Goal: Contribute content: Contribute content

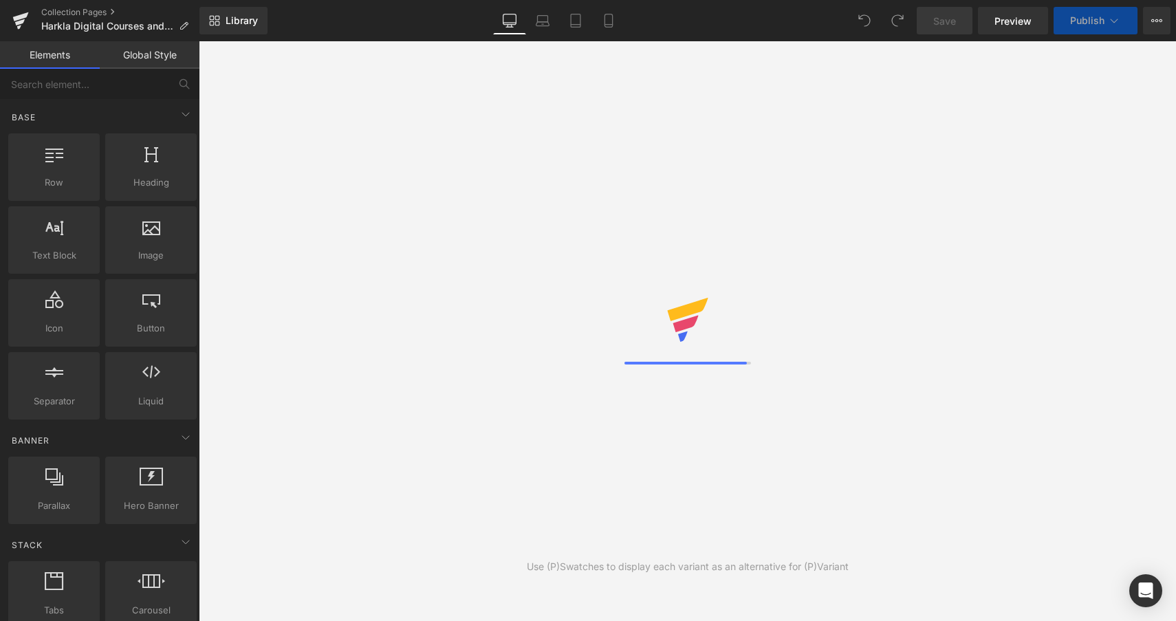
click at [373, 20] on div "Library Desktop Desktop Laptop Tablet Mobile Save Preview Publish Scheduled Vie…" at bounding box center [687, 21] width 977 height 28
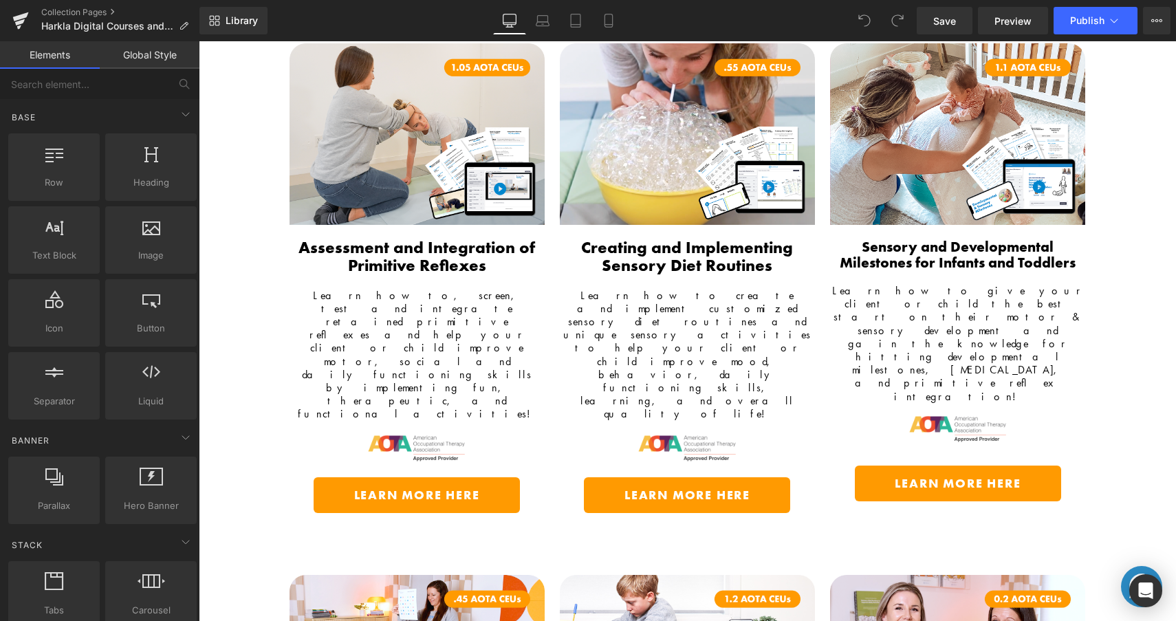
scroll to position [230, 0]
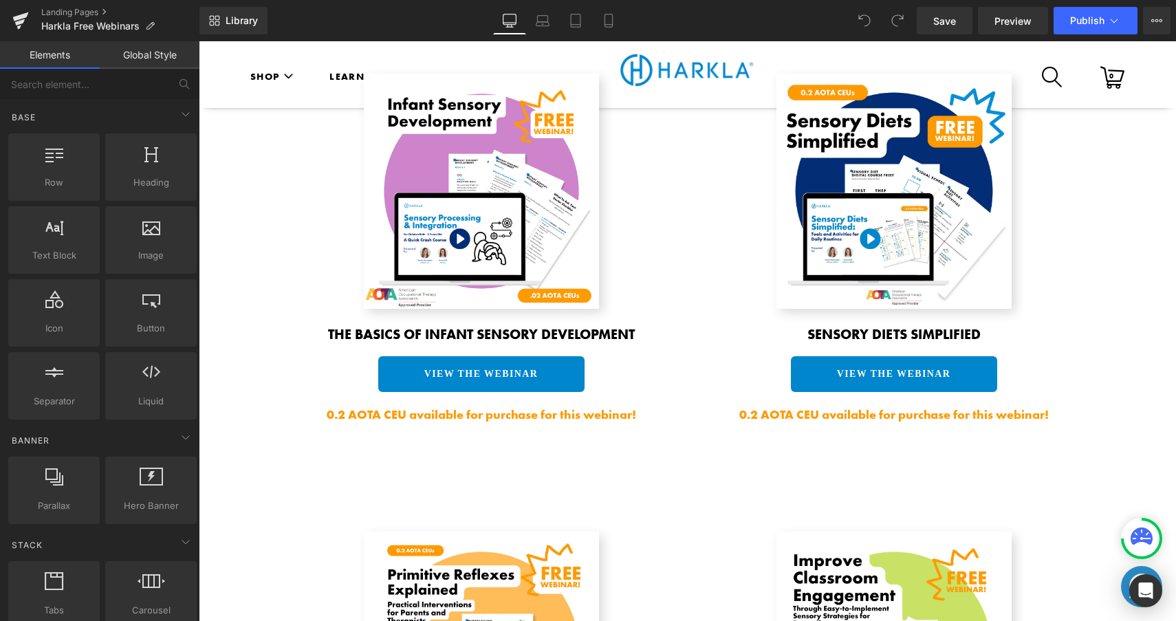
scroll to position [846, 0]
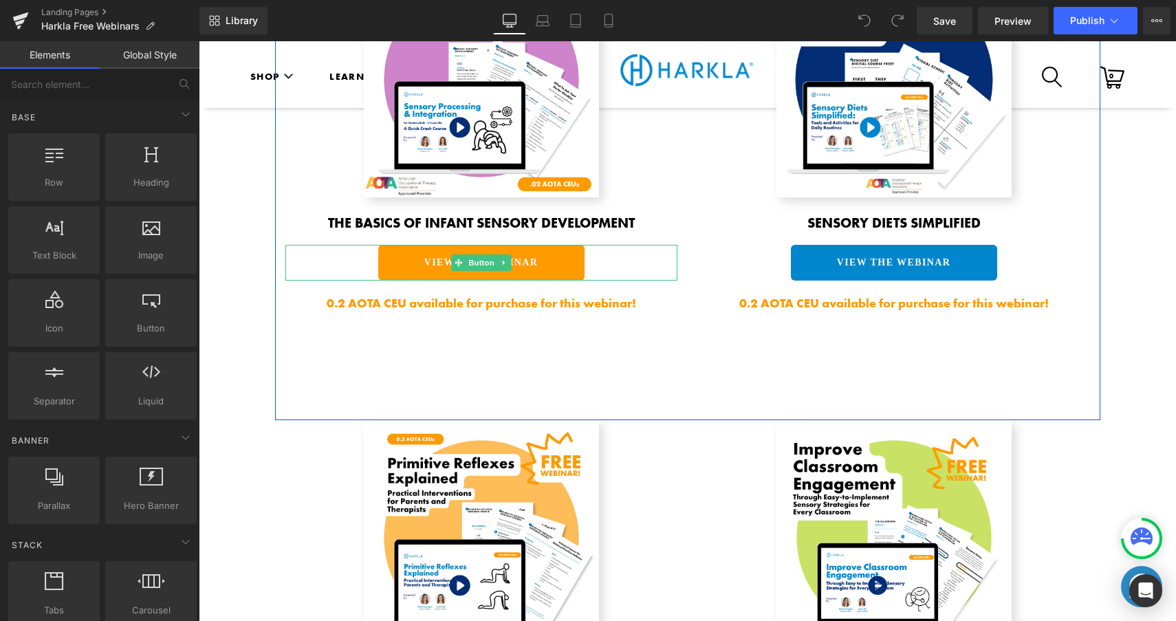
click at [577, 268] on link "View the WEBINAR" at bounding box center [481, 263] width 206 height 36
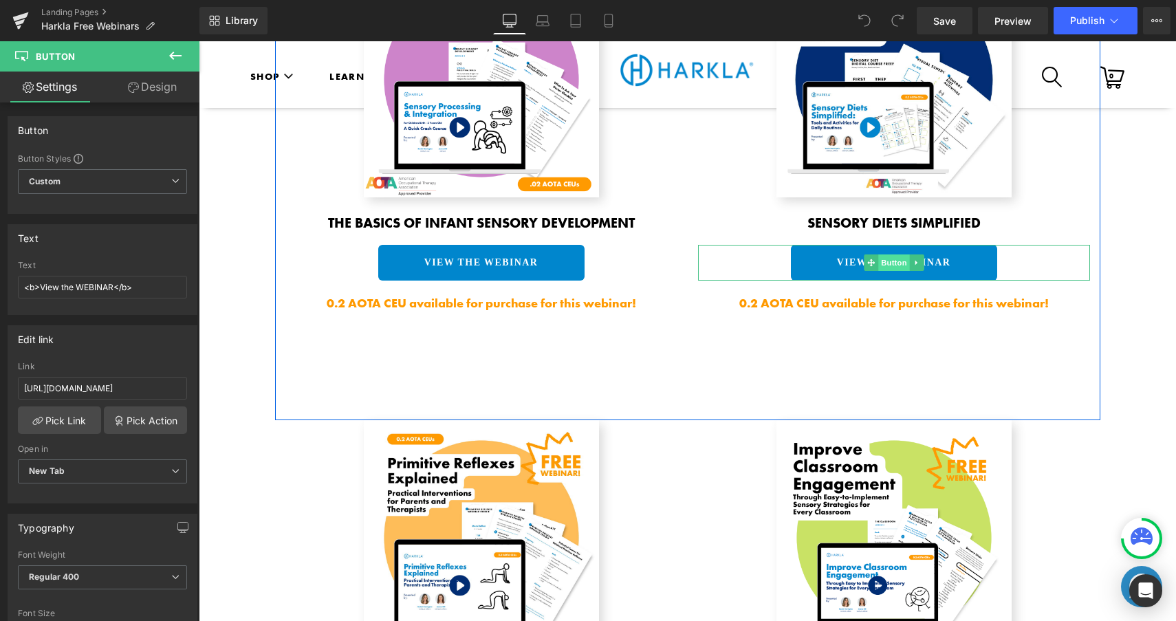
click at [878, 265] on span "Button" at bounding box center [894, 262] width 32 height 17
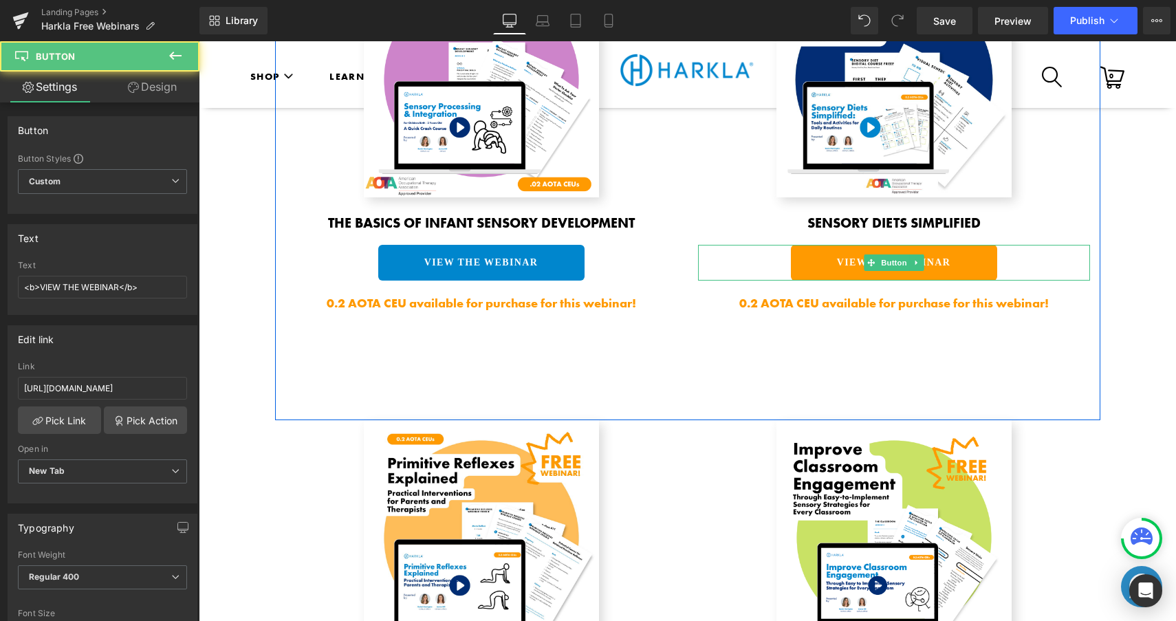
click at [825, 266] on link "VIEW THE WEBINAR" at bounding box center [894, 263] width 206 height 36
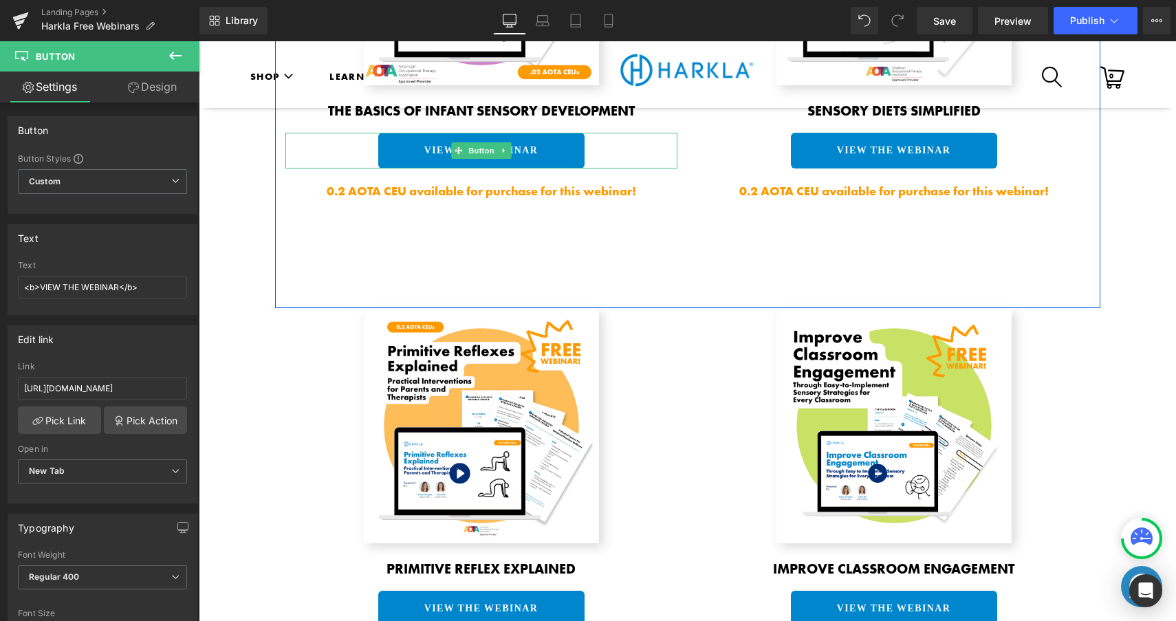
scroll to position [1126, 0]
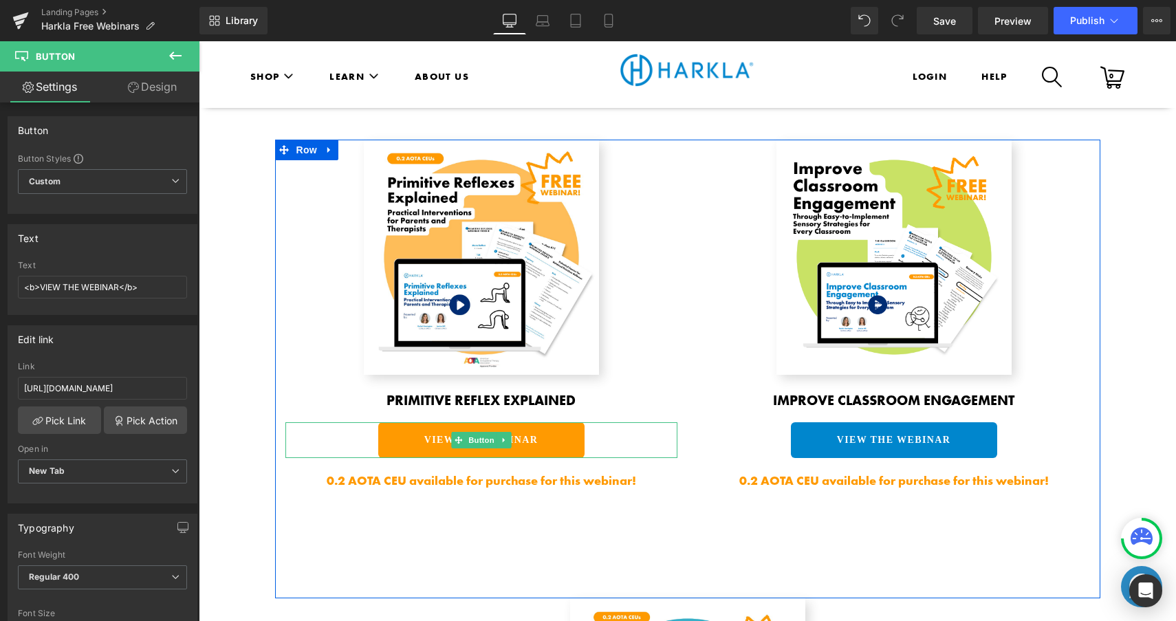
click at [538, 435] on link "VIEW THE WEBINAR" at bounding box center [481, 440] width 206 height 36
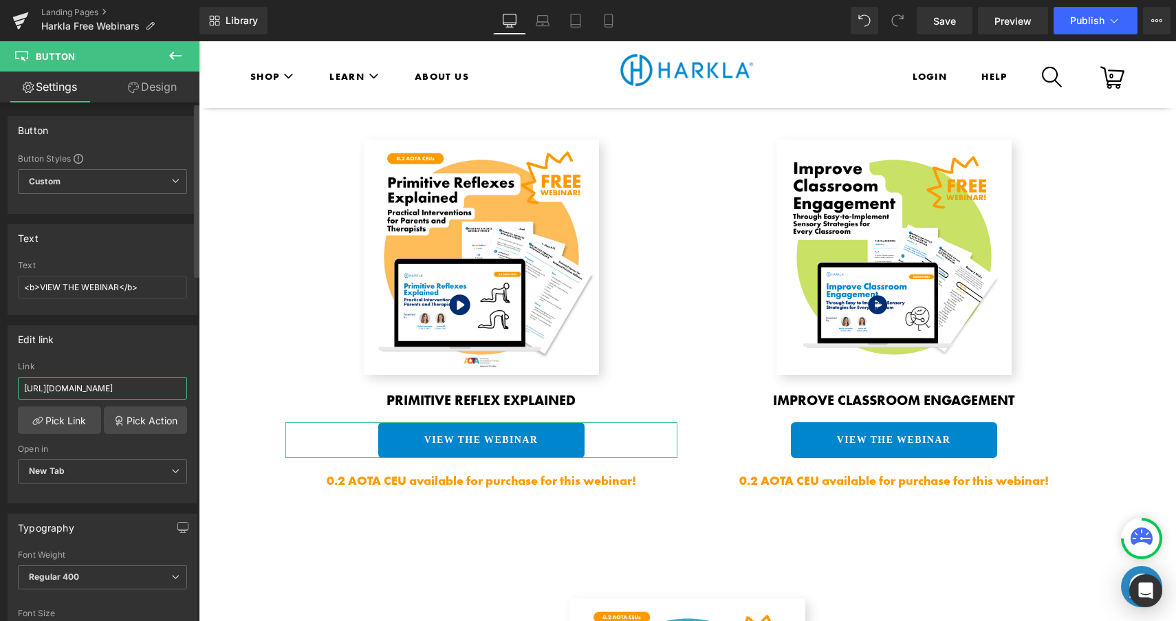
click at [140, 389] on input "https://harkla.co/pages/register-for-the-primitive-reflex-webinar-2025" at bounding box center [102, 388] width 169 height 23
drag, startPoint x: 324, startPoint y: 426, endPoint x: 208, endPoint y: 392, distance: 121.0
click at [148, 358] on div "Edit link https://harkla.co/pages/register-for-the-primitive-reflex-webinar-202…" at bounding box center [103, 414] width 190 height 178
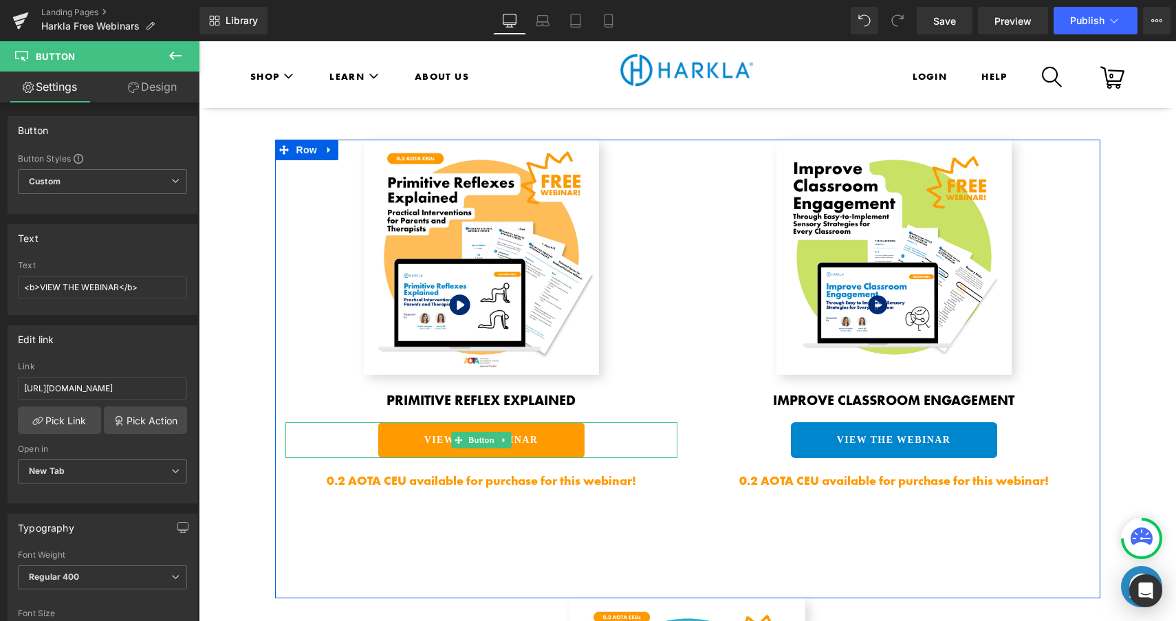
click at [384, 438] on link "VIEW THE WEBINAR" at bounding box center [481, 440] width 206 height 36
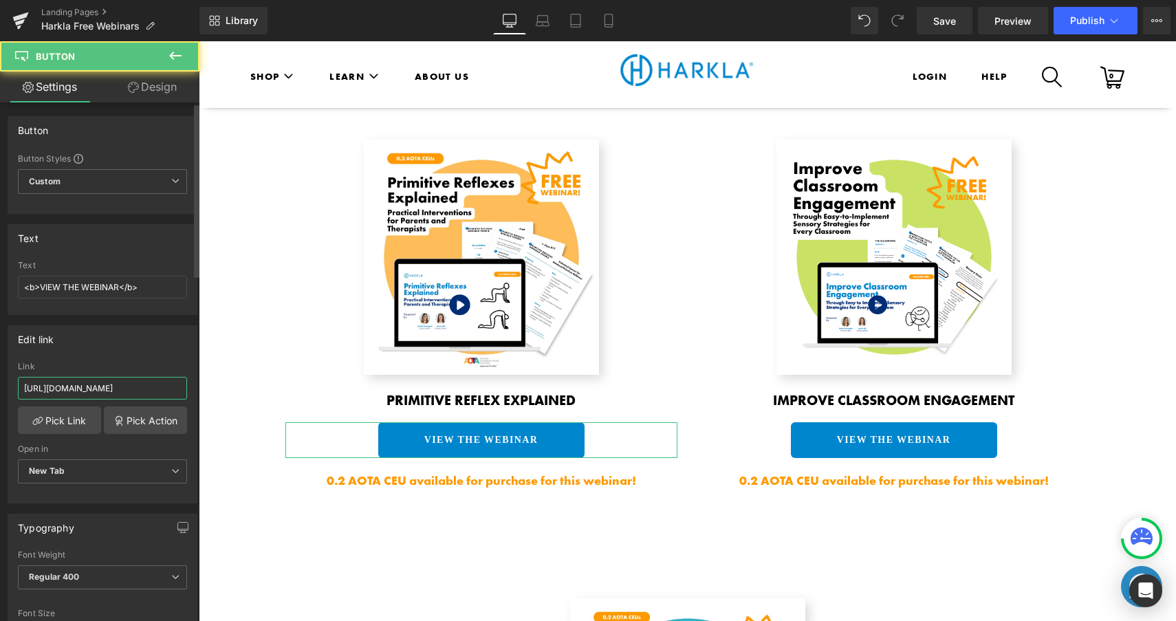
click at [129, 380] on input "https://harkla.co/pages/register-for-the-primitive-reflex-webinar-2025" at bounding box center [102, 388] width 169 height 23
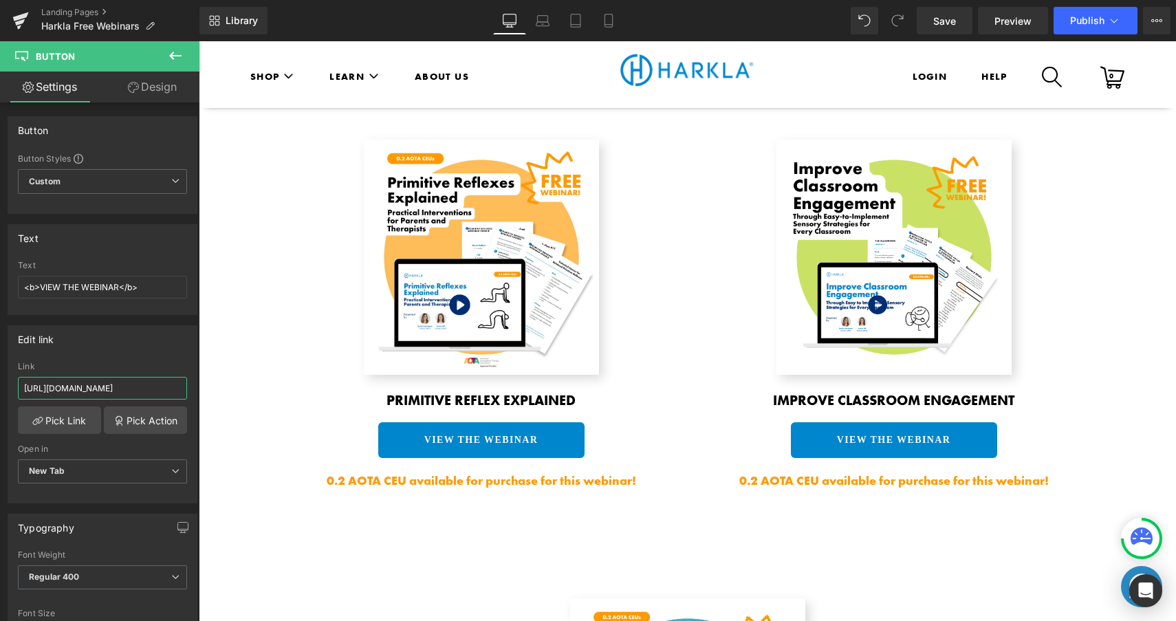
scroll to position [0, 125]
drag, startPoint x: 319, startPoint y: 426, endPoint x: 206, endPoint y: 393, distance: 117.7
click at [142, 353] on div "Edit link https://harkla.co/pages/register-for-the-primitive-reflex-webinar-202…" at bounding box center [103, 414] width 190 height 178
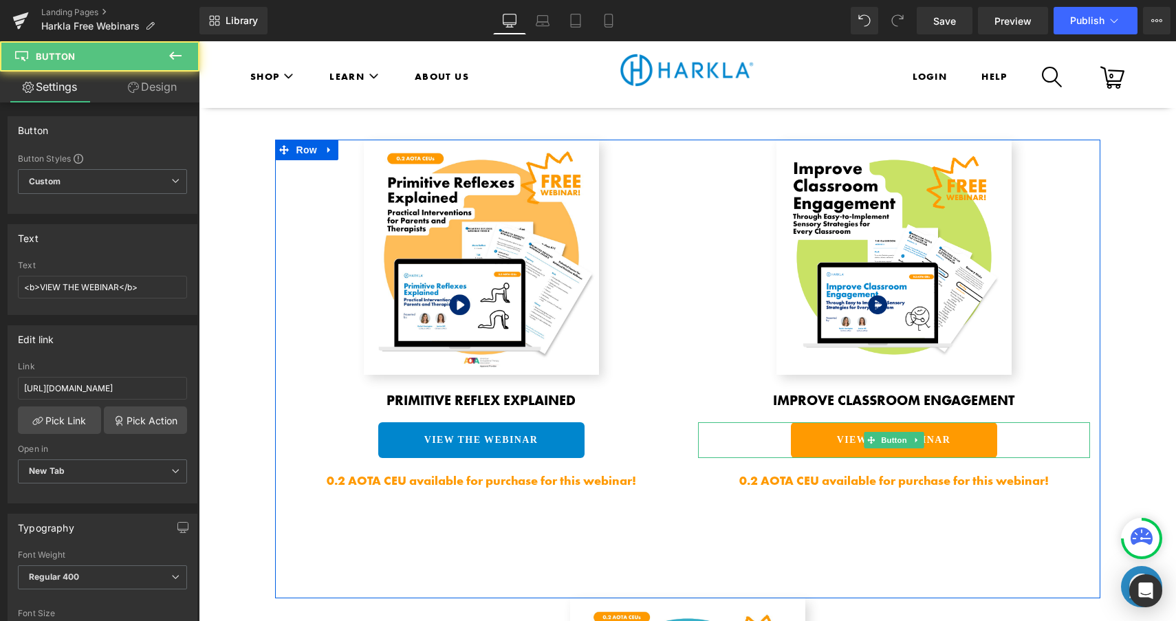
click at [817, 442] on link "VIEW THE WEBINAR" at bounding box center [894, 440] width 206 height 36
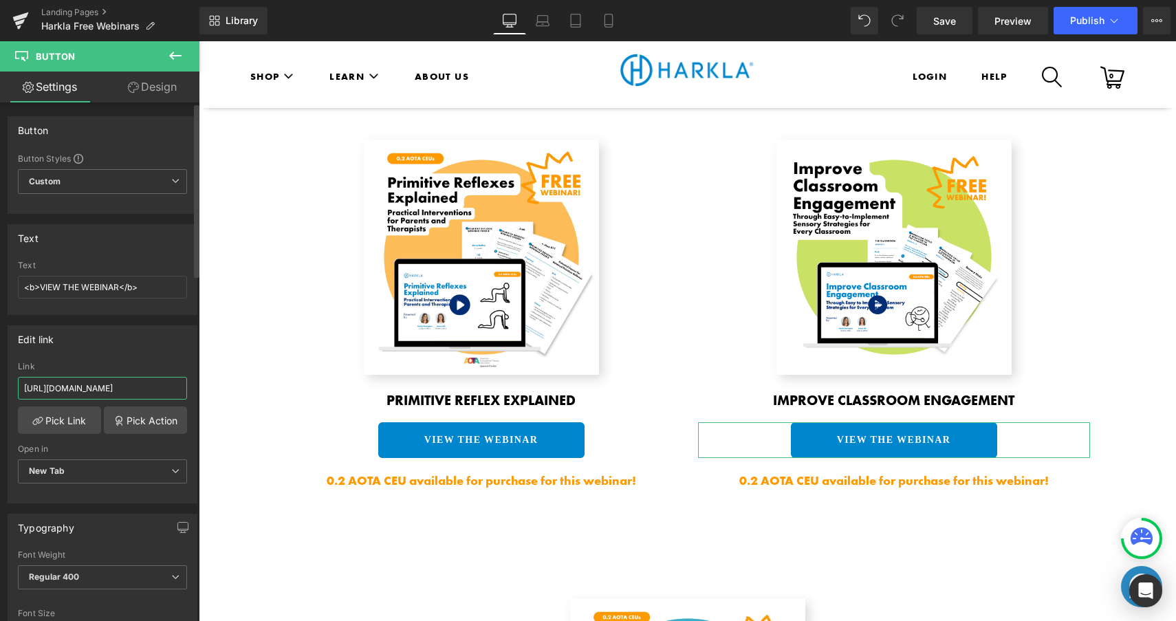
click at [124, 393] on input "https://harkla.co/pages/classroom-sensory-strategies-webinar-registration-2025" at bounding box center [102, 388] width 169 height 23
click at [96, 383] on input "https://harkla.co/pages/classroom-sensory-strategies-webinar-registration-2025" at bounding box center [102, 388] width 169 height 23
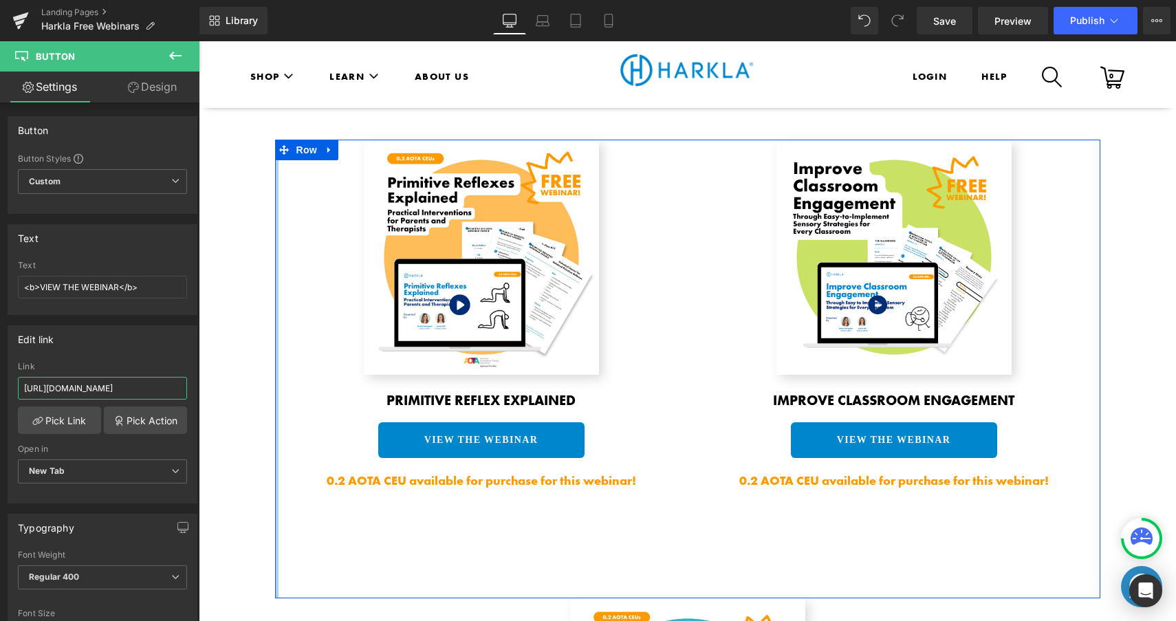
drag, startPoint x: 274, startPoint y: 426, endPoint x: 215, endPoint y: 386, distance: 70.4
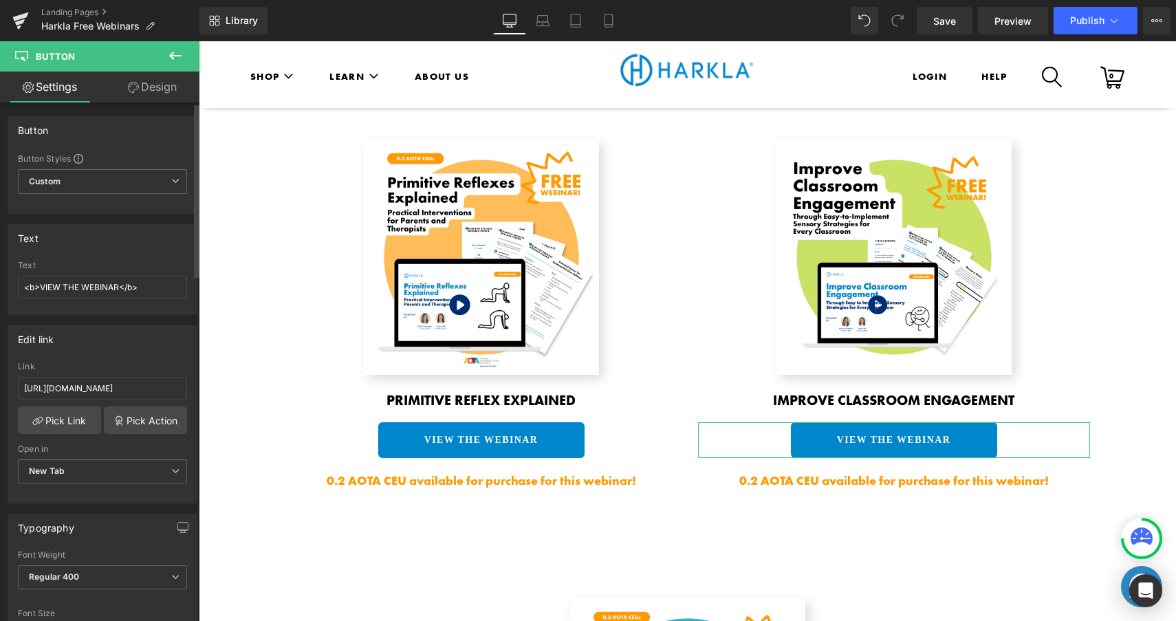
click at [113, 352] on div "Edit link https://harkla.co/pages/classroom-sensory-strategies-webinar-registra…" at bounding box center [103, 414] width 190 height 178
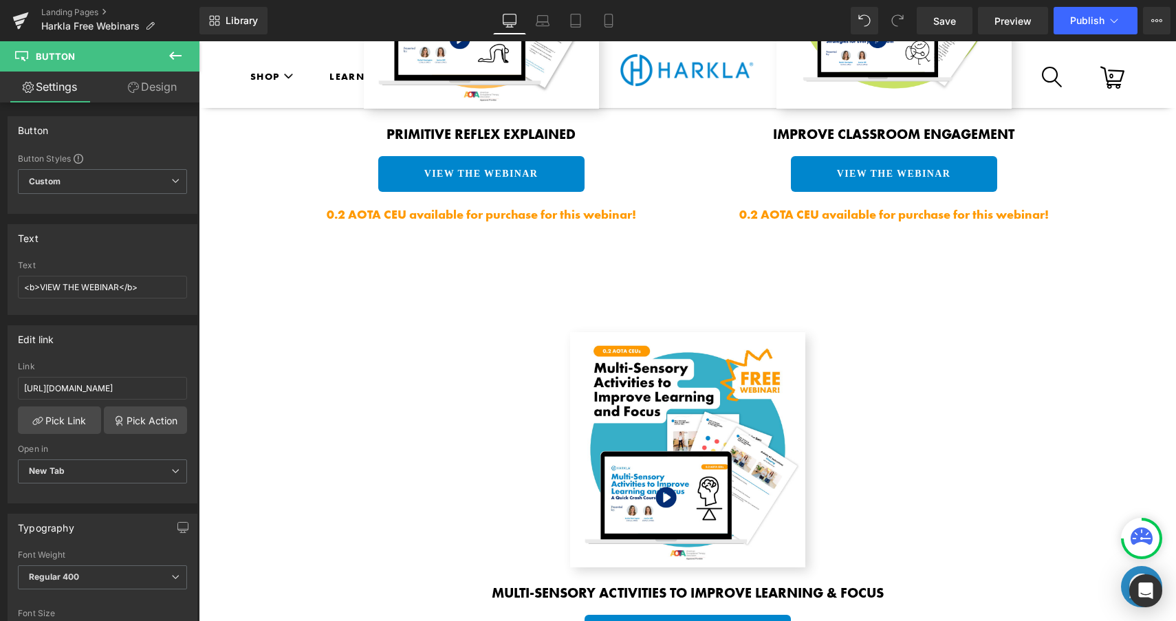
scroll to position [1499, 0]
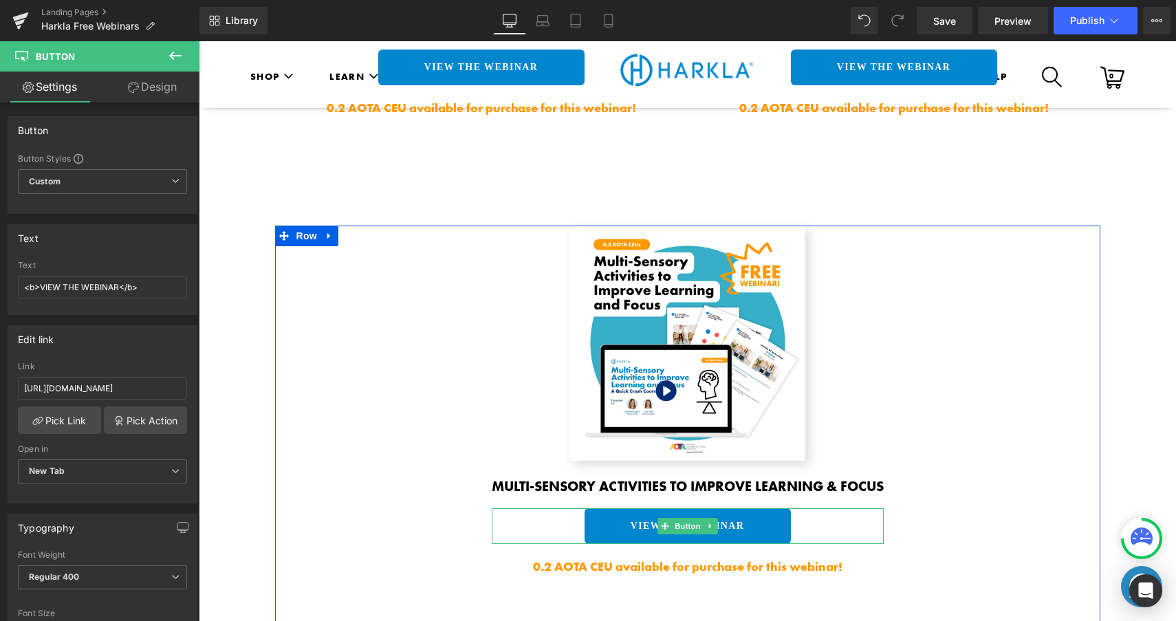
click at [626, 512] on div at bounding box center [688, 509] width 392 height 3
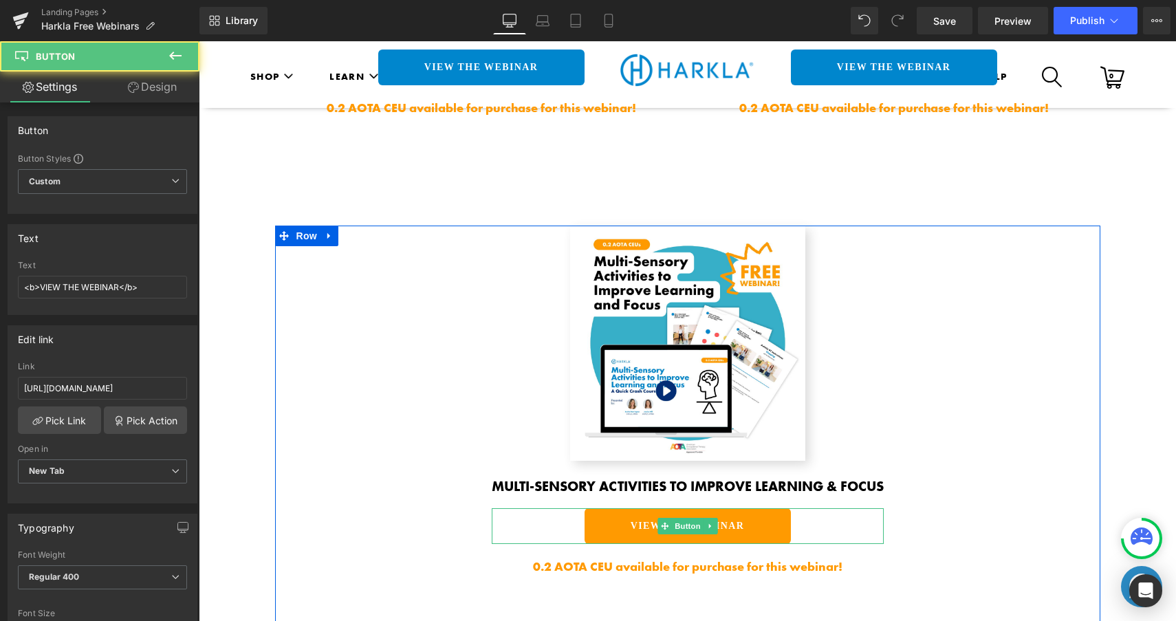
click at [613, 530] on link "VIEW THE WEBINAR" at bounding box center [688, 526] width 206 height 36
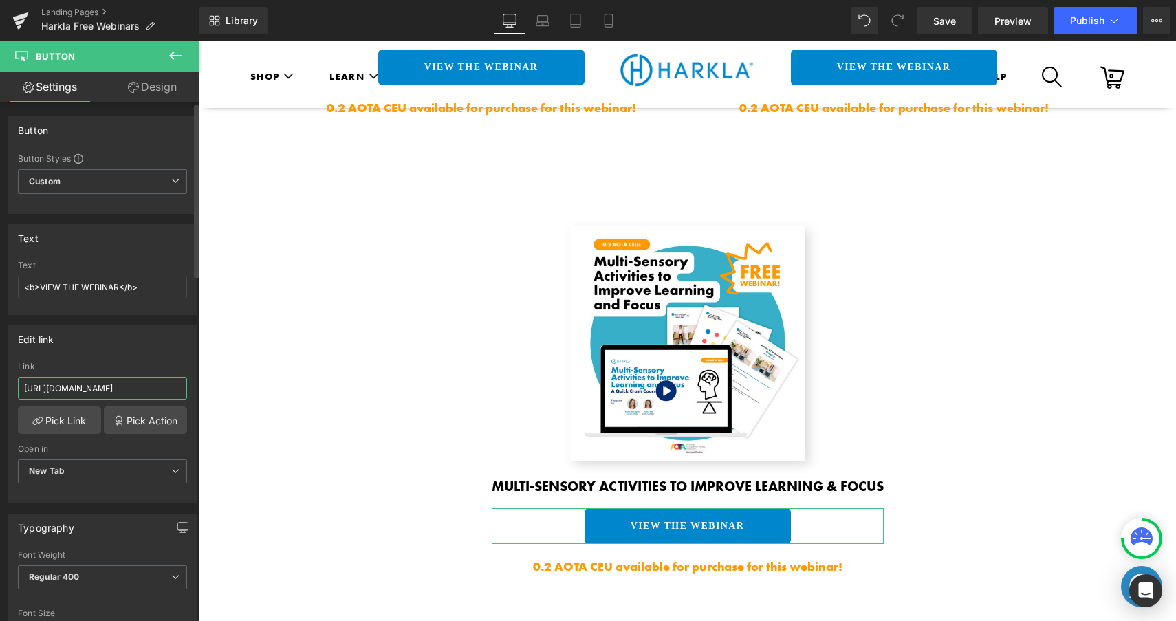
click at [130, 380] on input "https://harkla.co/pages/balanced-brain-webinar-registration" at bounding box center [102, 388] width 169 height 23
drag, startPoint x: 368, startPoint y: 426, endPoint x: 203, endPoint y: 390, distance: 169.0
click at [153, 359] on div "Edit link https://harkla.co/pages/balanced-brain-webinar-registration Link http…" at bounding box center [103, 414] width 190 height 178
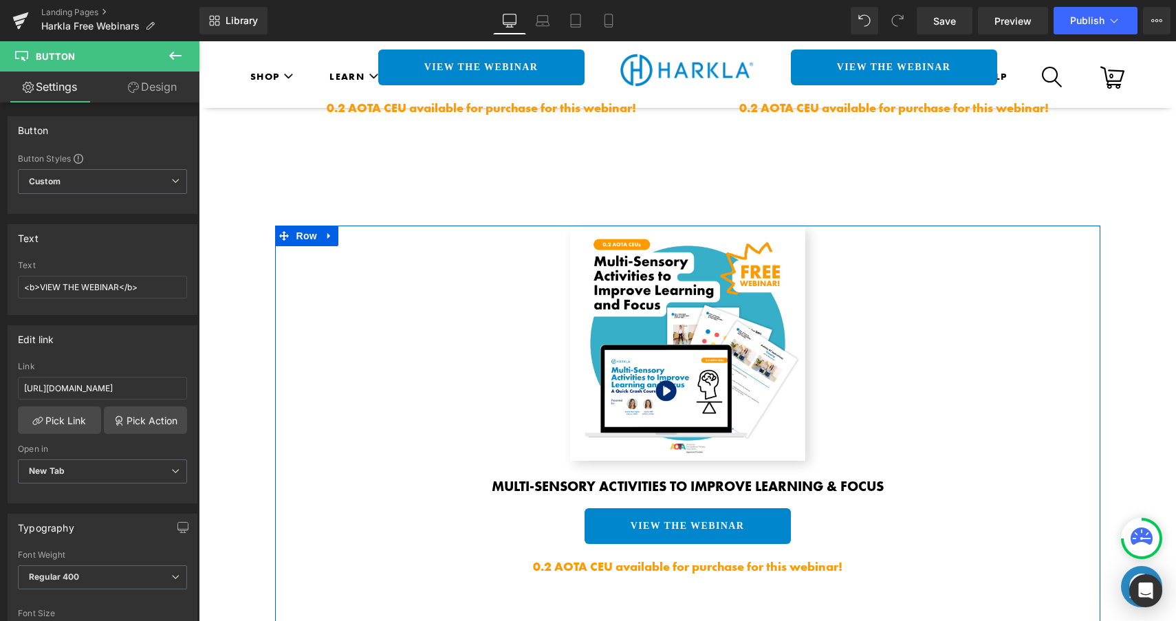
click at [919, 336] on div "Image Multi-Sensory Activities to Improve Learning & Focus Heading VIEW THE WEB…" at bounding box center [687, 455] width 825 height 459
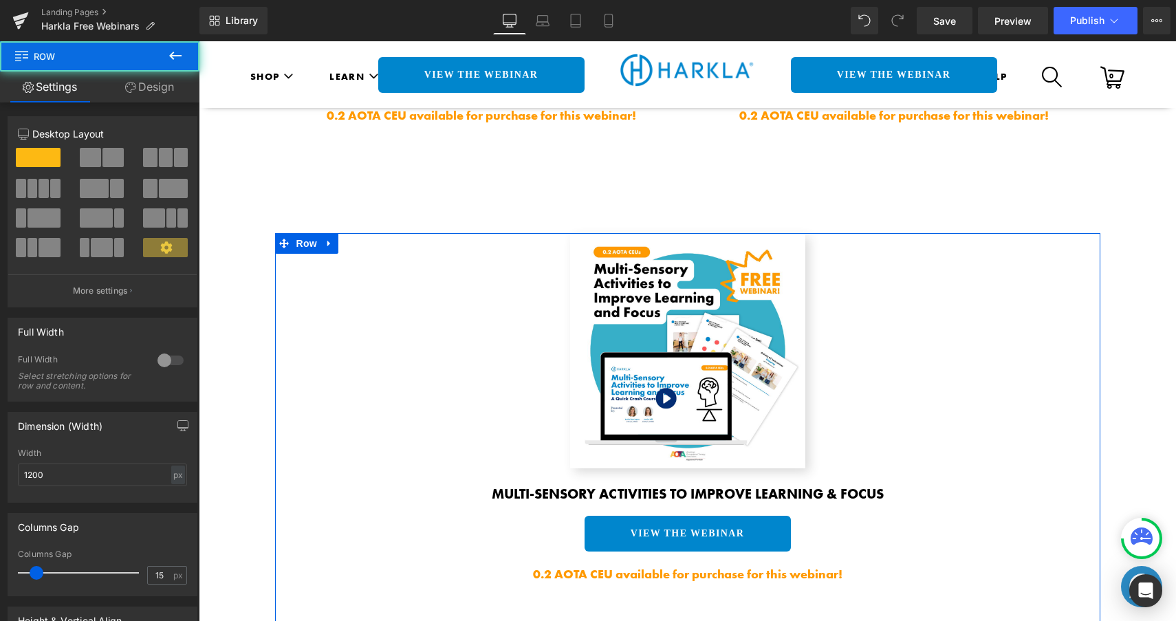
scroll to position [1481, 0]
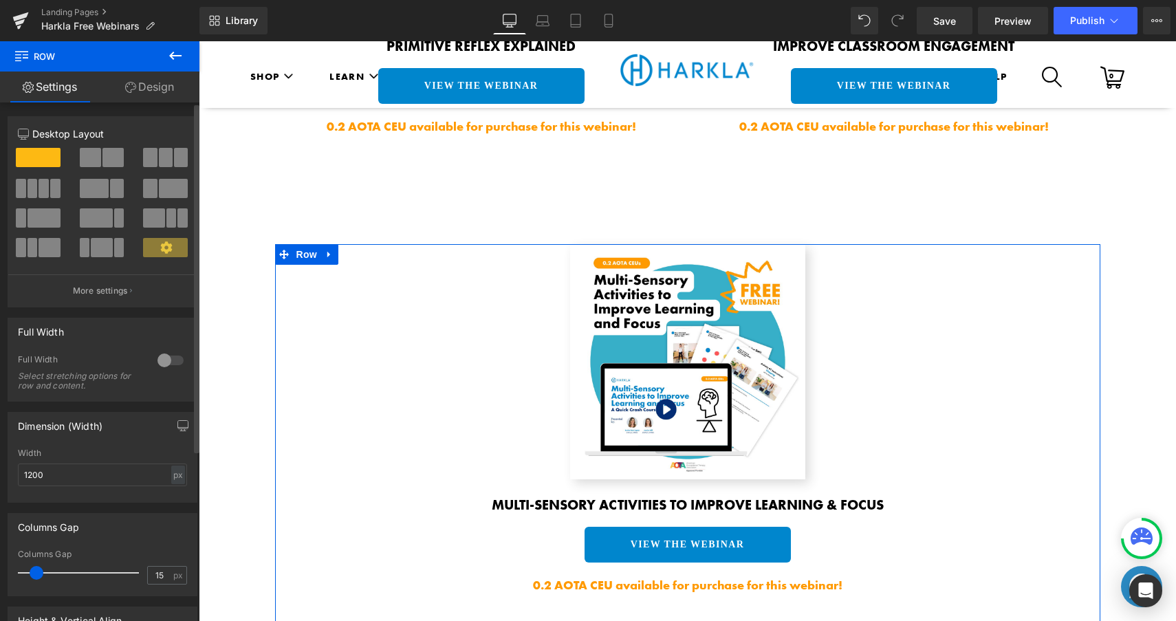
click at [103, 155] on span at bounding box center [112, 157] width 21 height 19
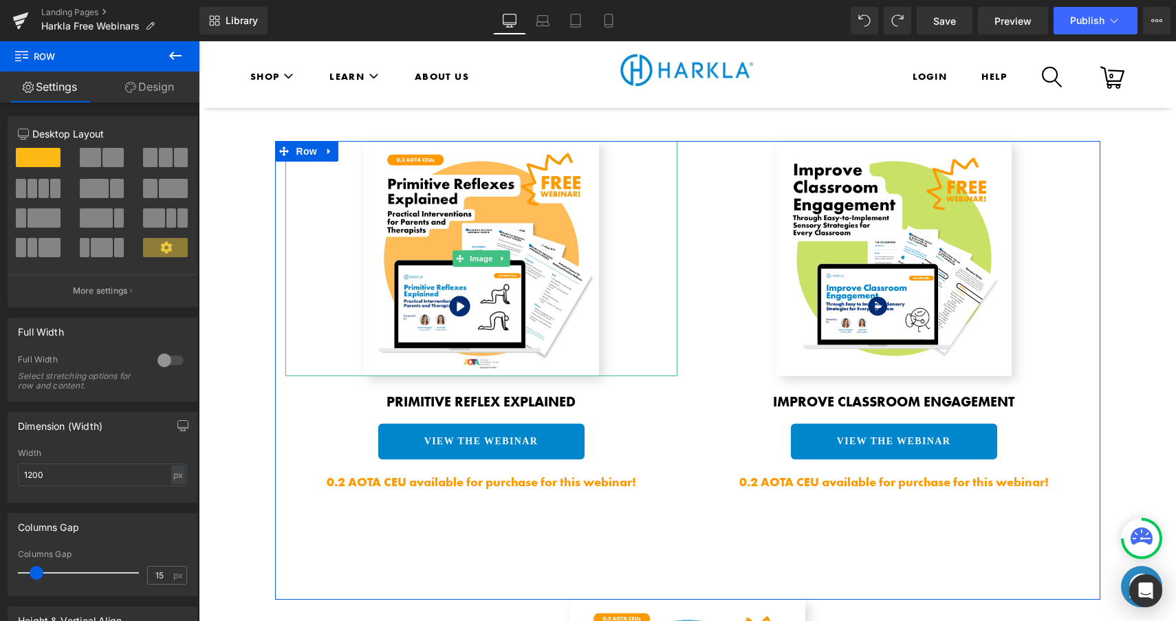
scroll to position [1073, 0]
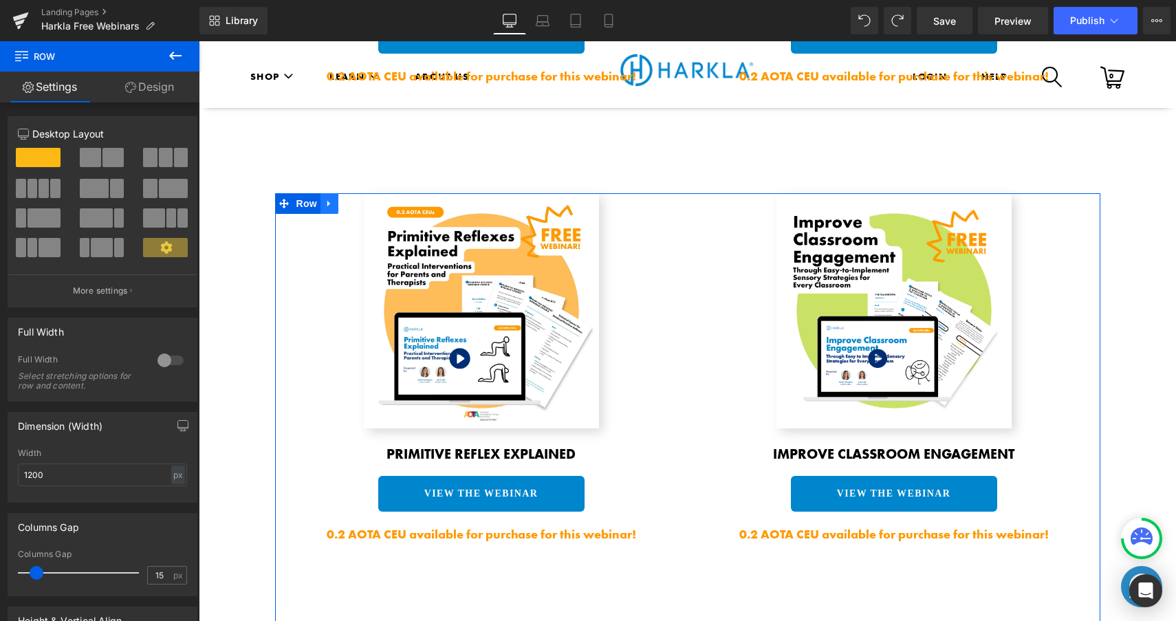
click at [327, 202] on icon at bounding box center [328, 204] width 3 height 6
click at [342, 202] on icon at bounding box center [347, 204] width 10 height 10
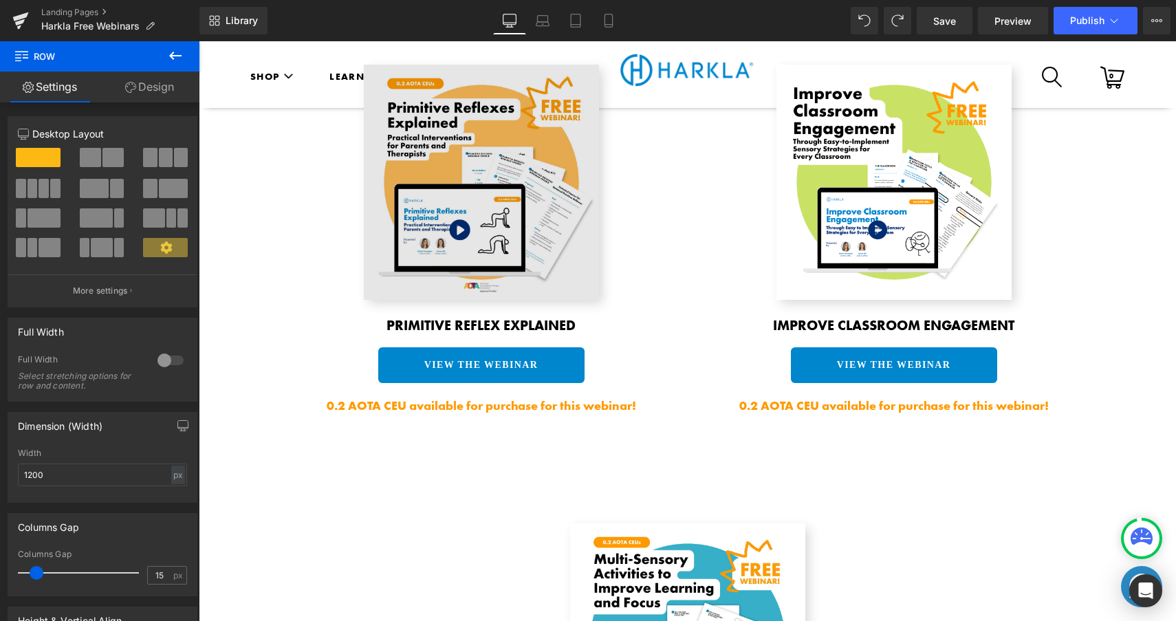
scroll to position [1570, 0]
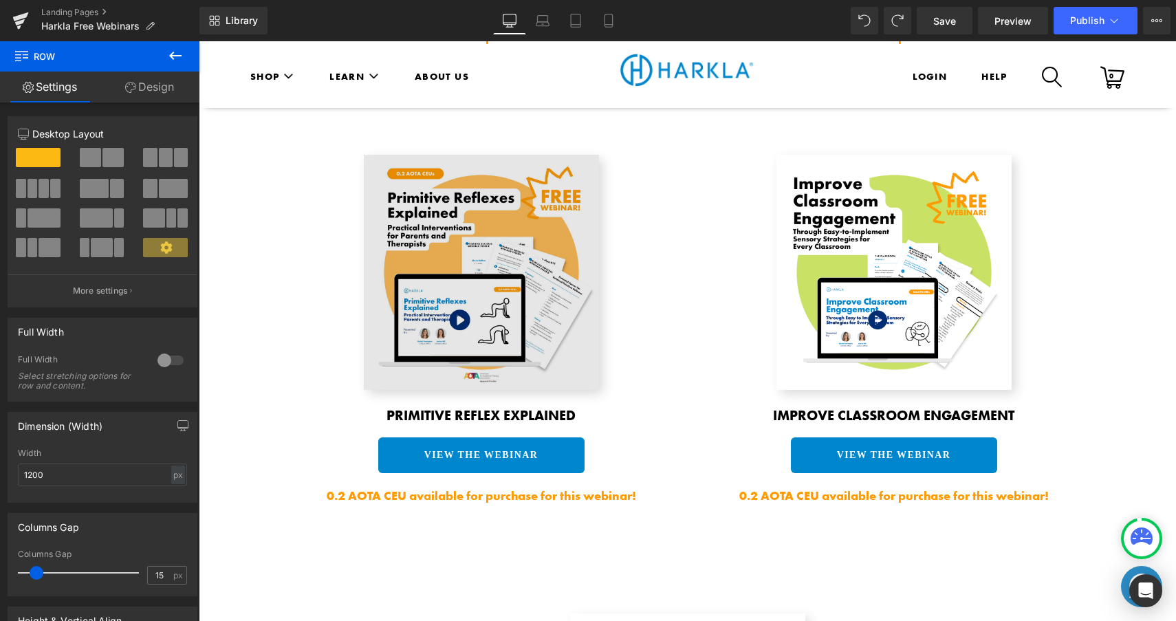
click at [516, 281] on img at bounding box center [481, 272] width 235 height 235
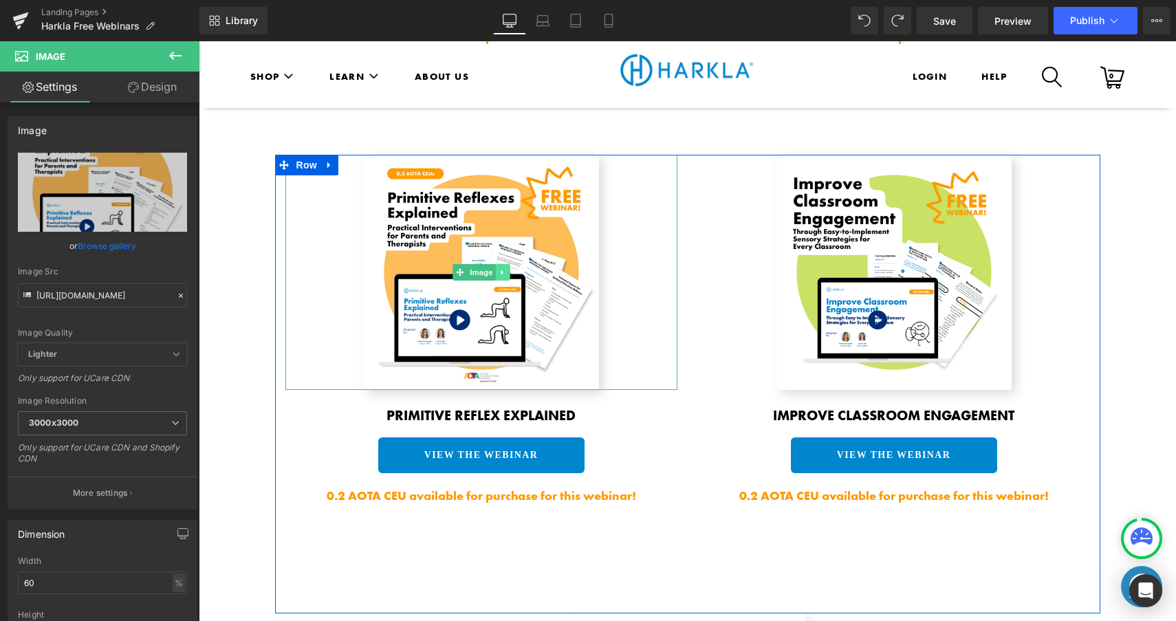
click at [499, 276] on icon at bounding box center [503, 272] width 8 height 8
click at [503, 272] on link at bounding box center [510, 272] width 14 height 17
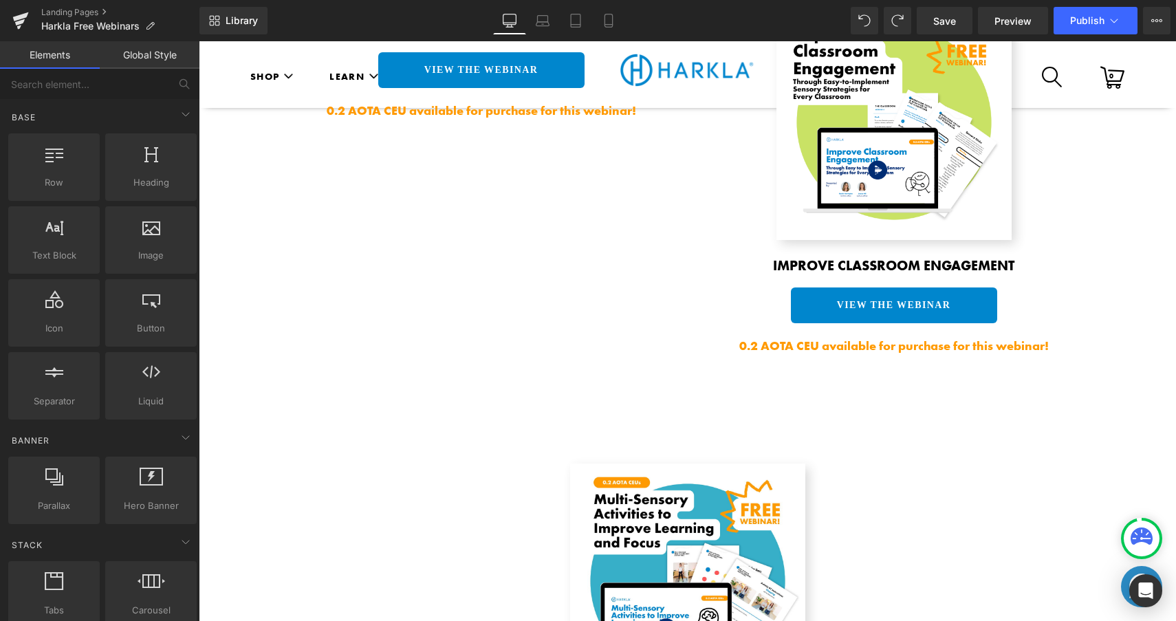
scroll to position [1926, 0]
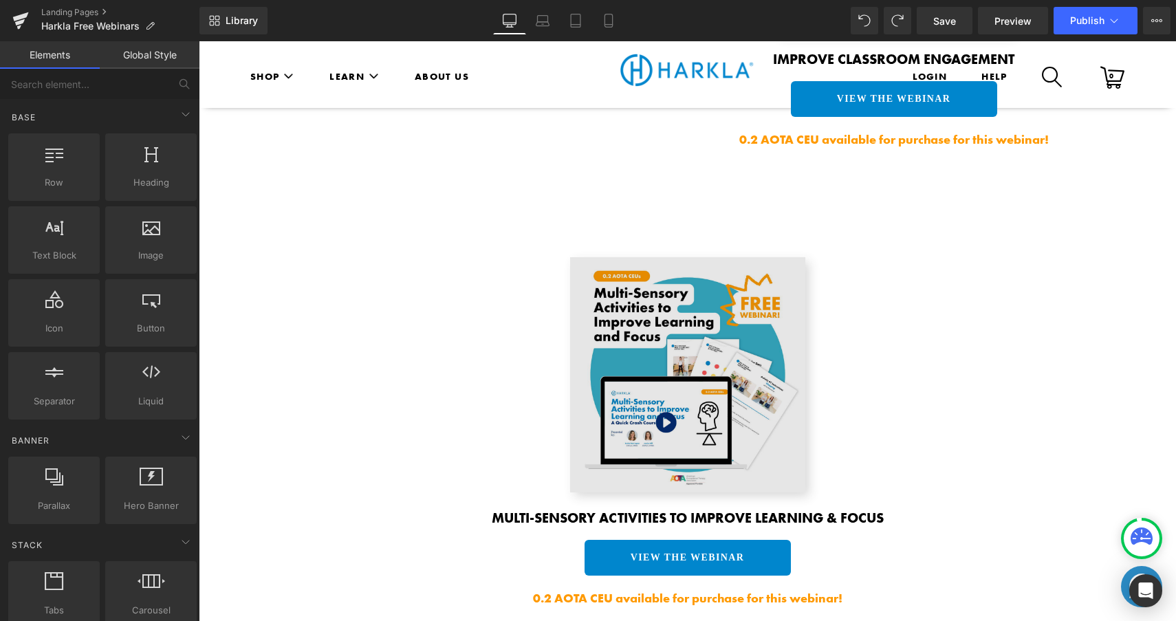
click at [678, 430] on img at bounding box center [687, 374] width 235 height 235
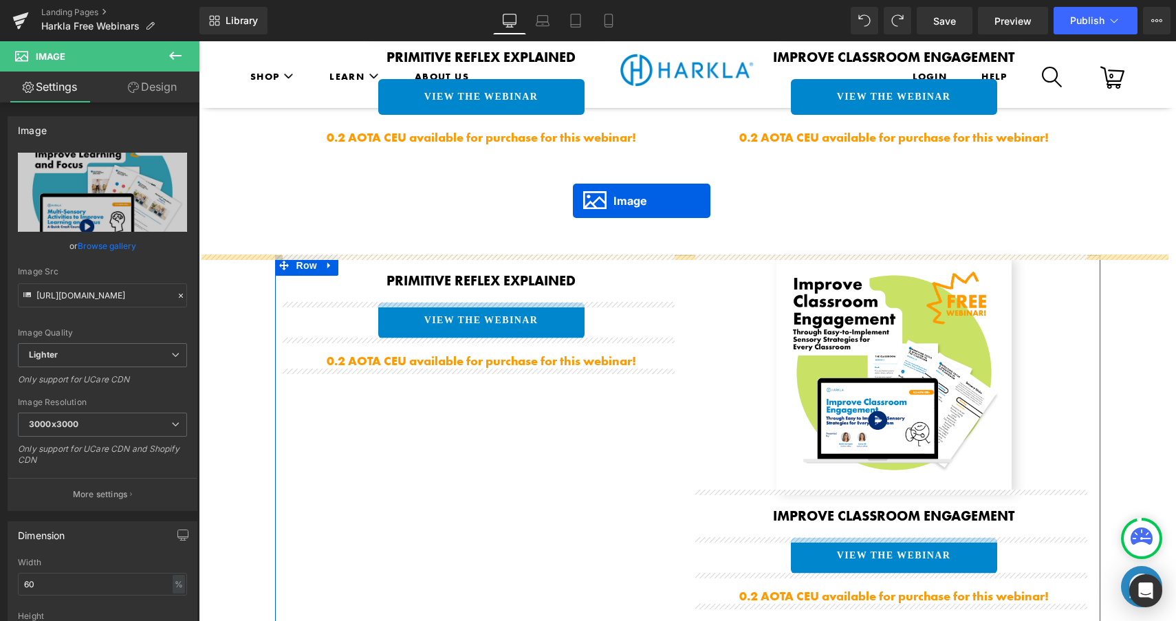
scroll to position [1332, 0]
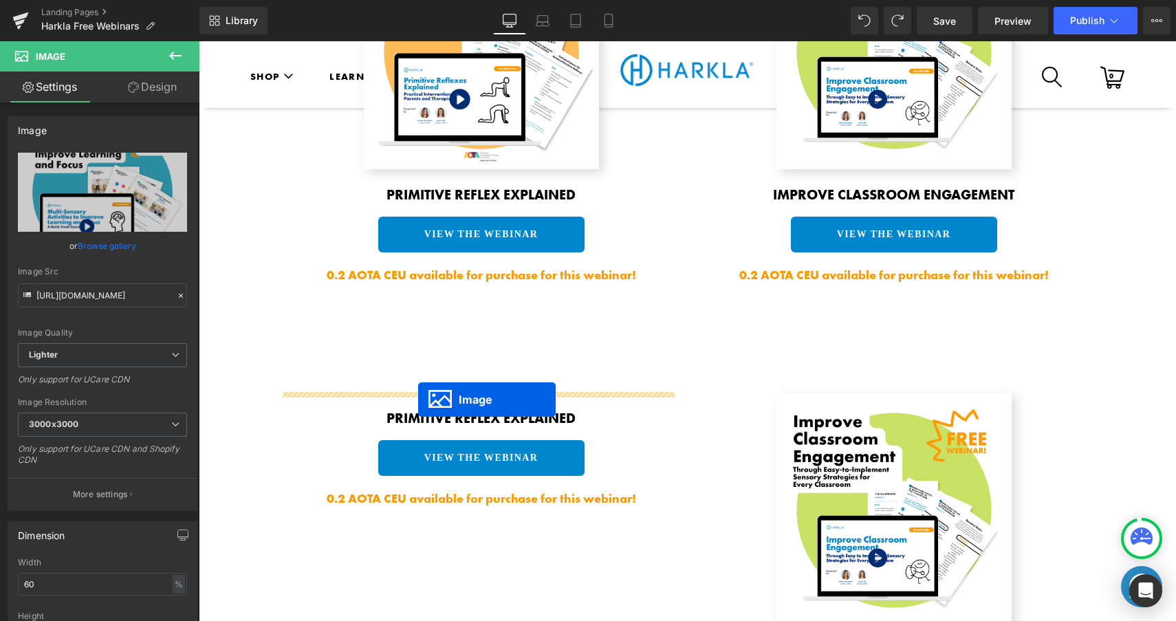
drag, startPoint x: 661, startPoint y: 372, endPoint x: 418, endPoint y: 400, distance: 244.3
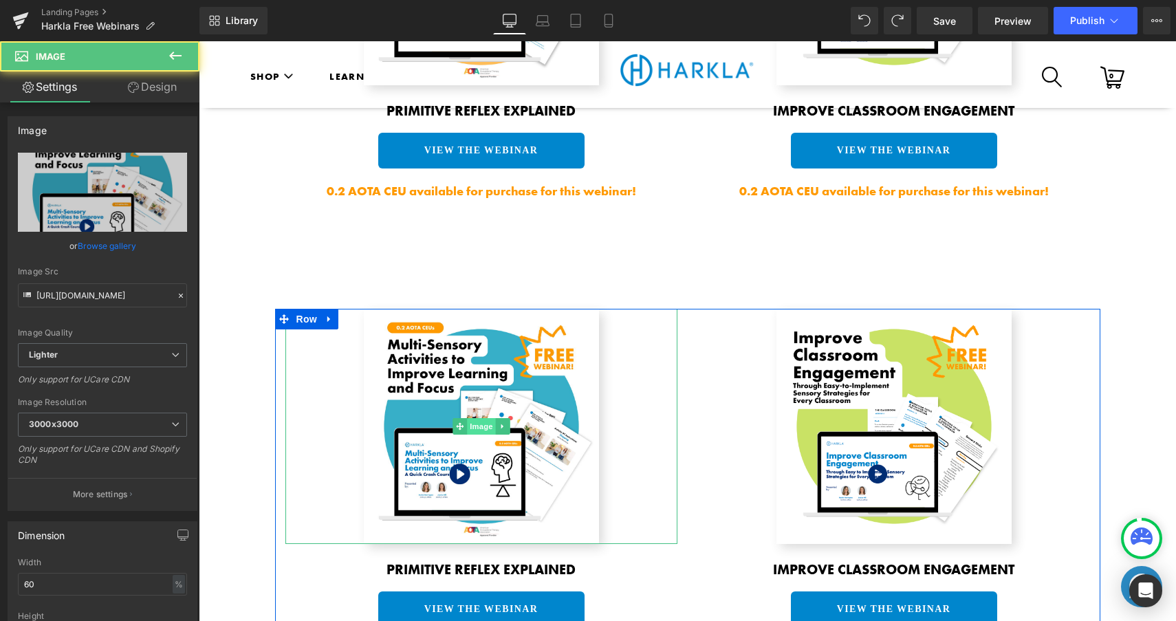
scroll to position [1421, 0]
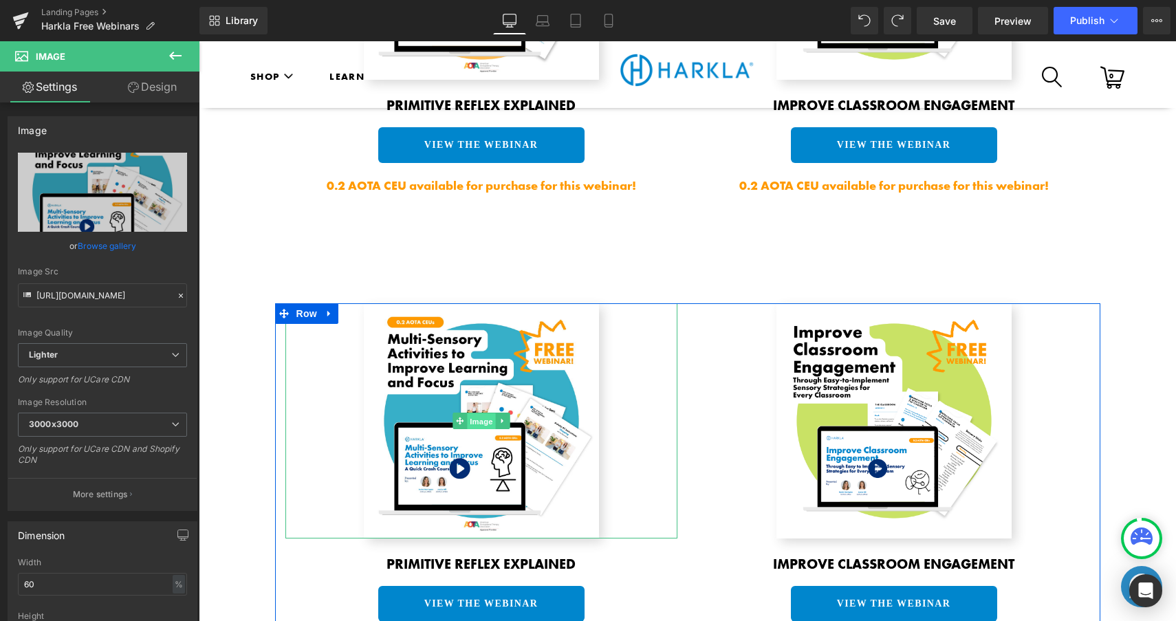
click at [489, 417] on span "Image" at bounding box center [481, 421] width 29 height 17
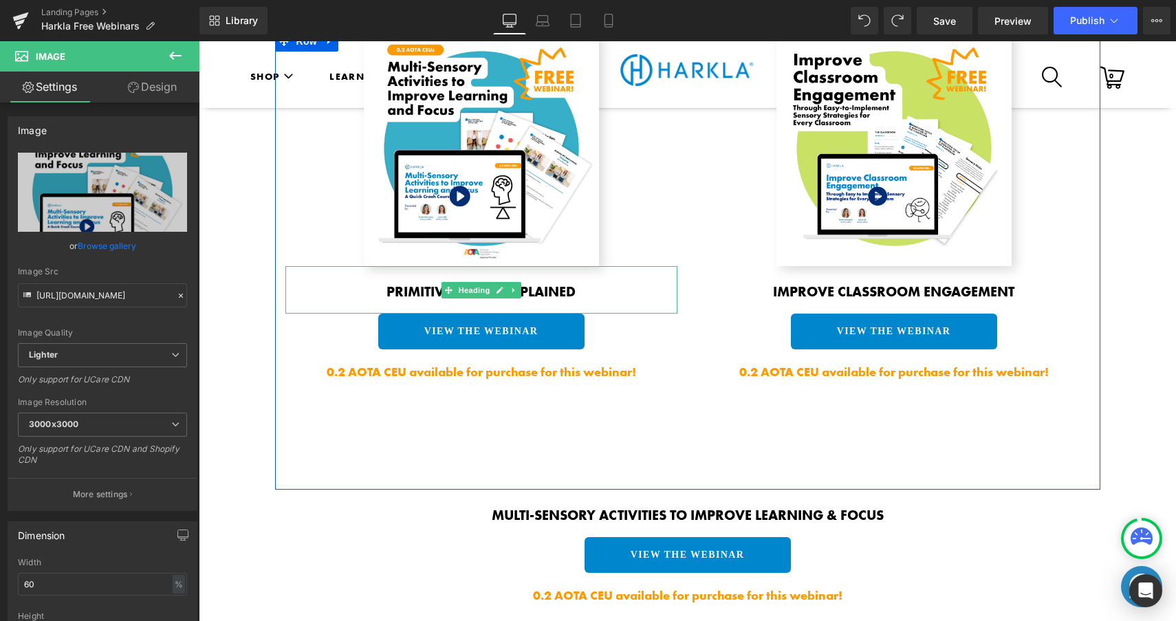
click at [530, 296] on b "Primitive Reflex Explained" at bounding box center [480, 292] width 189 height 18
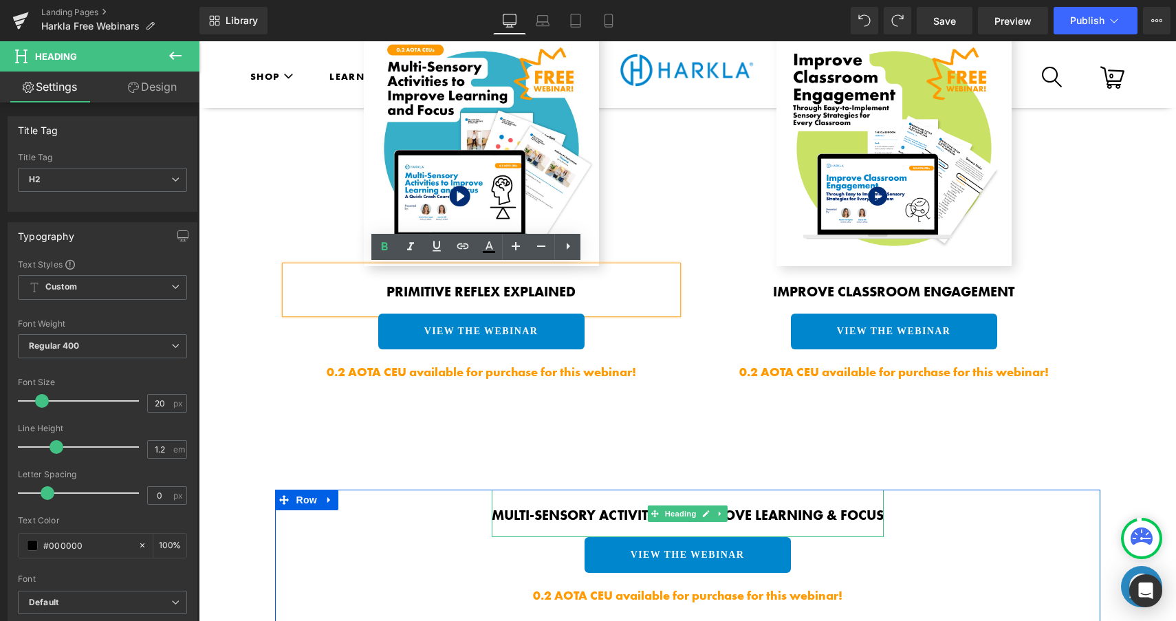
click at [627, 508] on b "Multi-Sensory Activities to Improve Learning & Focus" at bounding box center [688, 515] width 392 height 18
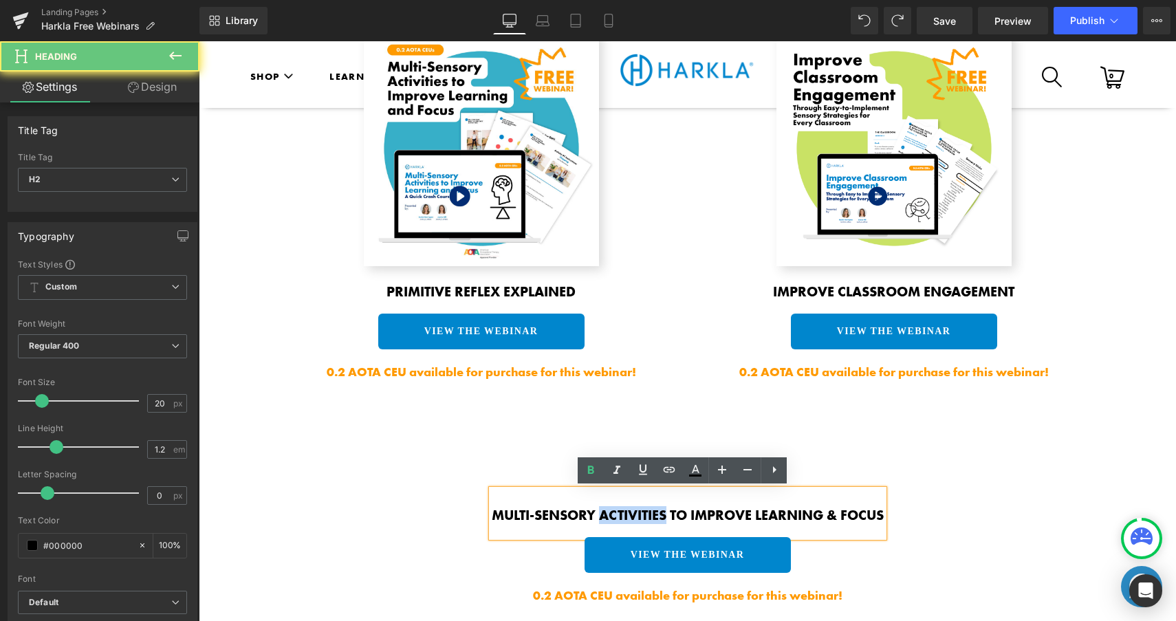
click at [627, 508] on b "Multi-Sensory Activities to Improve Learning & Focus" at bounding box center [688, 515] width 392 height 18
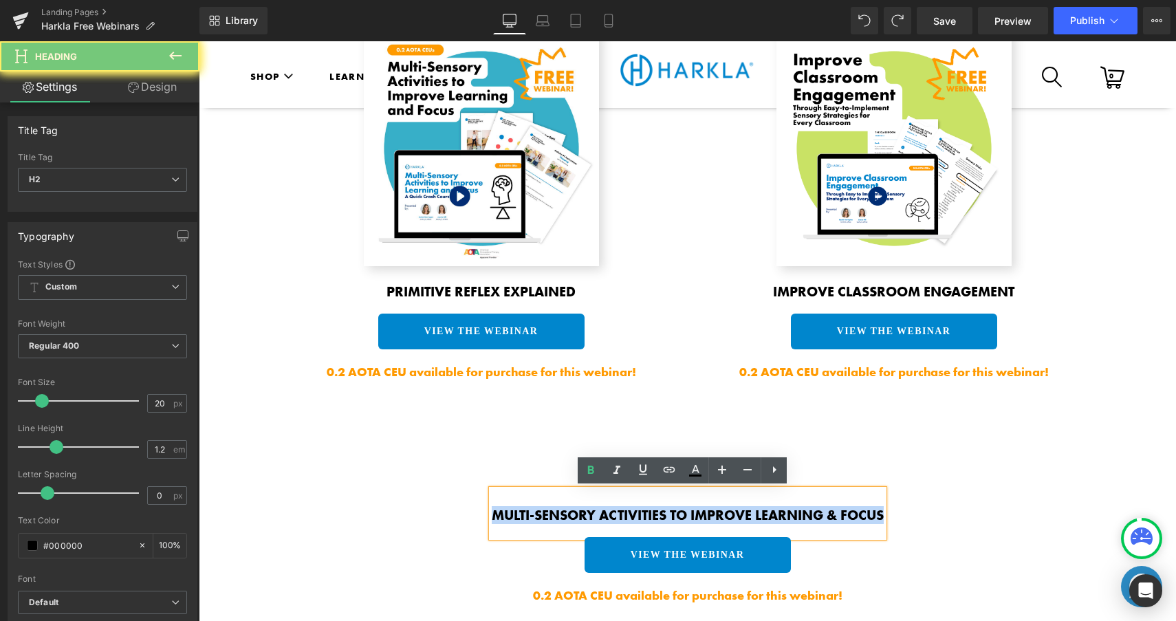
click at [627, 508] on b "Multi-Sensory Activities to Improve Learning & Focus" at bounding box center [688, 515] width 392 height 18
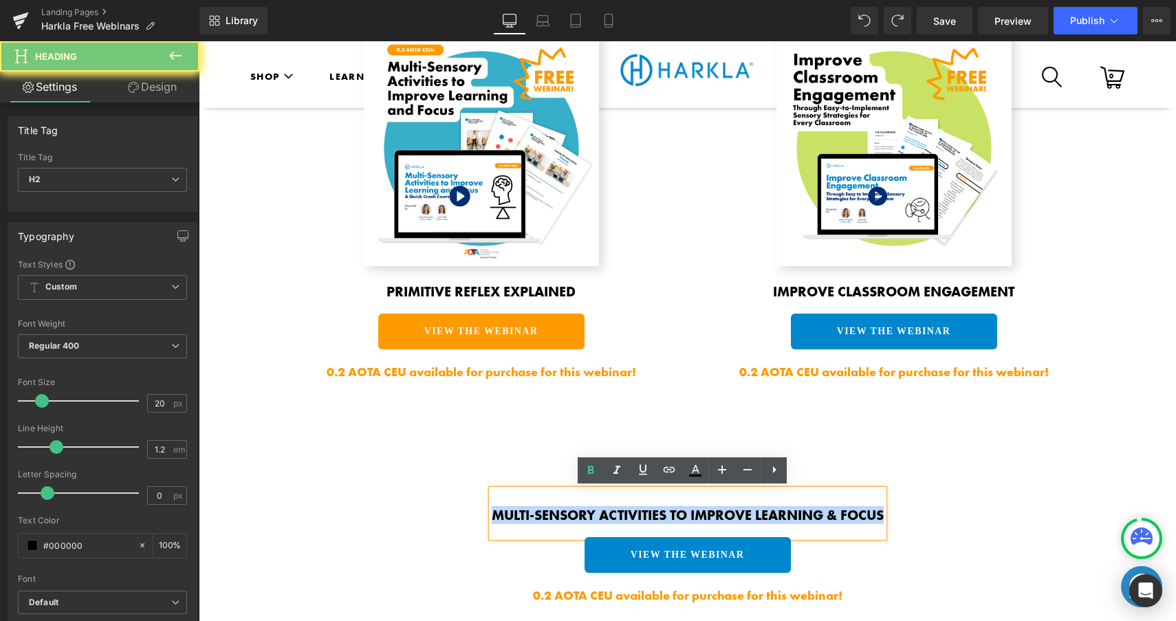
copy b "Multi-Sensory Activities to Improve Learning & Focus"
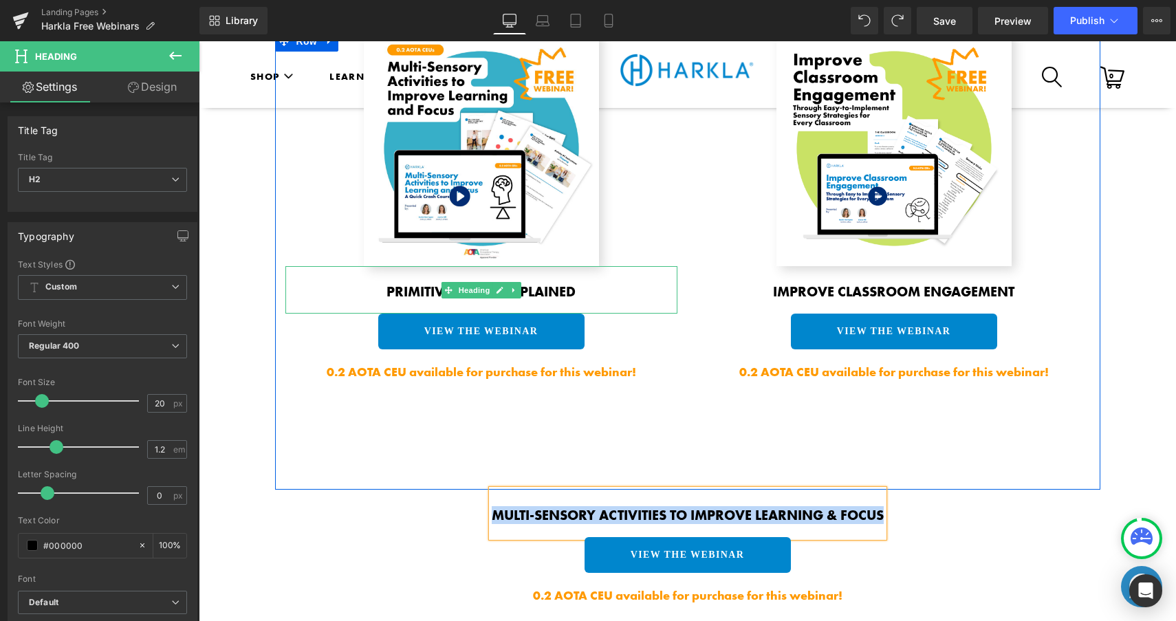
click at [547, 290] on b "Primitive Reflex Explained" at bounding box center [480, 292] width 189 height 18
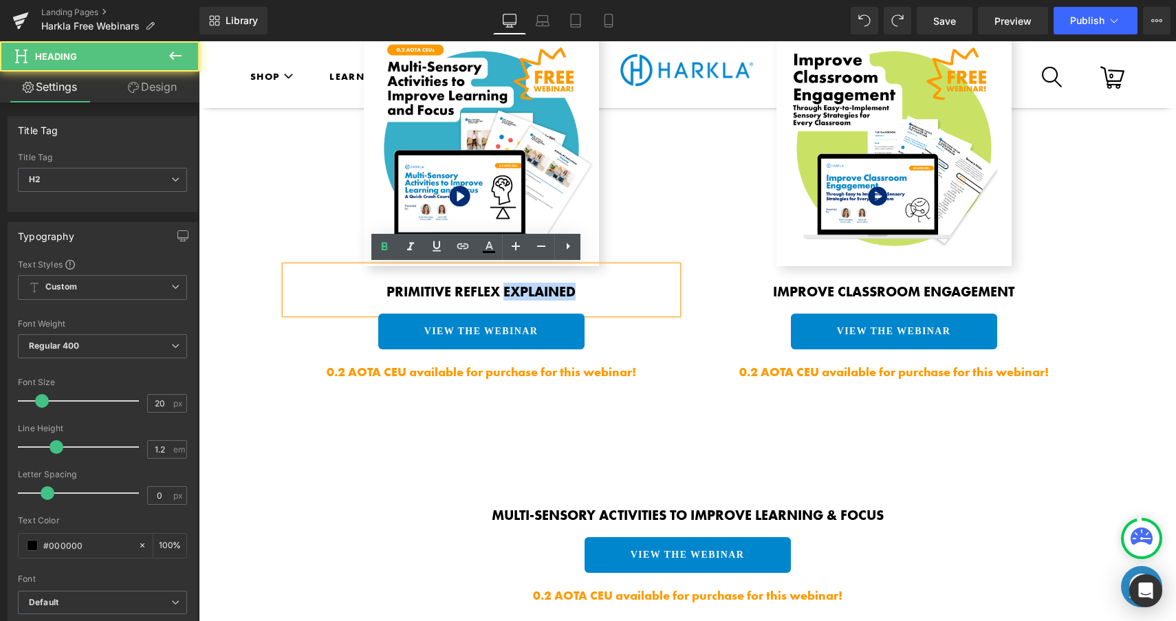
click at [547, 290] on b "Primitive Reflex Explained" at bounding box center [480, 292] width 189 height 18
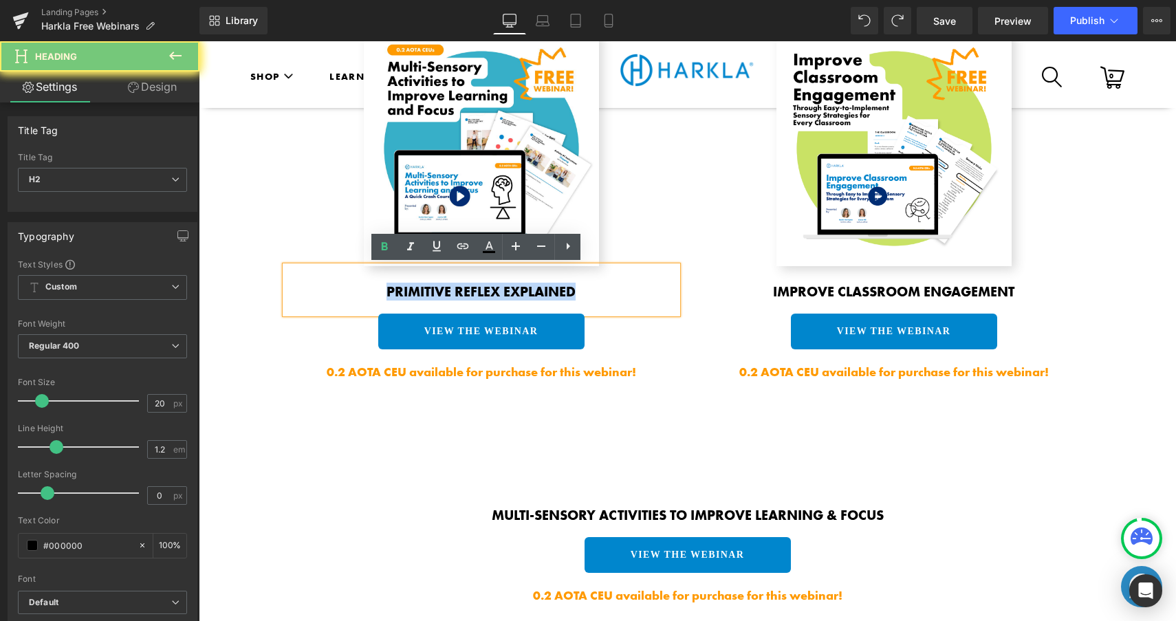
click at [547, 290] on b "Primitive Reflex Explained" at bounding box center [480, 292] width 189 height 18
paste div
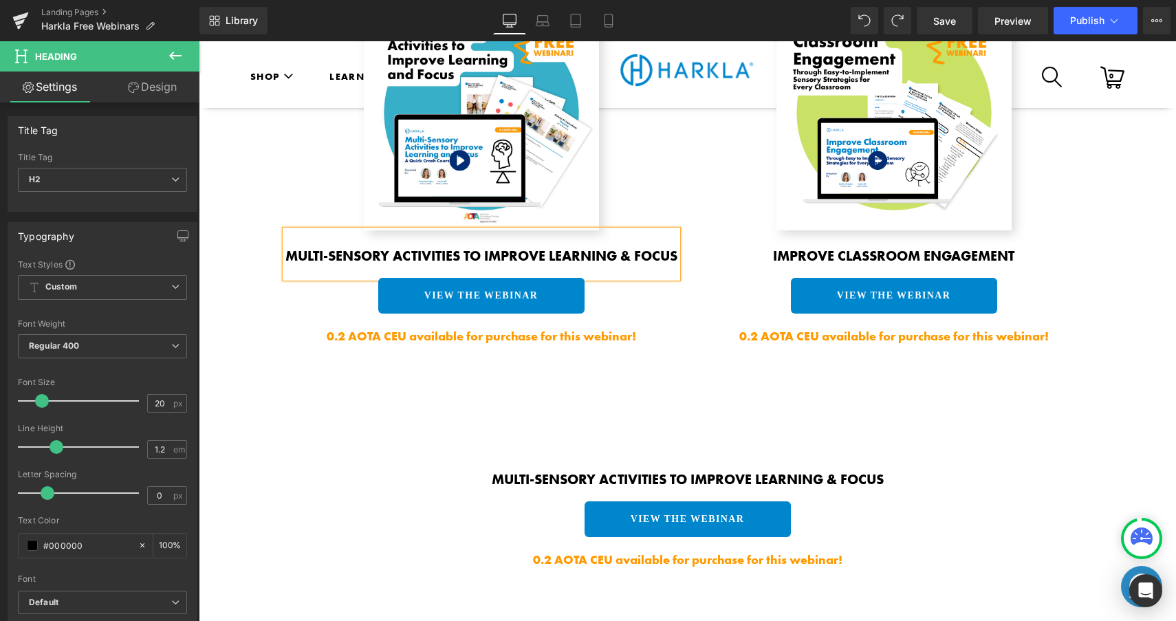
scroll to position [1802, 0]
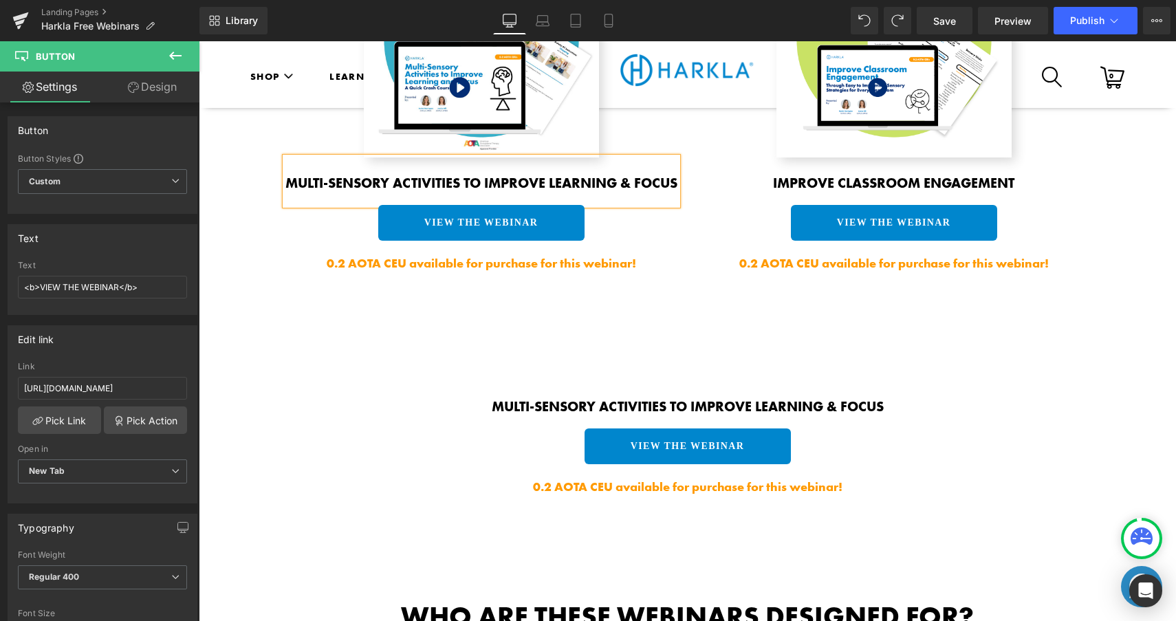
click at [648, 343] on div "Image Multi-Sensory Activities to Improve Learning & Focus Heading VIEW THE WEB…" at bounding box center [687, 151] width 825 height 459
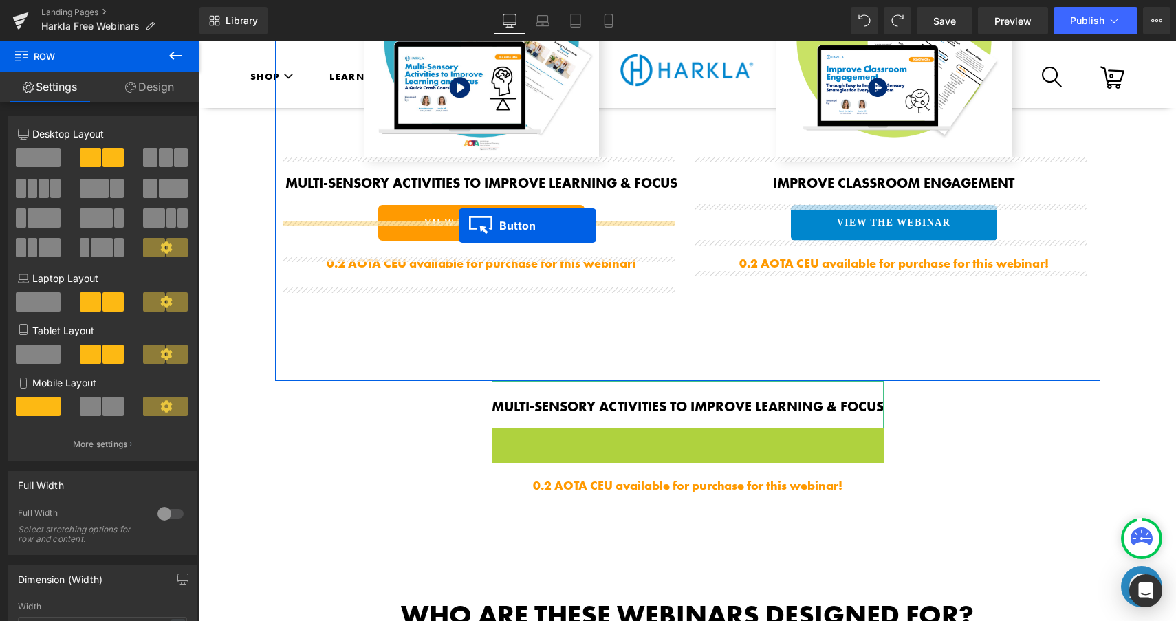
drag, startPoint x: 656, startPoint y: 476, endPoint x: 459, endPoint y: 225, distance: 319.3
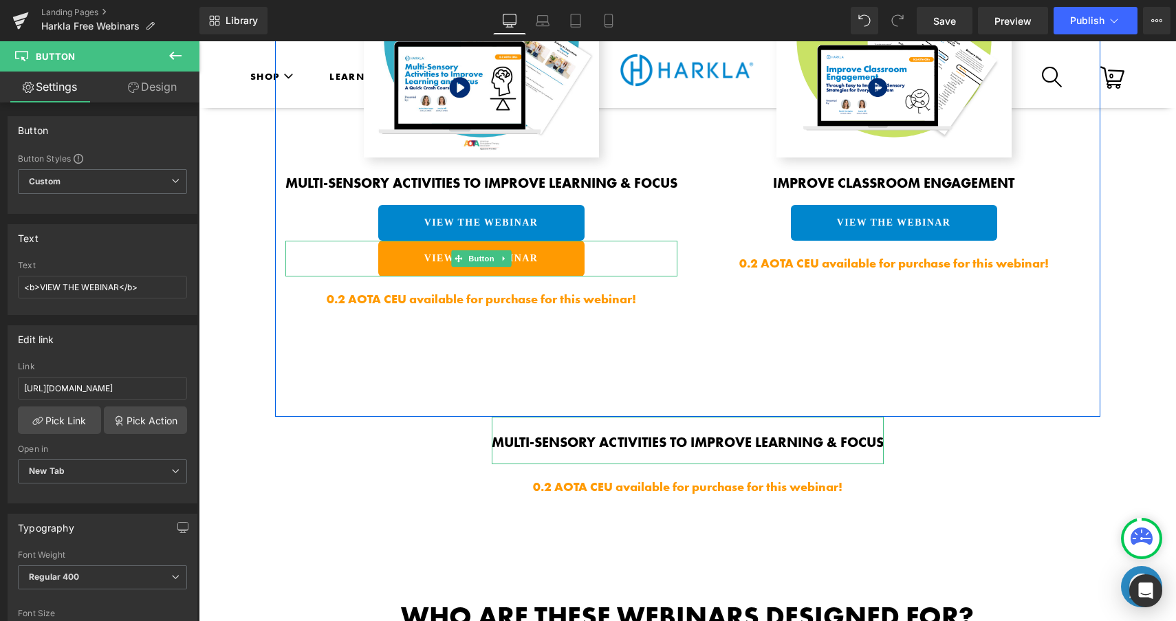
click at [541, 269] on link "VIEW THE WEBINAR" at bounding box center [481, 259] width 206 height 36
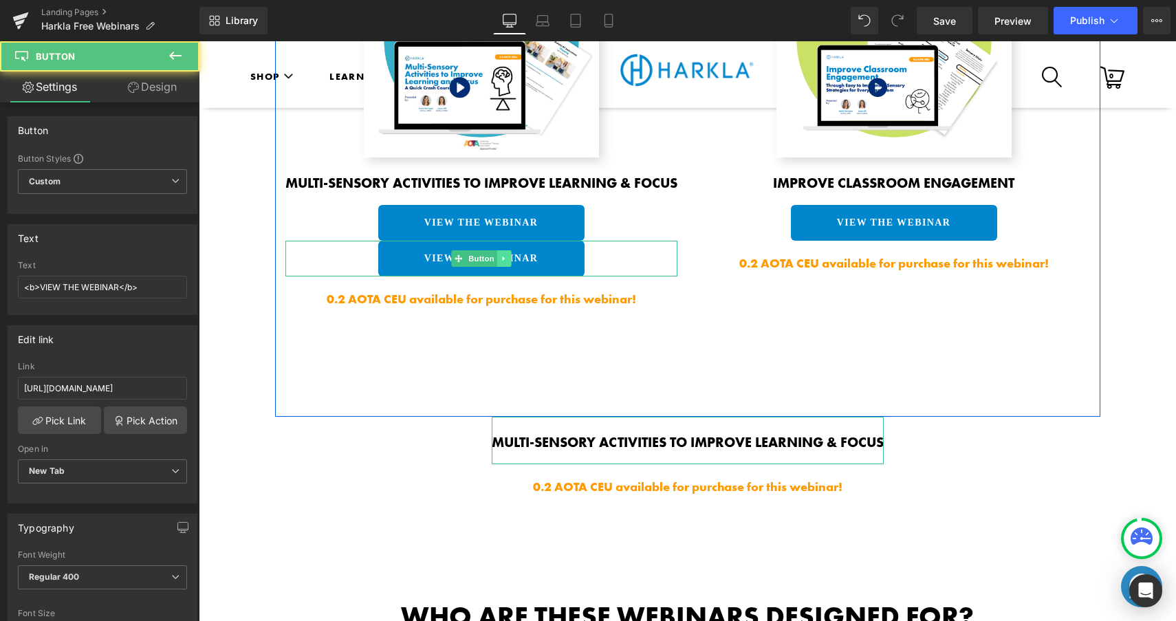
click at [504, 267] on link at bounding box center [504, 258] width 14 height 17
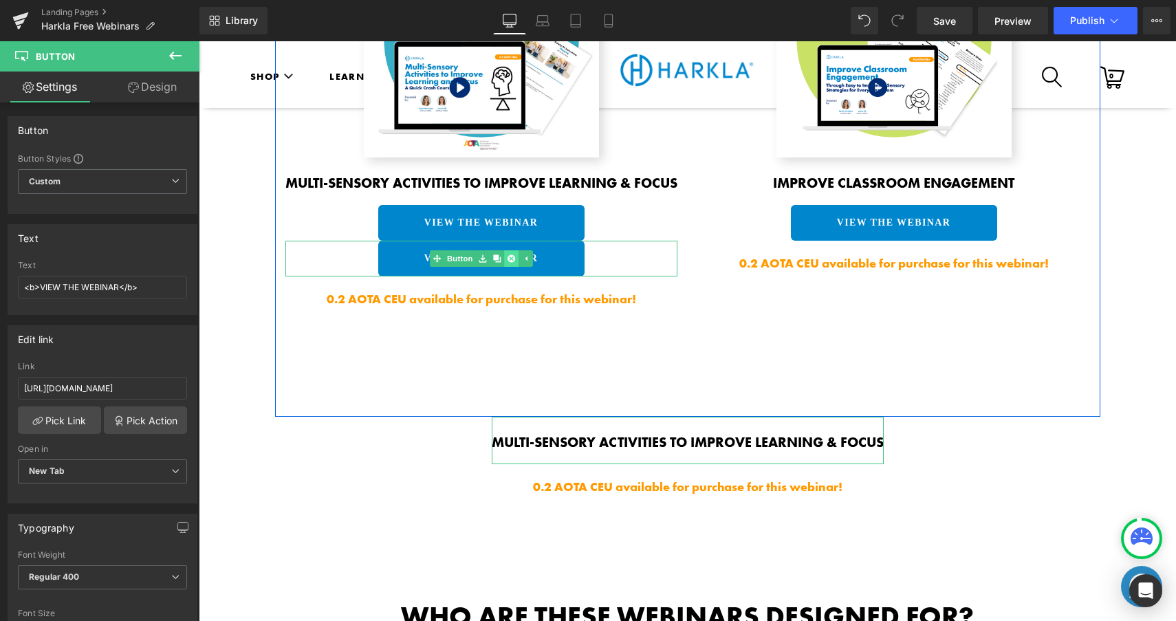
click at [507, 263] on icon at bounding box center [511, 259] width 8 height 8
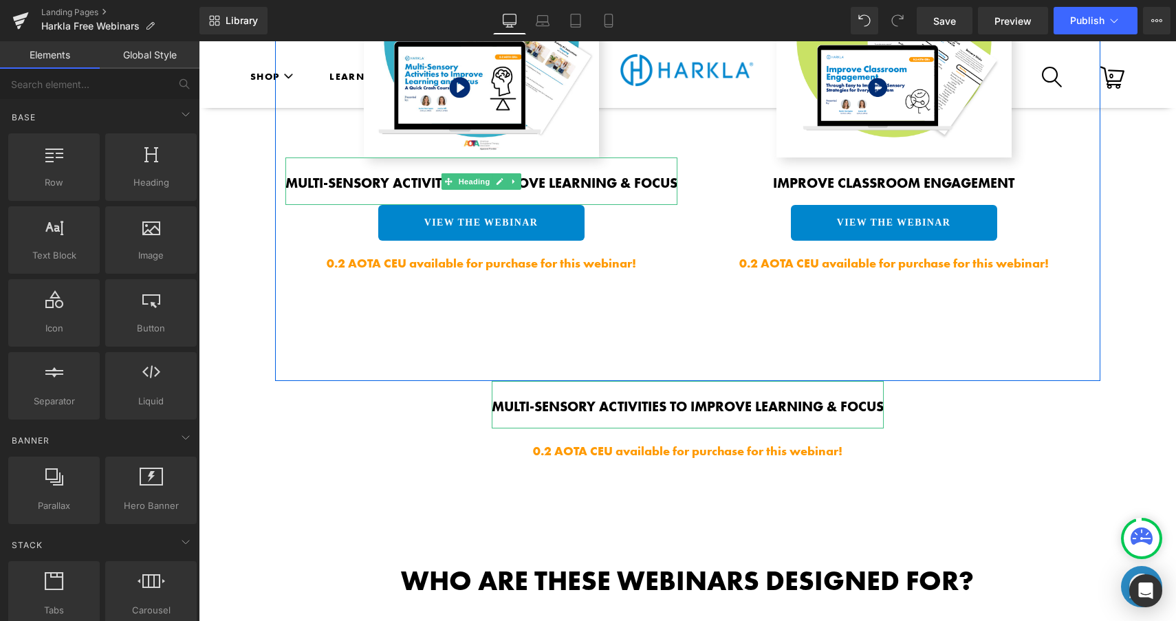
click at [591, 191] on h2 "Multi-Sensory Activities to Improve Learning & Focus" at bounding box center [481, 183] width 392 height 17
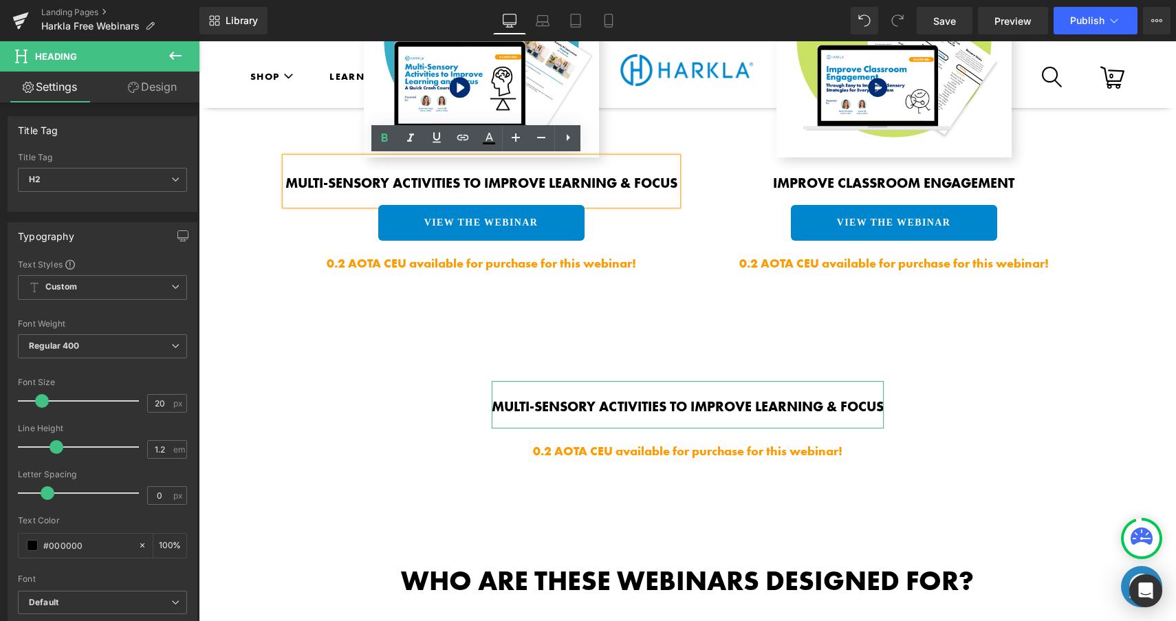
click at [482, 180] on b "Multi-Sensory Activities to Improve Learning & Focus" at bounding box center [481, 183] width 392 height 18
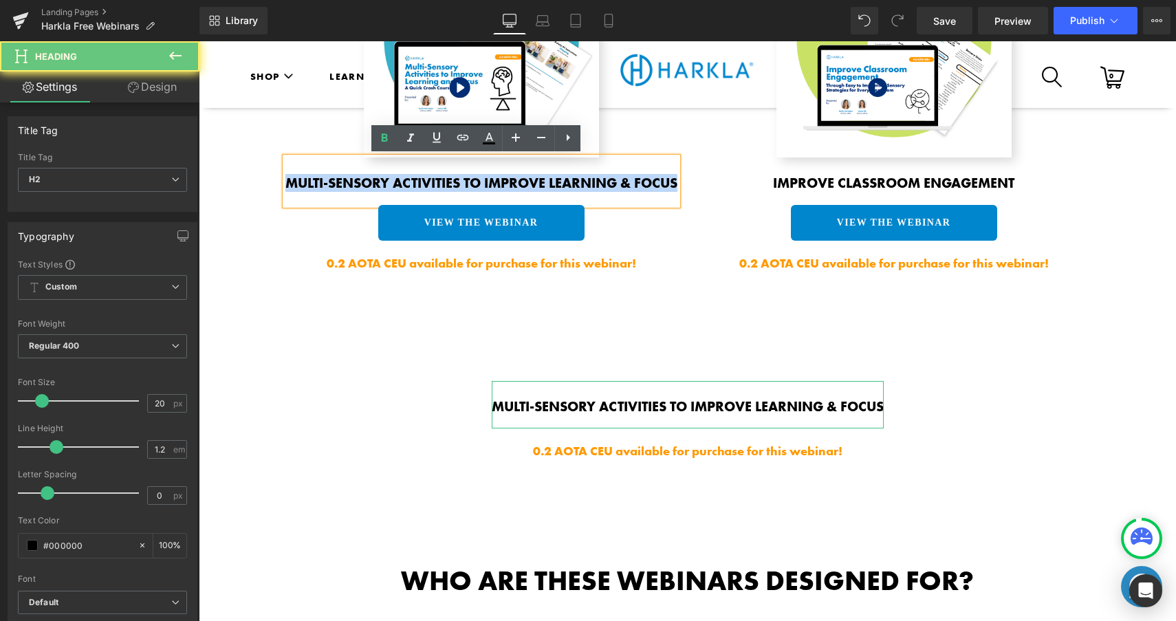
click at [482, 180] on b "Multi-Sensory Activities to Improve Learning & Focus" at bounding box center [481, 183] width 392 height 18
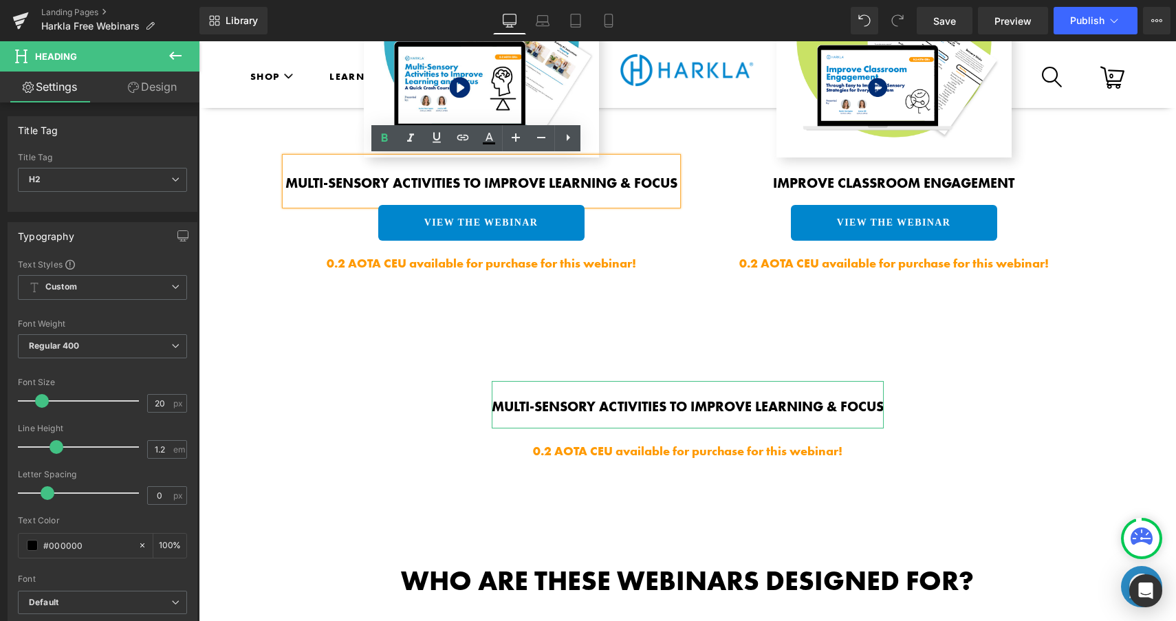
click at [624, 333] on div "Image Multi-Sensory Activities to Improve Learning & Focus Heading VIEW THE WEB…" at bounding box center [687, 151] width 825 height 459
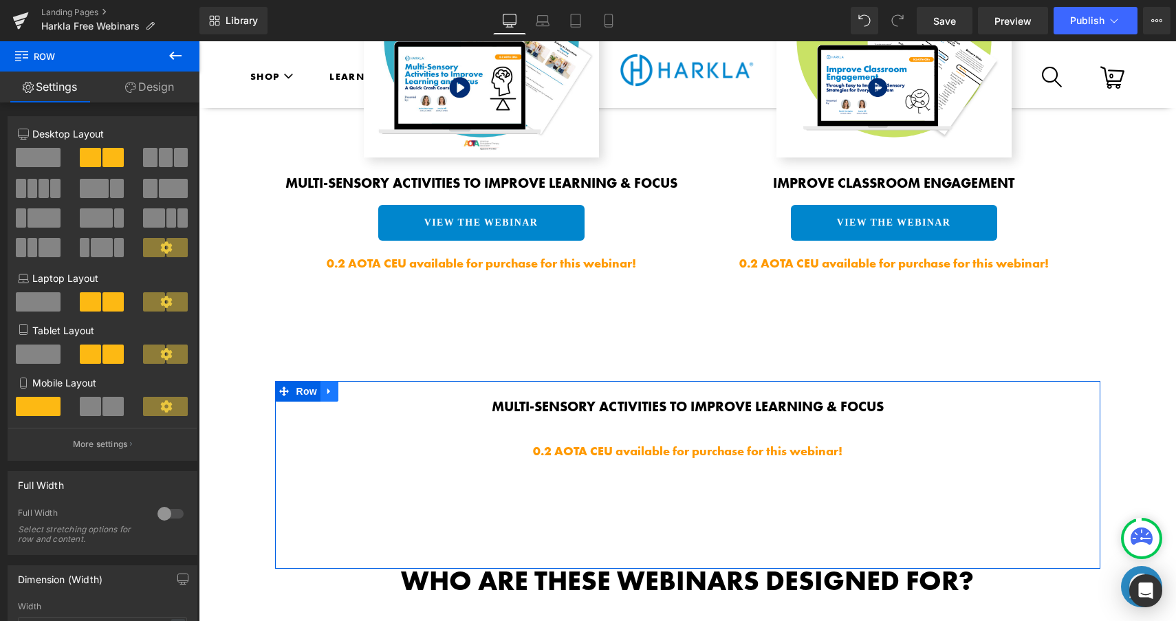
click at [325, 397] on icon at bounding box center [330, 391] width 10 height 10
click at [363, 396] on icon at bounding box center [365, 391] width 10 height 10
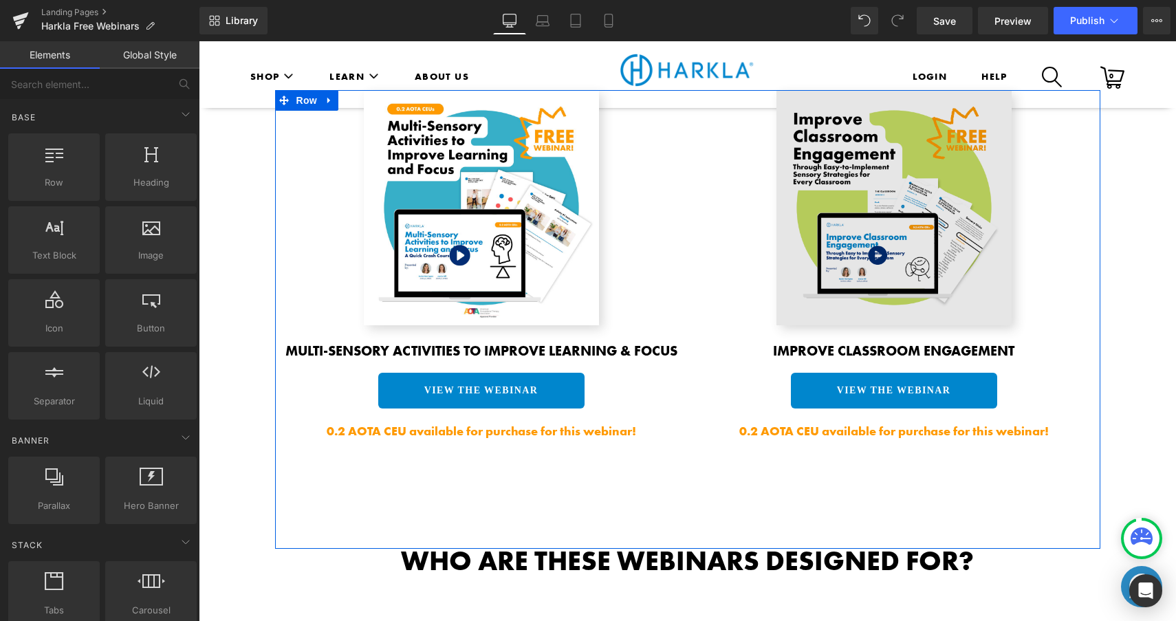
scroll to position [1565, 0]
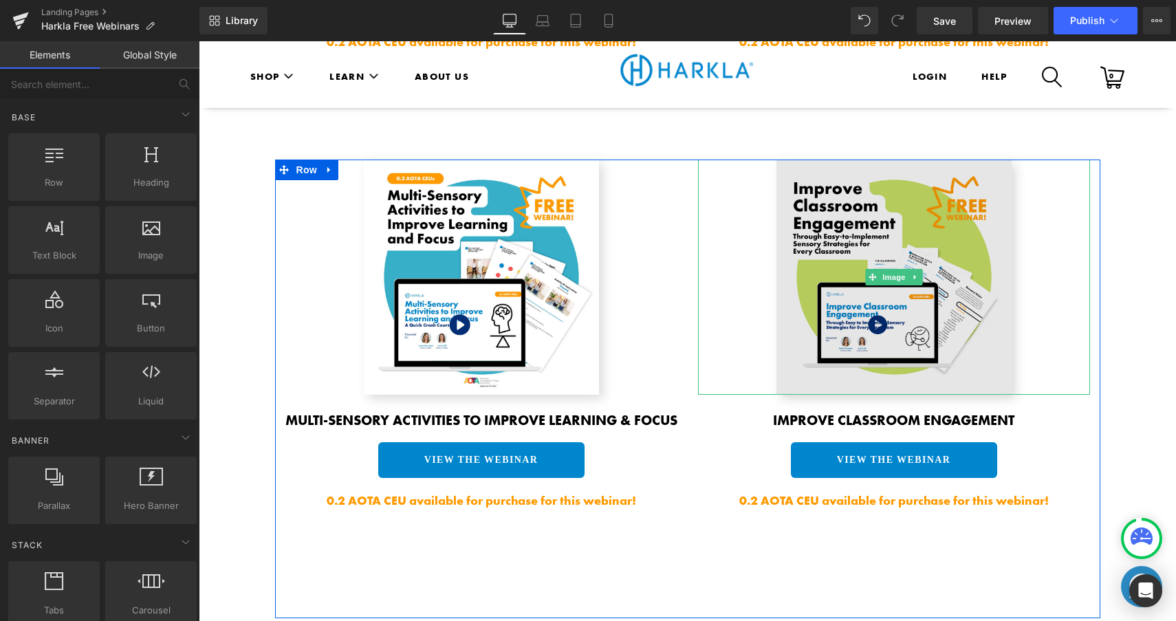
click at [891, 177] on img at bounding box center [893, 277] width 235 height 235
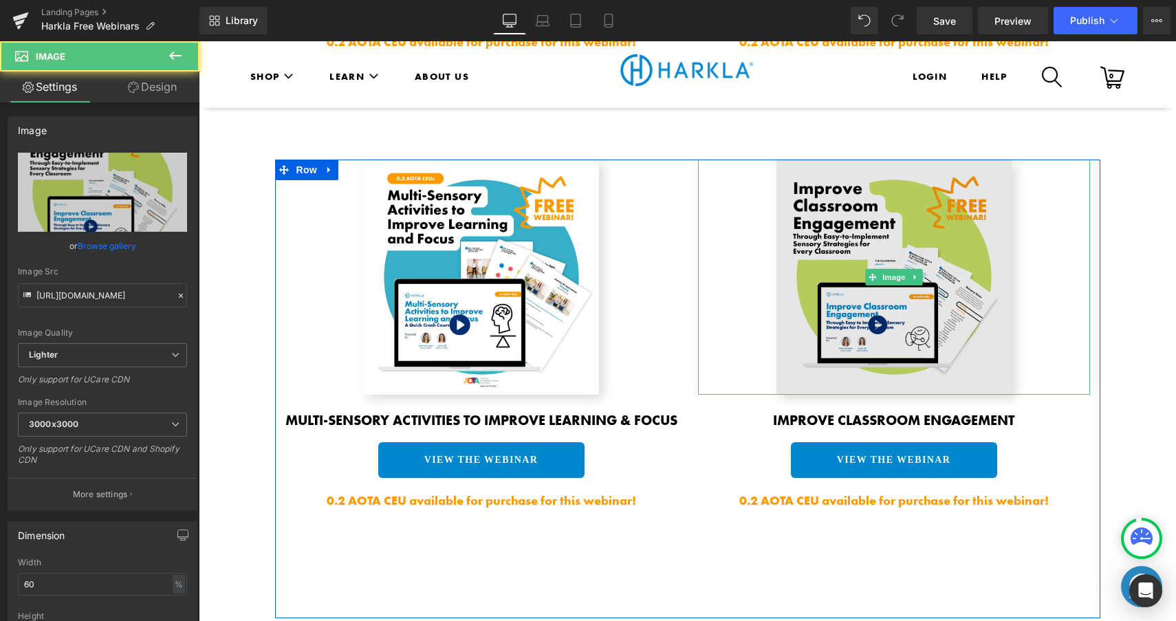
click at [838, 207] on img at bounding box center [893, 277] width 235 height 235
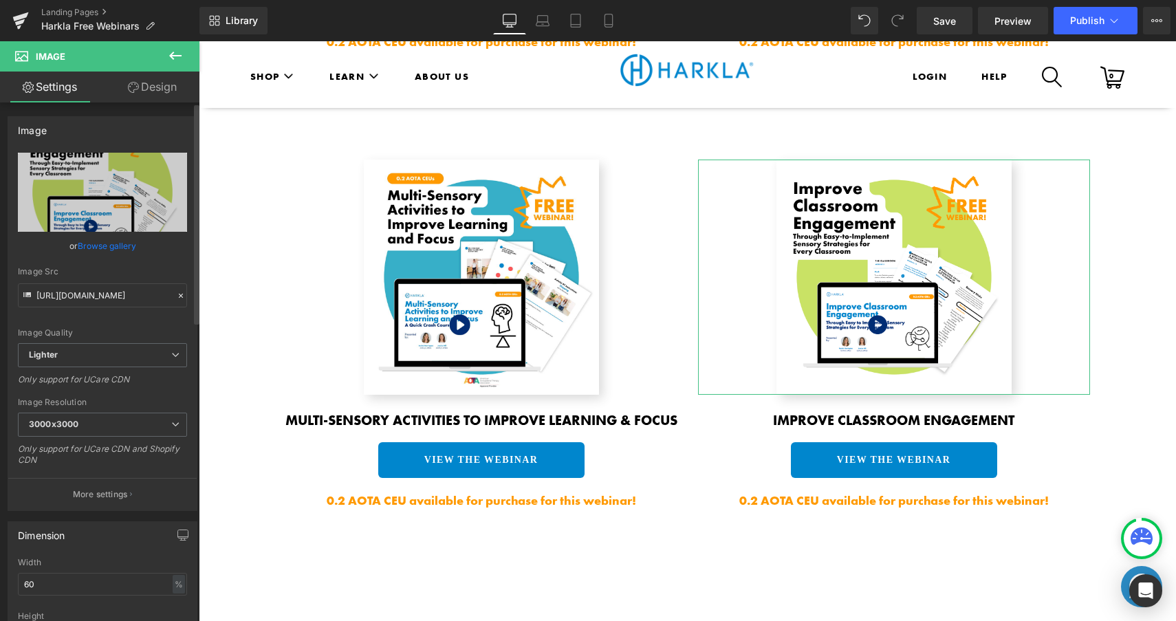
click at [112, 248] on link "Browse gallery" at bounding box center [107, 246] width 58 height 24
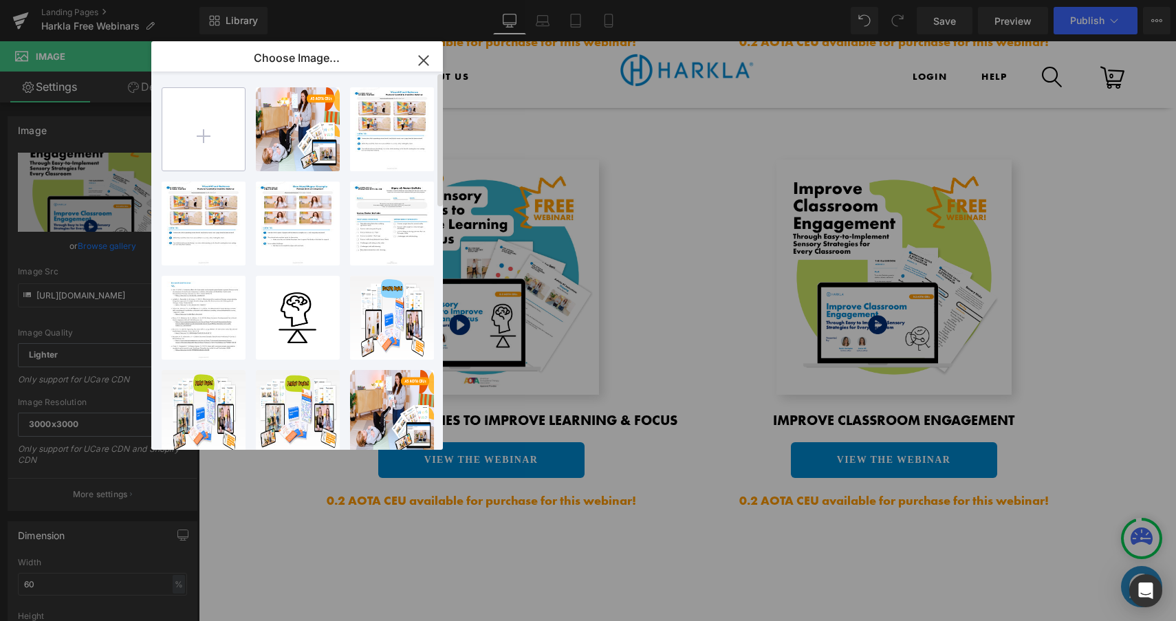
click at [213, 133] on input "file" at bounding box center [203, 129] width 83 height 83
type input "C:\fakepath\MotorSkills_FREEWebinar_HeroImage.png"
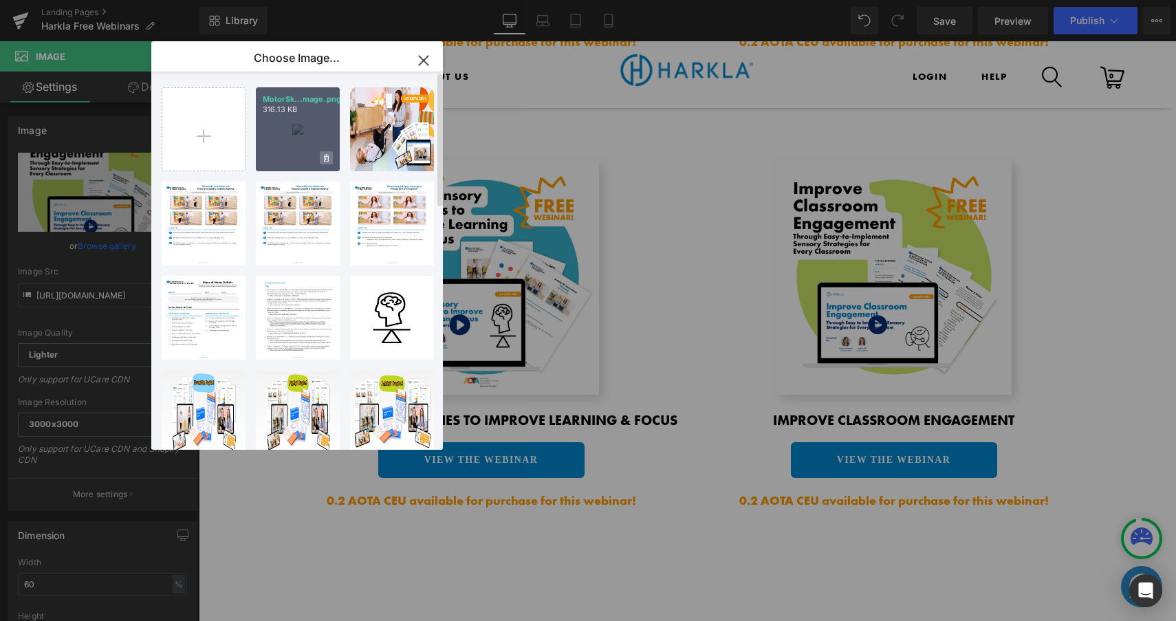
click at [328, 154] on icon at bounding box center [326, 158] width 5 height 9
click at [322, 128] on div "Delete image? Yes No" at bounding box center [298, 129] width 84 height 84
type input "https://ucarecdn.com/7dd9fedc-4458-4815-bb2e-8fc8aaadbaec/-/format/auto/-/previ…"
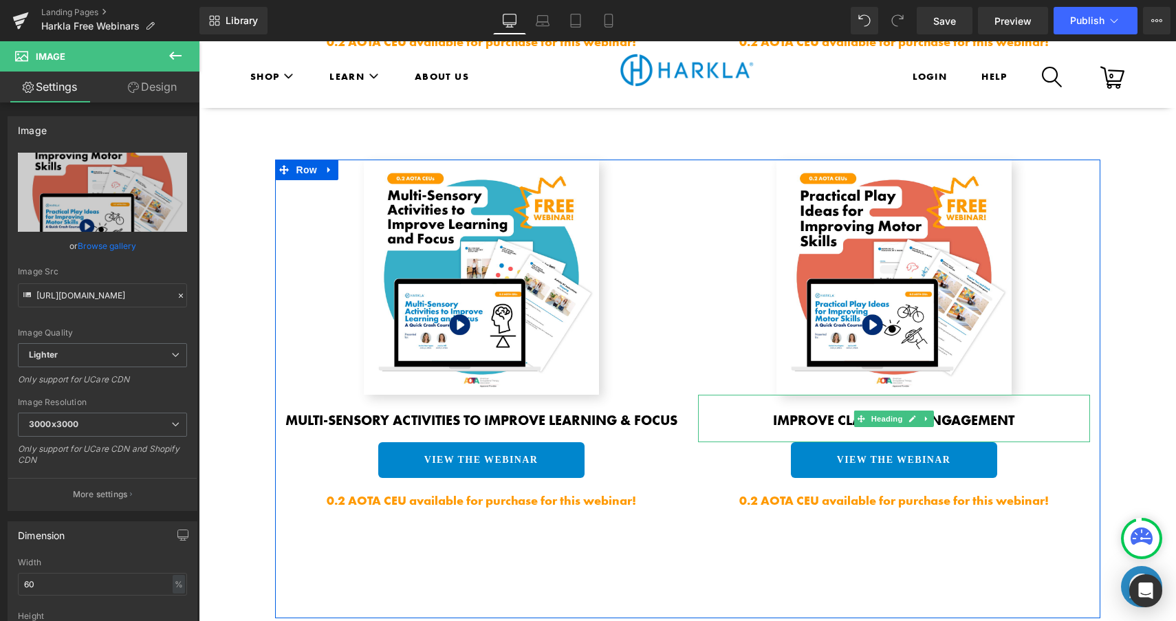
click at [780, 413] on b "Improve Classroom Engagement" at bounding box center [893, 420] width 241 height 18
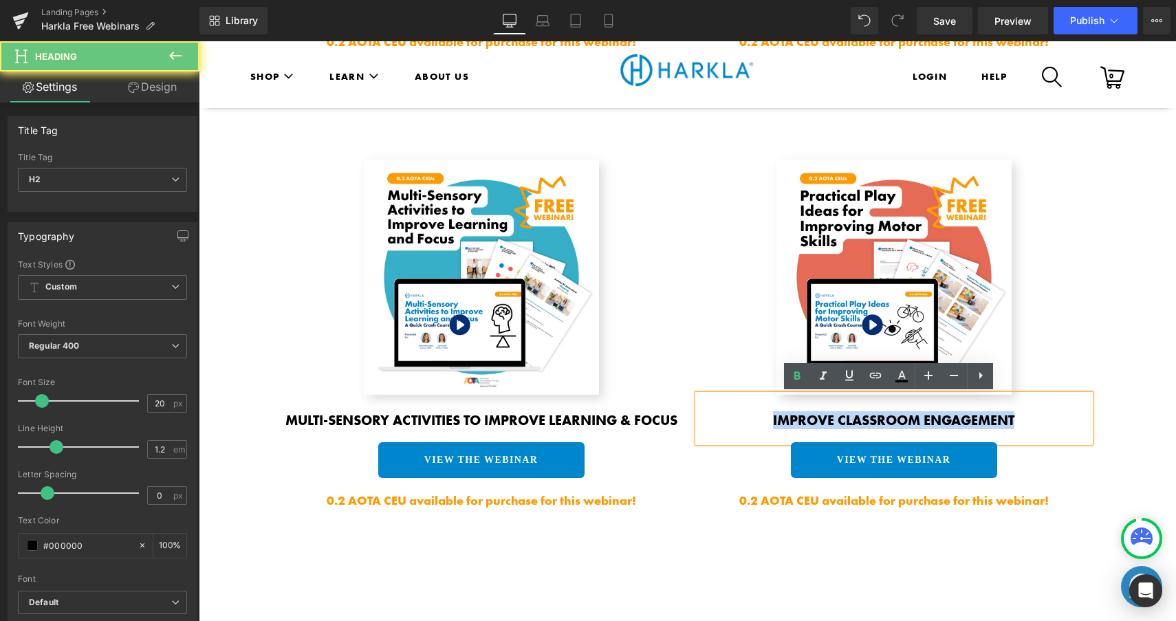
click at [780, 413] on b "Improve Classroom Engagement" at bounding box center [893, 420] width 241 height 18
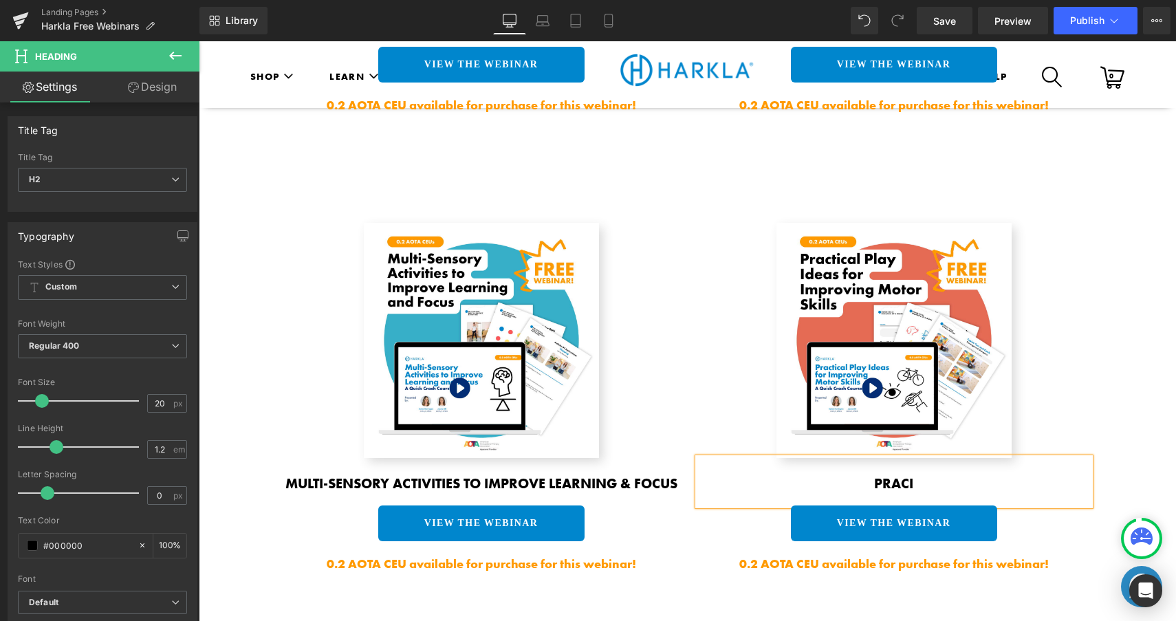
scroll to position [1547, 0]
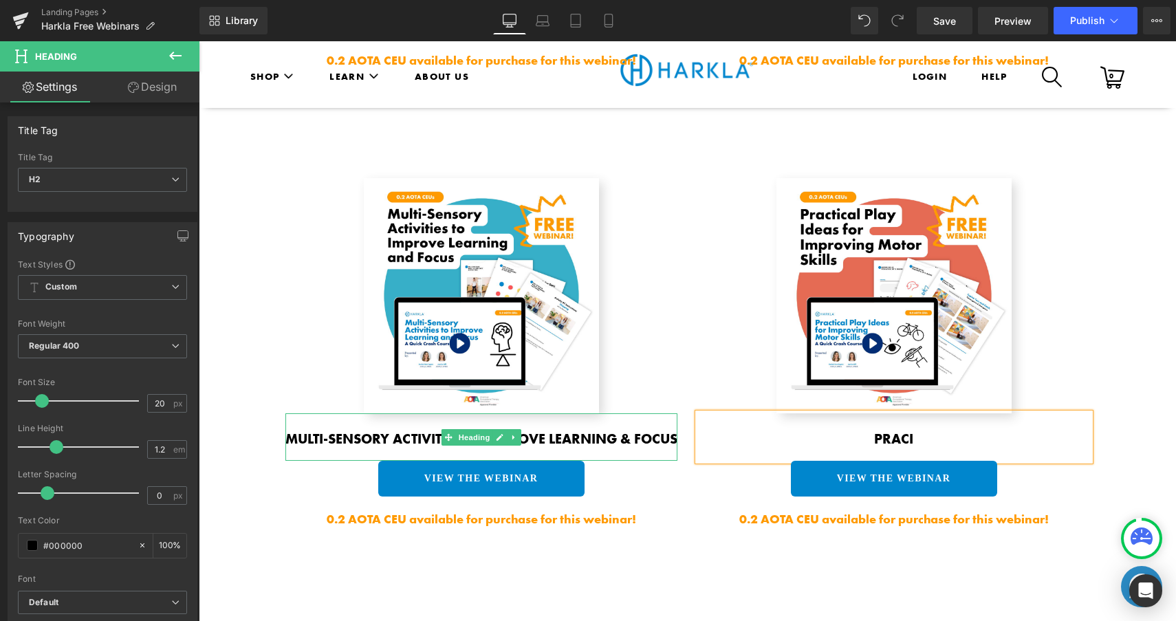
click at [601, 437] on b "Multi-Sensory Activities to Improve Learning & Focus" at bounding box center [481, 439] width 392 height 18
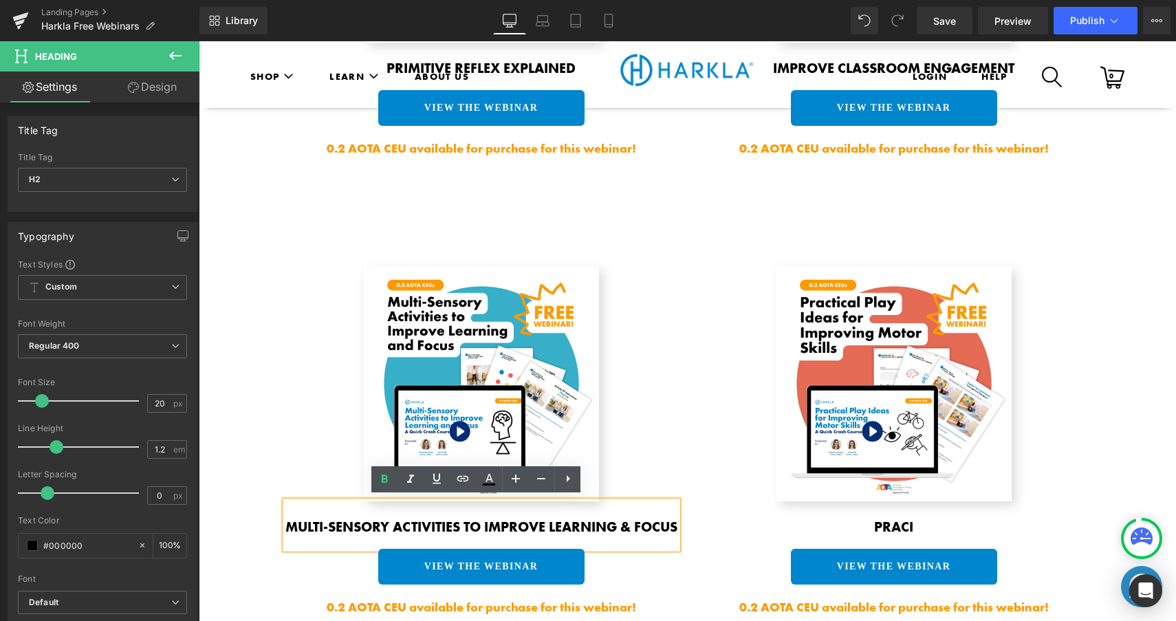
scroll to position [1578, 0]
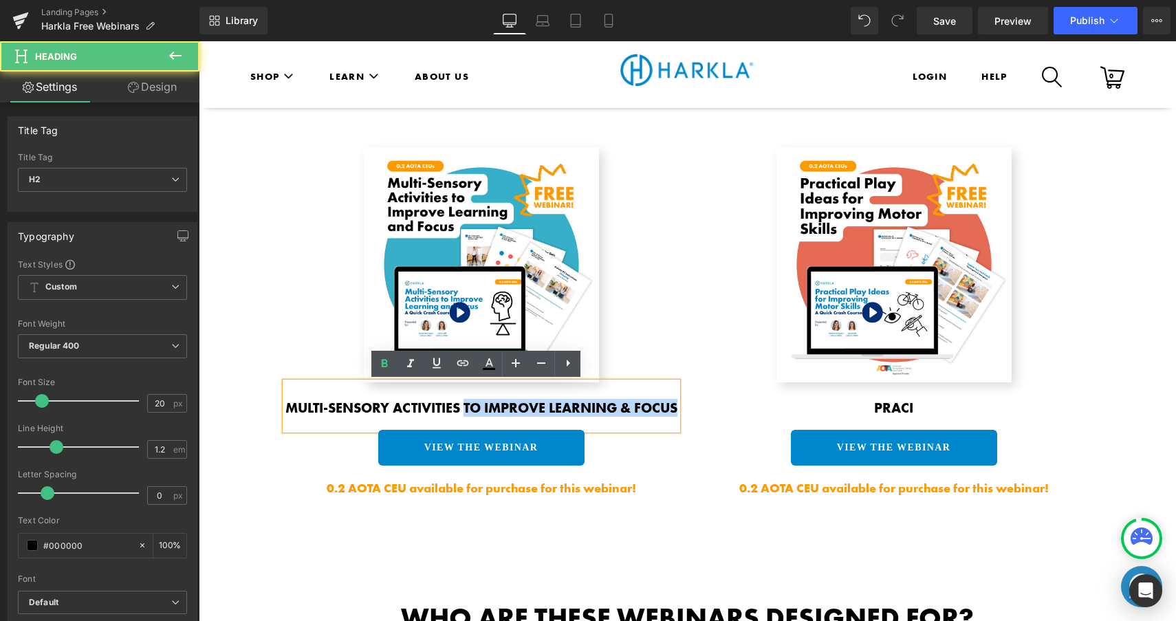
drag, startPoint x: 483, startPoint y: 404, endPoint x: 541, endPoint y: 425, distance: 61.3
click at [541, 416] on h2 "Multi-Sensory Activities to Improve Learning & Focus" at bounding box center [481, 408] width 392 height 17
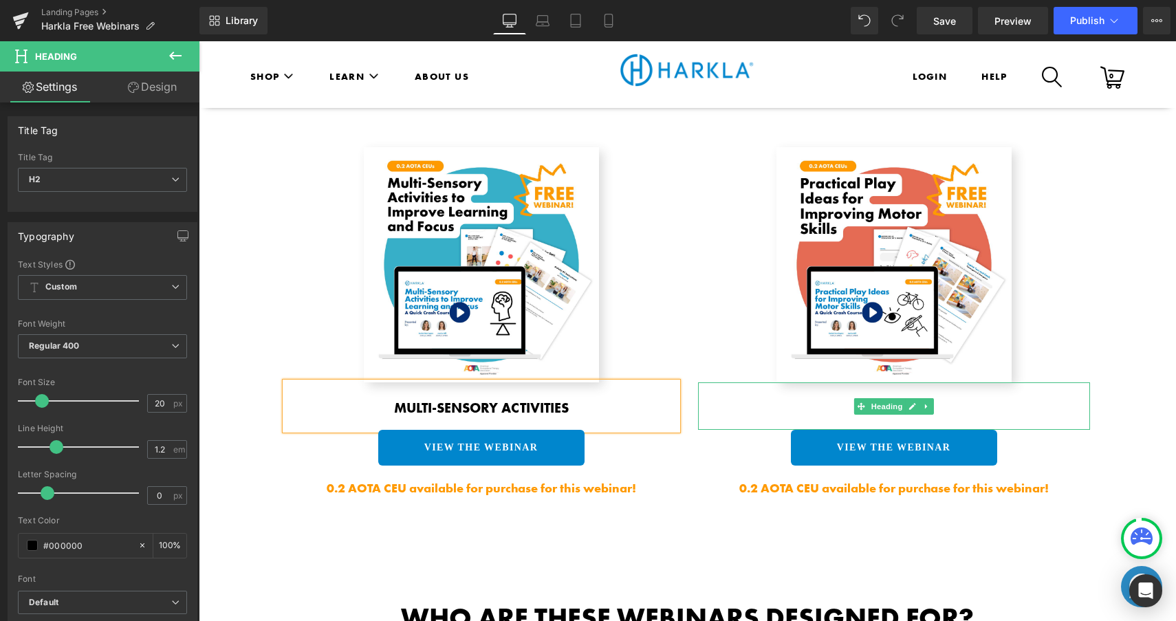
click at [981, 410] on h2 "Praci" at bounding box center [894, 408] width 392 height 17
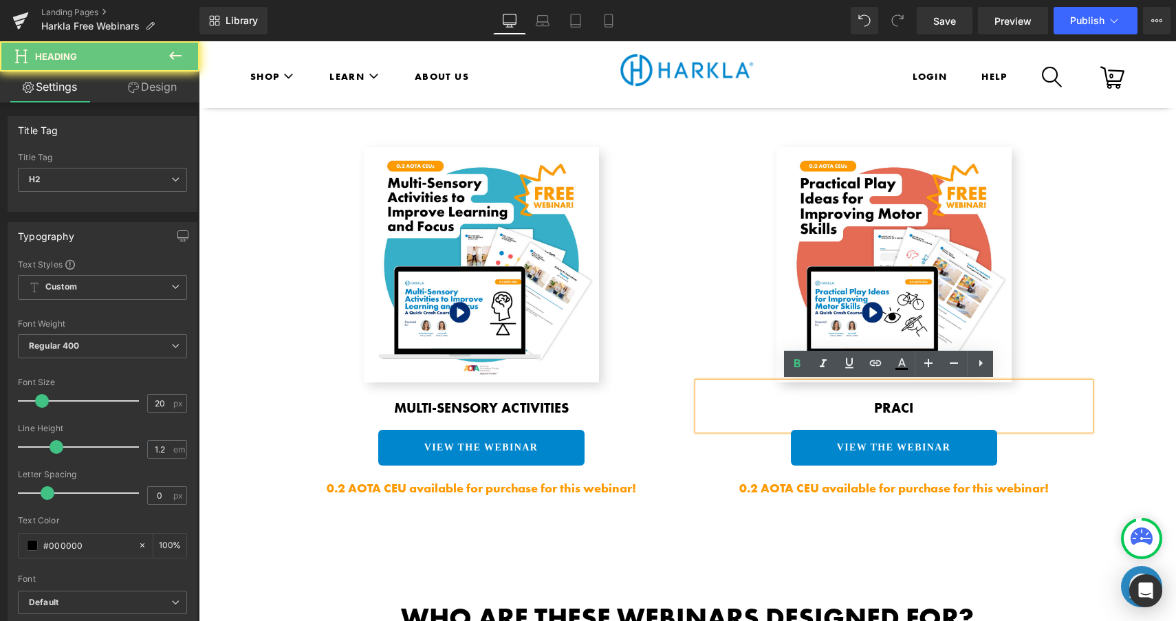
click at [981, 410] on h2 "Praci" at bounding box center [894, 408] width 392 height 17
click at [968, 408] on h2 "Praci" at bounding box center [894, 408] width 392 height 17
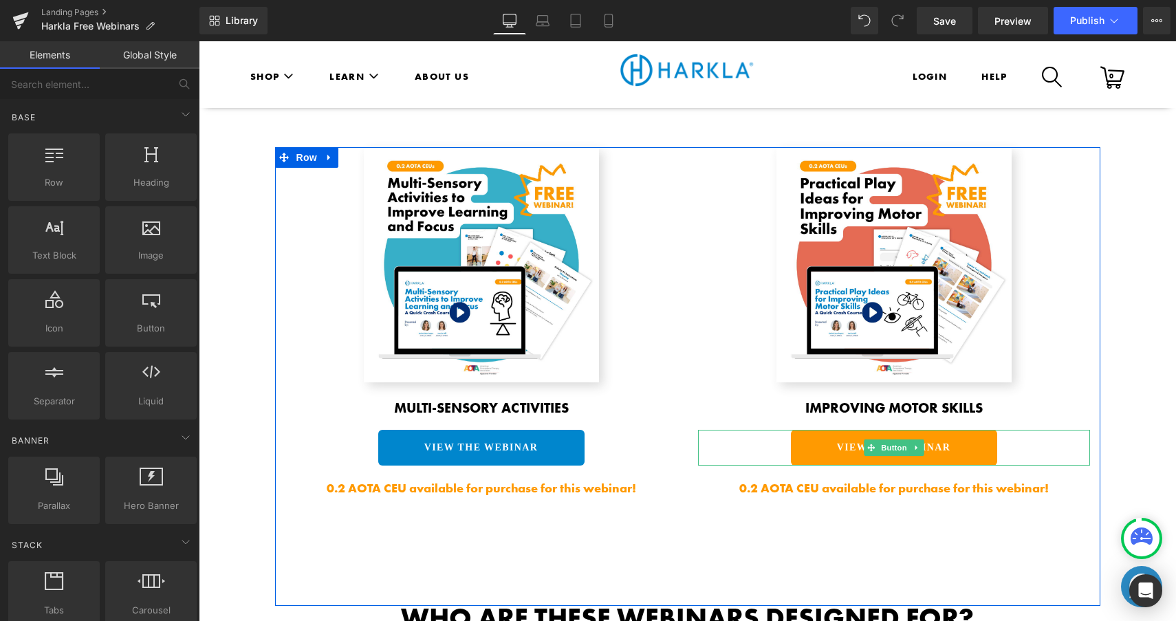
click at [820, 448] on link "VIEW THE WEBINAR" at bounding box center [894, 448] width 206 height 36
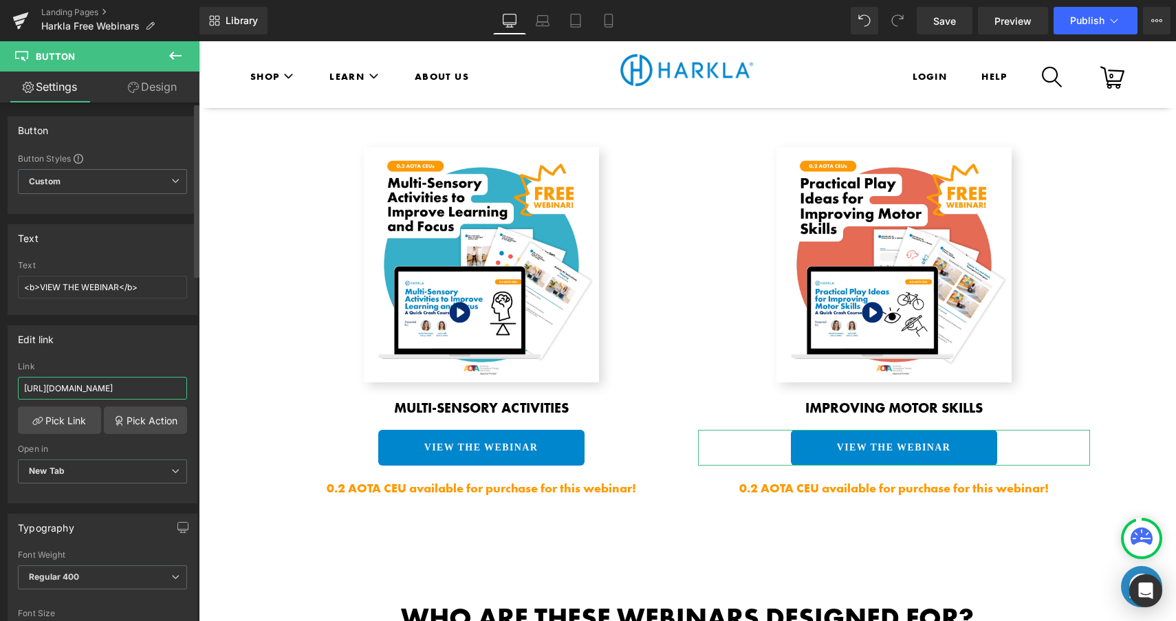
click at [105, 385] on input "https://harkla.co/pages/classroom-sensory-strategies-webinar-registration-2025" at bounding box center [102, 388] width 169 height 23
type input "https://harkla.co/pages/motor-skills-webinar-registration-2025"
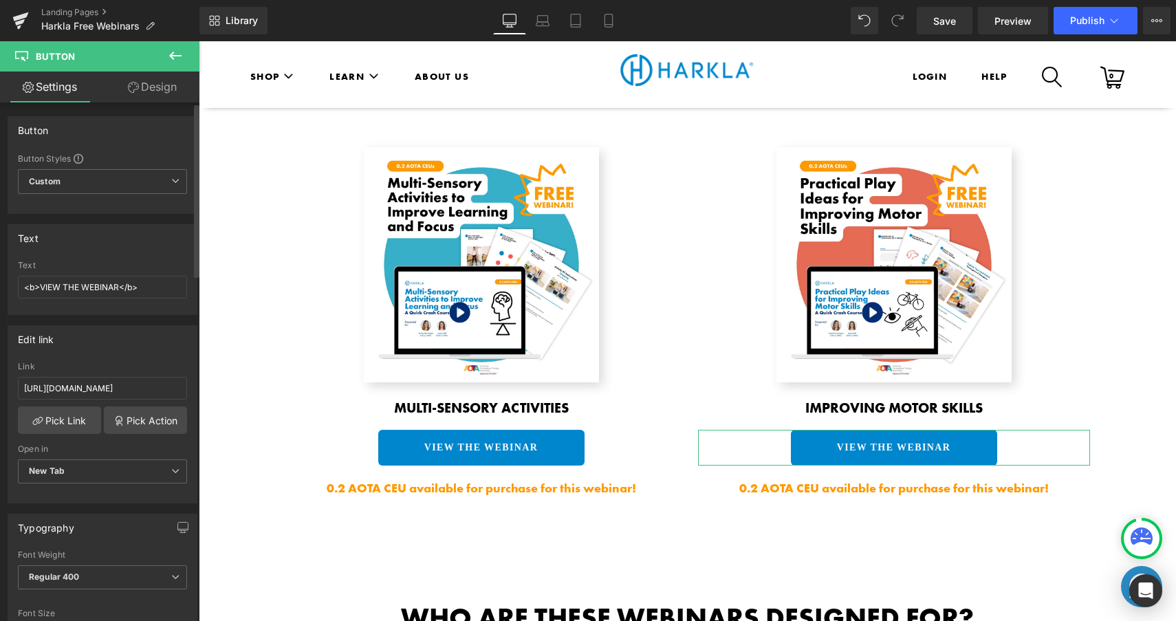
click at [128, 347] on div "Edit link" at bounding box center [102, 339] width 188 height 26
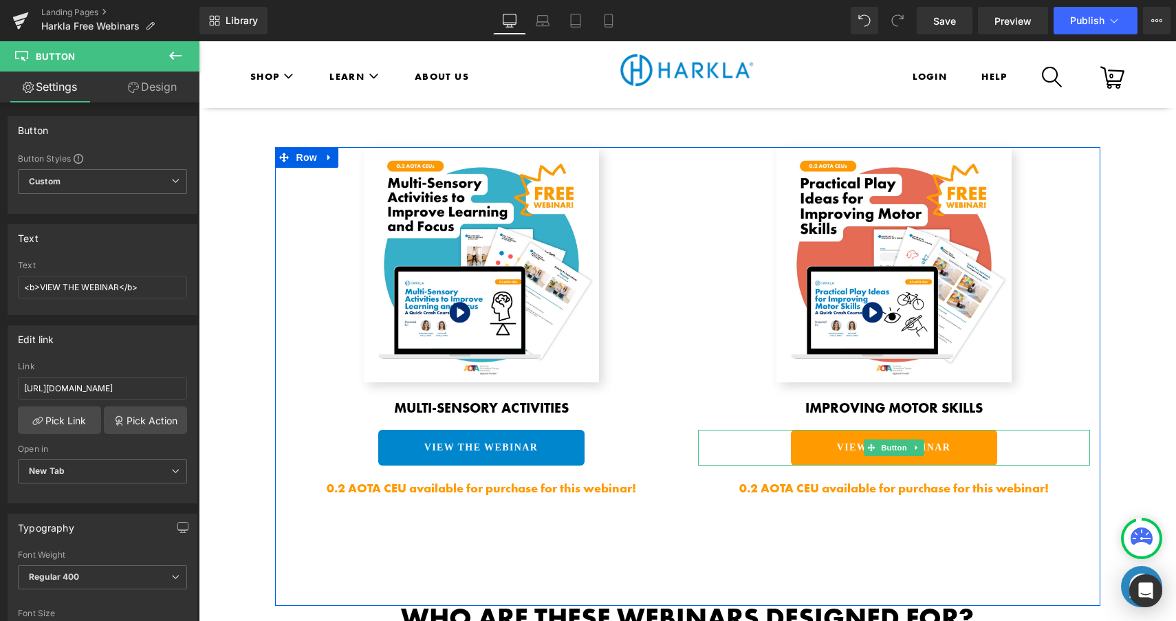
click at [799, 448] on link "VIEW THE WEBINAR" at bounding box center [894, 448] width 206 height 36
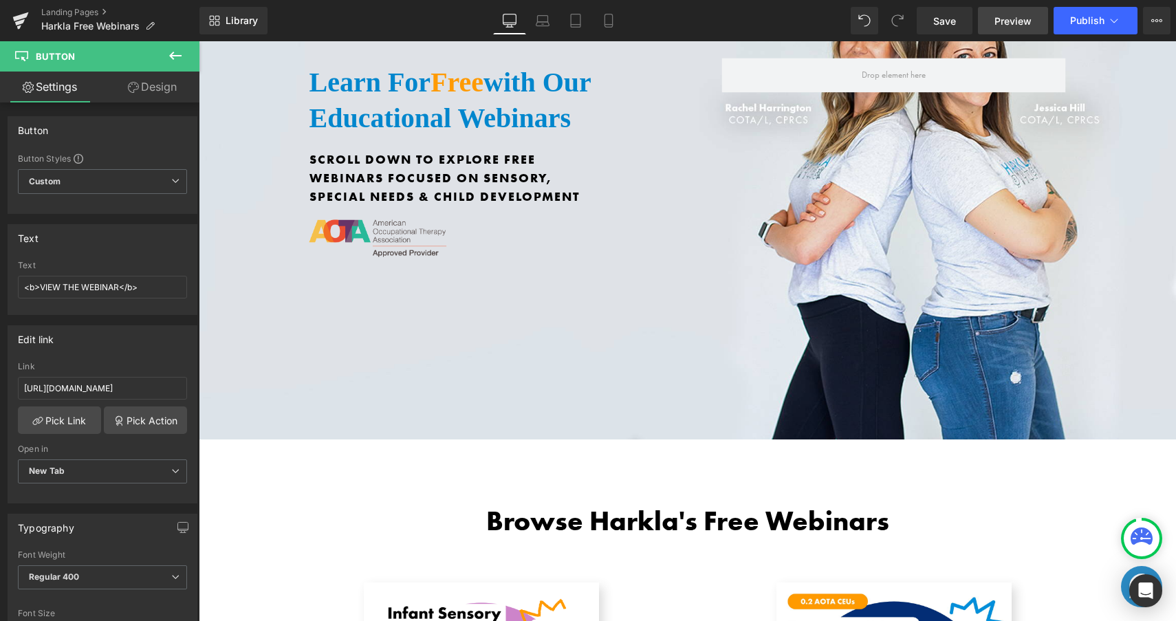
scroll to position [241, 0]
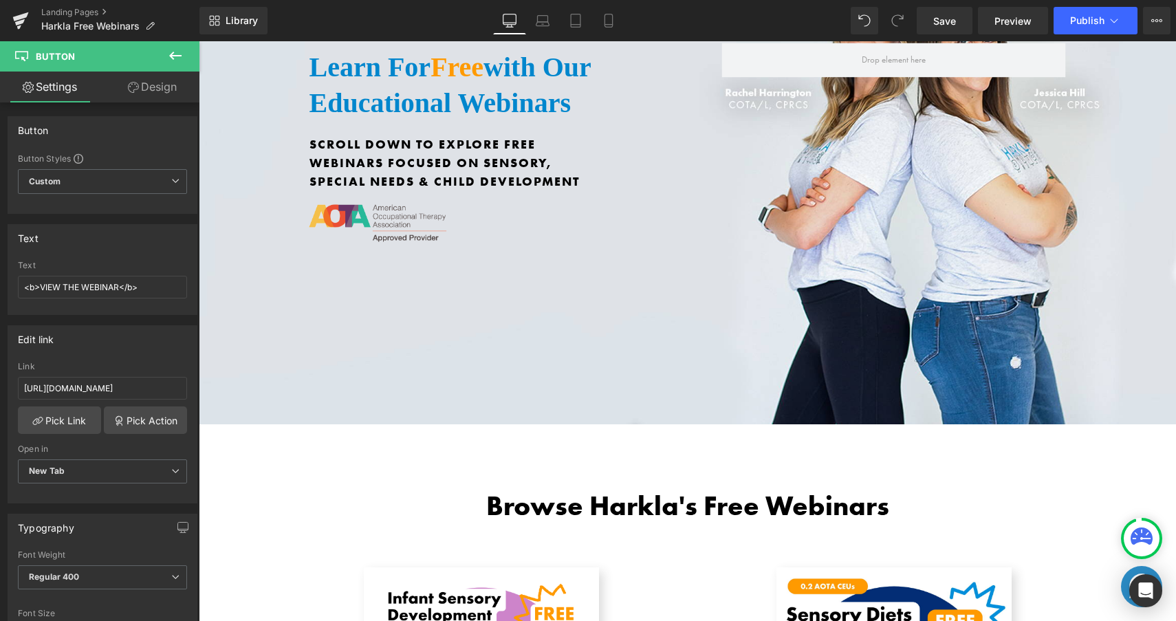
click at [935, 34] on div "Library Desktop Desktop Laptop Tablet Mobile Save Preview Publish Scheduled Vie…" at bounding box center [687, 20] width 977 height 41
click at [949, 19] on span "Save" at bounding box center [944, 21] width 23 height 14
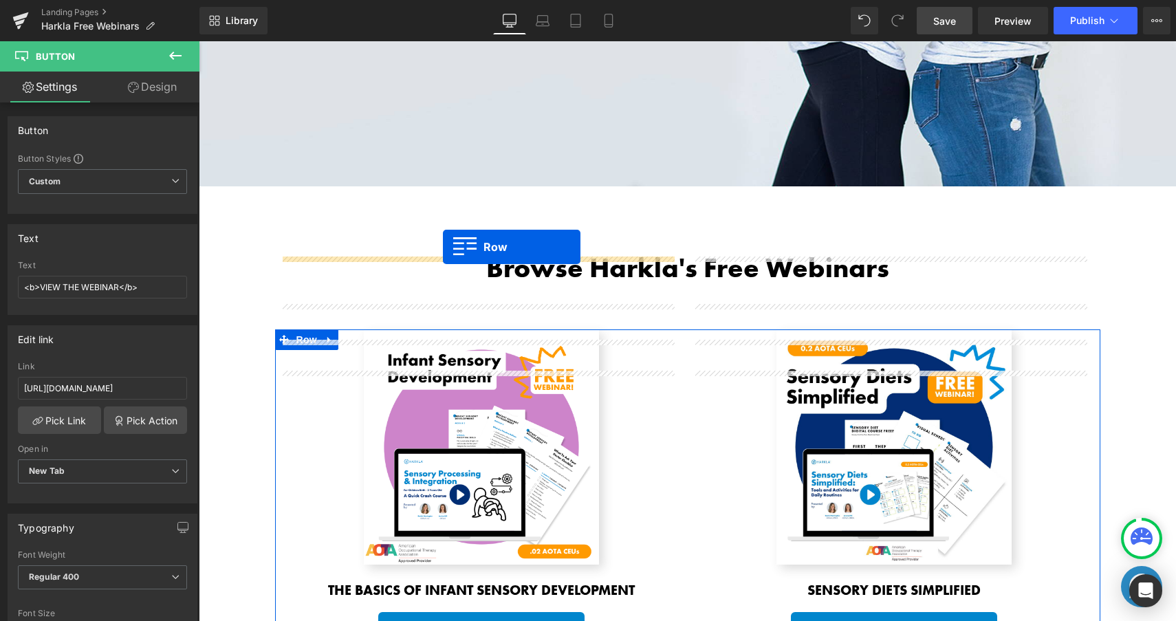
scroll to position [411, 0]
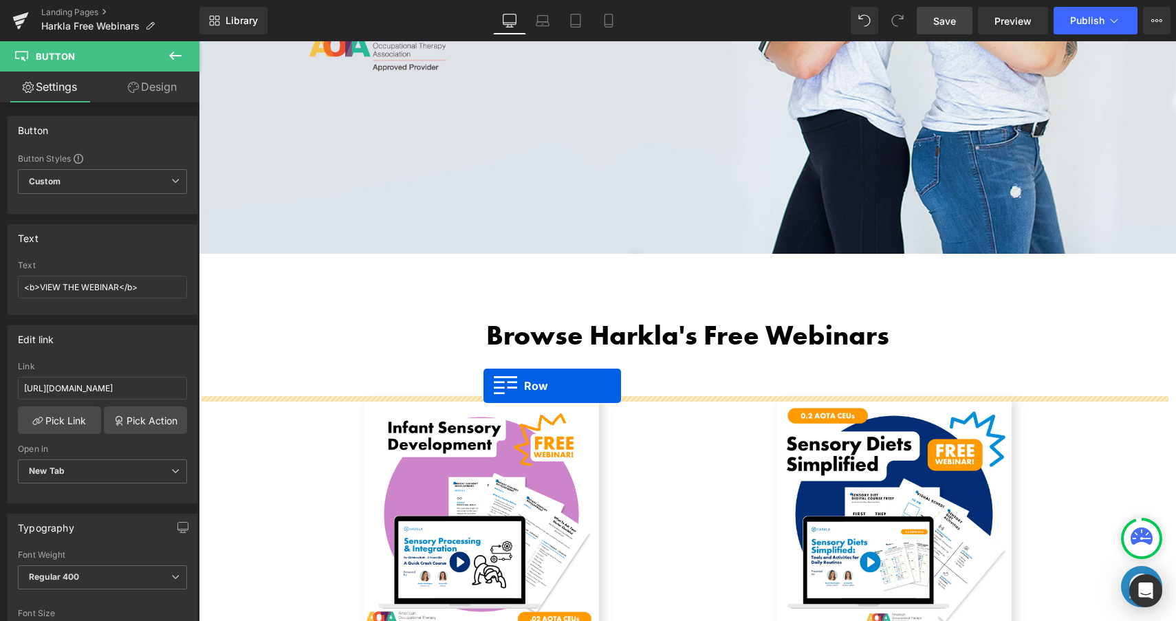
drag, startPoint x: 281, startPoint y: 230, endPoint x: 483, endPoint y: 385, distance: 255.1
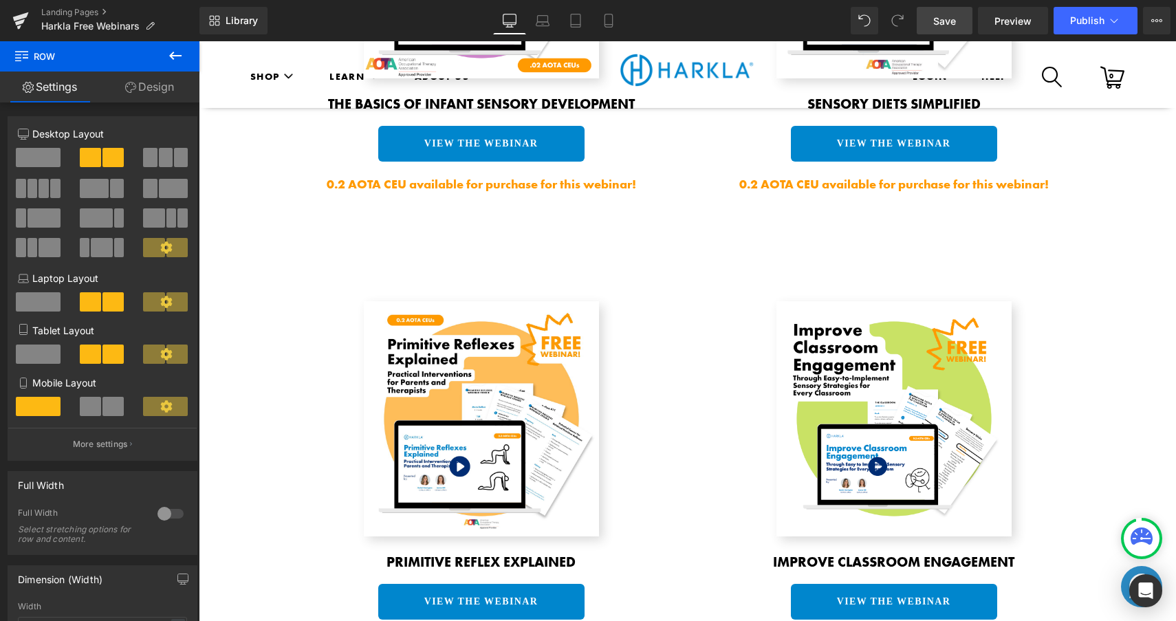
scroll to position [1582, 0]
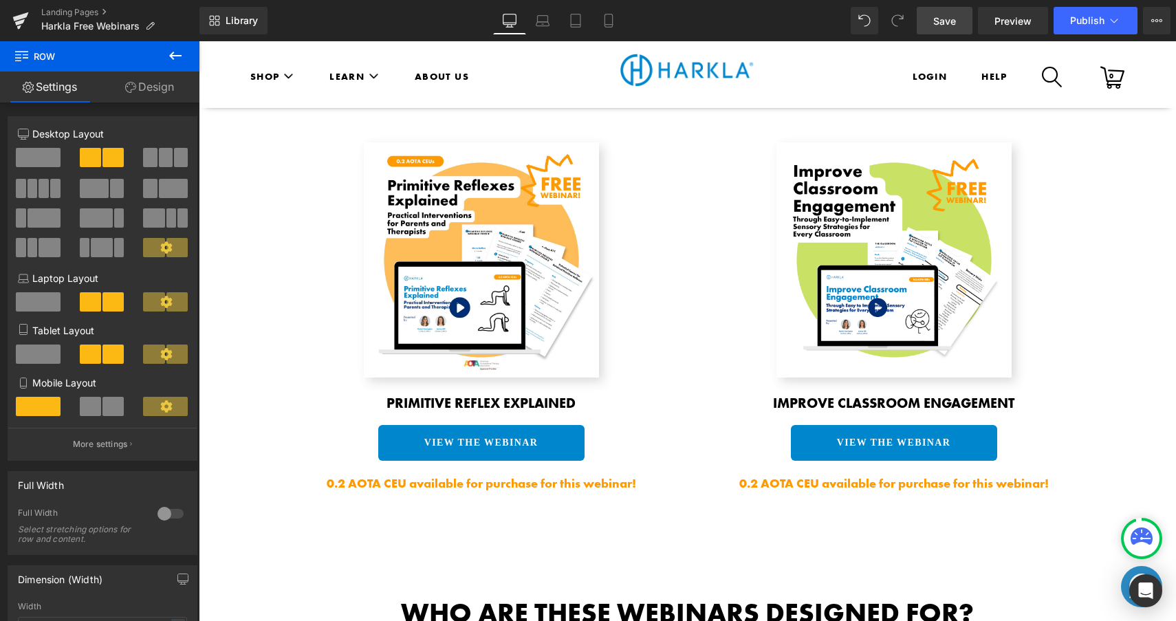
click at [945, 22] on span "Save" at bounding box center [944, 21] width 23 height 14
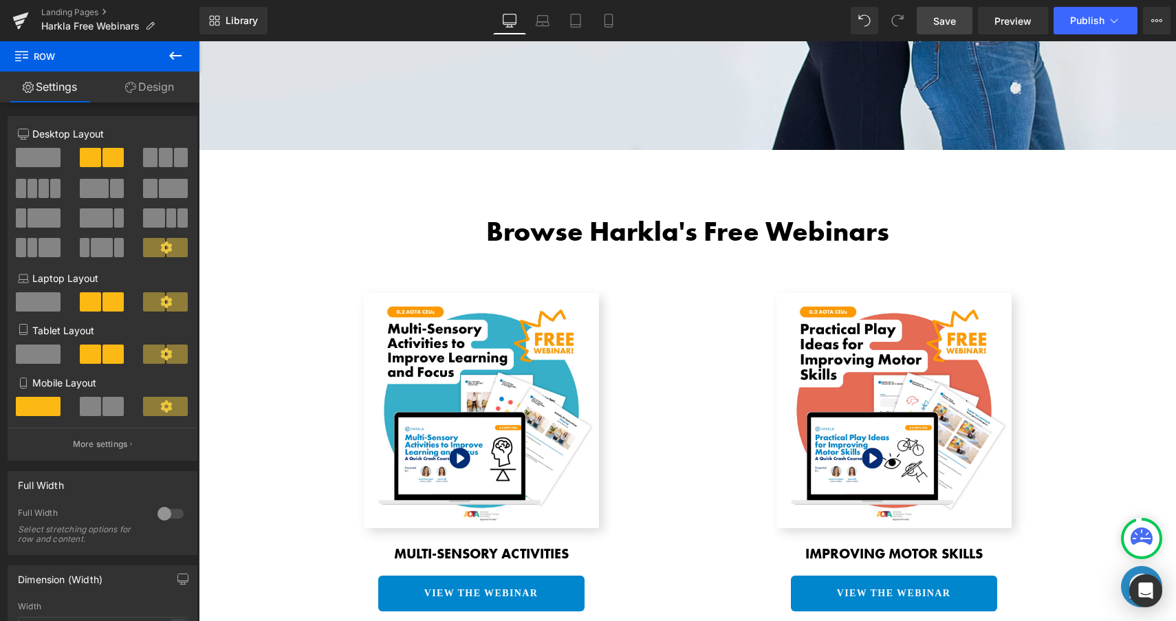
scroll to position [61, 0]
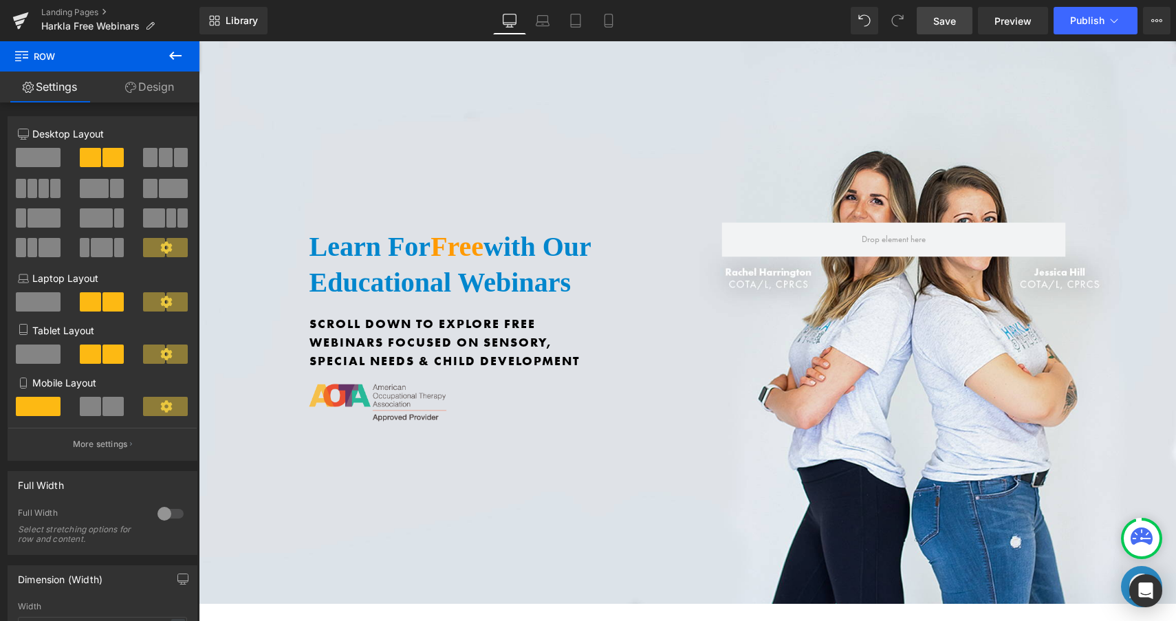
click at [708, 14] on div "Library Desktop Desktop Laptop Tablet Mobile Save Preview Publish Scheduled Vie…" at bounding box center [687, 21] width 977 height 28
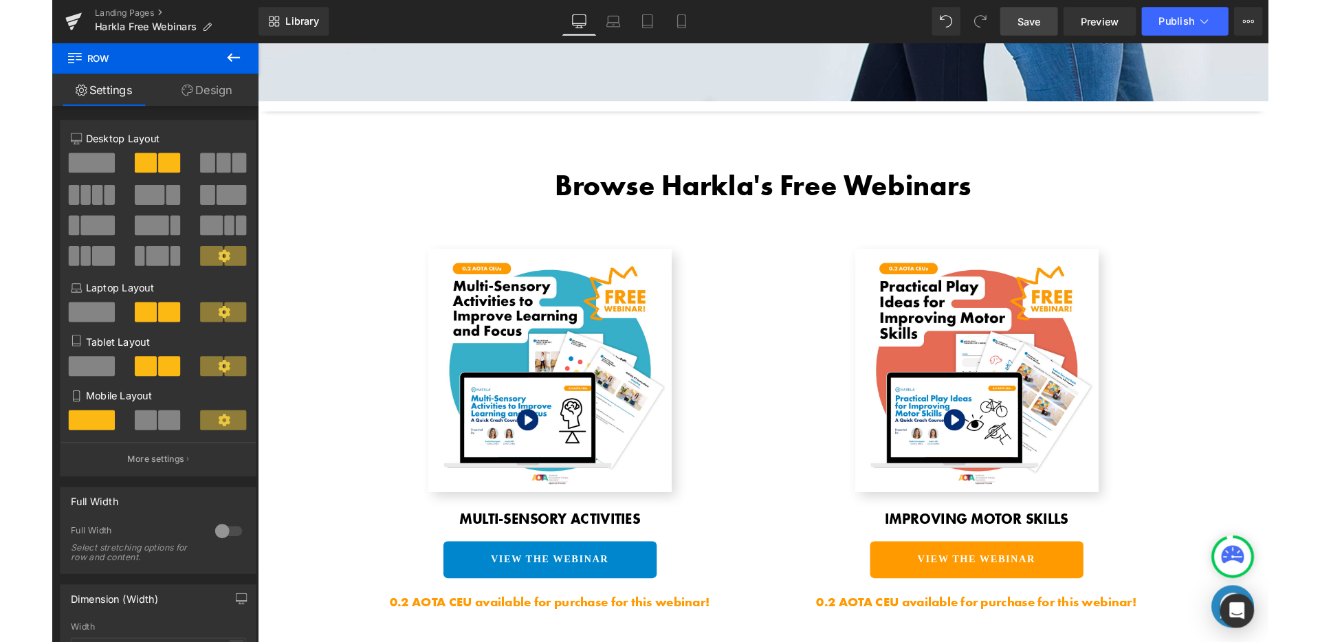
scroll to position [818, 0]
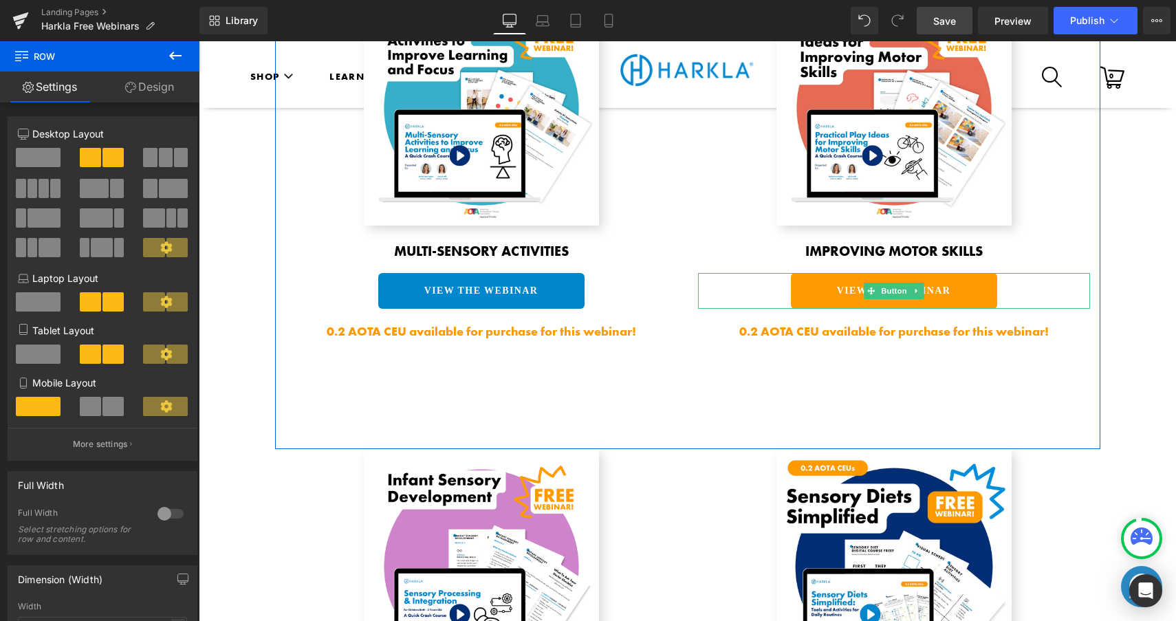
click at [822, 287] on link "VIEW THE WEBINAR" at bounding box center [894, 291] width 206 height 36
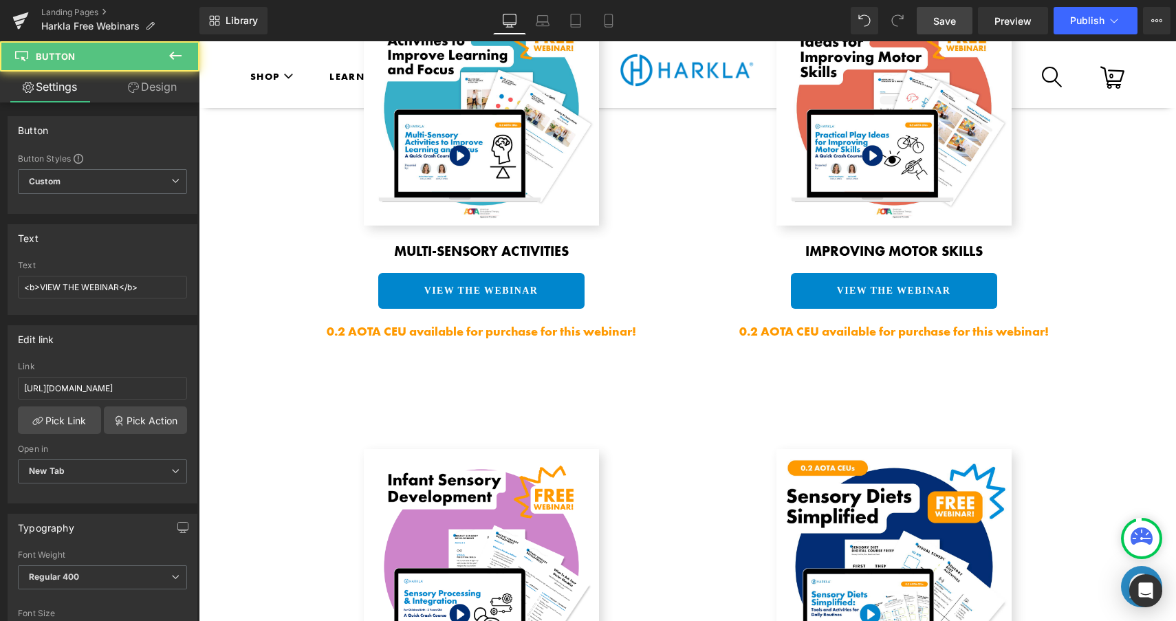
click at [1084, 34] on div "Library Desktop Desktop Laptop Tablet Mobile Save Preview Publish Scheduled Vie…" at bounding box center [687, 20] width 977 height 41
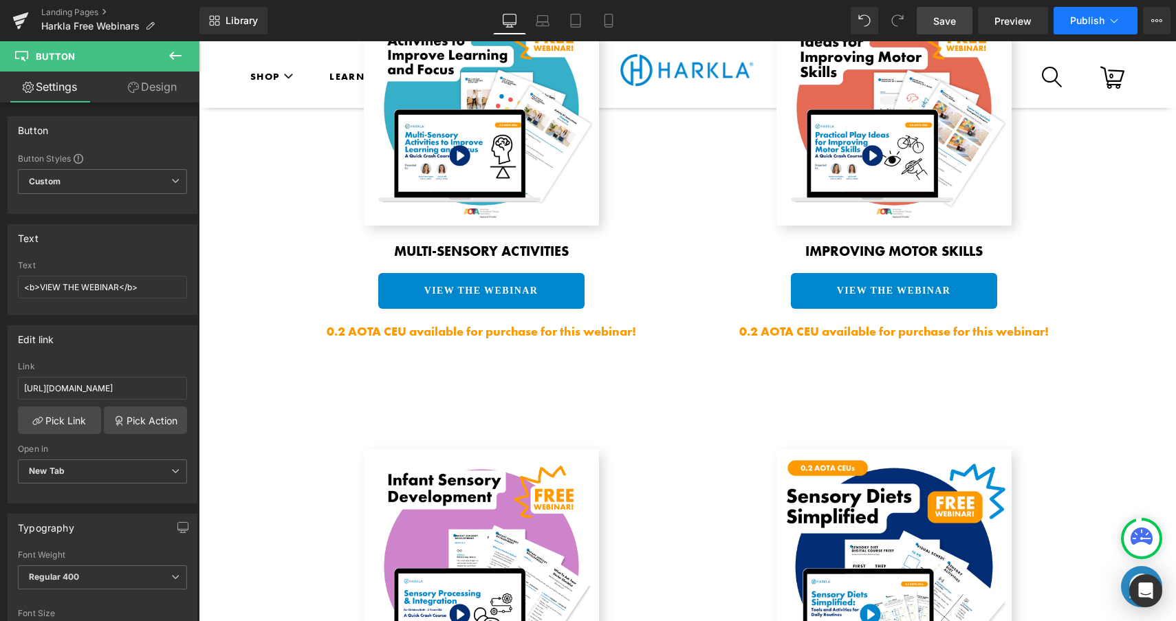
click at [1096, 11] on button "Publish" at bounding box center [1096, 21] width 84 height 28
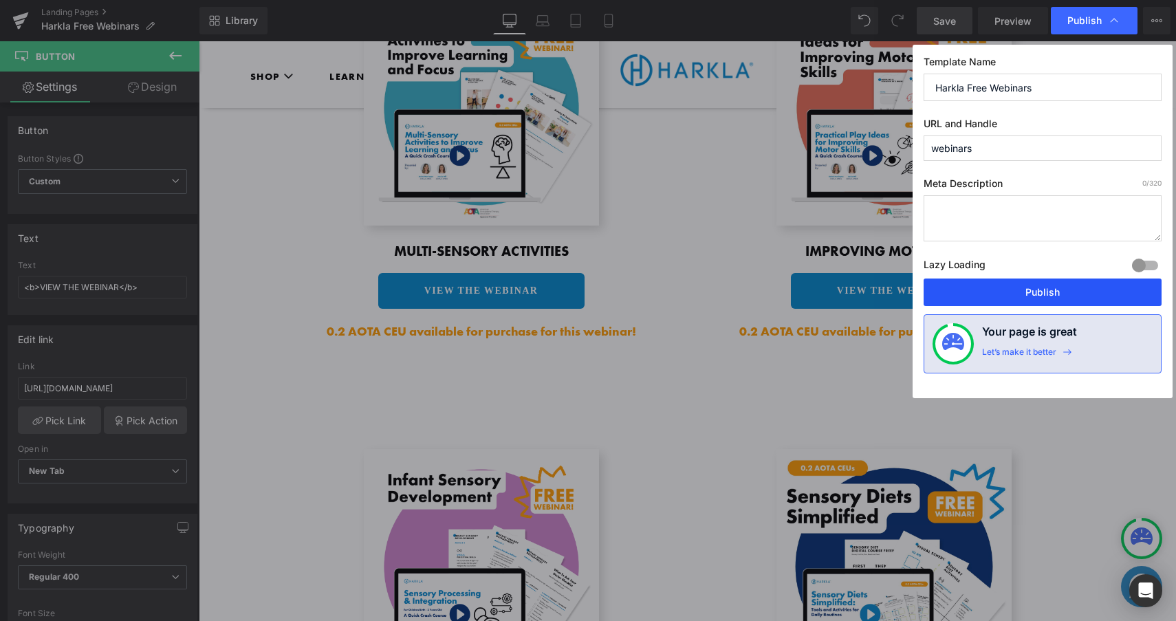
click at [994, 287] on button "Publish" at bounding box center [1043, 293] width 238 height 28
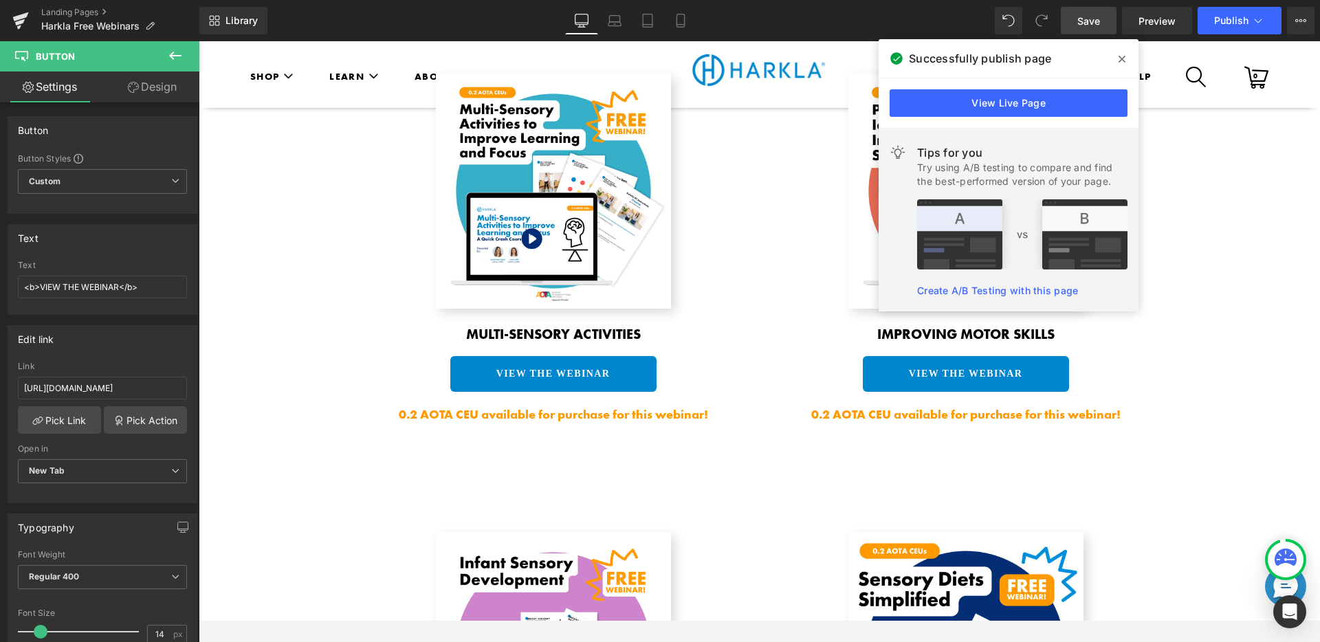
scroll to position [901, 0]
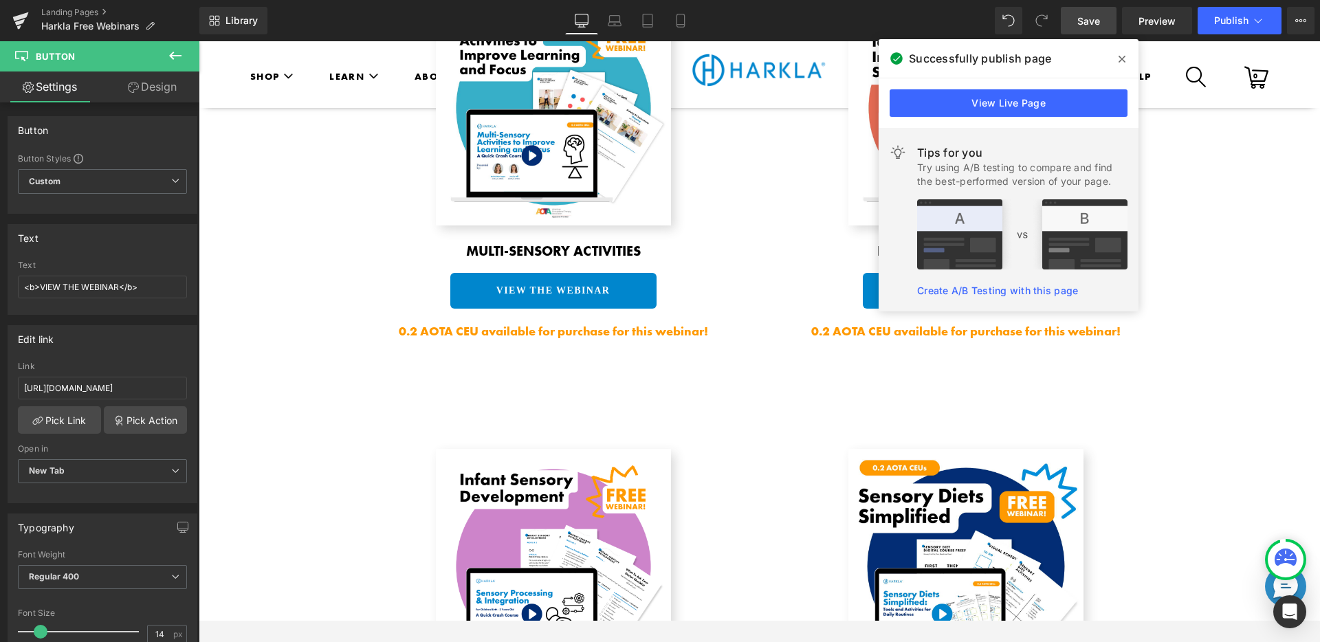
click at [1113, 52] on span at bounding box center [1122, 59] width 22 height 22
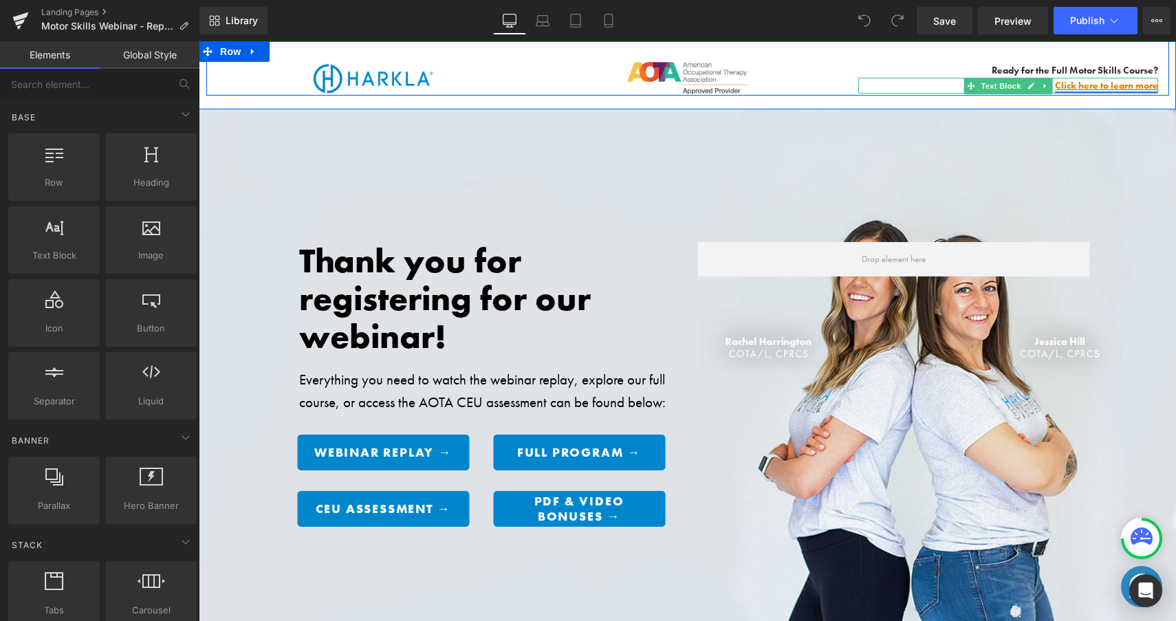
click at [1106, 89] on link "Click here to learn more" at bounding box center [1106, 85] width 103 height 12
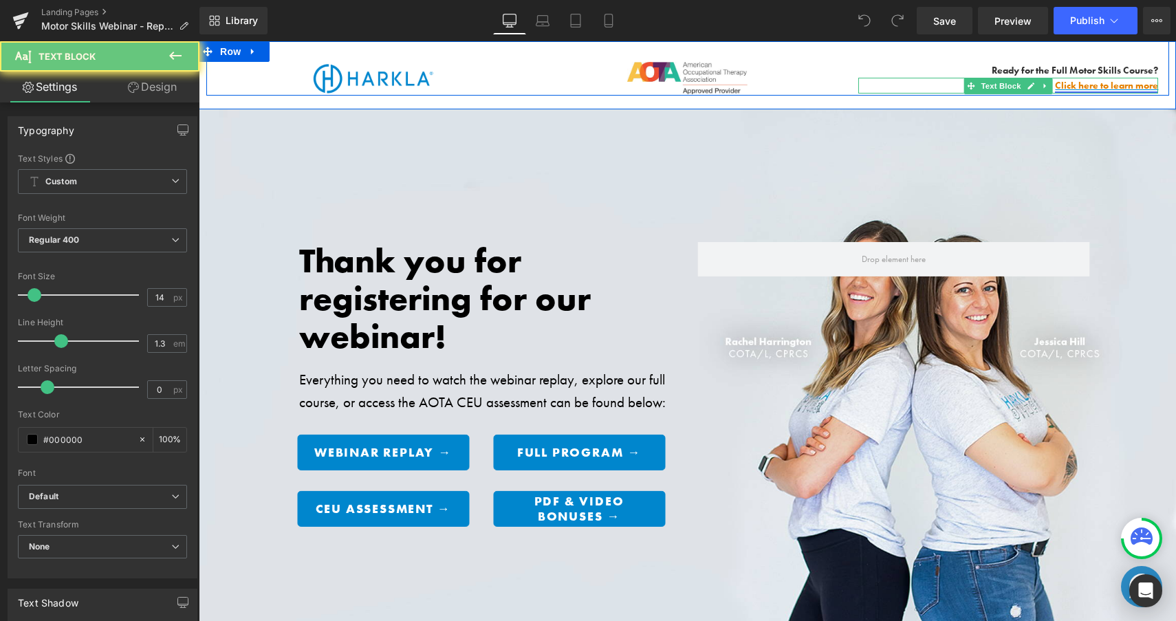
click at [1106, 89] on link "Click here to learn more" at bounding box center [1106, 85] width 103 height 12
click at [1083, 84] on link "Click here to learn more" at bounding box center [1106, 85] width 103 height 12
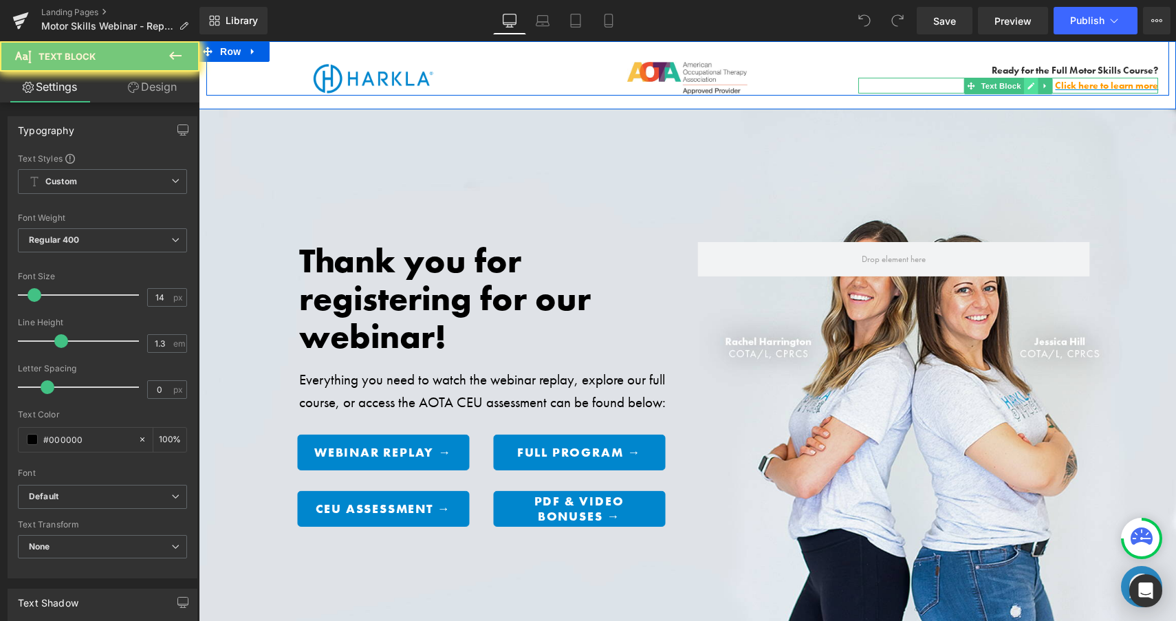
click at [1027, 83] on icon at bounding box center [1030, 86] width 7 height 7
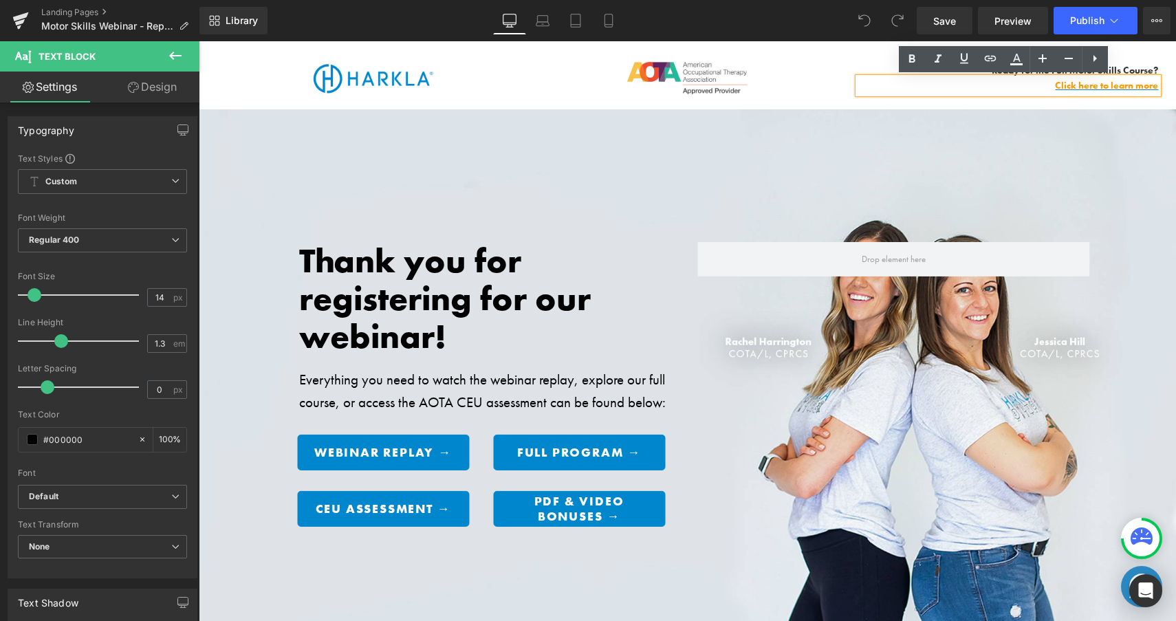
drag, startPoint x: 757, startPoint y: 26, endPoint x: 765, endPoint y: 32, distance: 9.8
click at [757, 26] on div "Library Desktop Desktop Laptop Tablet Mobile Save Preview Publish Scheduled Vie…" at bounding box center [687, 21] width 977 height 28
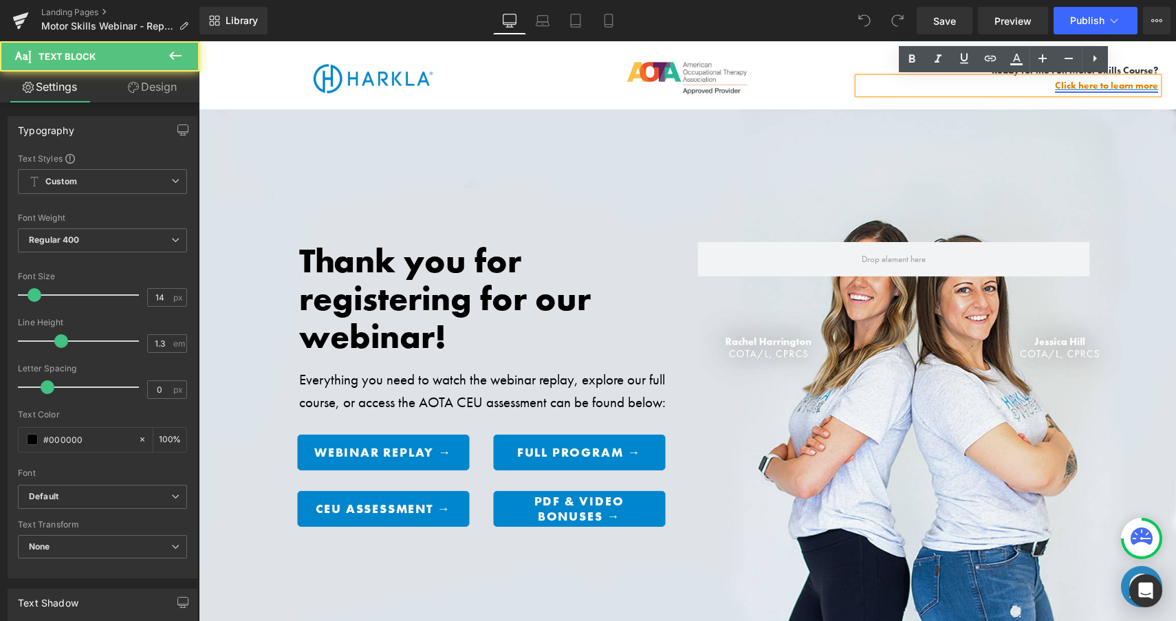
click at [1071, 89] on link "Click here to learn more" at bounding box center [1106, 85] width 103 height 12
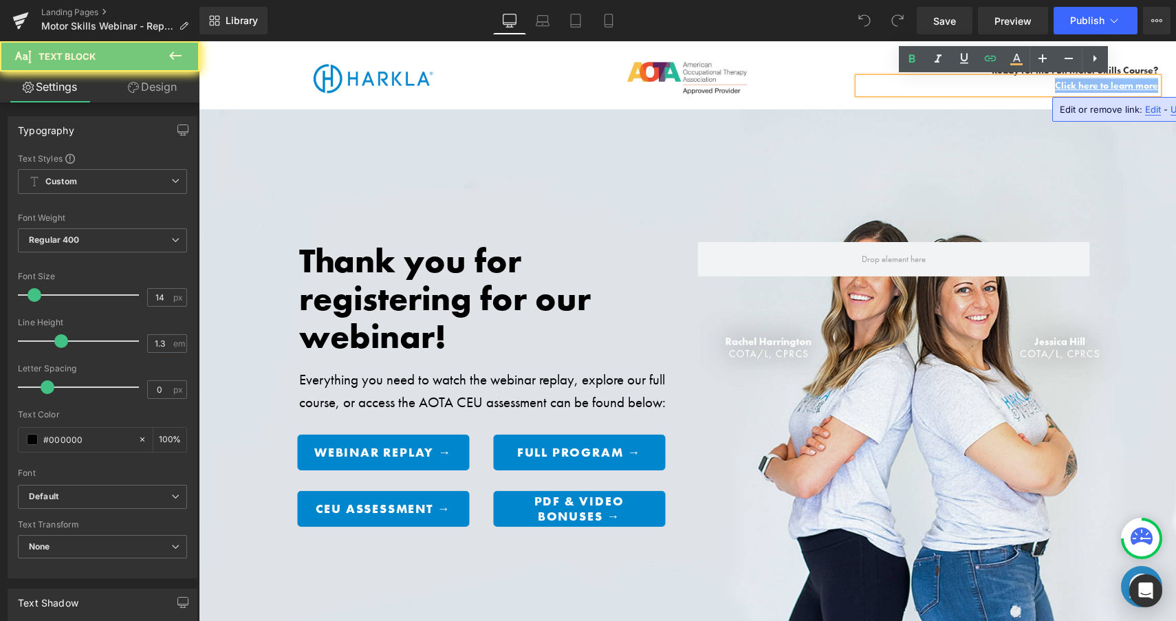
click at [1071, 89] on link "Click here to learn more" at bounding box center [1106, 85] width 103 height 12
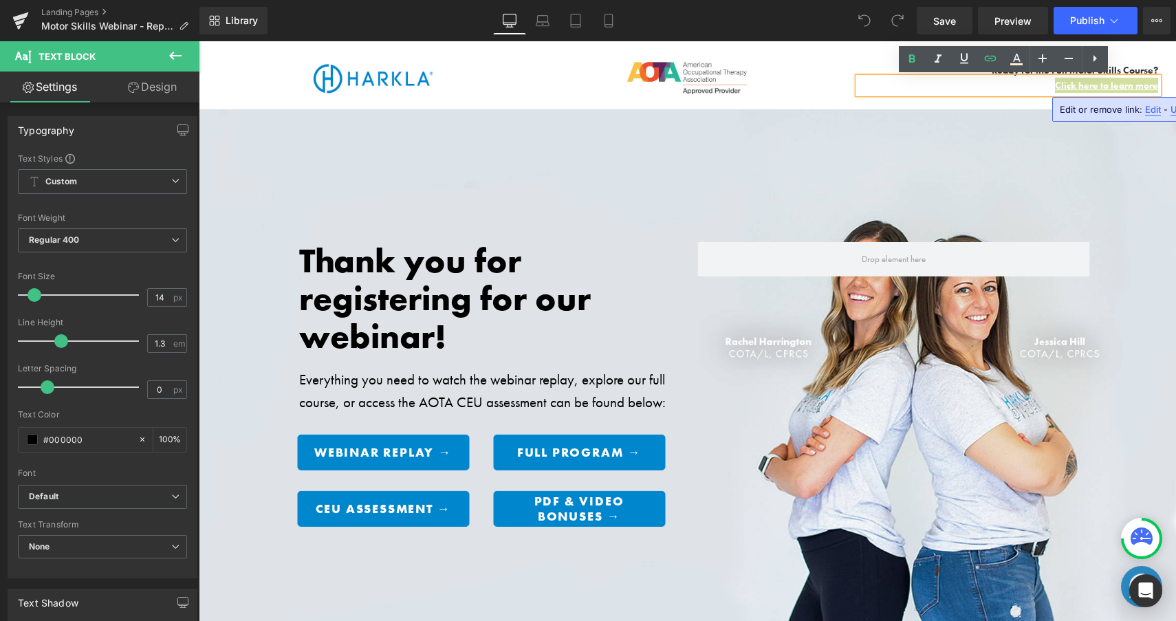
click at [1148, 105] on span "Edit" at bounding box center [1153, 110] width 16 height 12
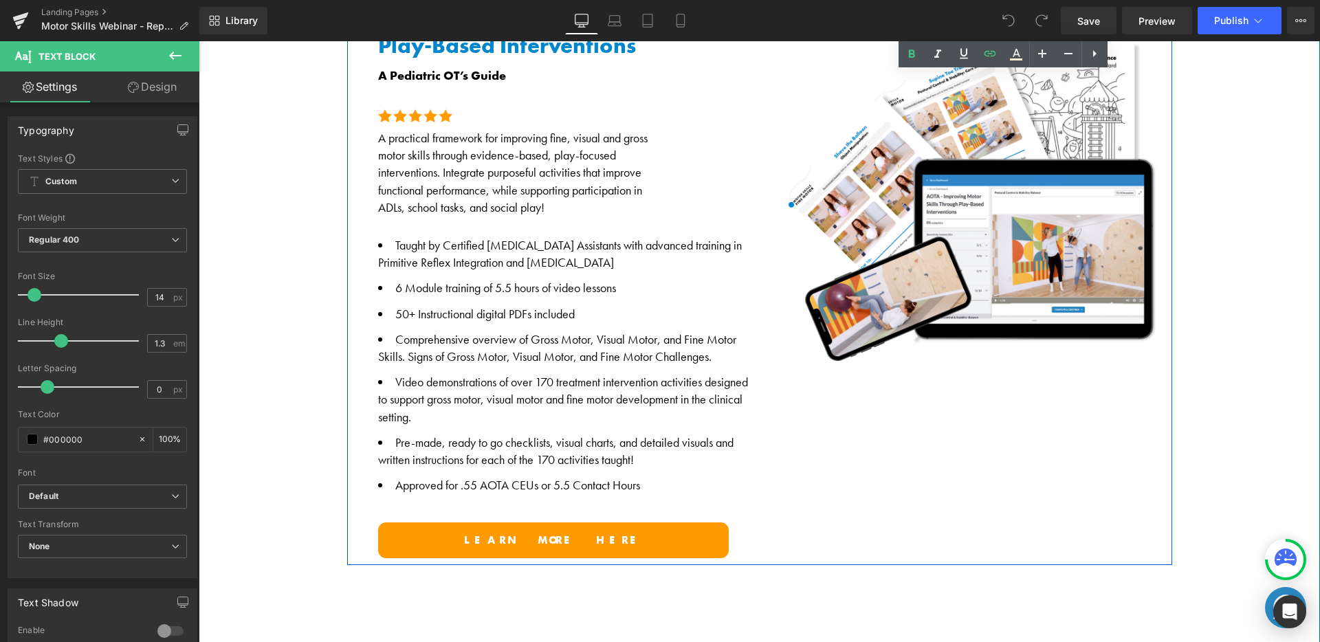
scroll to position [851, 0]
click at [547, 523] on link "Learn more here" at bounding box center [553, 541] width 351 height 36
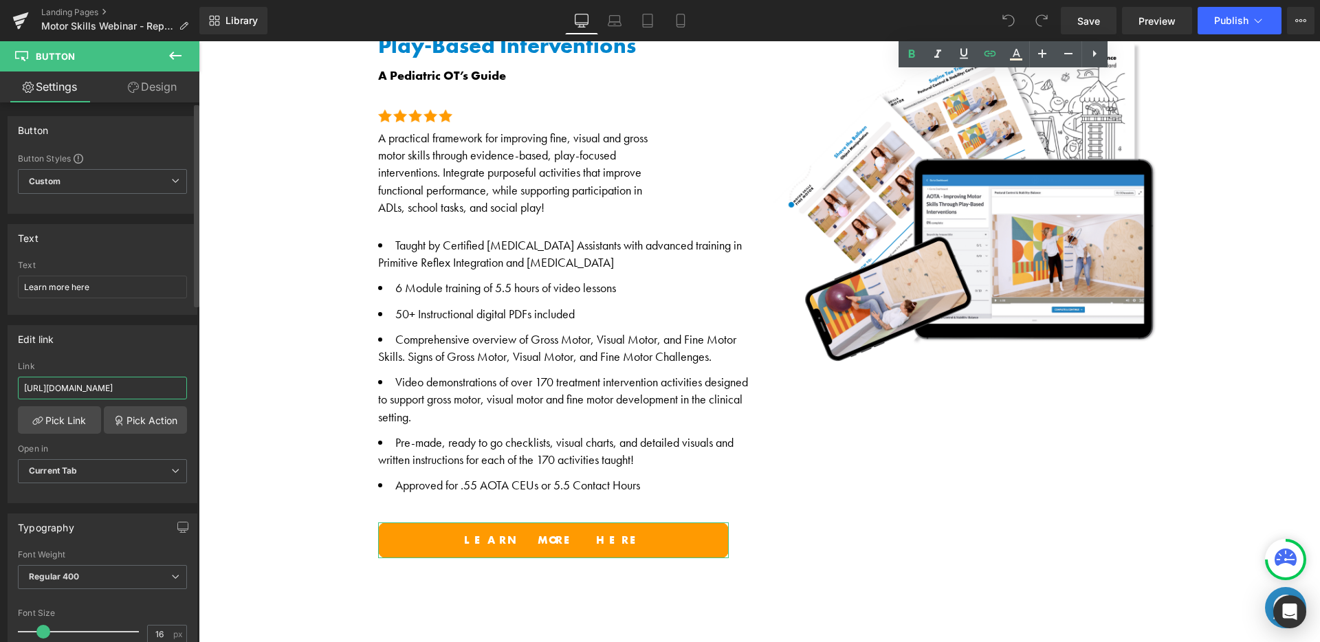
click at [147, 382] on input "https://harkla.co/discount/BB_Webinar_25?redirect=/products/balanced-brain" at bounding box center [102, 388] width 169 height 23
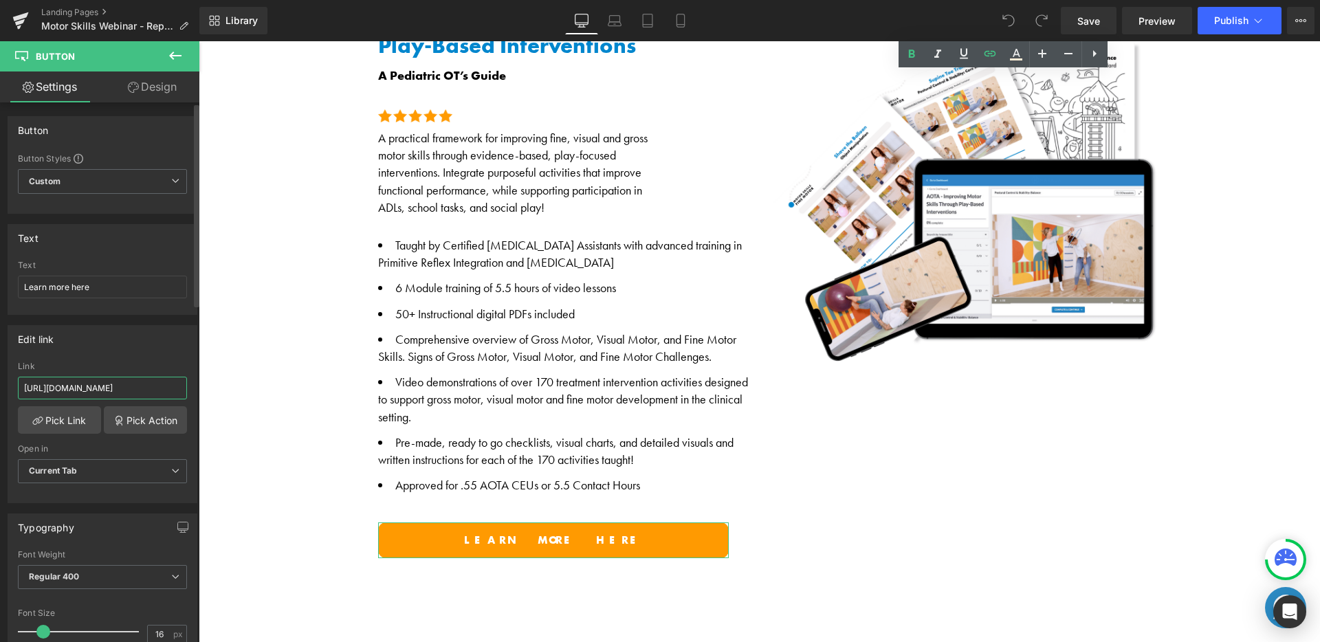
type input "https://harkla.co/discount/MS_WEBINAR_25?redirect=/products/motor-skills-course"
click at [153, 345] on div "Edit link" at bounding box center [102, 339] width 188 height 26
click at [673, 523] on link "Learn more here" at bounding box center [553, 541] width 351 height 36
click at [68, 391] on input "https://harkla.co/discount/MS_WEBINAR_25?redirect=/products/motor-skills-course" at bounding box center [102, 388] width 169 height 23
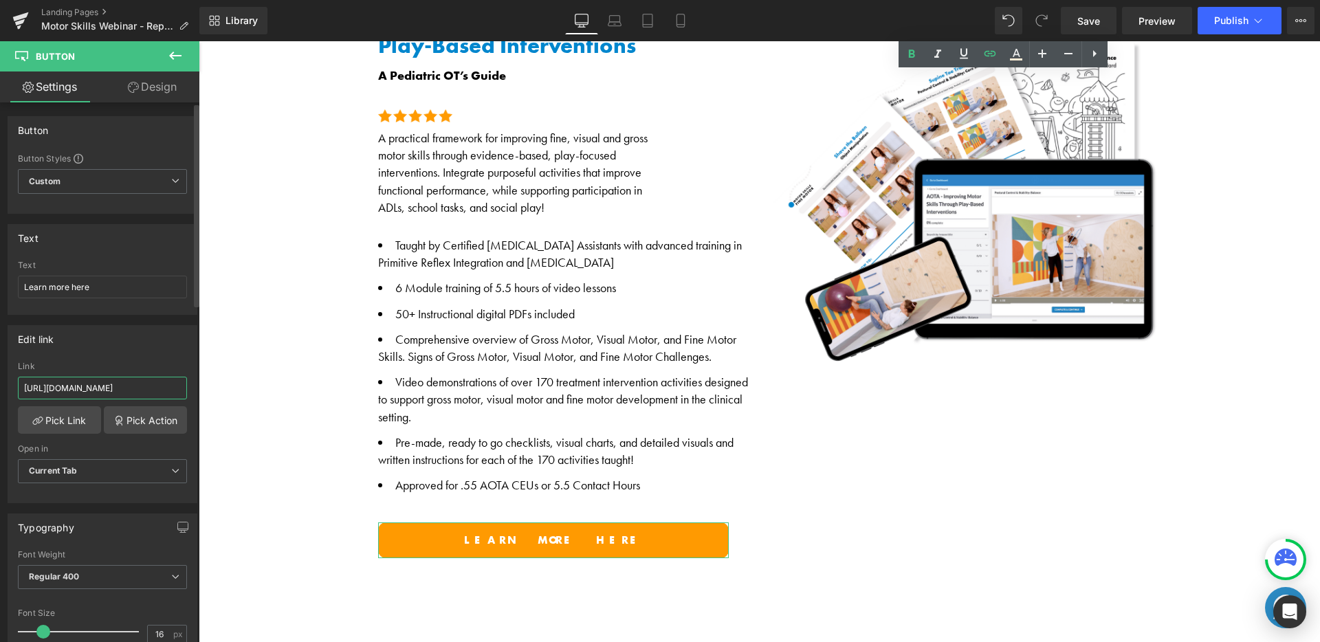
click at [68, 391] on input "https://harkla.co/discount/MS_WEBINAR_25?redirect=/products/motor-skills-course" at bounding box center [102, 388] width 169 height 23
click at [99, 356] on div "Edit link https://harkla.co/discount/BB_Webinar_25?redirect=/products/balanced-…" at bounding box center [103, 414] width 190 height 178
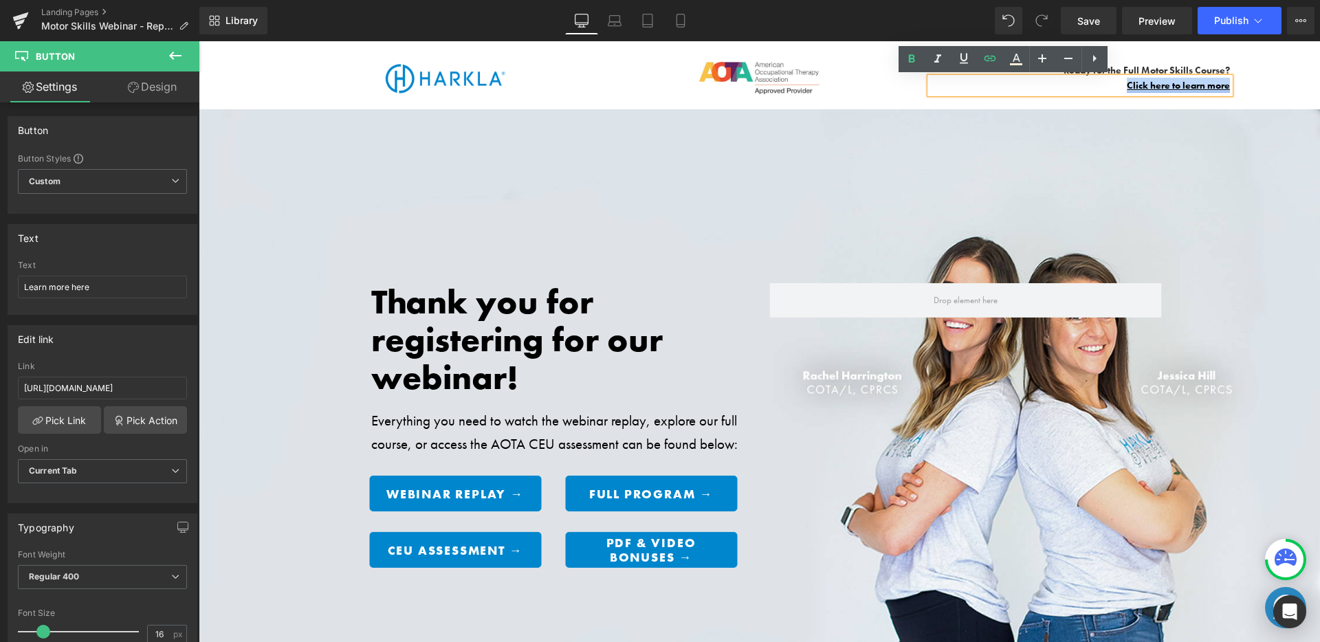
click at [1175, 89] on link "Click here to learn more" at bounding box center [1178, 85] width 103 height 12
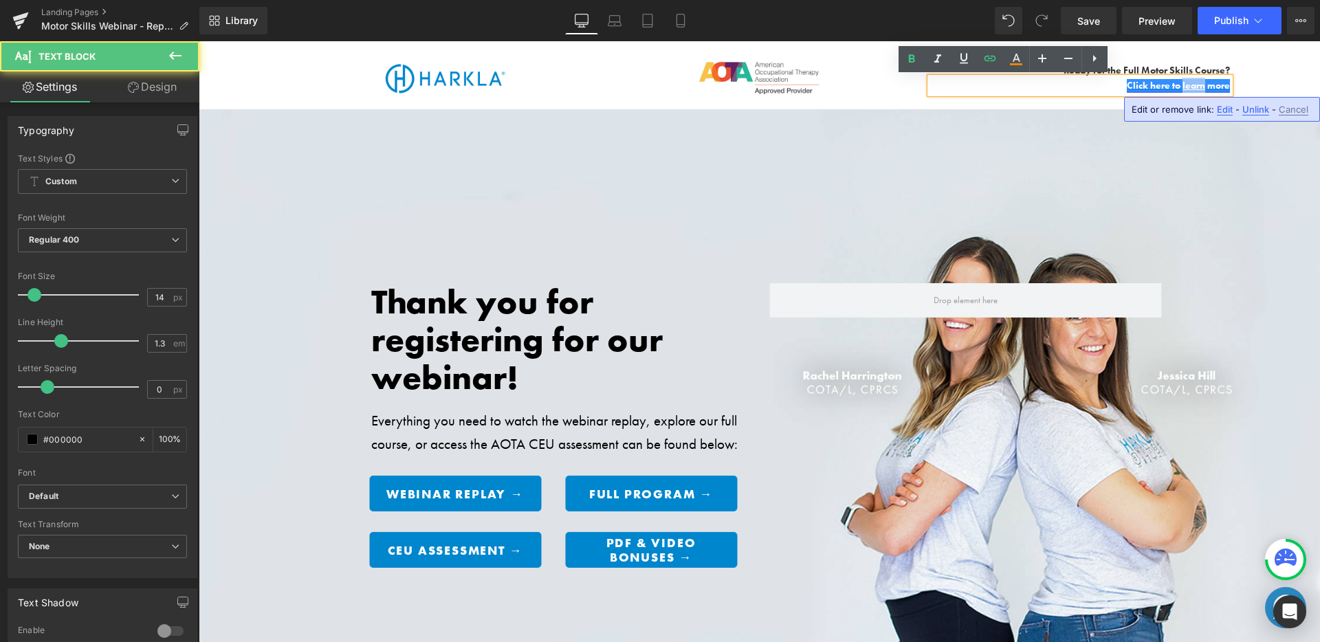
click at [1175, 89] on link "Click here to learn more" at bounding box center [1178, 85] width 103 height 12
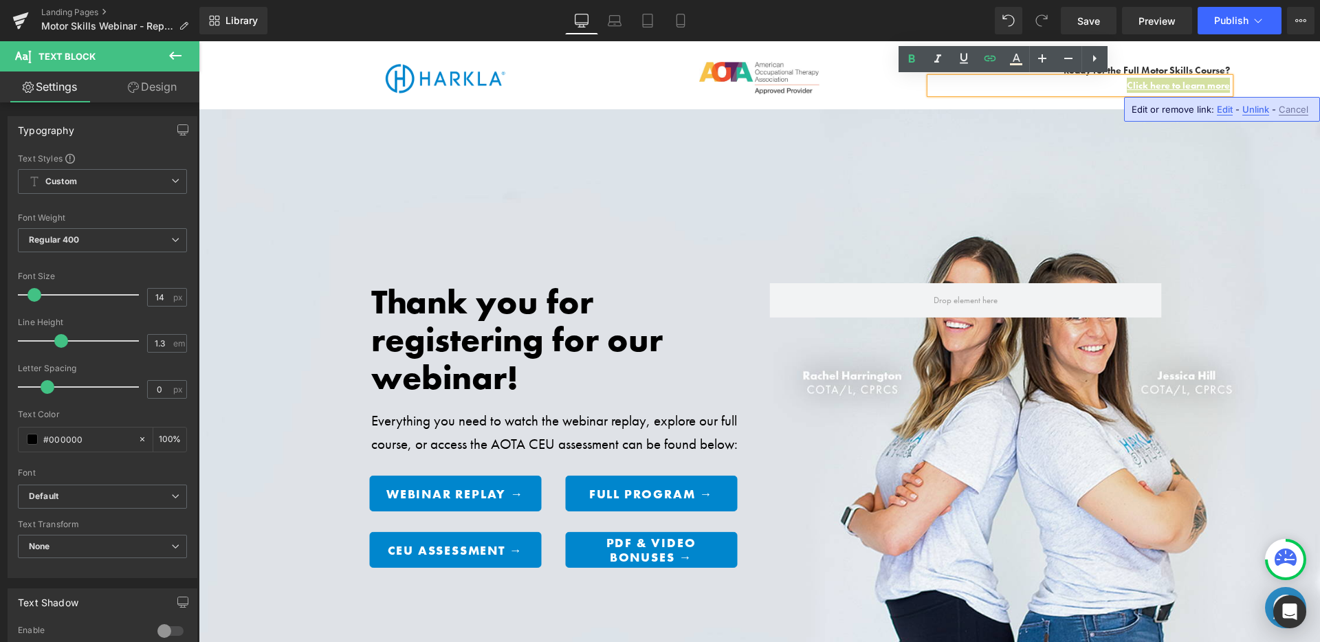
click at [1175, 108] on span "Edit" at bounding box center [1225, 110] width 16 height 12
click at [1124, 117] on input "https://harkla.co/products/balanced-brain" at bounding box center [1056, 114] width 212 height 34
paste input "discount/MS_WEBINAR_25?redirect=/products/motor-skills-course"
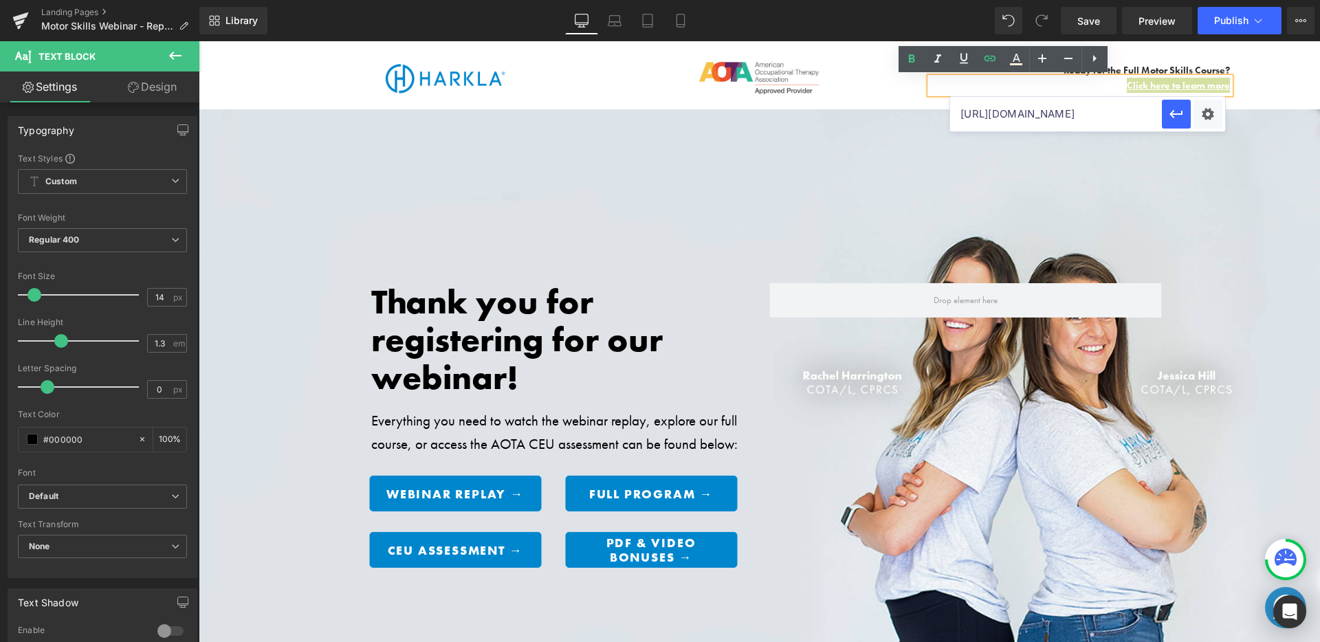
scroll to position [0, 235]
type input "https://harkla.co/discount/MS_WEBINAR_25?redirect=/products/motor-skills-course"
click at [1175, 116] on icon "button" at bounding box center [1176, 114] width 17 height 17
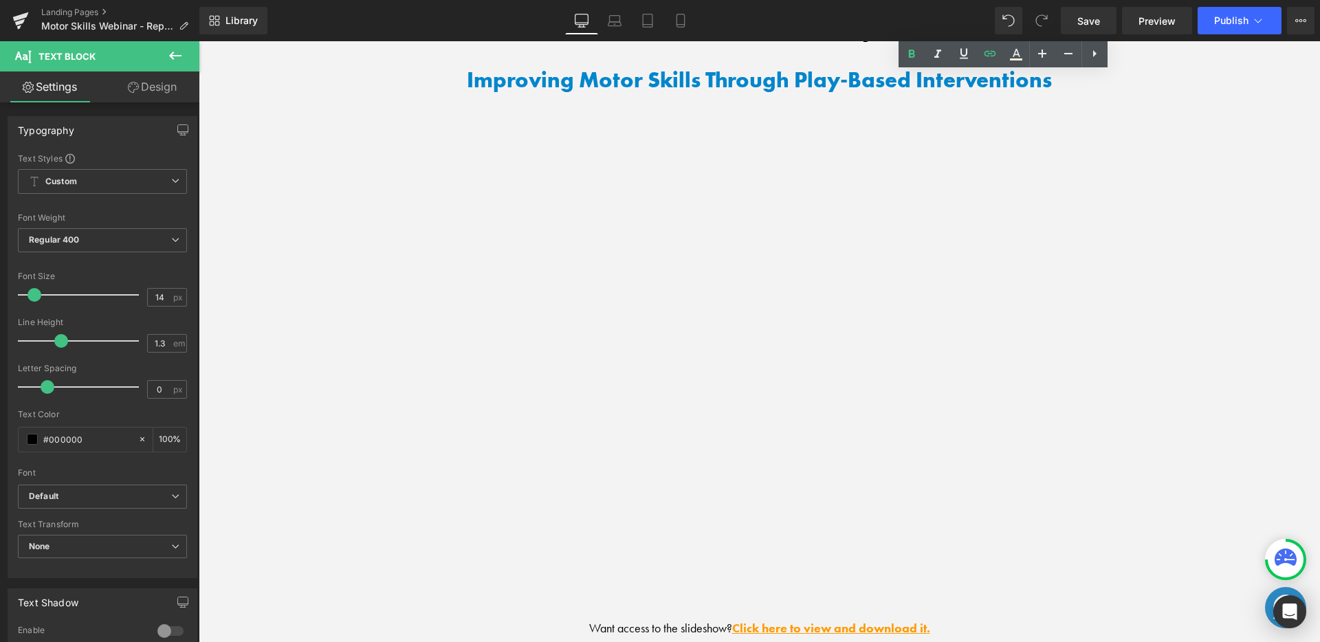
scroll to position [2078, 0]
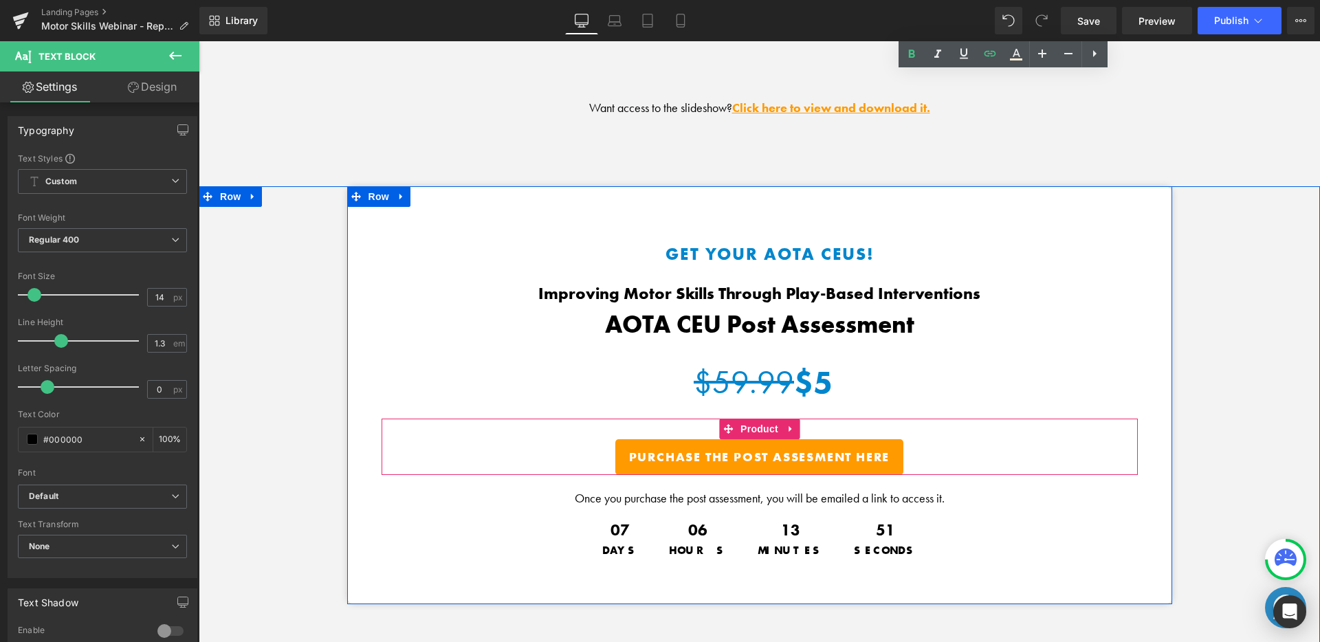
click at [867, 443] on button "Purchase the Post Assesment Here" at bounding box center [759, 457] width 289 height 36
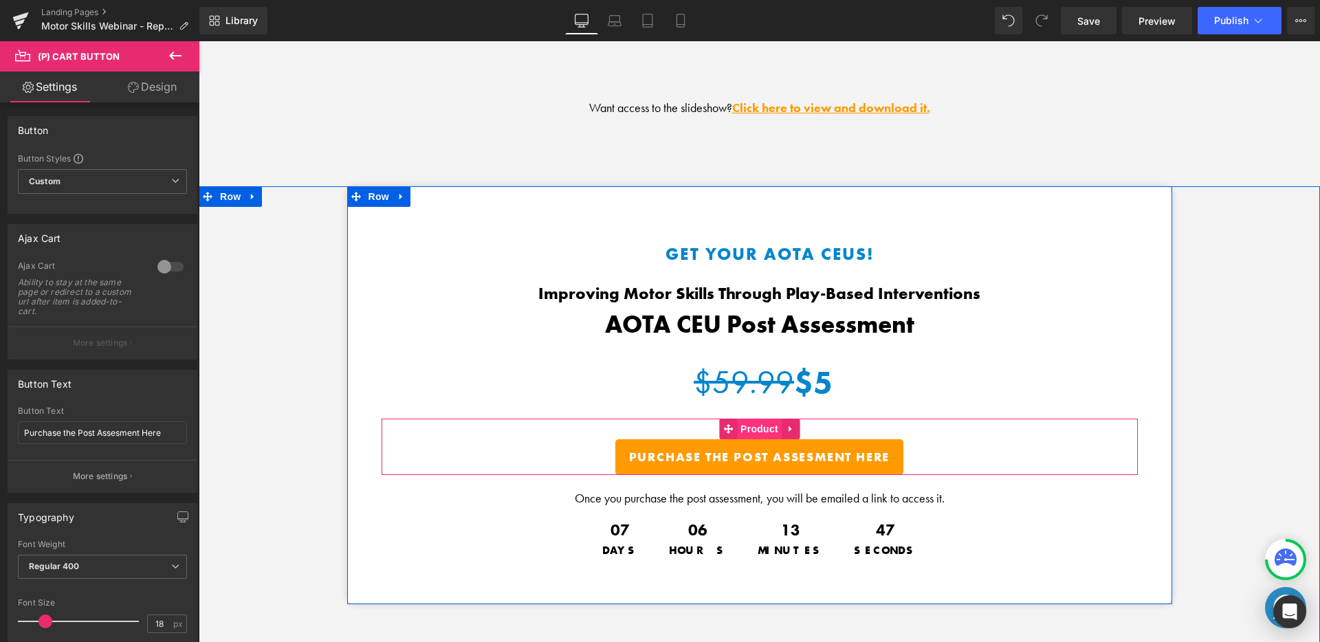
click at [752, 428] on span "Product" at bounding box center [759, 429] width 45 height 21
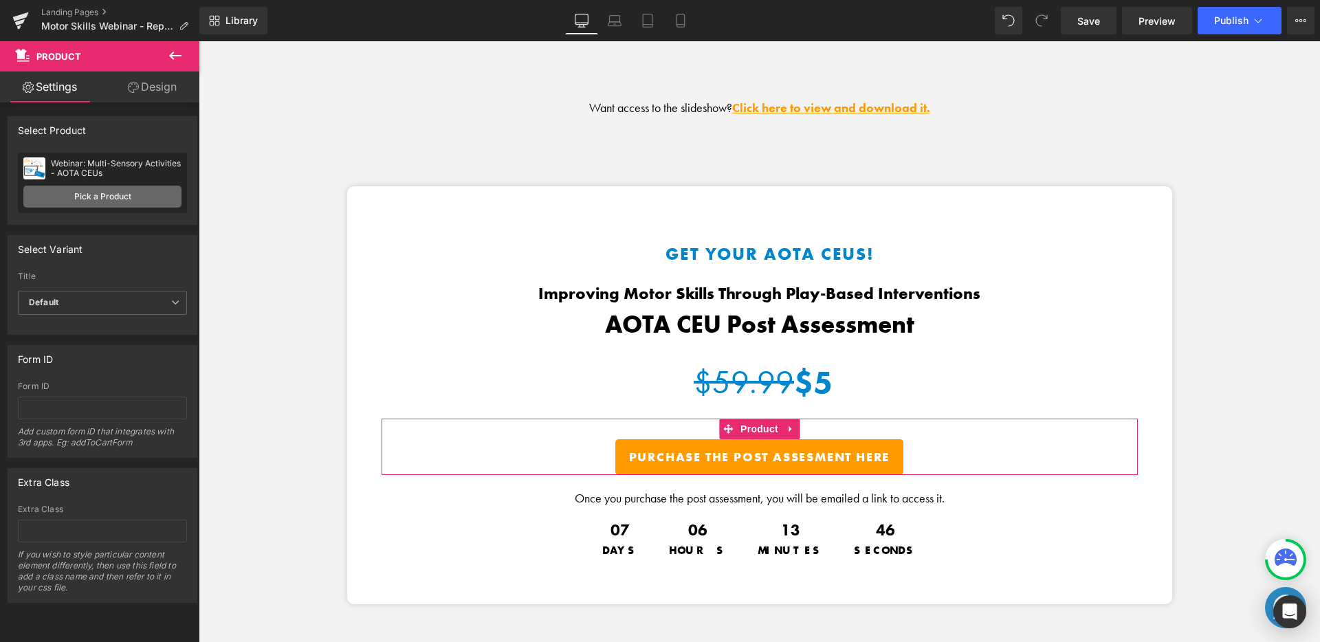
click at [143, 204] on link "Pick a Product" at bounding box center [102, 197] width 158 height 22
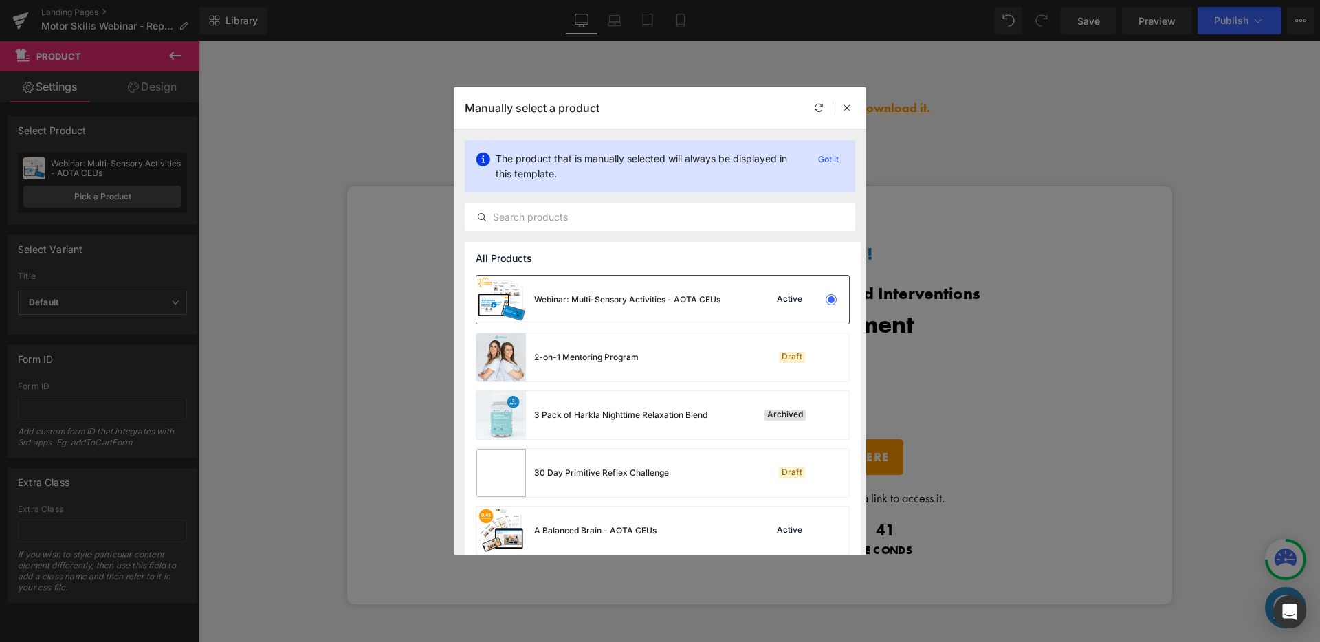
click at [589, 283] on div "Webinar: Multi-Sensory Activities - AOTA CEUs" at bounding box center [599, 300] width 244 height 48
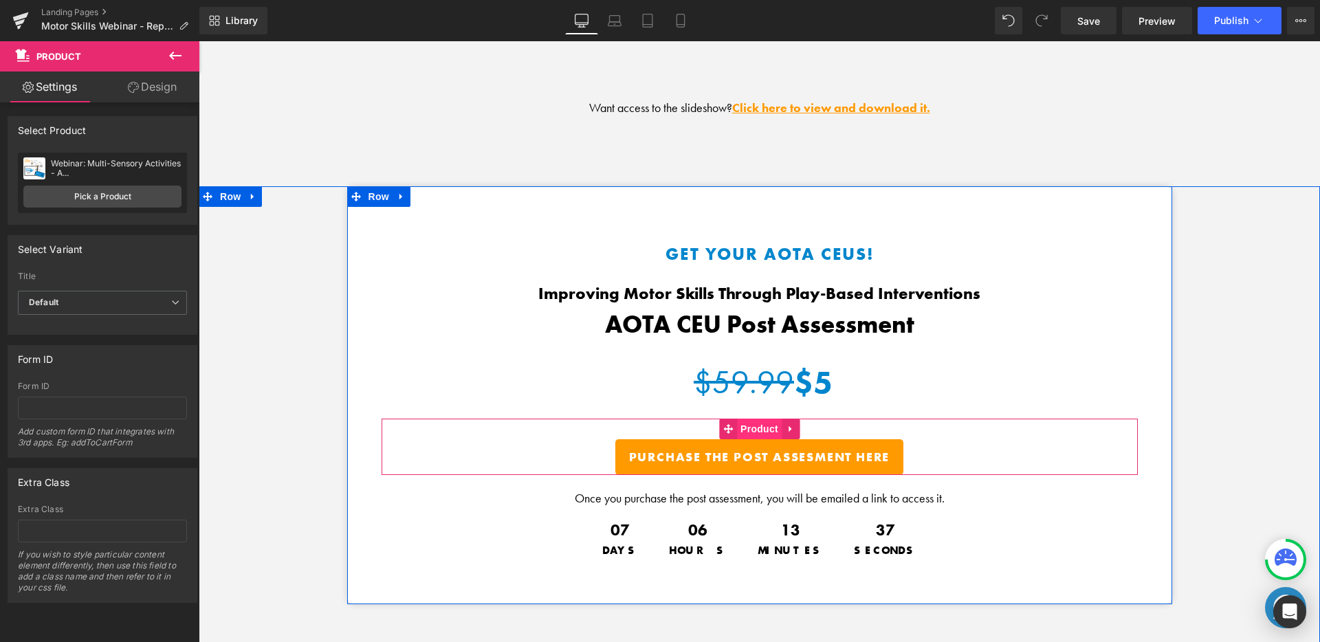
click at [752, 425] on span "Product" at bounding box center [759, 429] width 45 height 21
click at [744, 421] on span "Product" at bounding box center [759, 429] width 45 height 21
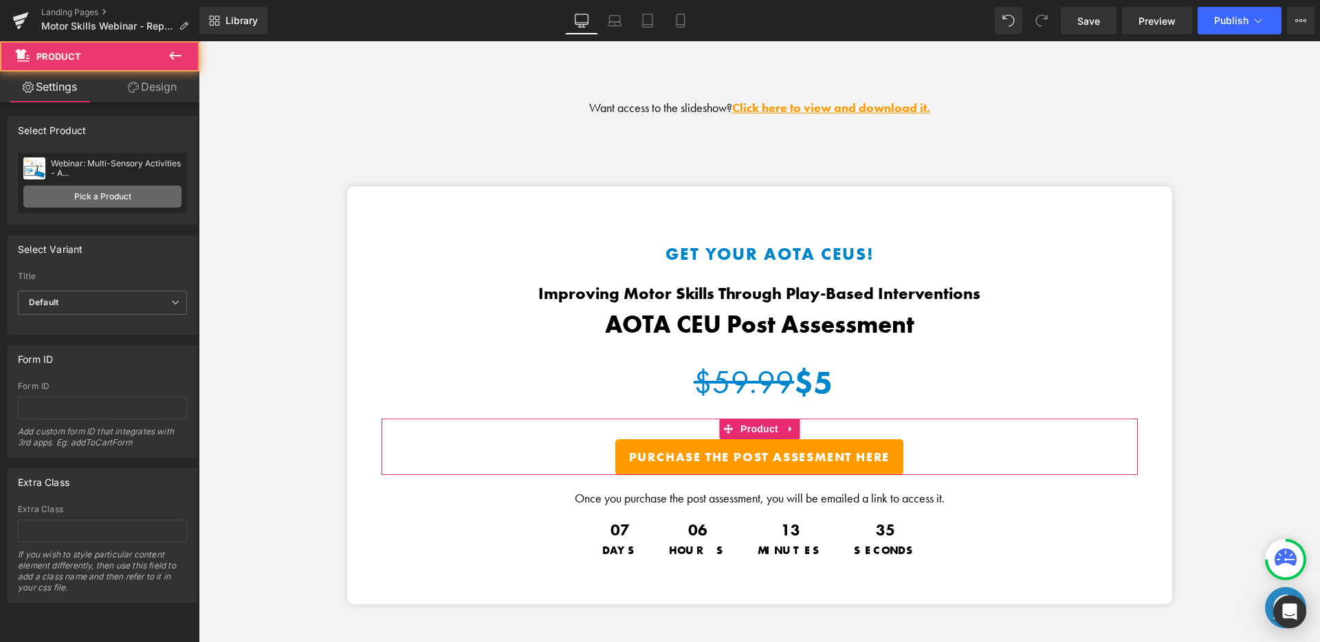
click at [119, 195] on link "Pick a Product" at bounding box center [102, 197] width 158 height 22
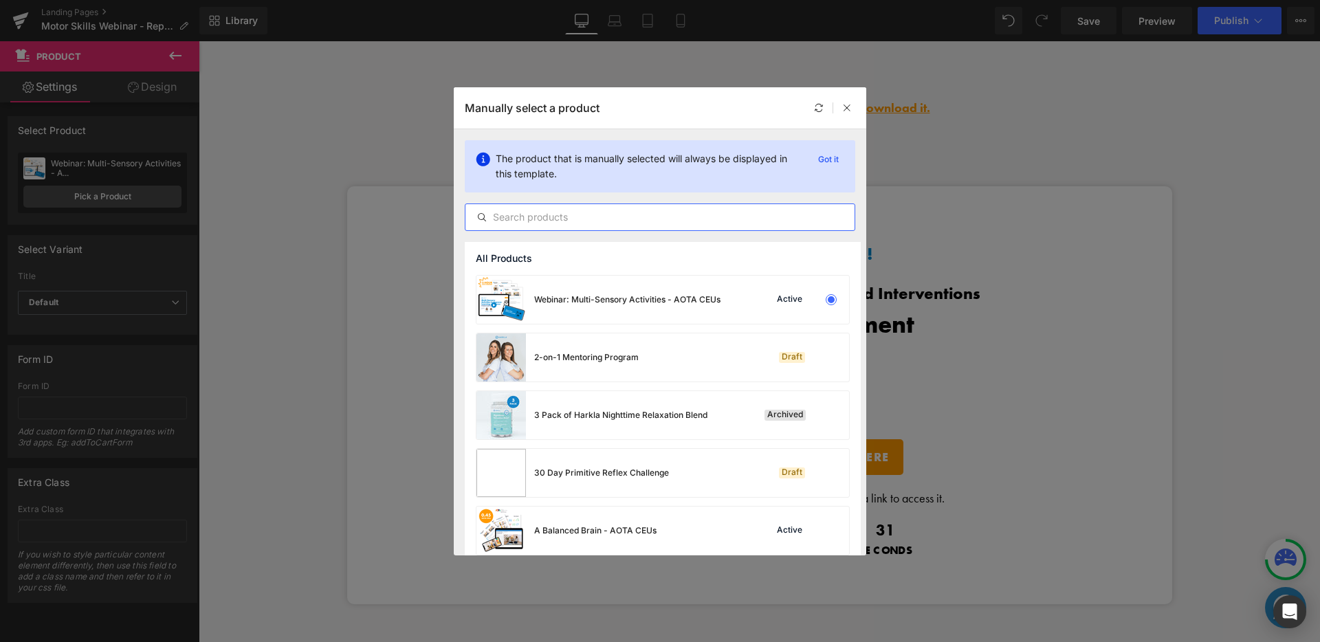
click at [690, 219] on input "text" at bounding box center [660, 217] width 389 height 17
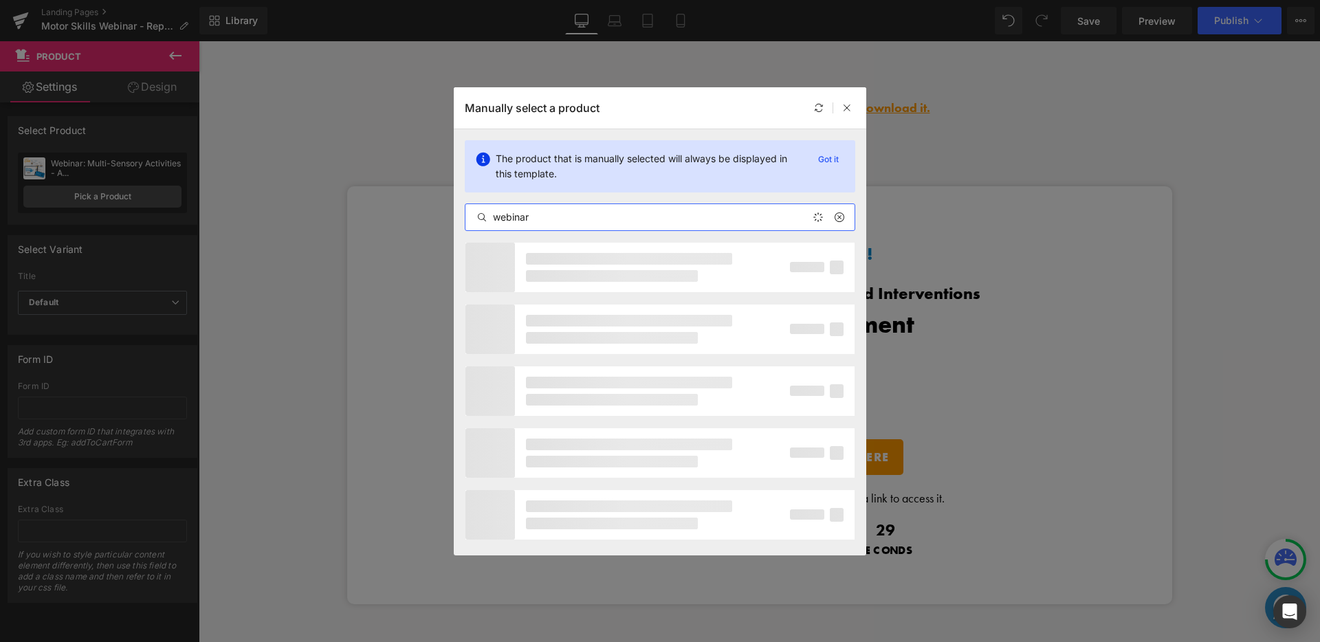
type input "webinar"
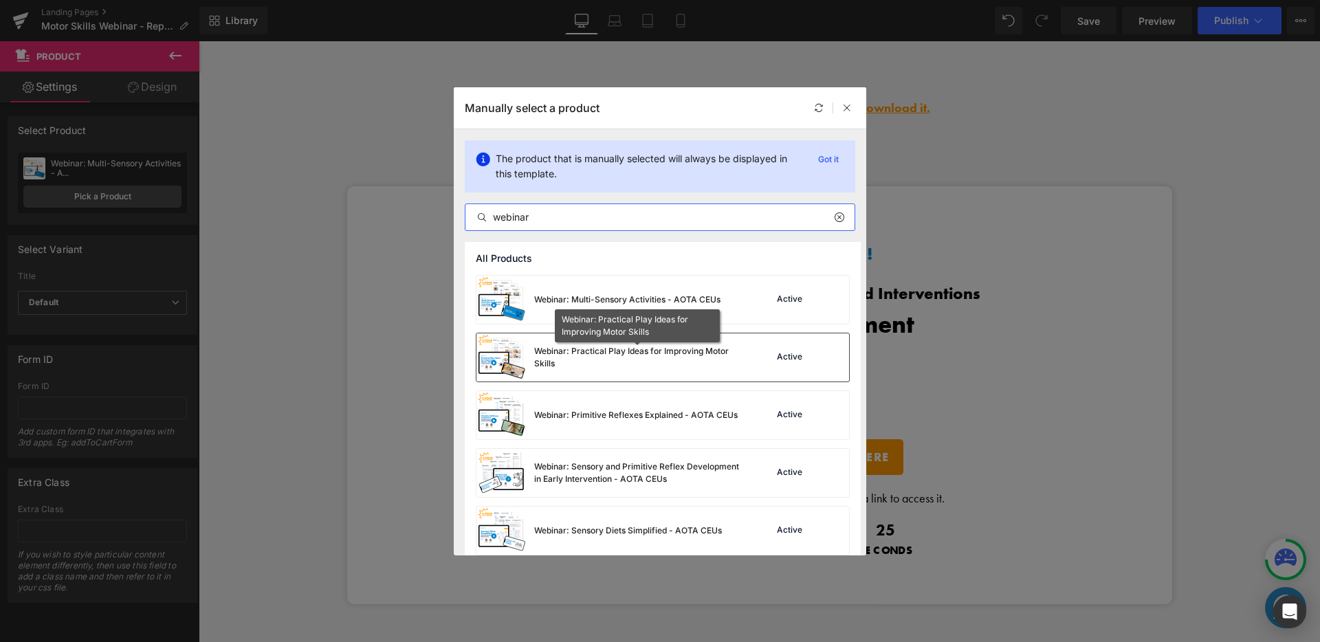
click at [653, 348] on div "Webinar: Practical Play Ideas for Improving Motor Skills" at bounding box center [637, 357] width 206 height 25
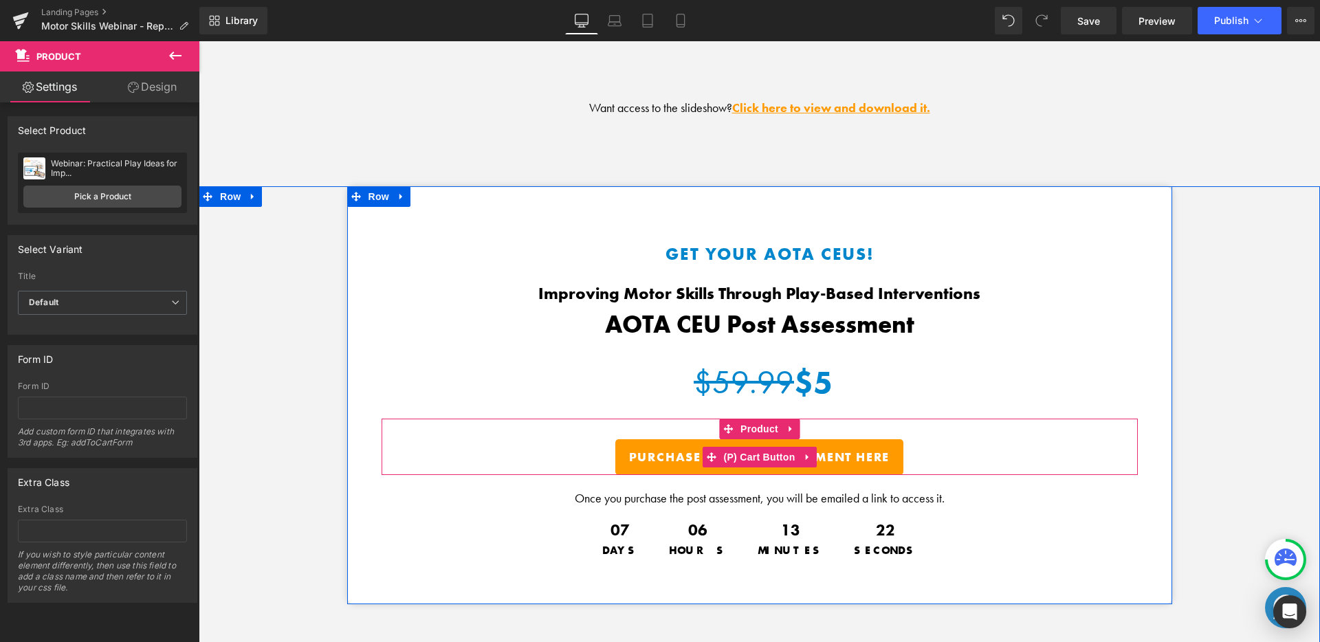
click at [655, 449] on span "Purchase the Post Assesment Here" at bounding box center [759, 457] width 261 height 16
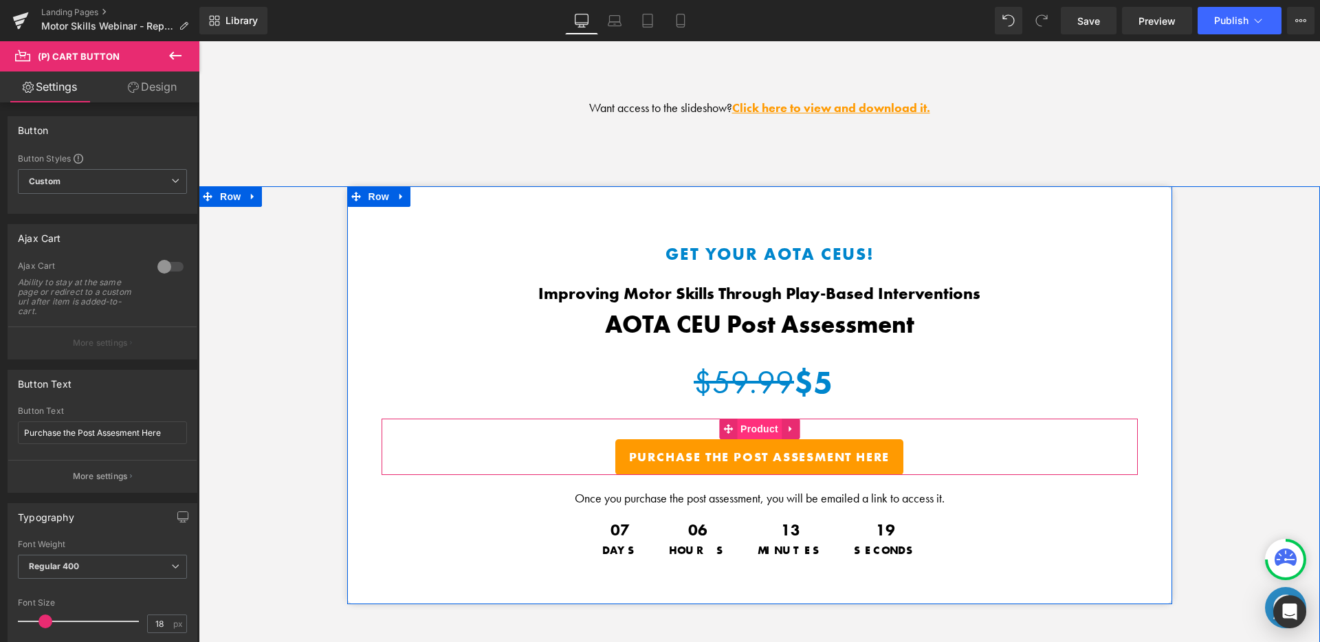
click at [741, 419] on span "Product" at bounding box center [759, 429] width 45 height 21
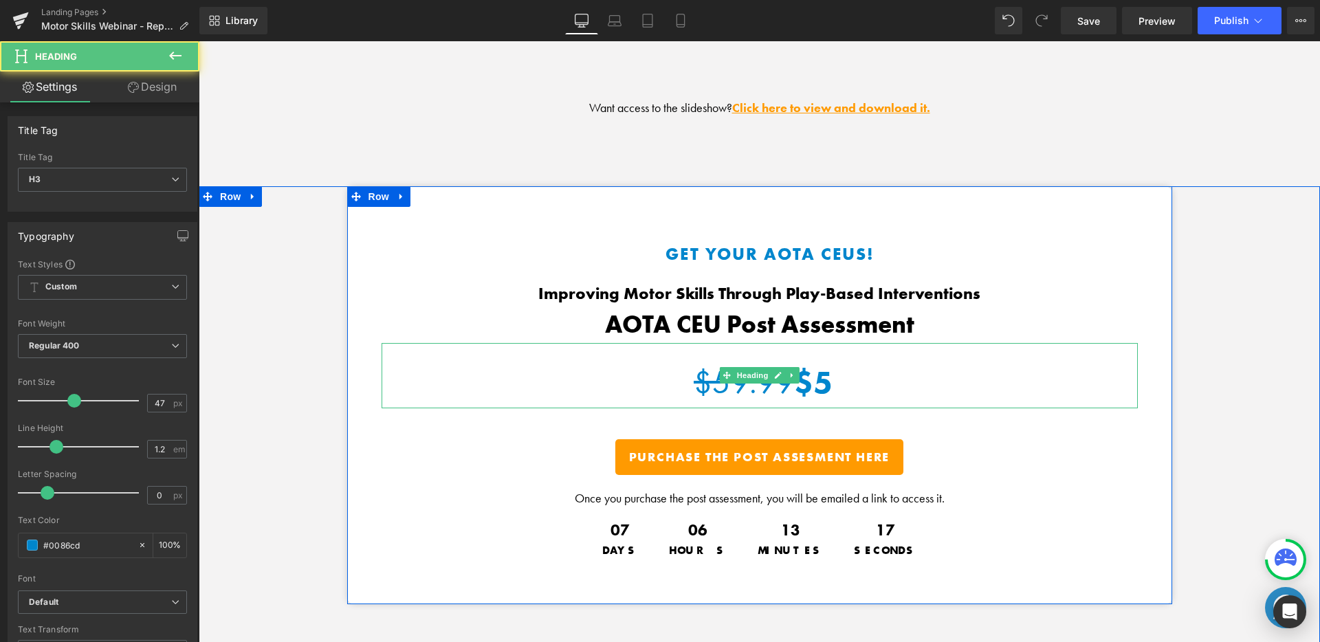
click at [755, 390] on strike "$59.99" at bounding box center [744, 382] width 100 height 41
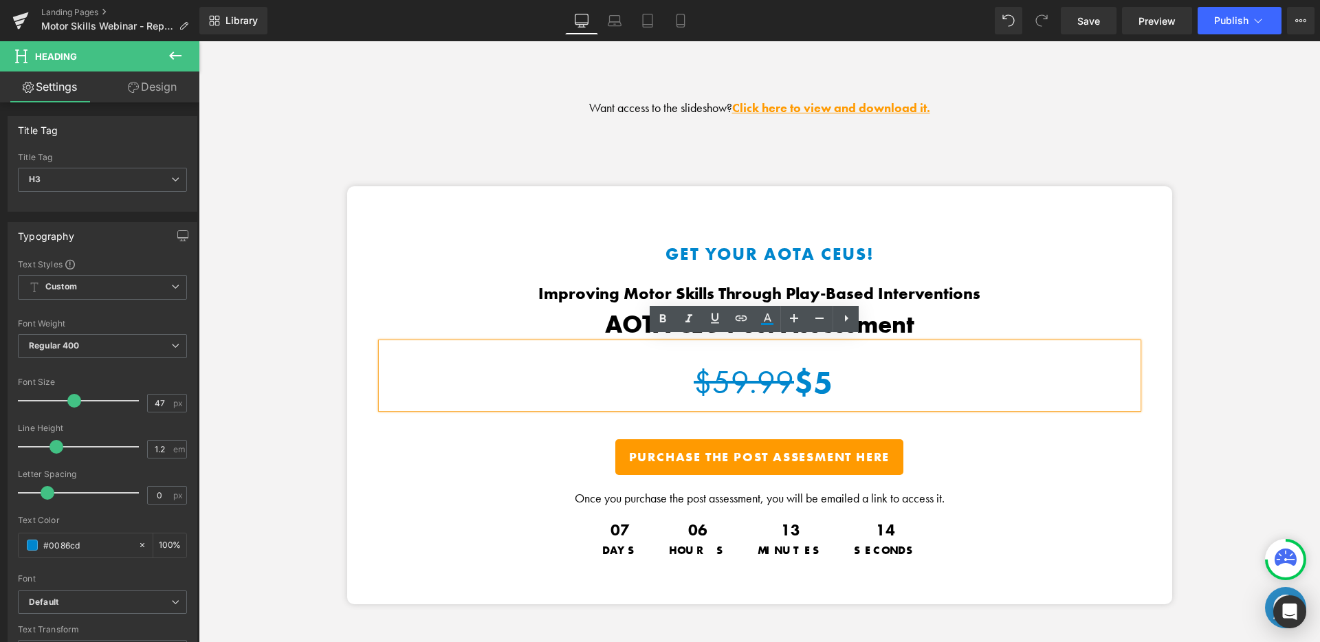
click at [1175, 246] on div "Get Your AOTA CEUs! Heading Improving Motor Skills Through Play-Based Intervent…" at bounding box center [760, 436] width 1122 height 500
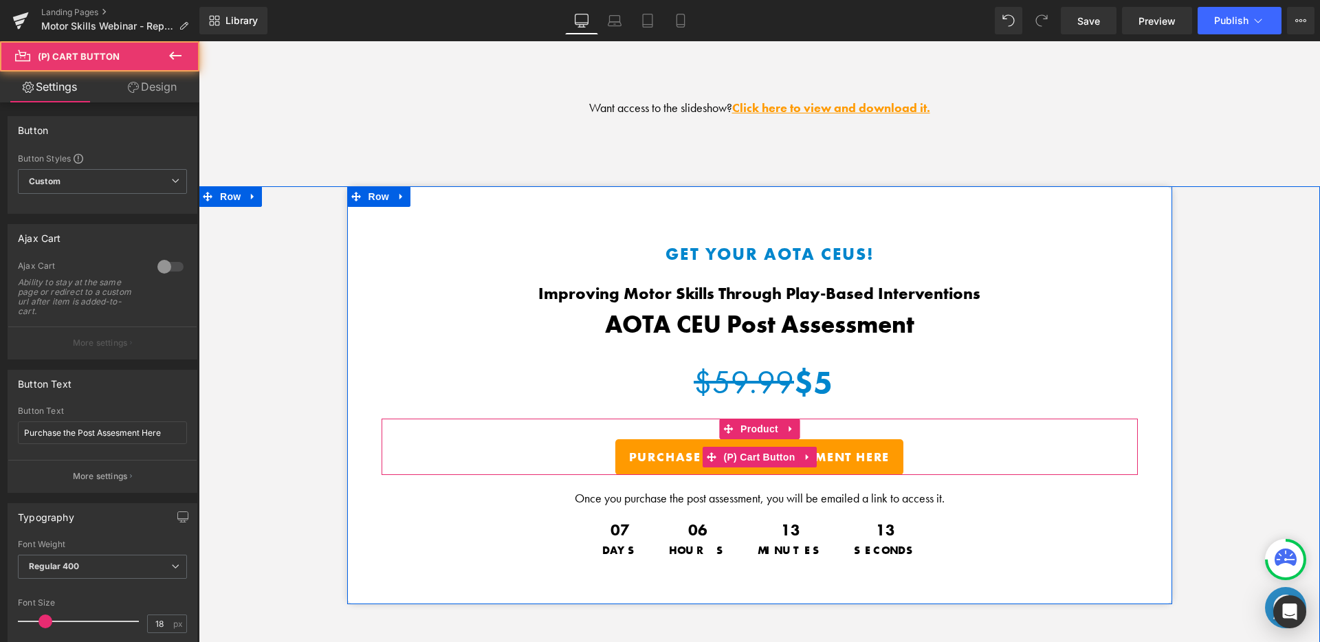
click at [857, 449] on span "Purchase the Post Assesment Here" at bounding box center [759, 457] width 261 height 16
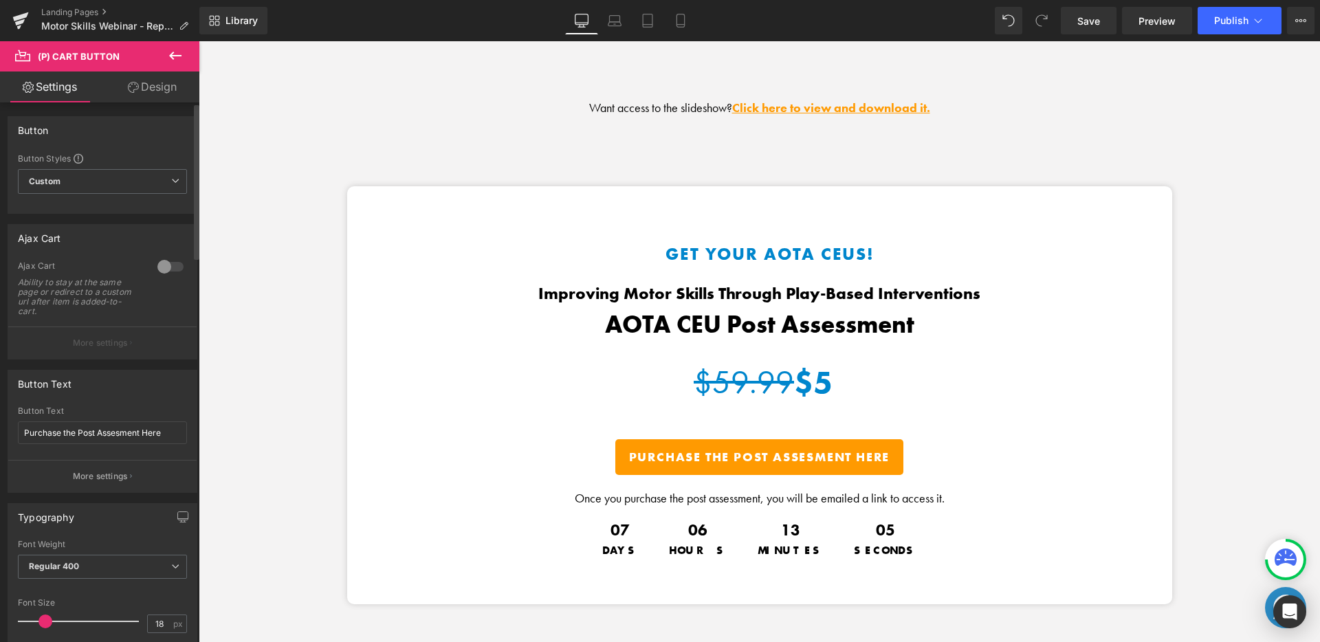
click at [162, 270] on div at bounding box center [170, 267] width 33 height 22
click at [128, 338] on button "More settings" at bounding box center [102, 343] width 188 height 32
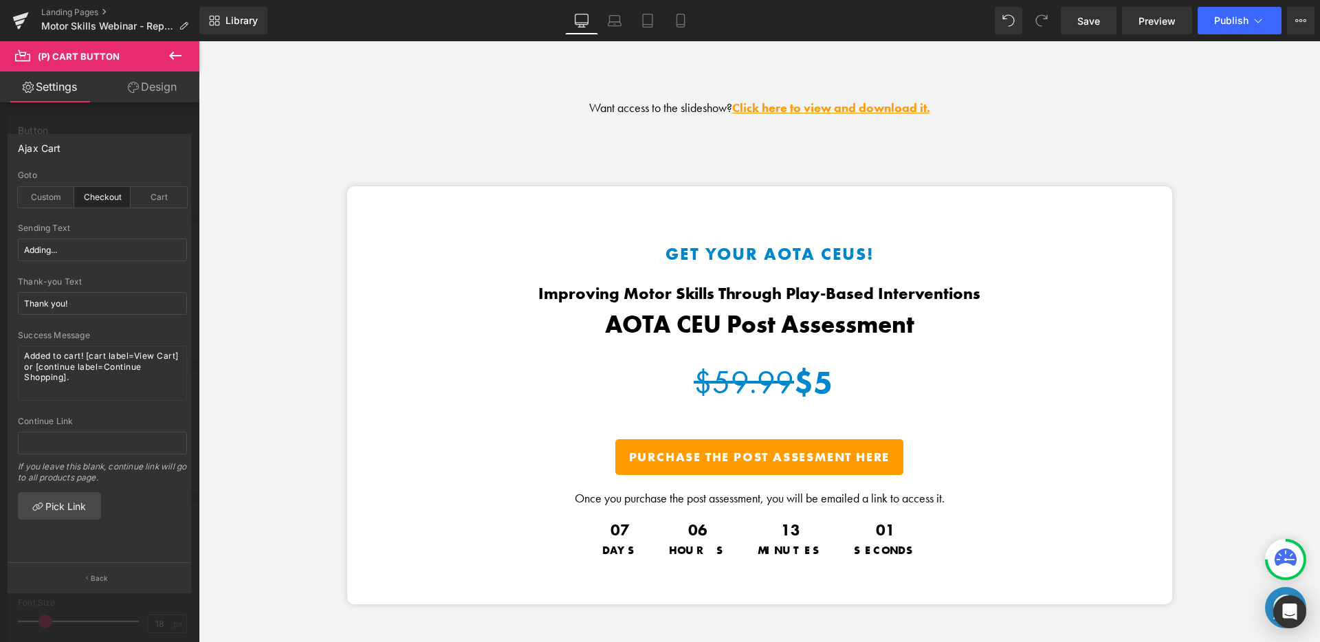
click at [176, 53] on icon at bounding box center [175, 55] width 17 height 17
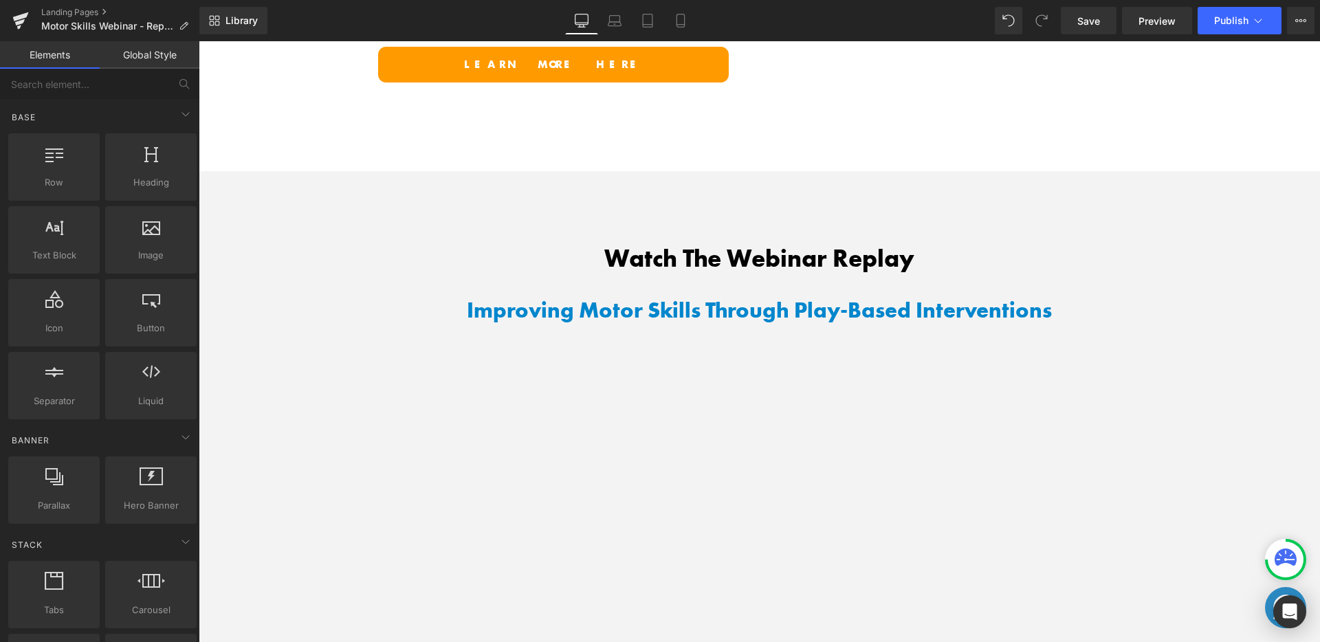
scroll to position [1134, 0]
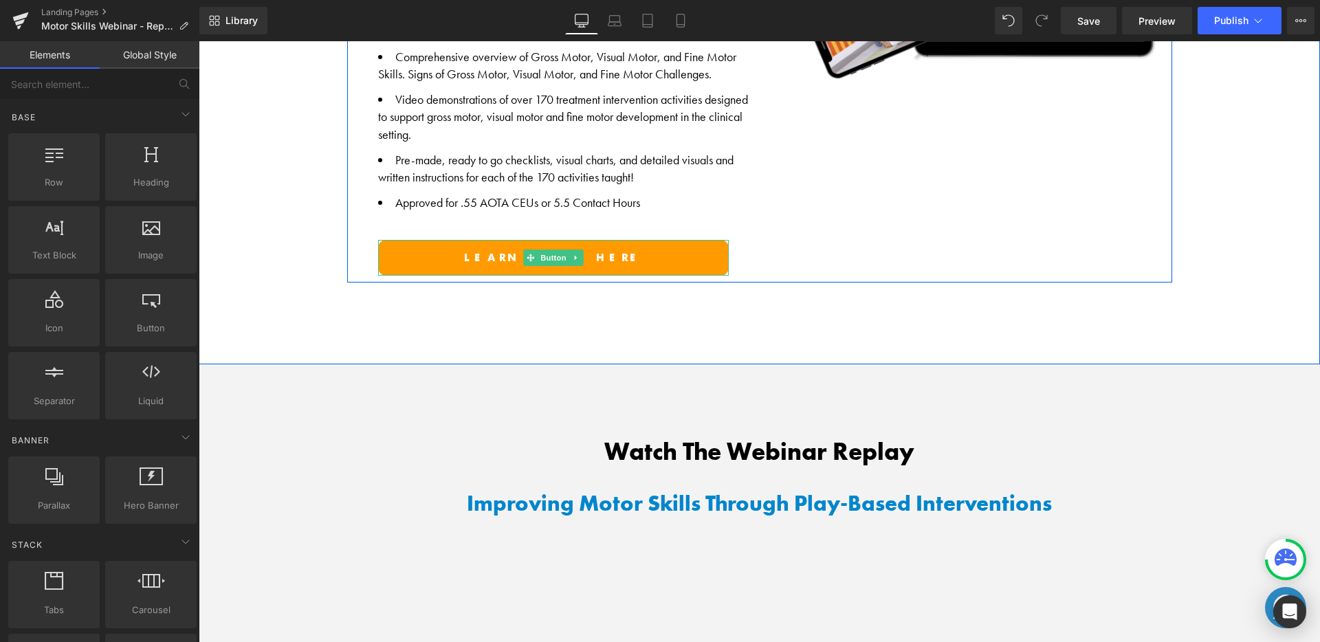
click at [576, 262] on link "Learn more here" at bounding box center [553, 258] width 351 height 36
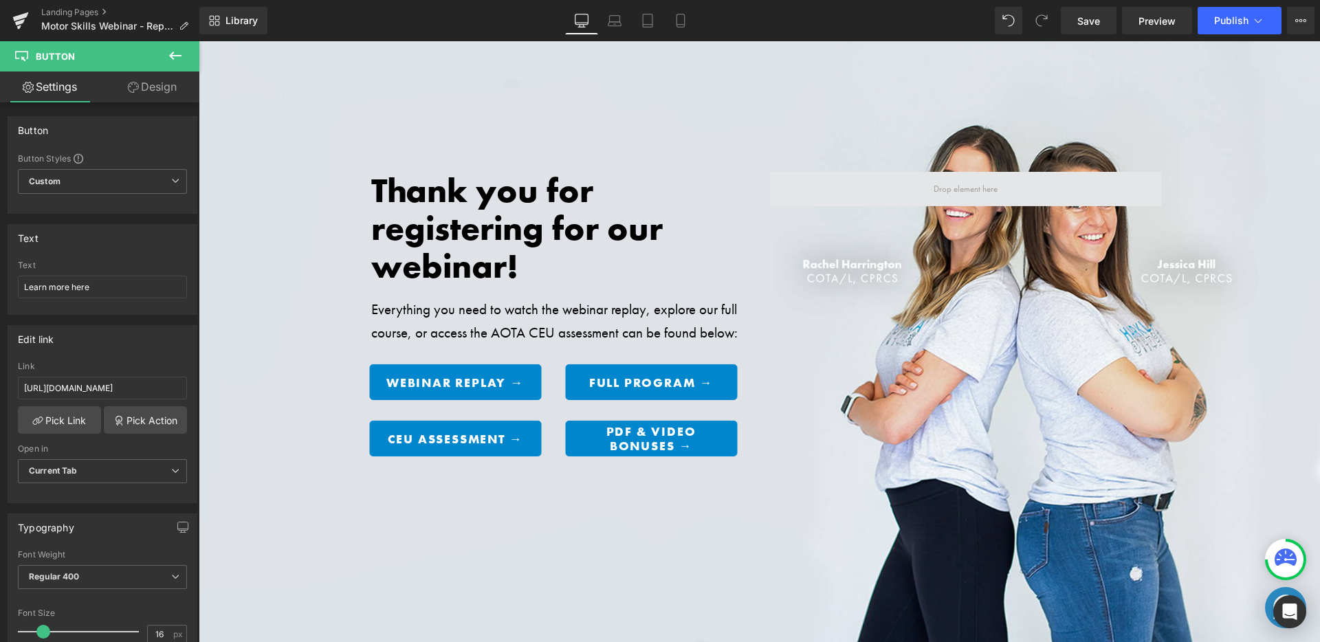
scroll to position [0, 0]
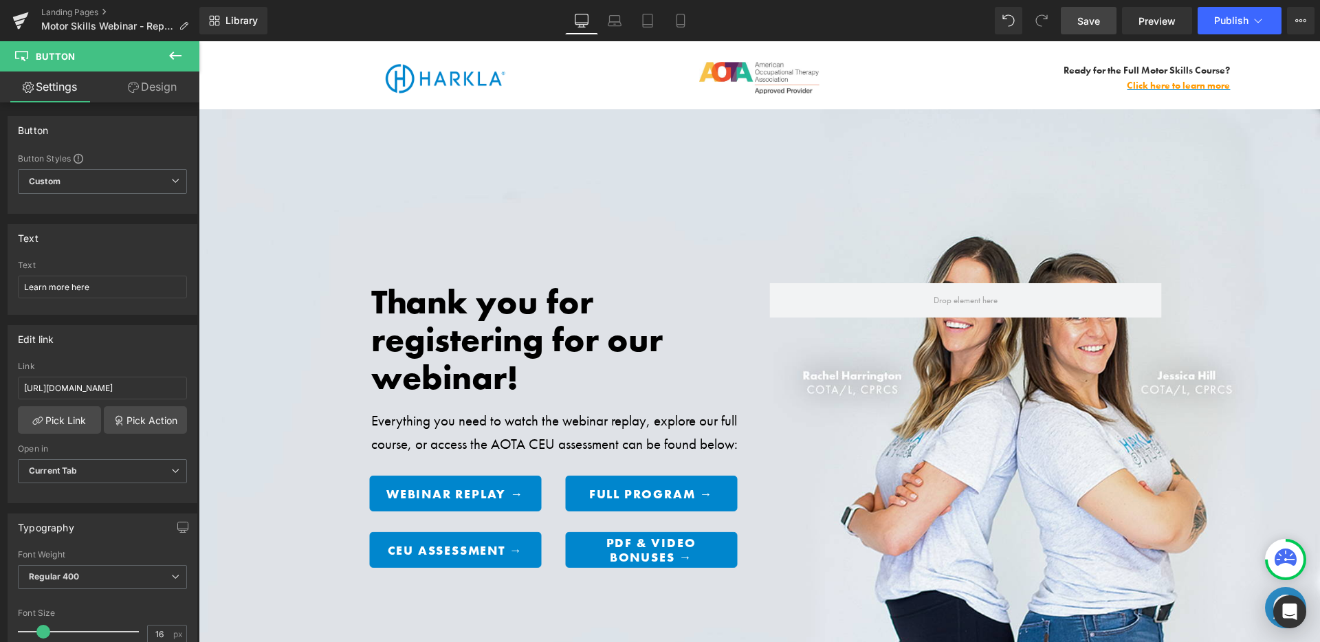
click at [1078, 16] on link "Save" at bounding box center [1089, 21] width 56 height 28
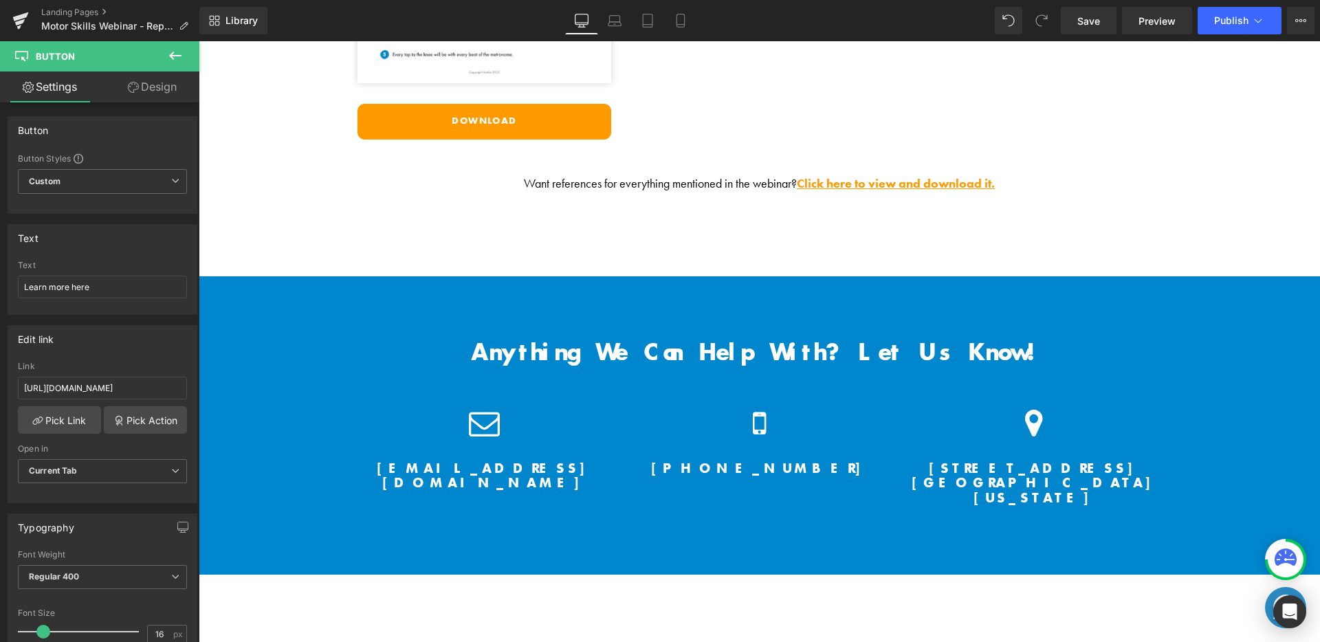
scroll to position [4108, 0]
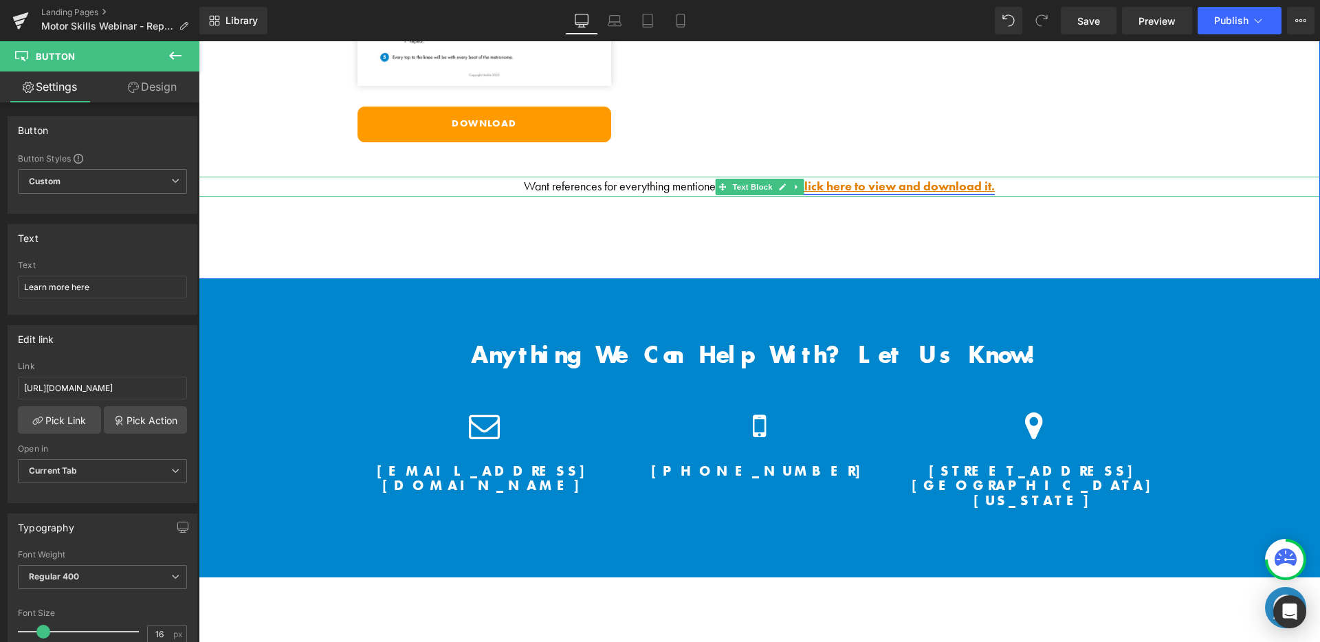
click at [931, 179] on link "Click here to view and download it." at bounding box center [896, 186] width 198 height 16
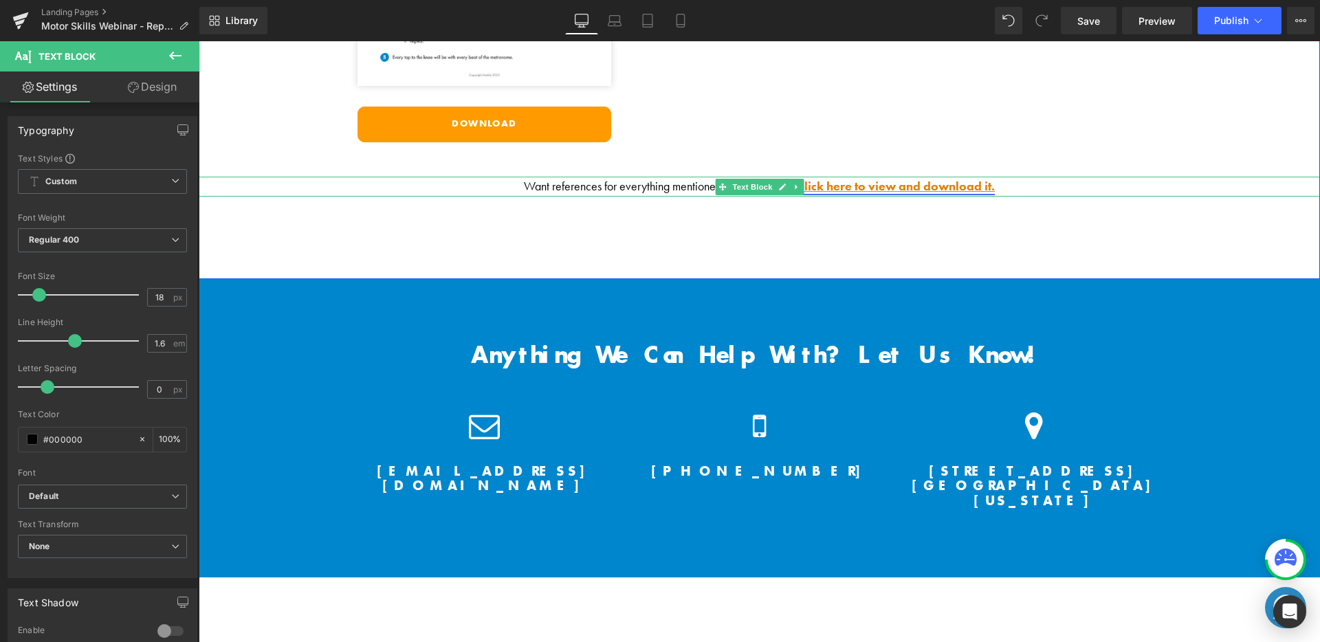
click at [931, 179] on link "Click here to view and download it." at bounding box center [896, 186] width 198 height 16
click at [915, 182] on link "Click here to view and download it." at bounding box center [896, 186] width 198 height 16
click at [991, 177] on div at bounding box center [760, 178] width 1122 height 3
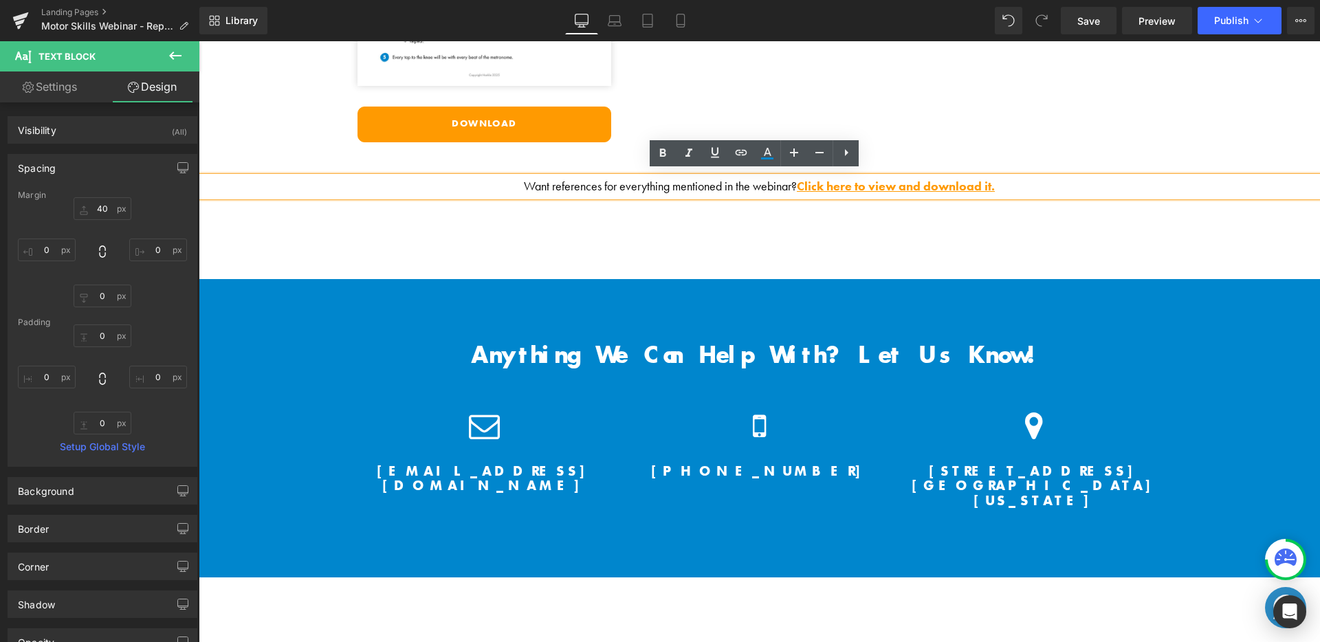
click at [997, 181] on p "Want references for everything mentioned in the webinar? Click here to view and…" at bounding box center [760, 187] width 1122 height 20
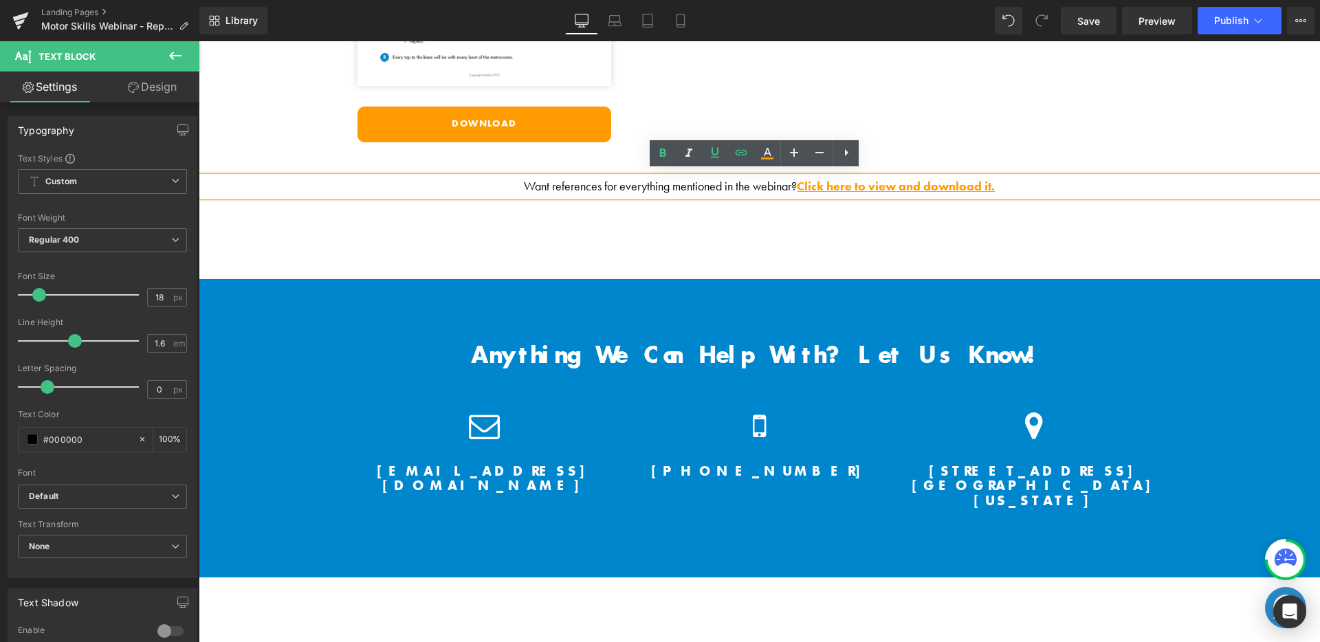
click at [997, 181] on p "Want references for everything mentioned in the webinar? Click here to view and…" at bounding box center [760, 187] width 1122 height 20
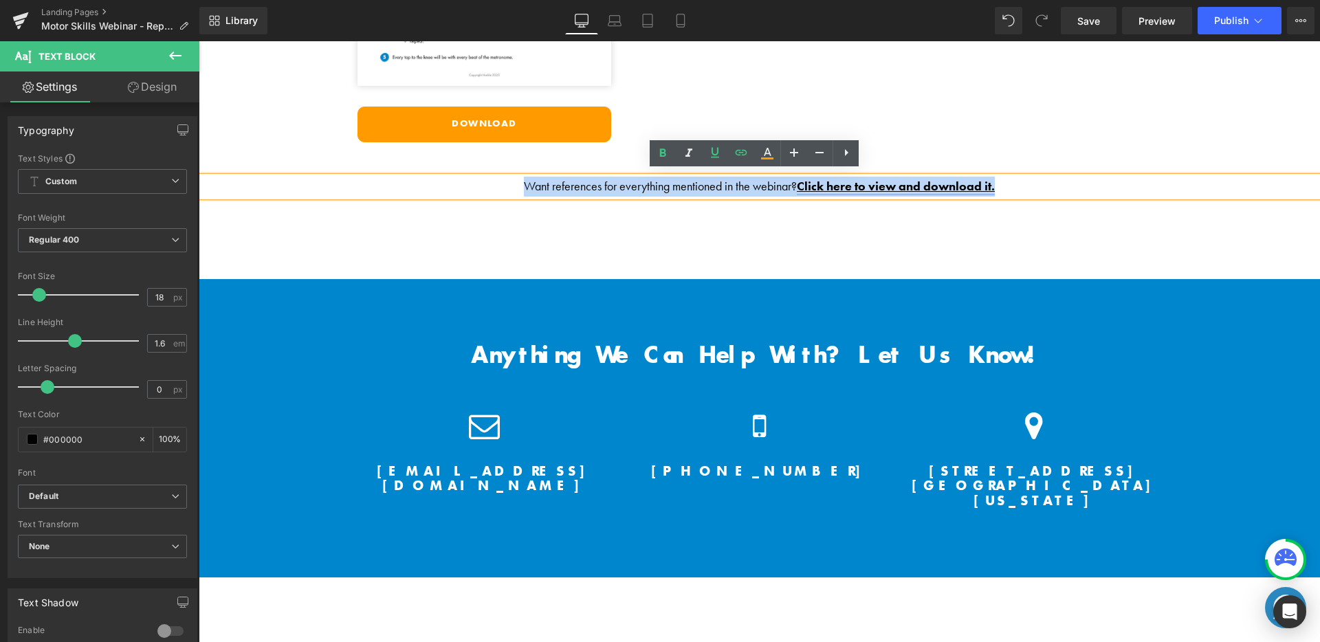
drag, startPoint x: 997, startPoint y: 181, endPoint x: 805, endPoint y: 178, distance: 192.6
click at [805, 178] on p "Want references for everything mentioned in the webinar? Click here to view and…" at bounding box center [760, 187] width 1122 height 20
click at [792, 181] on p "Want references for everything mentioned in the webinar? Click here to view and…" at bounding box center [760, 187] width 1122 height 20
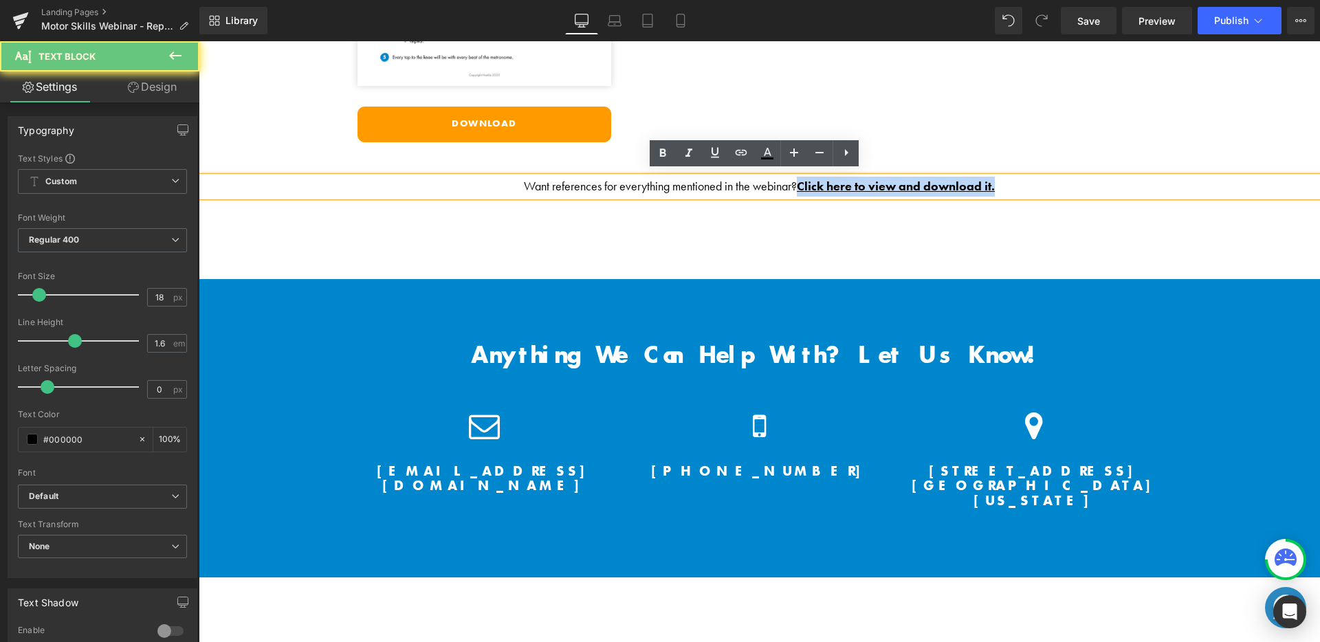
drag, startPoint x: 833, startPoint y: 177, endPoint x: 1060, endPoint y: 184, distance: 227.0
click at [1063, 184] on p "Want references for everything mentioned in the webinar? Click here to view and…" at bounding box center [760, 187] width 1122 height 20
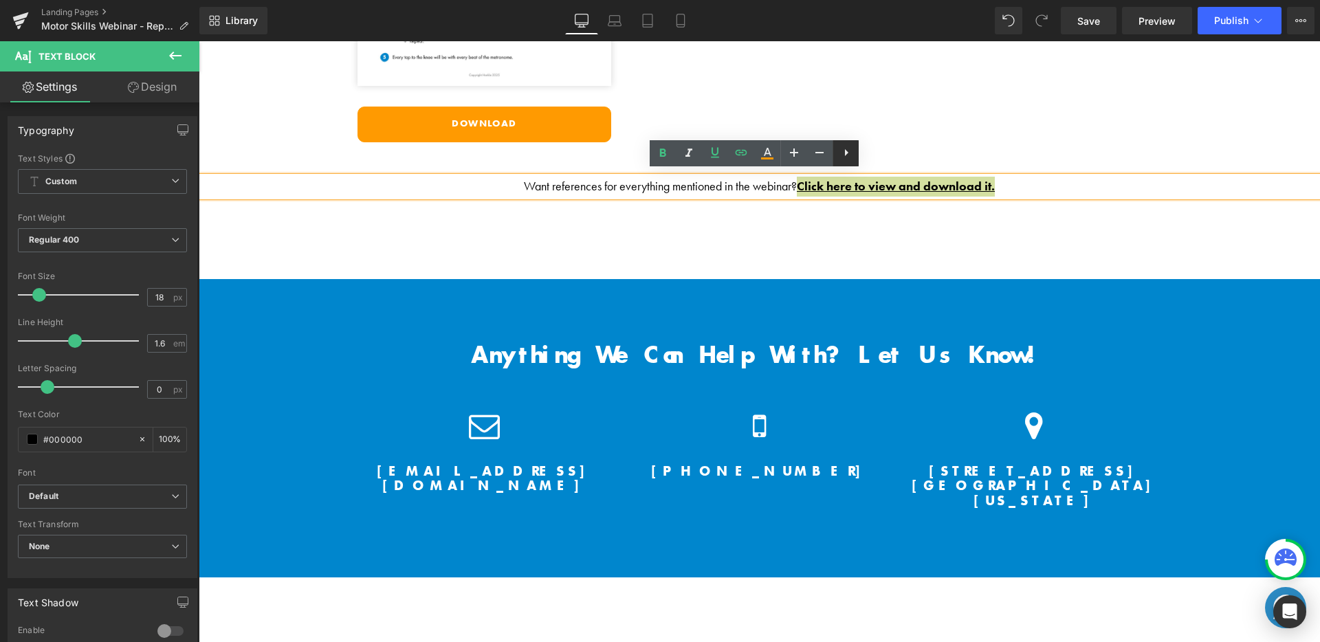
click at [846, 152] on icon at bounding box center [846, 152] width 3 height 7
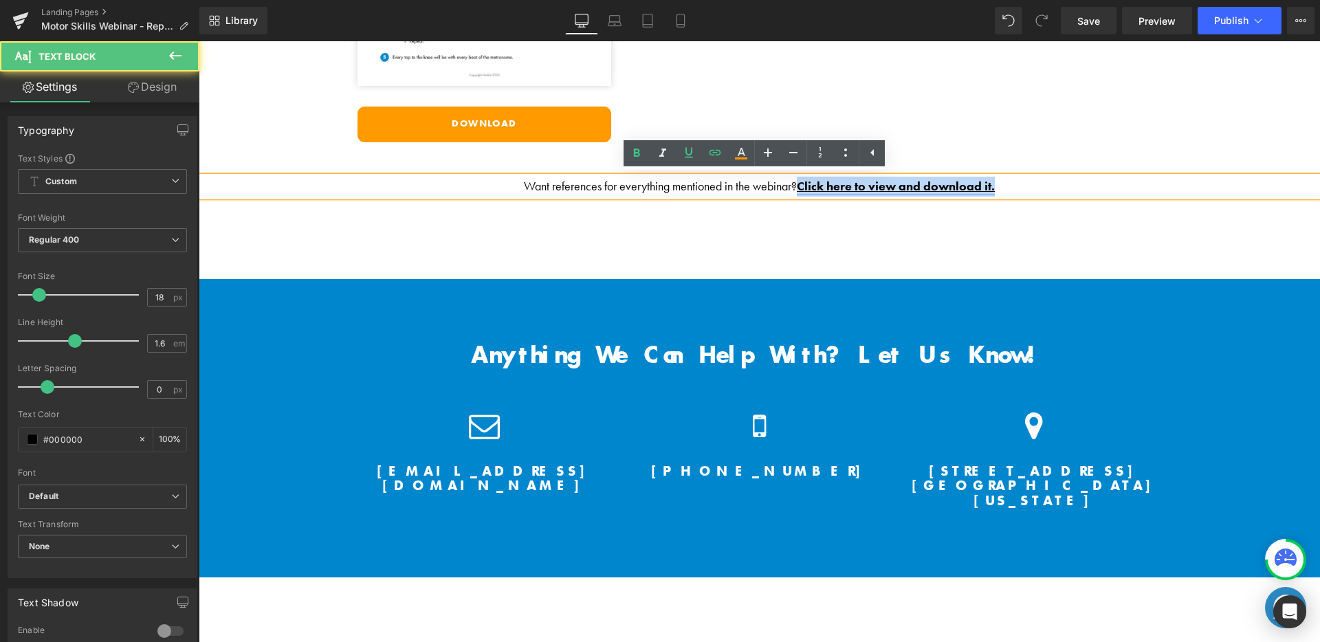
click at [835, 182] on link "Click here to view and download it." at bounding box center [896, 186] width 198 height 16
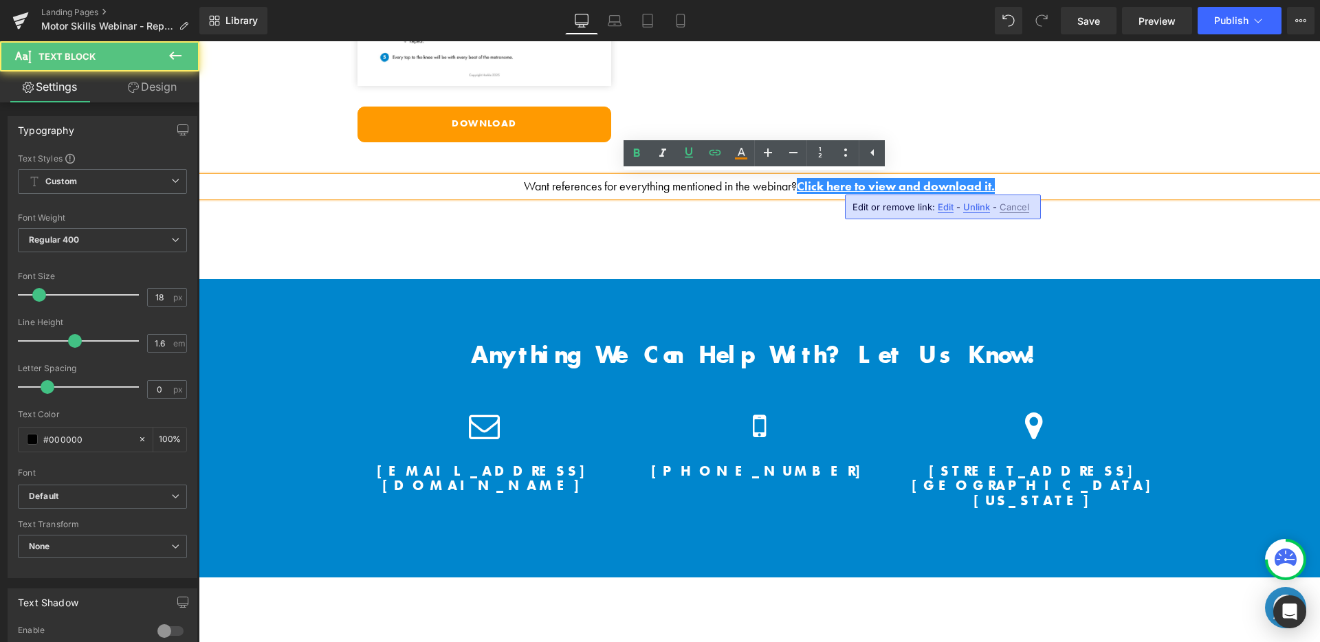
click at [942, 205] on span "Edit" at bounding box center [946, 207] width 16 height 12
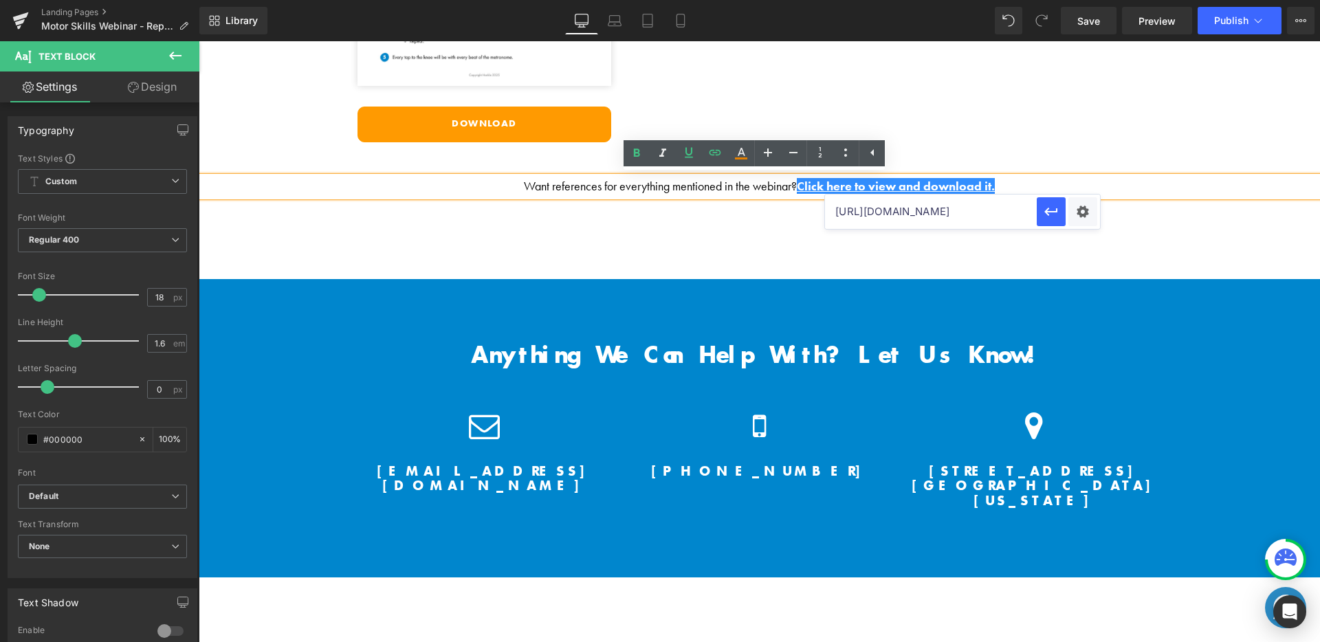
click at [961, 209] on input "https://harkla.co/discount/MS_WEBINAR_25?redirect=/products/motor-skills-course" at bounding box center [931, 212] width 212 height 34
type input "https://cdn.shopify.com/s/files/1/1380/9417/files/Motor_Skills_Free_Webinar_1_-…"
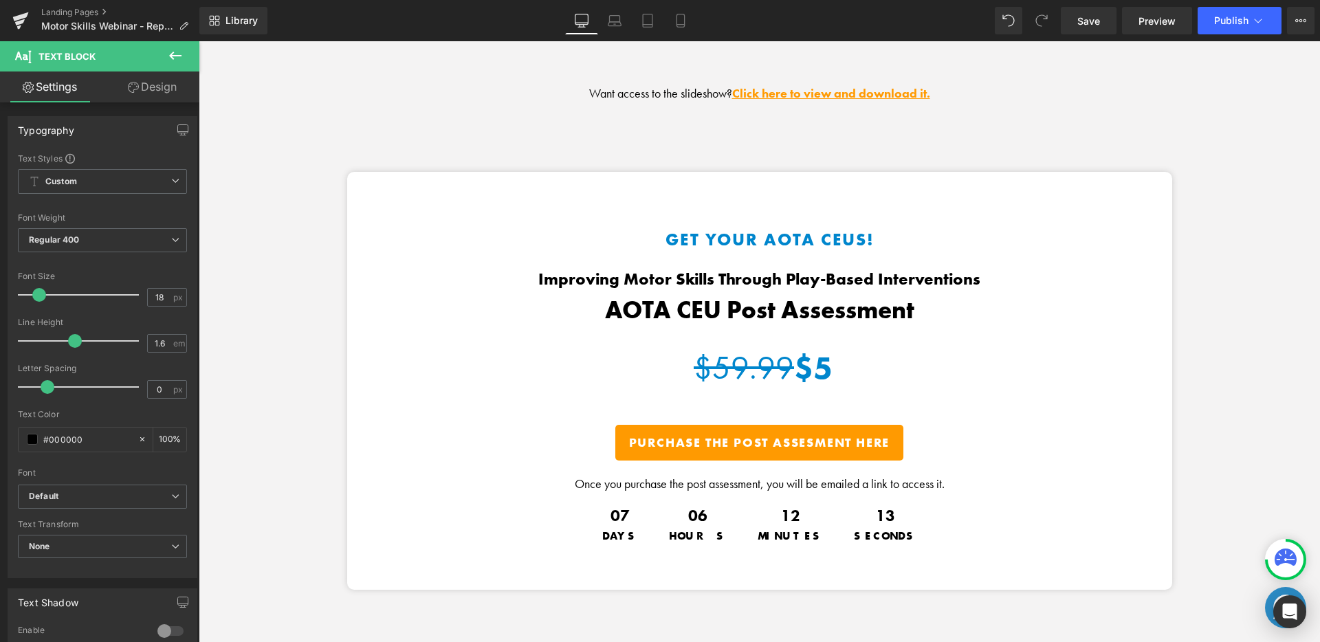
scroll to position [2093, 0]
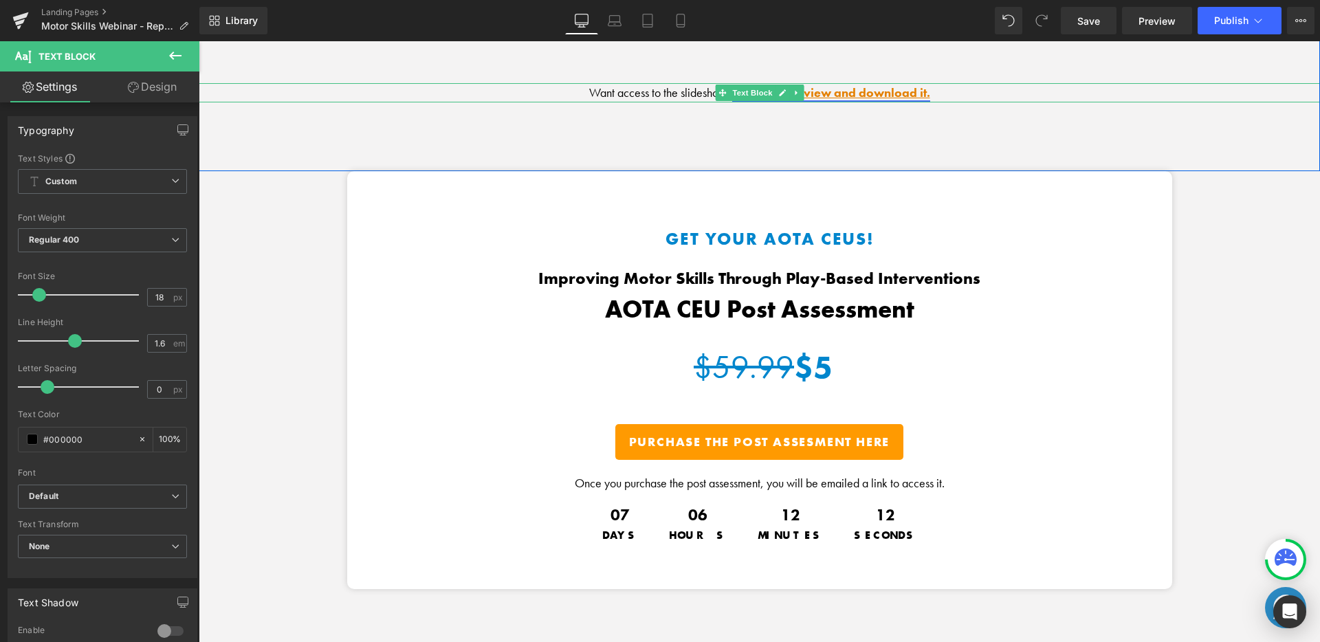
click at [836, 85] on link "Click here to view and download it." at bounding box center [831, 93] width 198 height 16
click at [885, 85] on link "Click here to view and download it." at bounding box center [831, 93] width 198 height 16
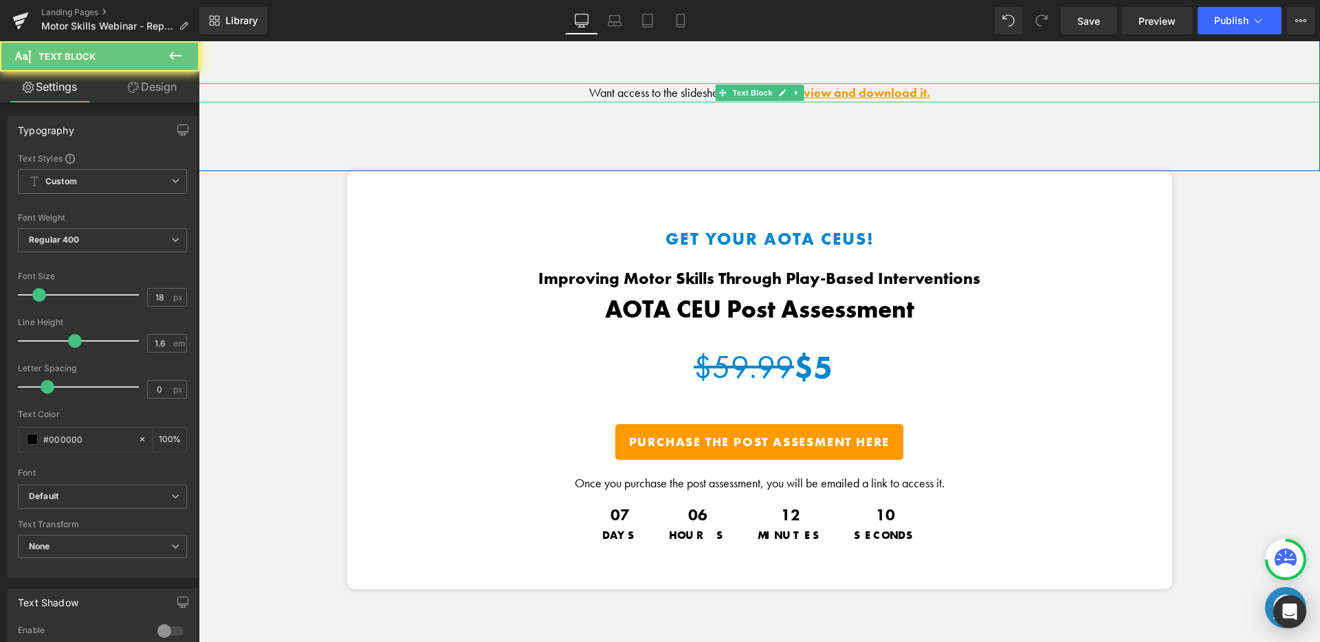
click at [941, 88] on p "Want access to the slideshow? Click here to view and download it." at bounding box center [760, 93] width 1122 height 20
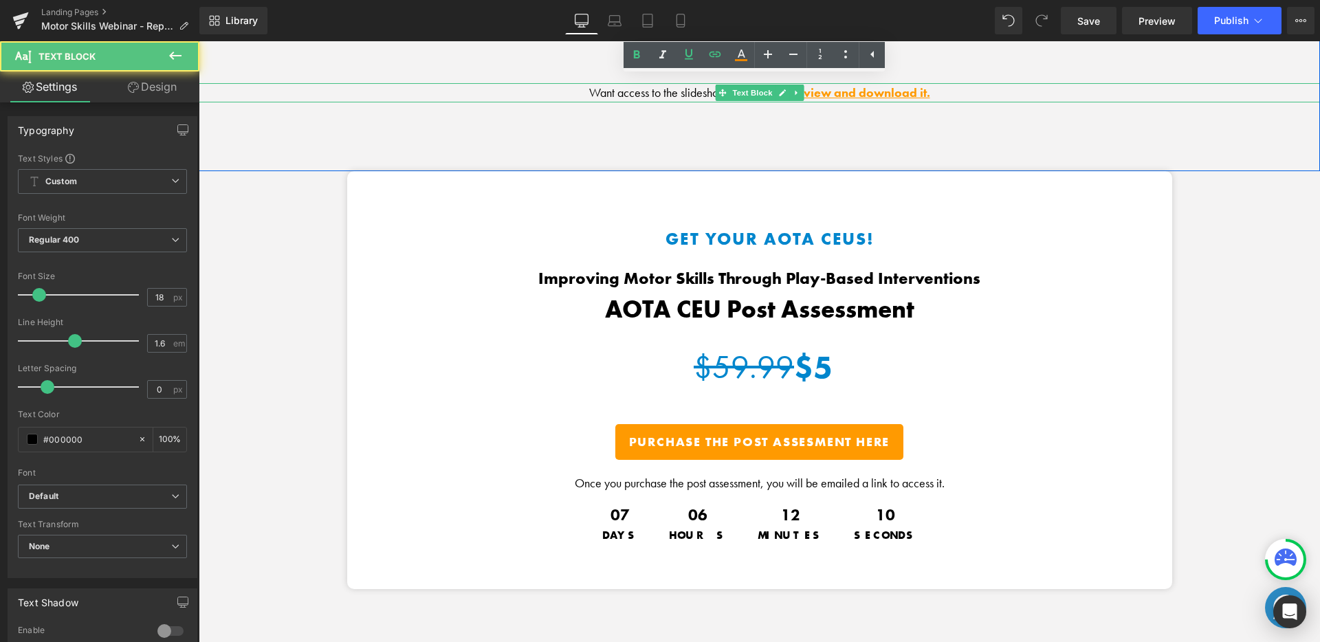
click at [941, 88] on p "Want access to the slideshow? Click here to view and download it." at bounding box center [760, 93] width 1122 height 20
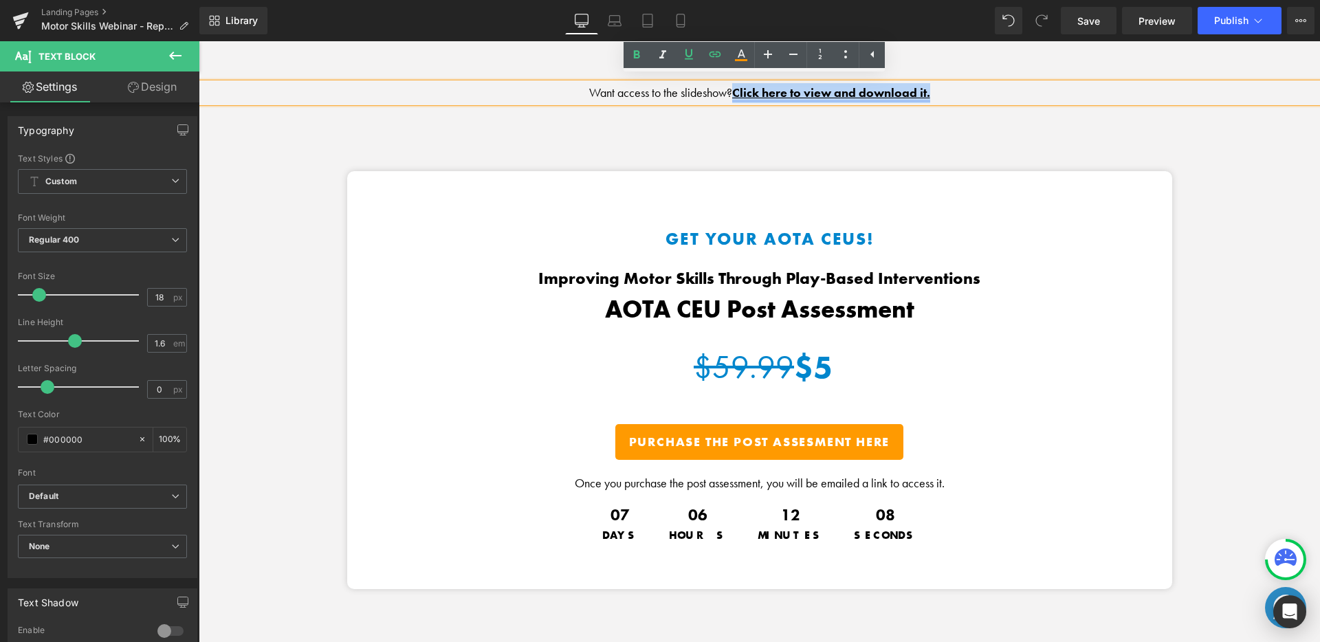
drag, startPoint x: 933, startPoint y: 89, endPoint x: 730, endPoint y: 82, distance: 202.3
click at [730, 83] on p "Want access to the slideshow? Click here to view and download it." at bounding box center [760, 93] width 1122 height 20
click at [921, 85] on link "Click here to view and download it." at bounding box center [831, 93] width 198 height 16
click at [886, 113] on span "Edit" at bounding box center [881, 113] width 16 height 12
click at [934, 118] on input "https://cdn.shopify.com/s/files/1/1380/9417/files/Motor_Skills_Free_Webinar_1_-…" at bounding box center [866, 117] width 212 height 34
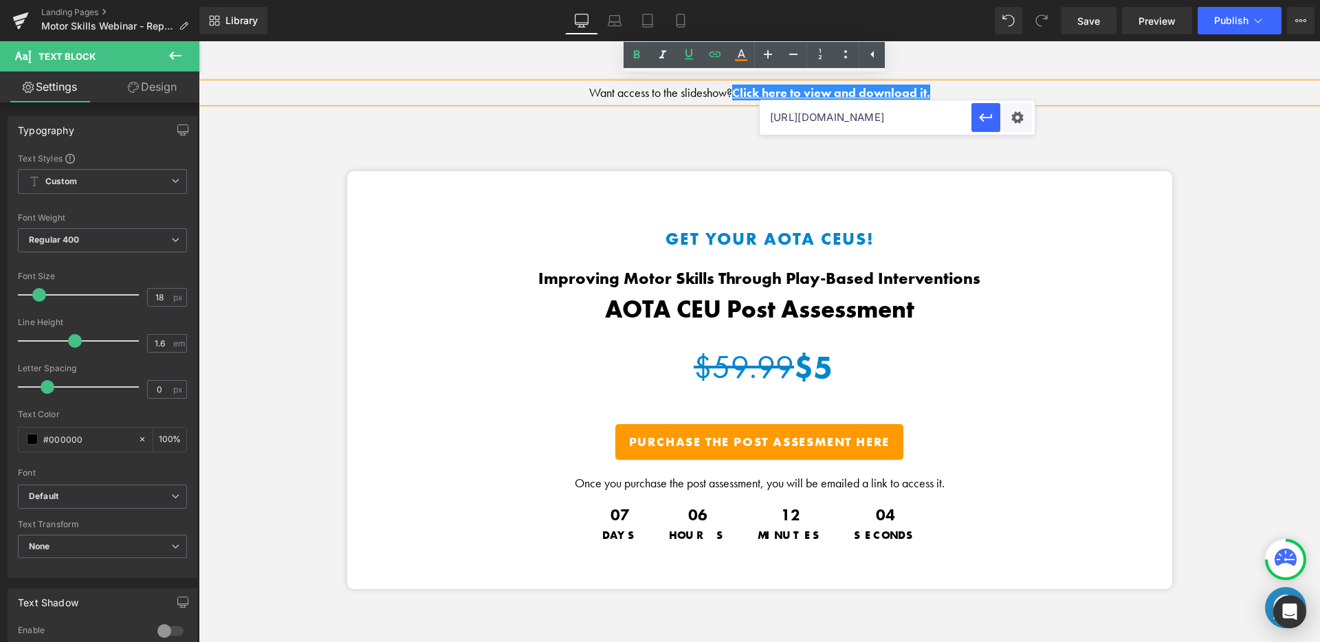
click at [934, 118] on input "https://cdn.shopify.com/s/files/1/1380/9417/files/Motor_Skills_Free_Webinar_1_-…" at bounding box center [866, 117] width 212 height 34
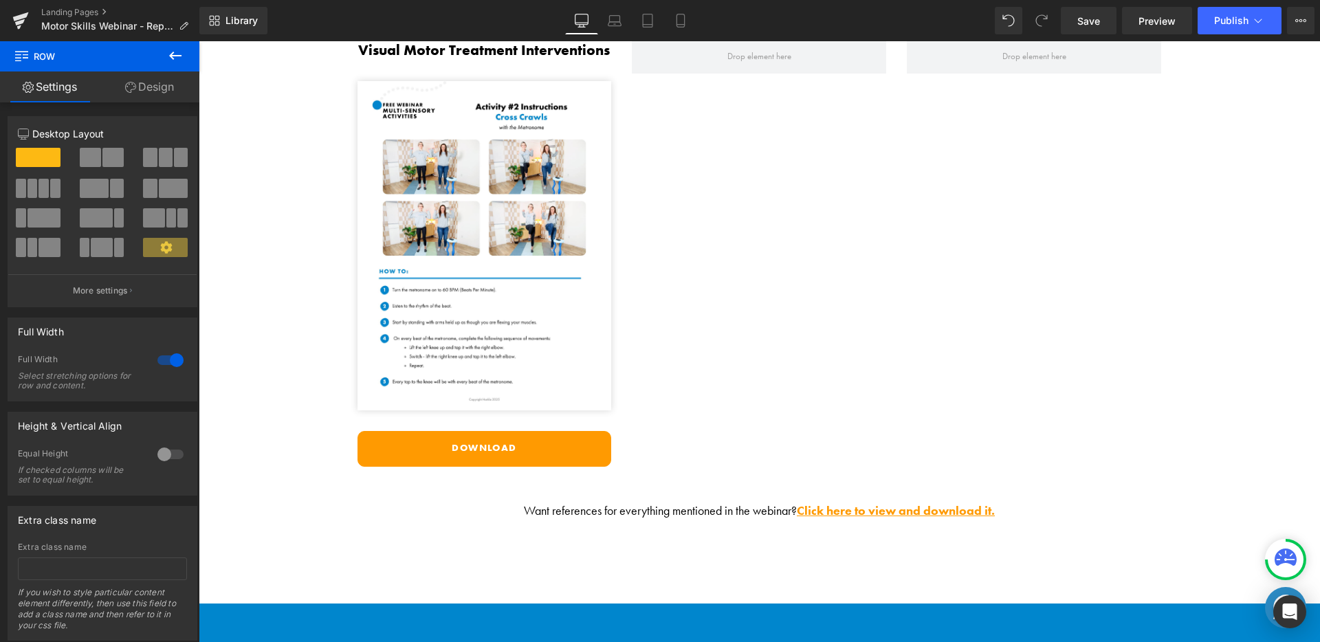
scroll to position [3784, 0]
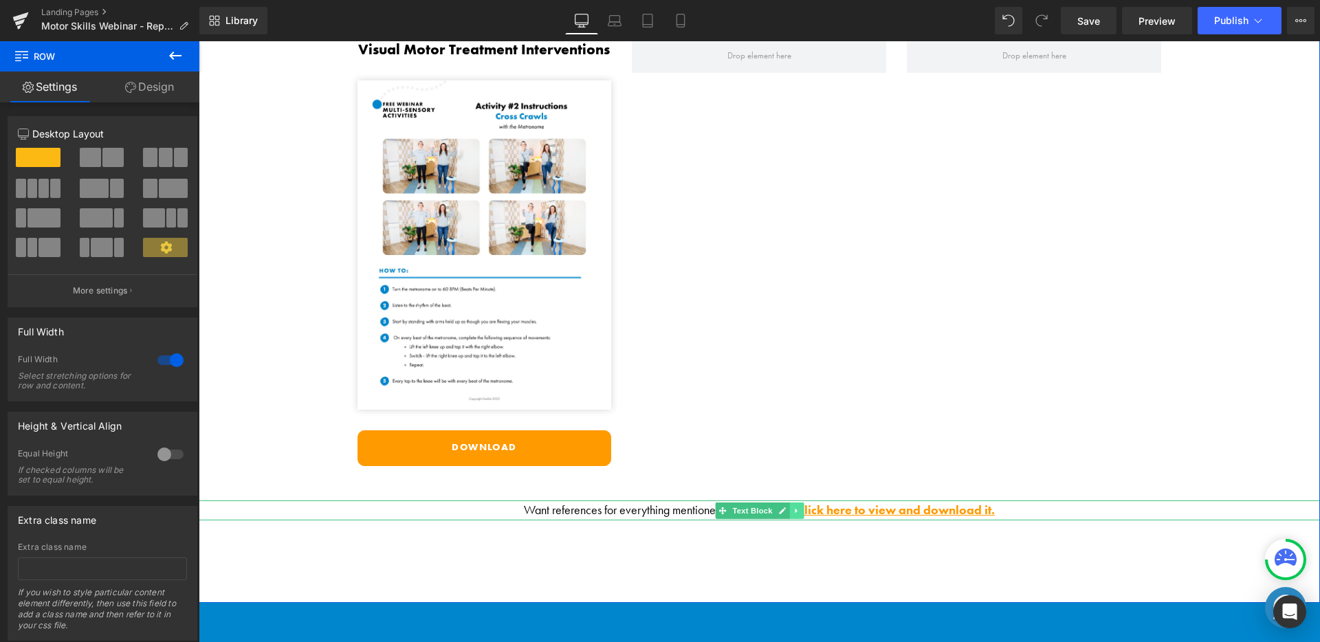
click at [793, 507] on icon at bounding box center [797, 511] width 8 height 8
click at [796, 503] on link at bounding box center [803, 511] width 14 height 17
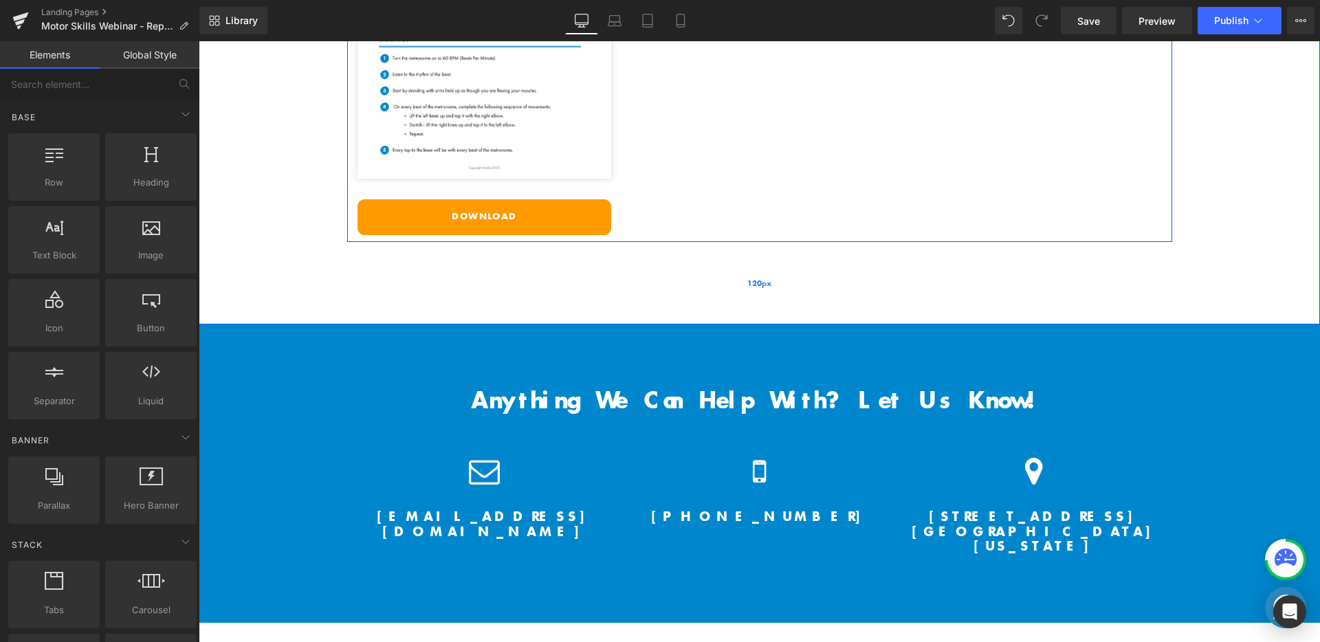
scroll to position [4015, 0]
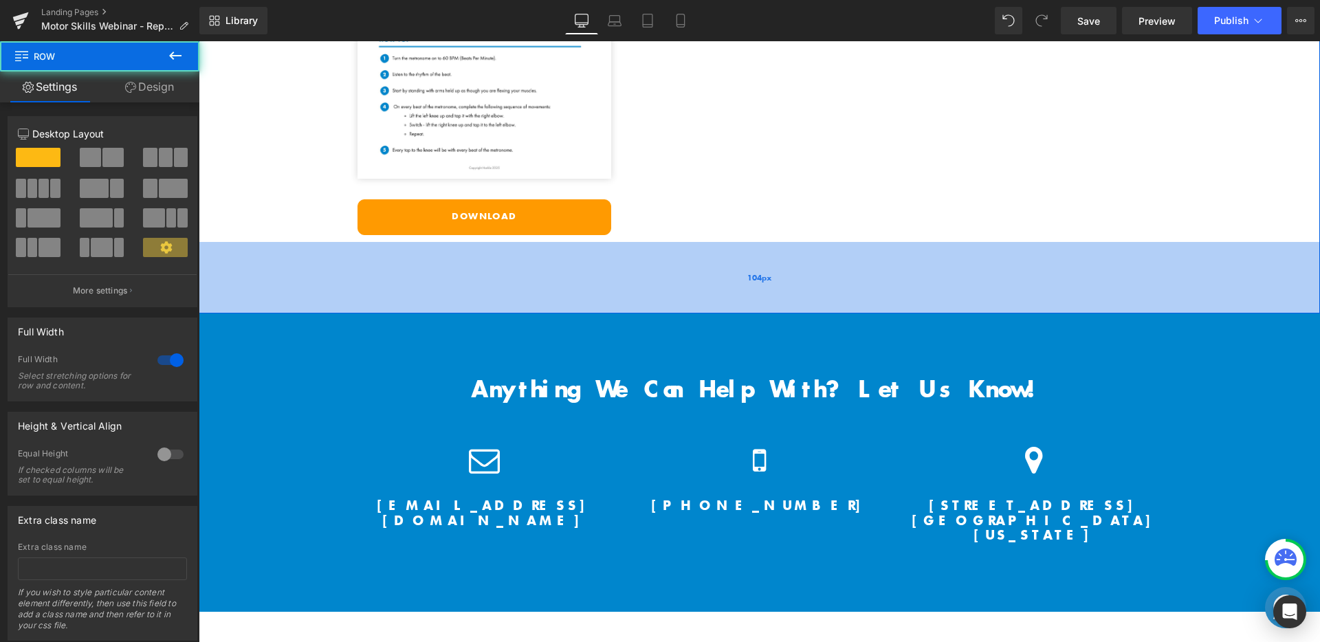
drag, startPoint x: 793, startPoint y: 301, endPoint x: 793, endPoint y: 290, distance: 10.3
click at [793, 290] on div "104px" at bounding box center [760, 278] width 1122 height 72
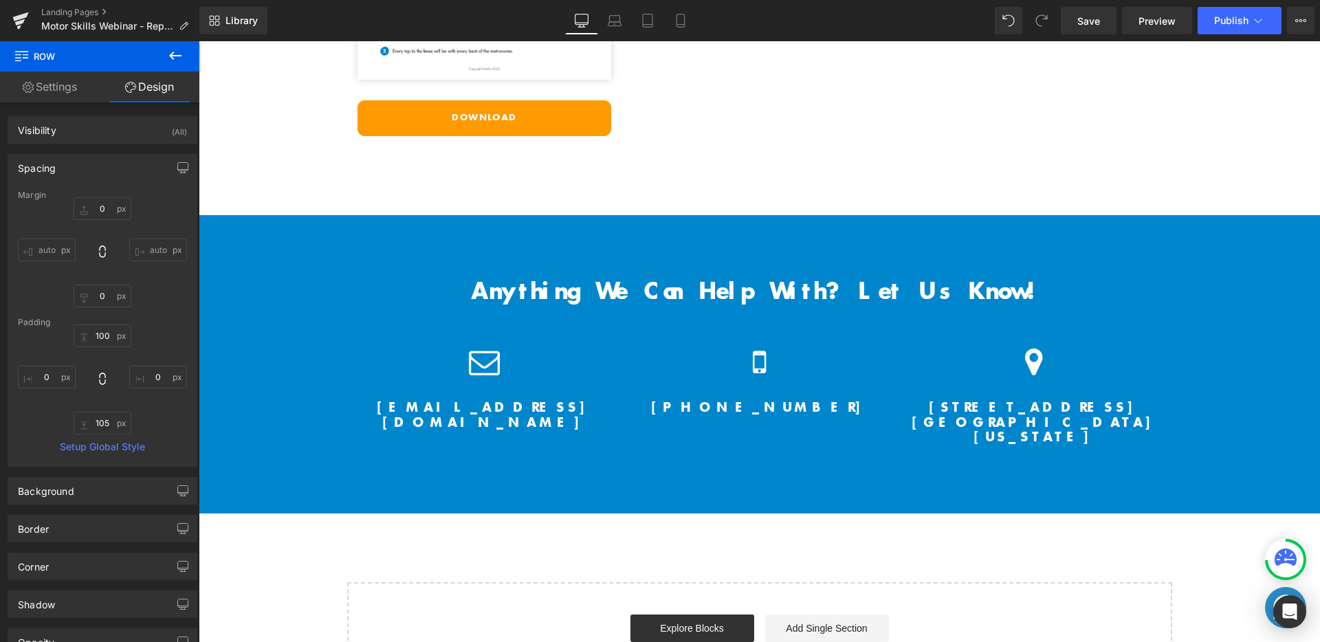
scroll to position [4143, 0]
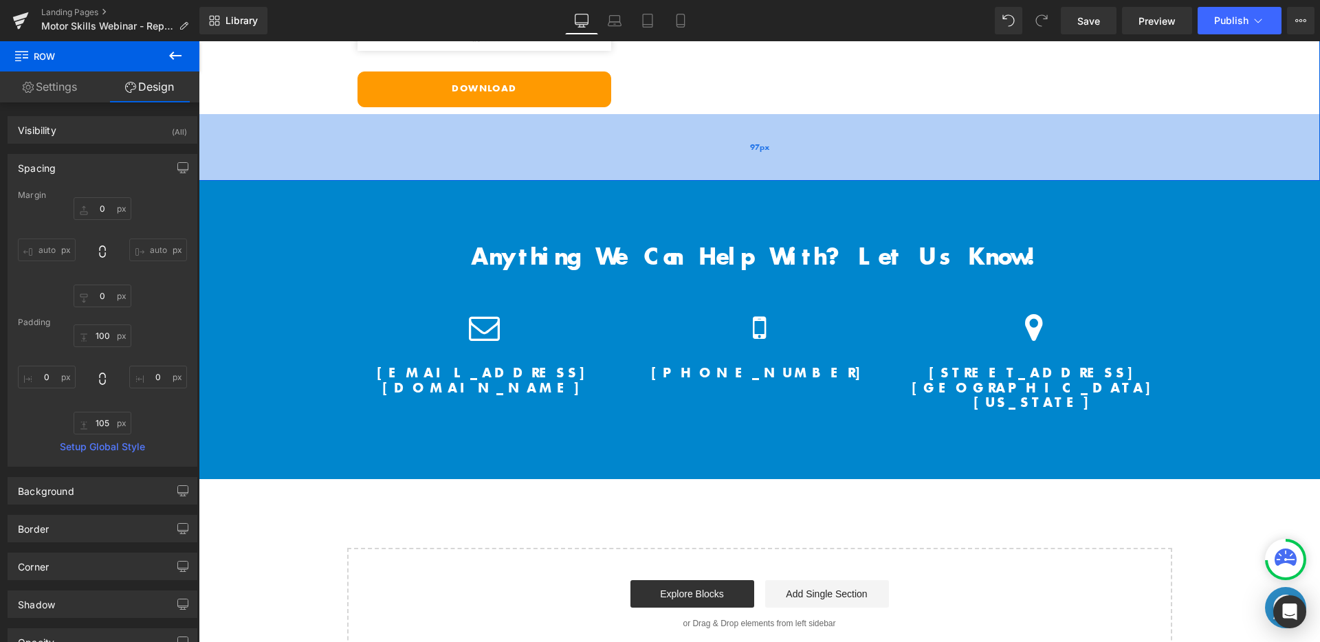
click at [832, 142] on div "97px" at bounding box center [760, 147] width 1122 height 67
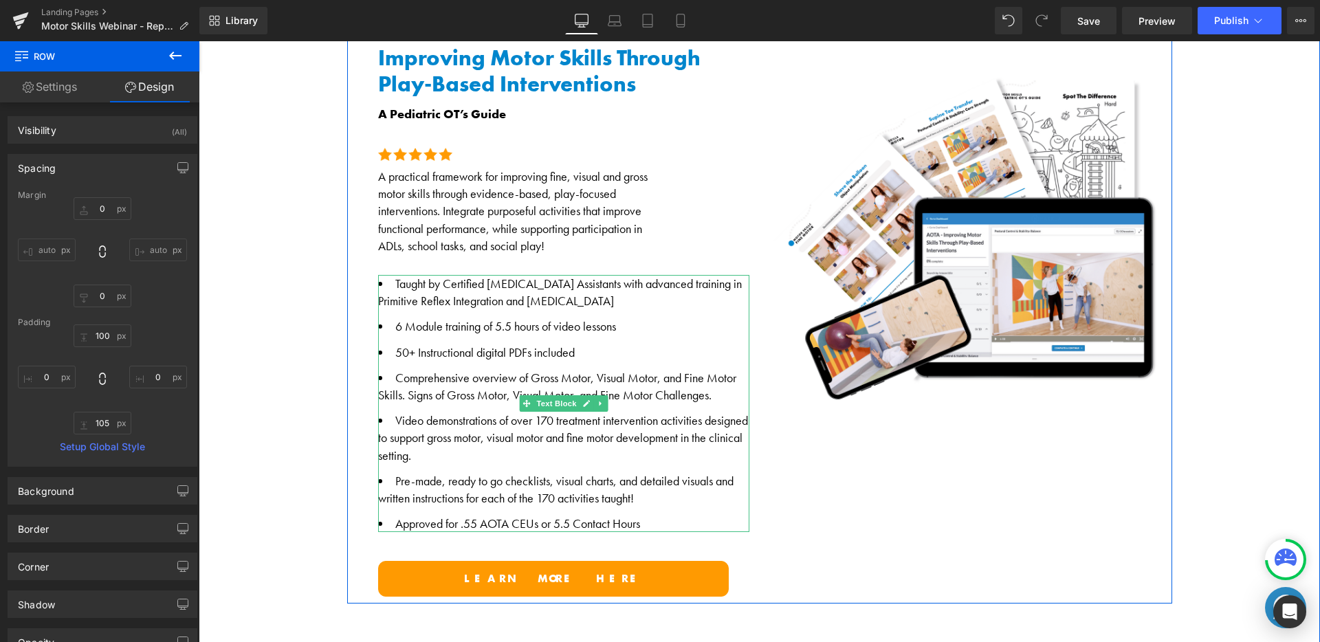
scroll to position [765, 0]
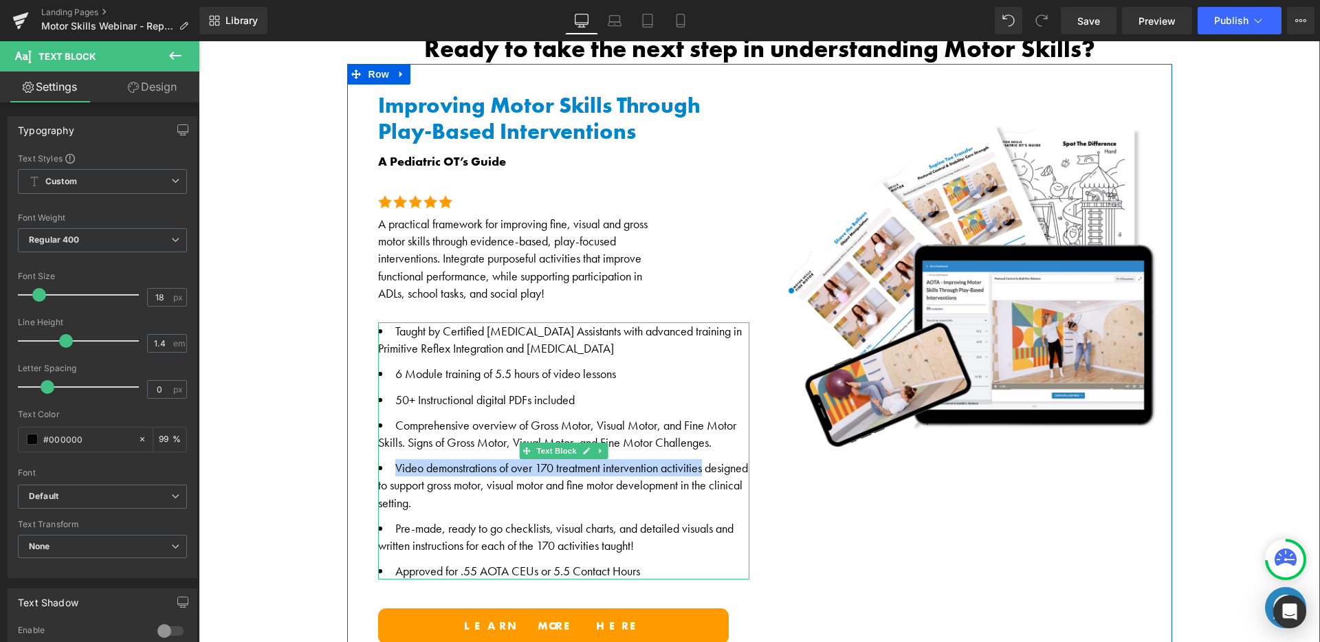
drag, startPoint x: 391, startPoint y: 462, endPoint x: 699, endPoint y: 460, distance: 308.8
click at [699, 460] on li "Video demonstrations of over 170 treatment intervention activities designed to …" at bounding box center [563, 485] width 371 height 52
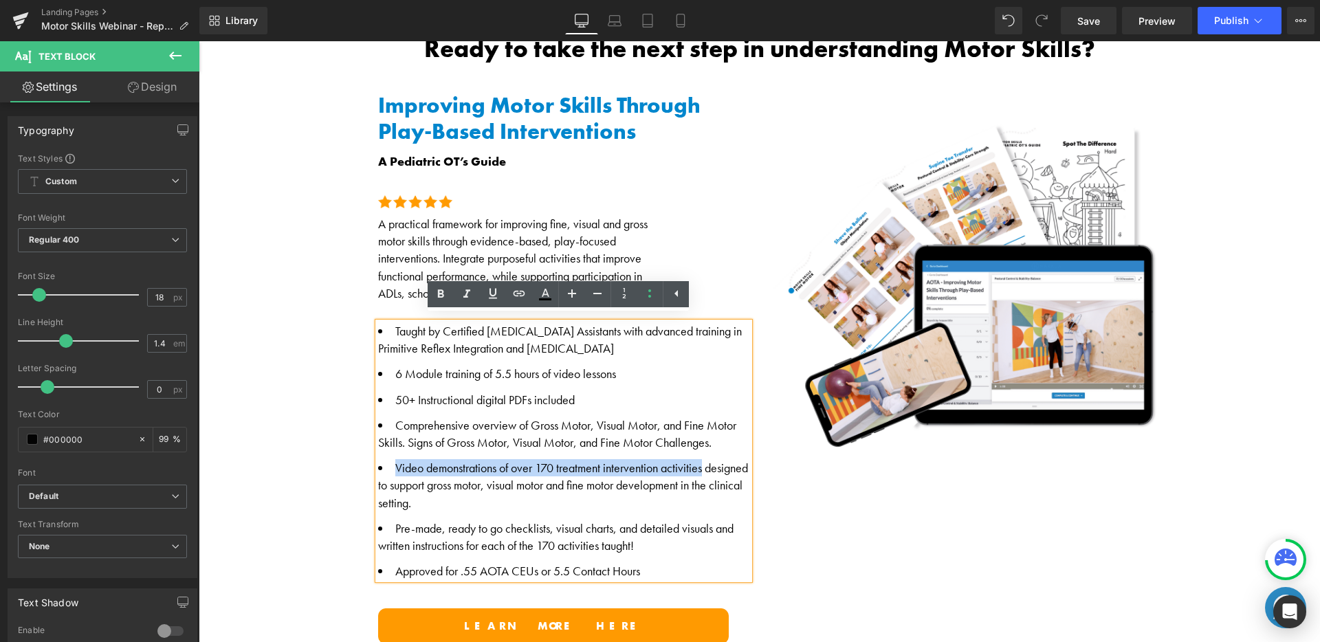
copy li "Video demonstrations of over 170 treatment intervention activities"
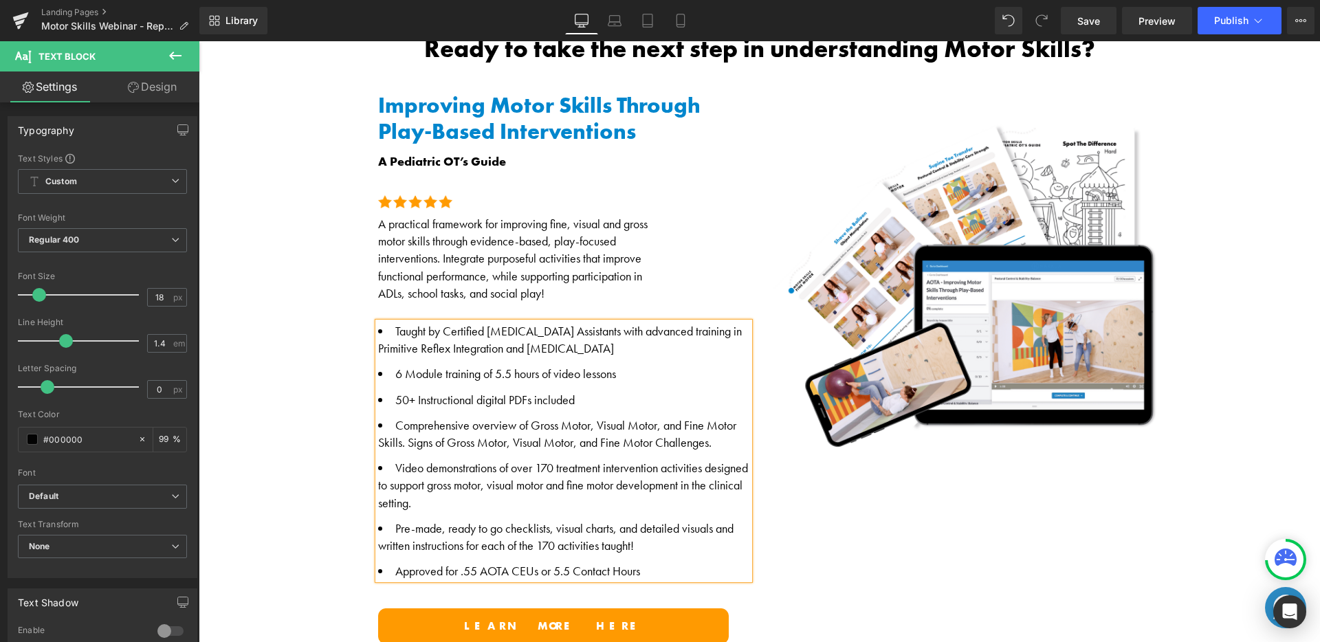
click at [449, 536] on li "Pre-made, ready to go checklists, visual charts, and detailed visuals and writt…" at bounding box center [563, 537] width 371 height 34
click at [405, 541] on li "Pre-made, ready to go checklists, visual charts, and detailed visuals and writt…" at bounding box center [563, 537] width 371 height 34
drag, startPoint x: 372, startPoint y: 481, endPoint x: 487, endPoint y: 487, distance: 115.0
click at [487, 487] on div "Taught by Certified Occupational Therapy Assistants with advanced training in P…" at bounding box center [563, 451] width 371 height 257
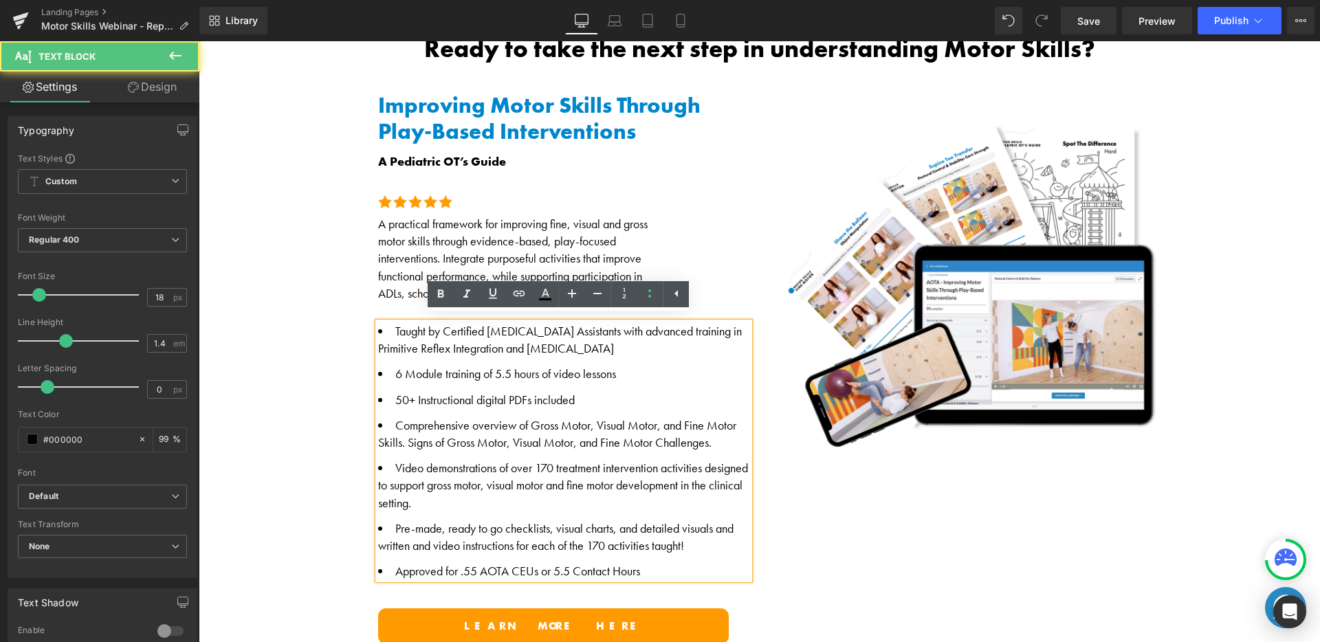
click at [473, 492] on li "Video demonstrations of over 170 treatment intervention activities designed to …" at bounding box center [563, 485] width 371 height 52
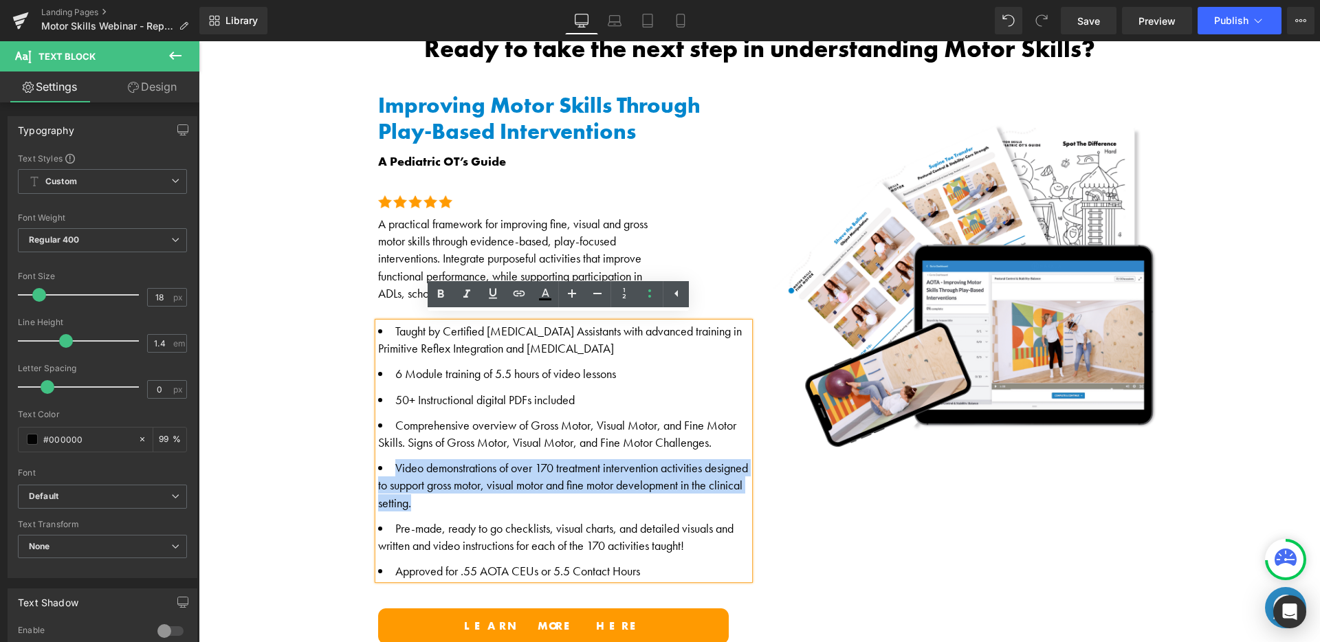
drag, startPoint x: 461, startPoint y: 494, endPoint x: 378, endPoint y: 456, distance: 91.1
click at [378, 459] on li "Video demonstrations of over 170 treatment intervention activities designed to …" at bounding box center [563, 485] width 371 height 52
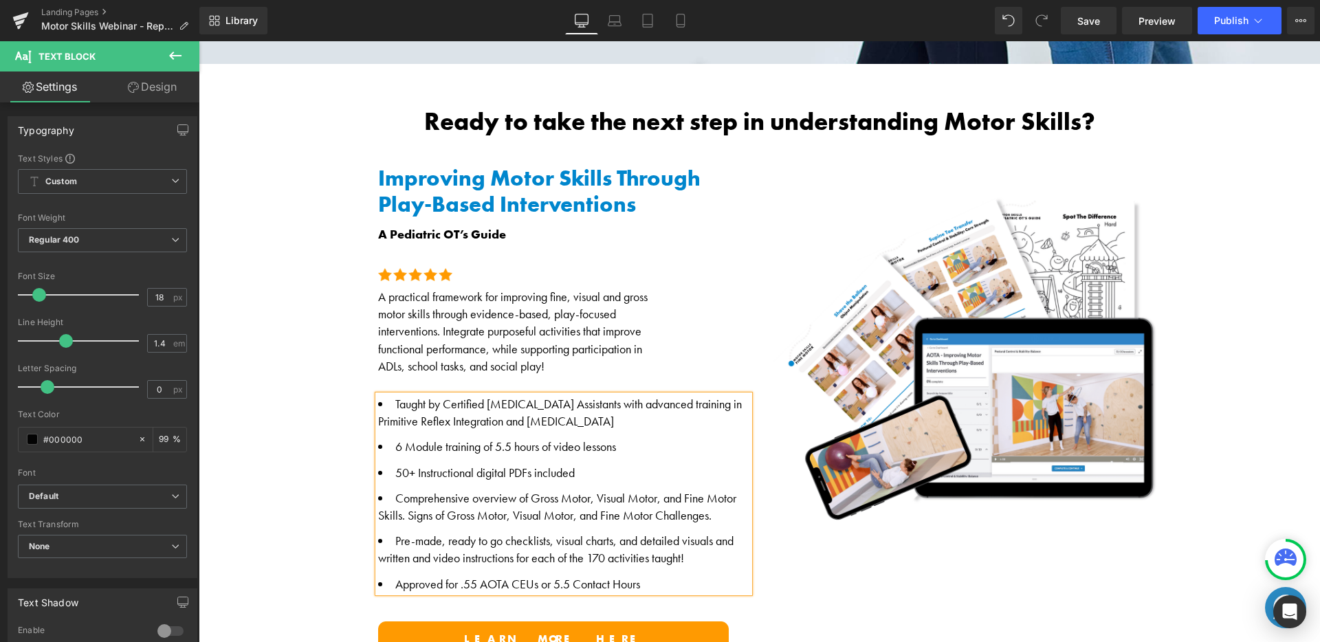
scroll to position [687, 0]
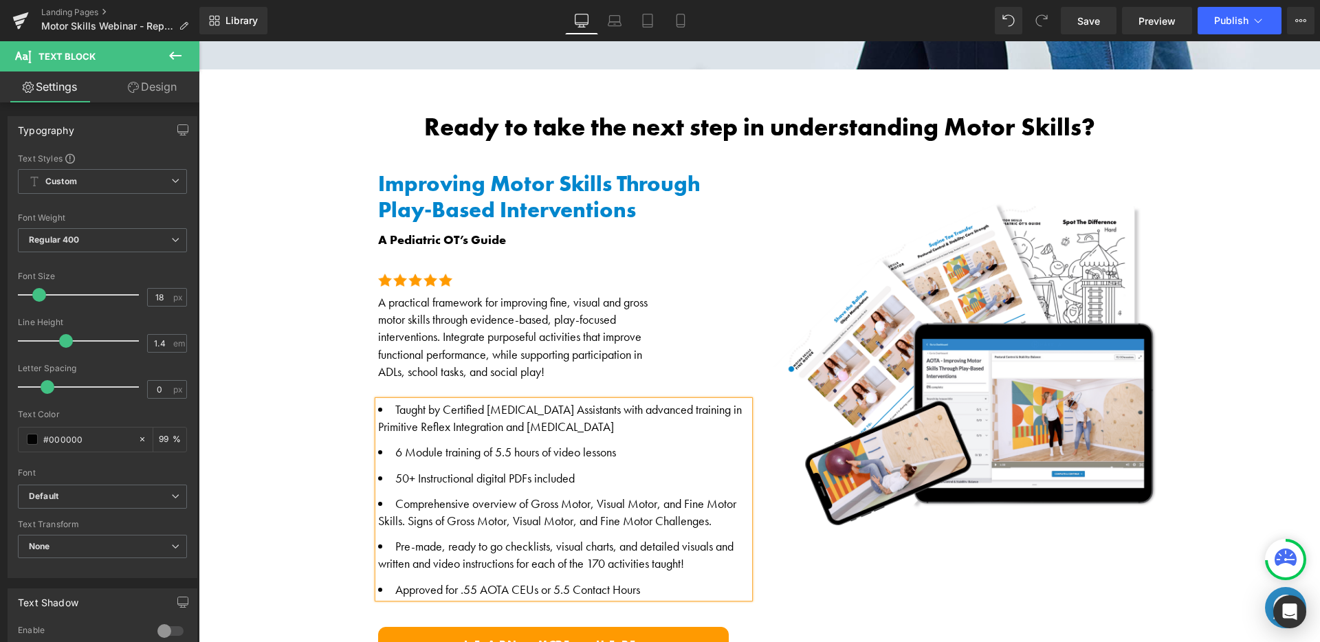
click at [616, 448] on li "6 Module training of 5.5 hours of video lessons" at bounding box center [563, 452] width 371 height 17
click at [597, 454] on li "6 Module training of 5.5 hours of video lessons" at bounding box center [563, 452] width 371 height 17
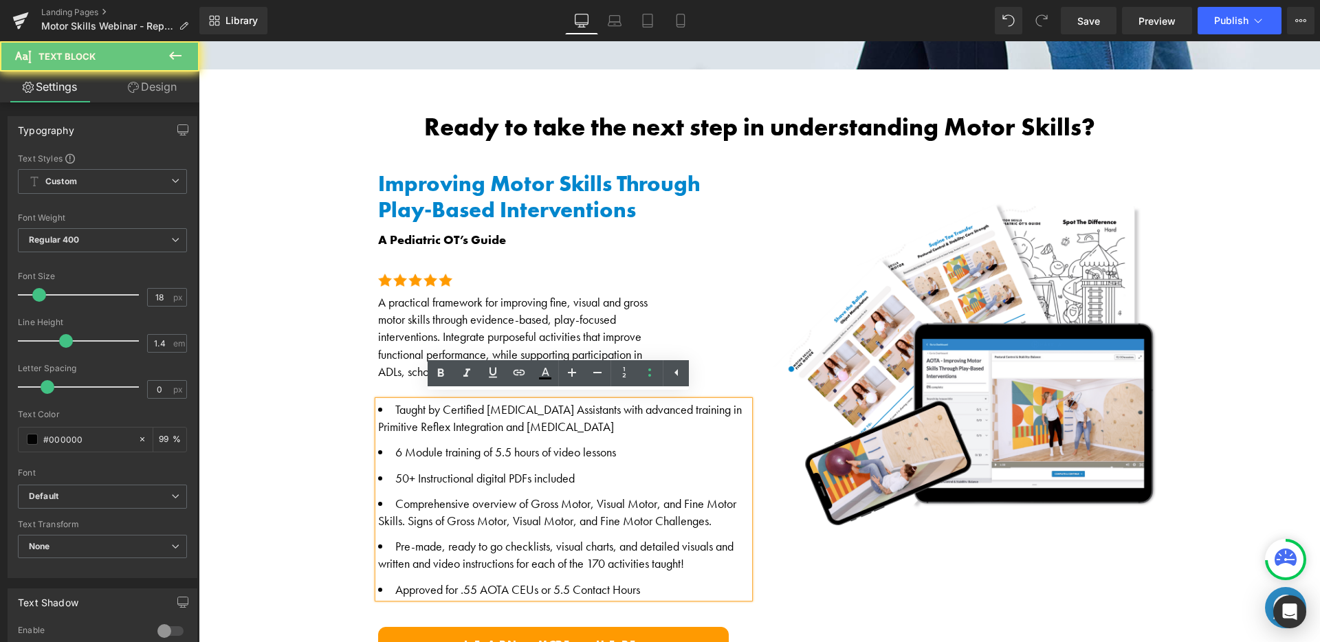
click at [599, 450] on li "6 Module training of 5.5 hours of video lessons" at bounding box center [563, 452] width 371 height 17
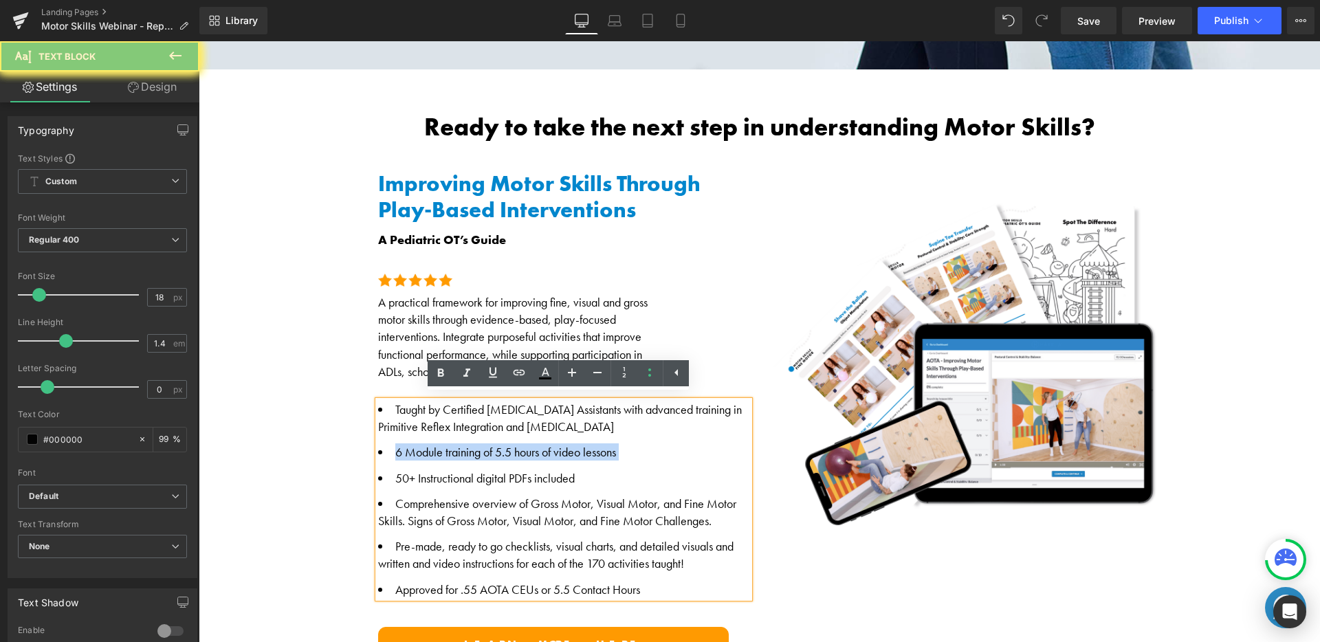
click at [599, 450] on li "6 Module training of 5.5 hours of video lessons" at bounding box center [563, 452] width 371 height 17
copy li "6 Module training of 5.5 hours of video lessons"
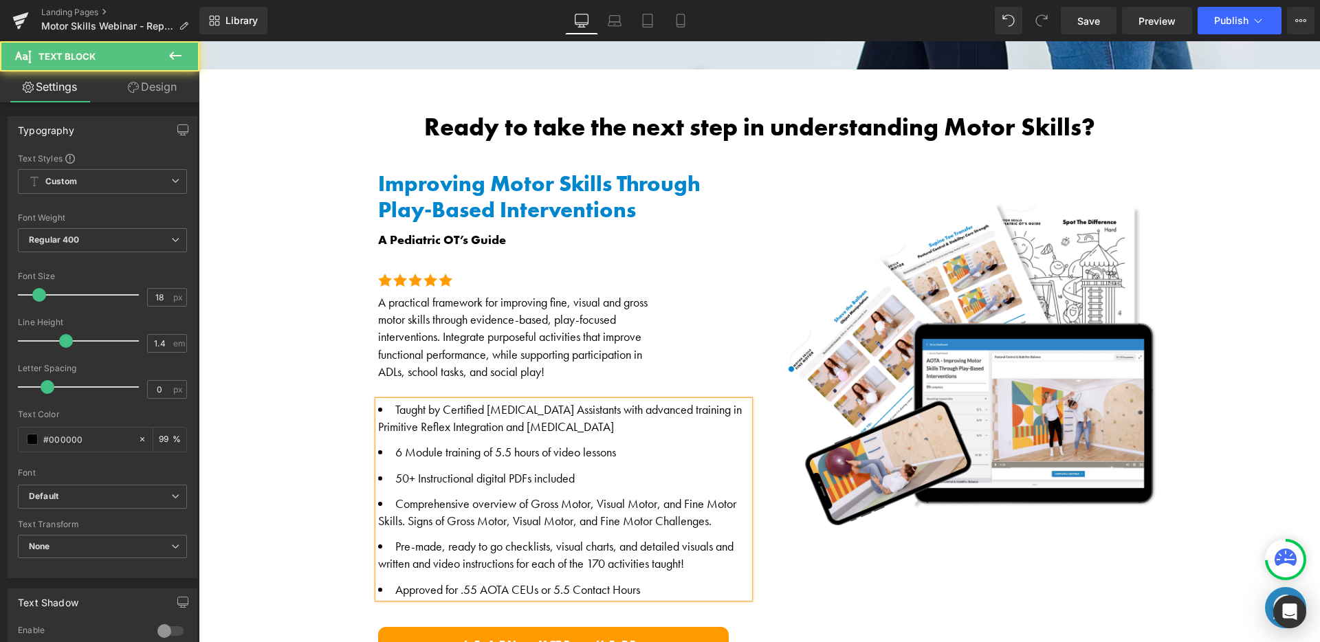
click at [389, 589] on li "Approved for .55 AOTA CEUs or 5.5 Contact Hours" at bounding box center [563, 589] width 371 height 17
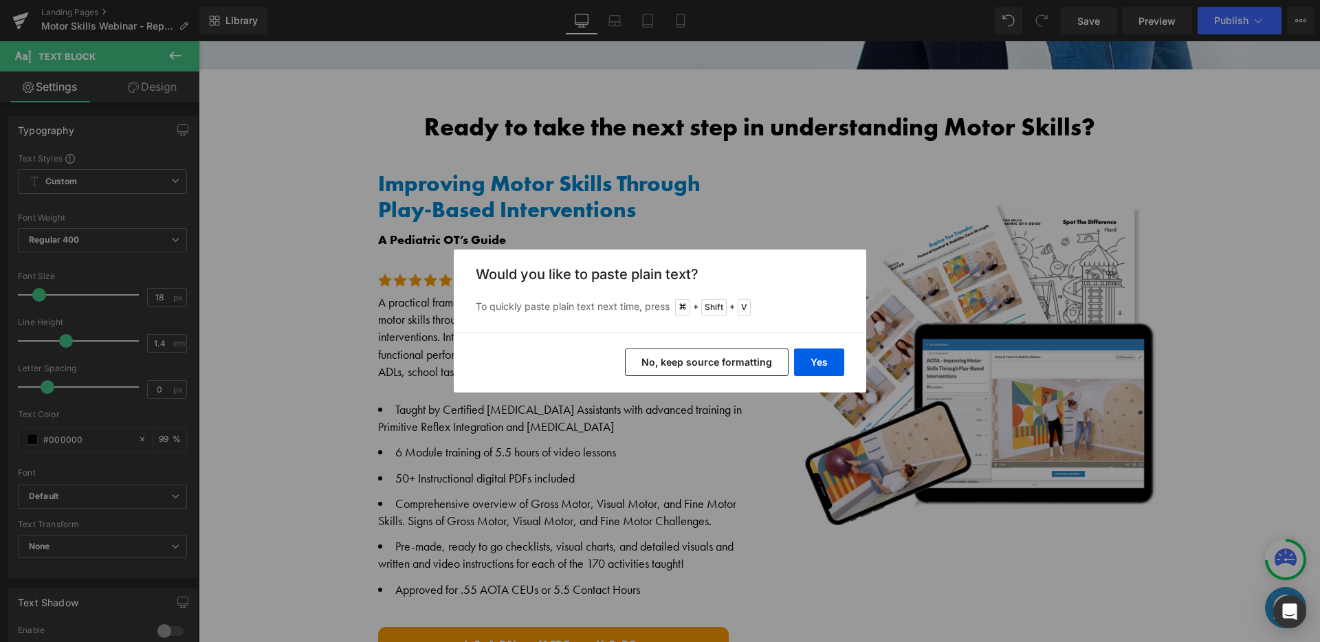
click at [760, 359] on button "No, keep source formatting" at bounding box center [707, 363] width 164 height 28
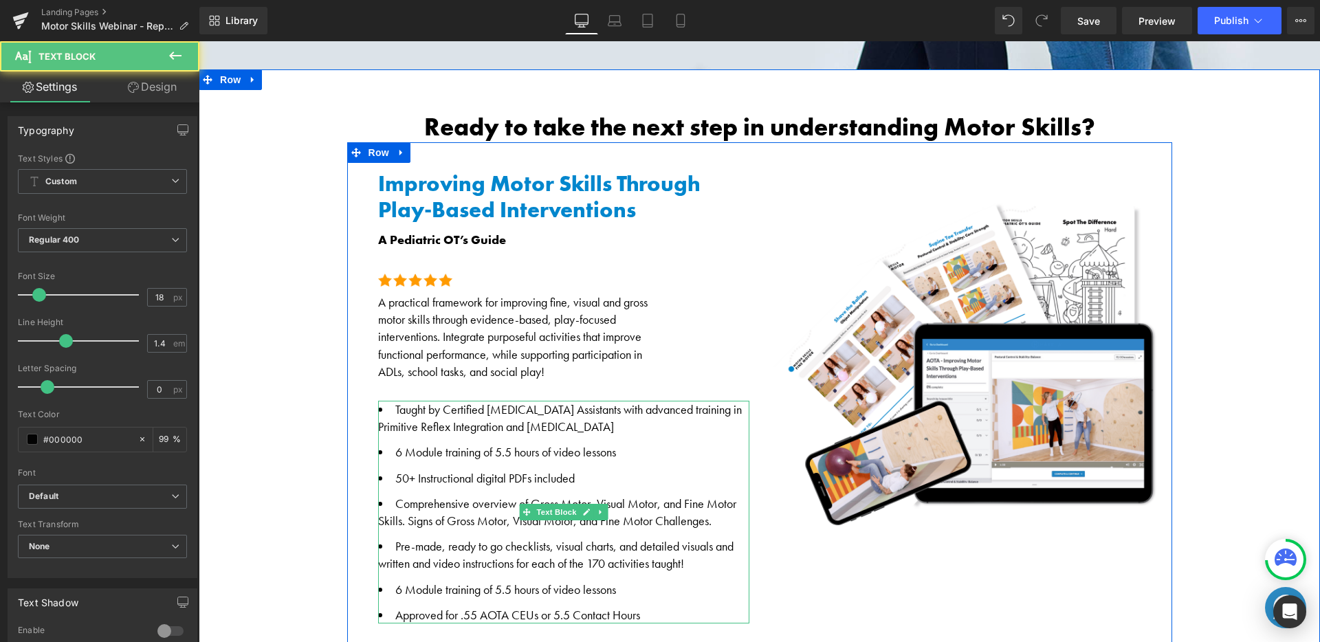
click at [385, 609] on li "Approved for .55 AOTA CEUs or 5.5 Contact Hours" at bounding box center [563, 615] width 371 height 17
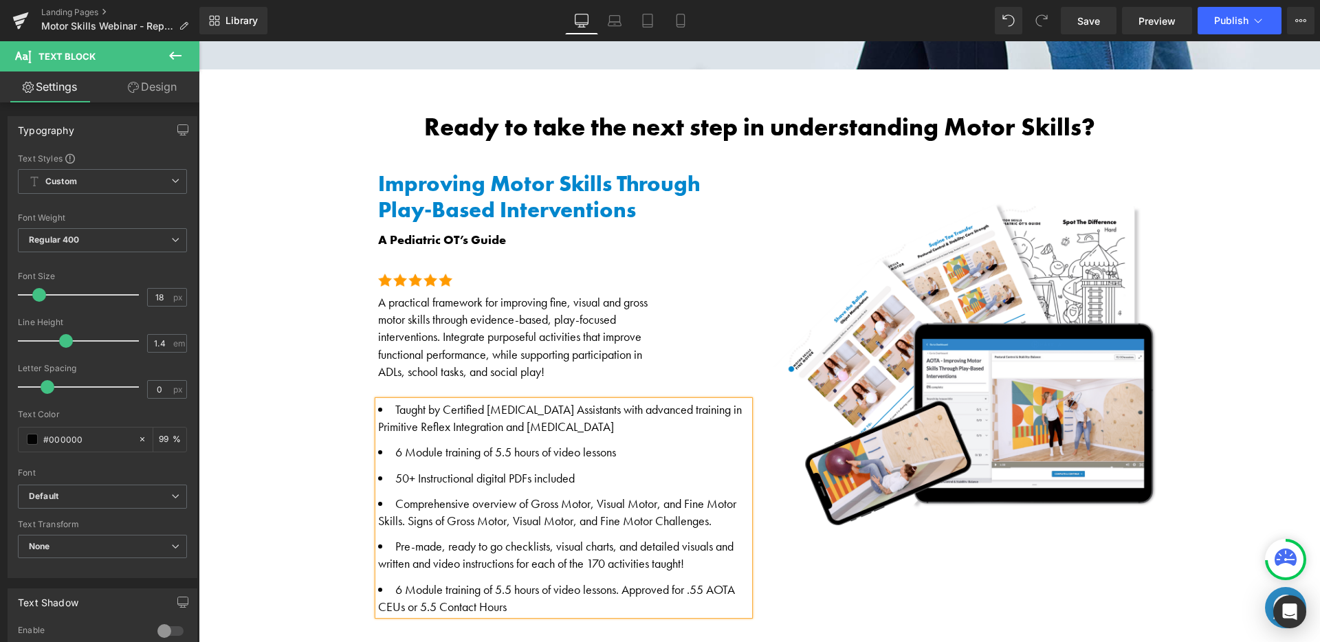
click at [480, 451] on li "6 Module training of 5.5 hours of video lessons" at bounding box center [563, 452] width 371 height 17
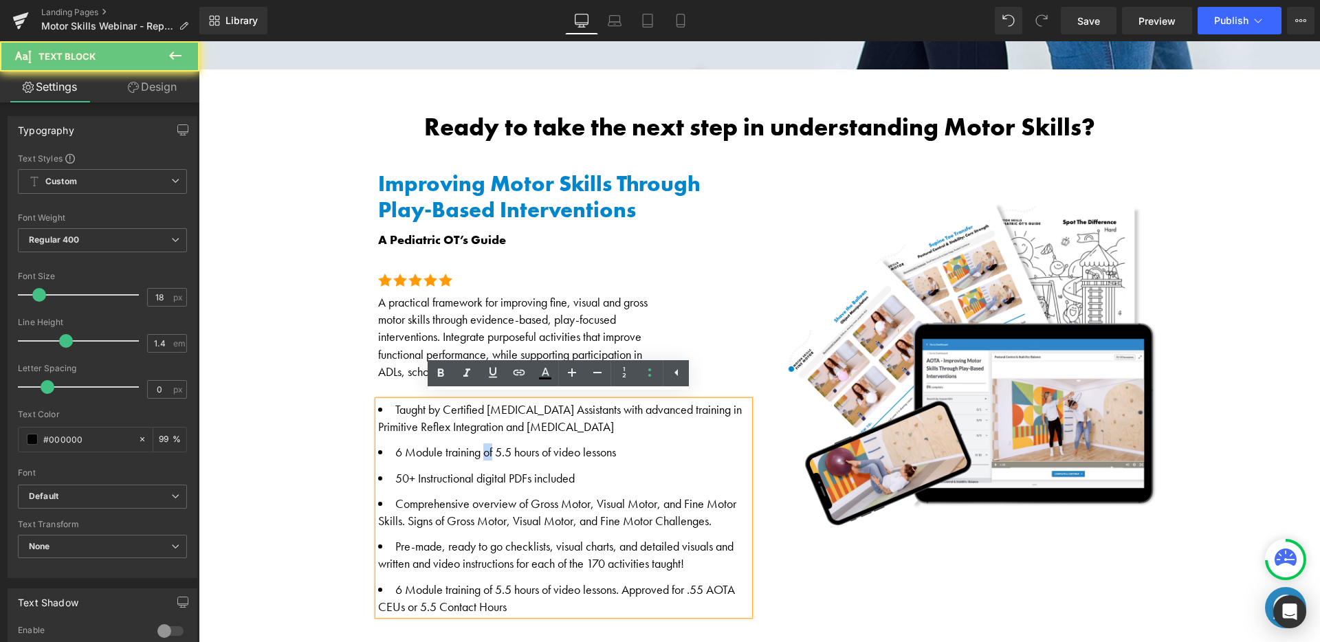
click at [480, 451] on li "6 Module training of 5.5 hours of video lessons" at bounding box center [563, 452] width 371 height 17
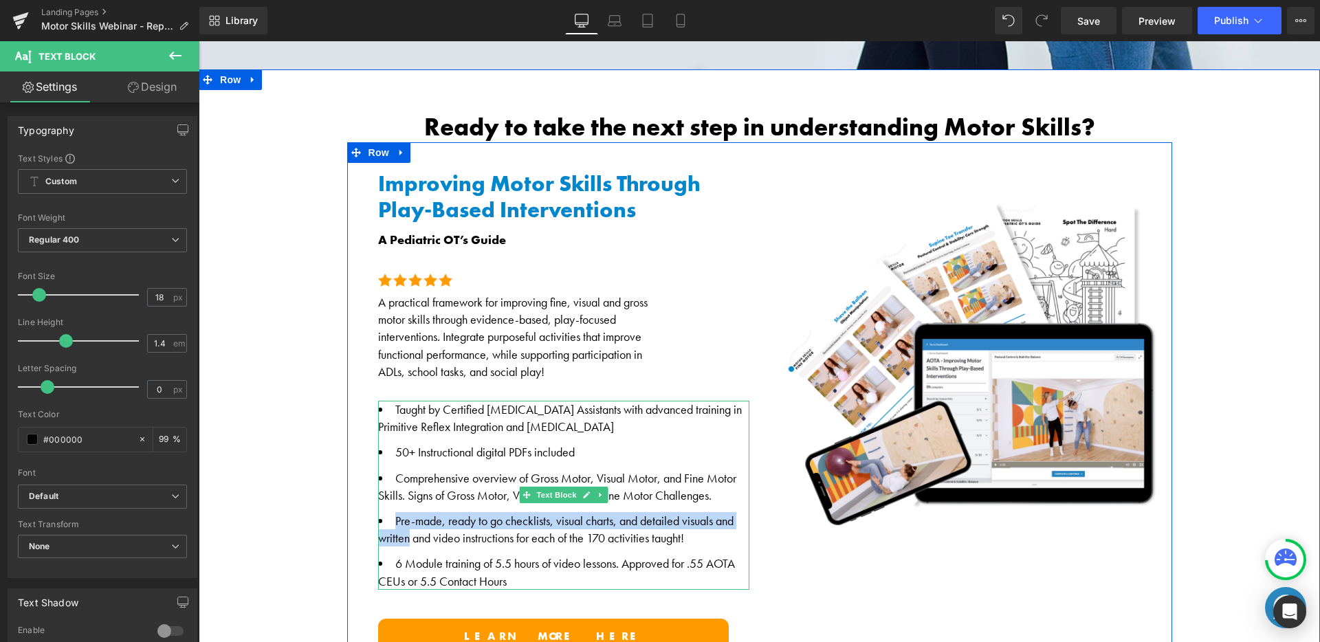
drag, startPoint x: 389, startPoint y: 516, endPoint x: 404, endPoint y: 535, distance: 24.1
click at [404, 535] on li "Pre-made, ready to go checklists, visual charts, and detailed visuals and writt…" at bounding box center [563, 529] width 371 height 34
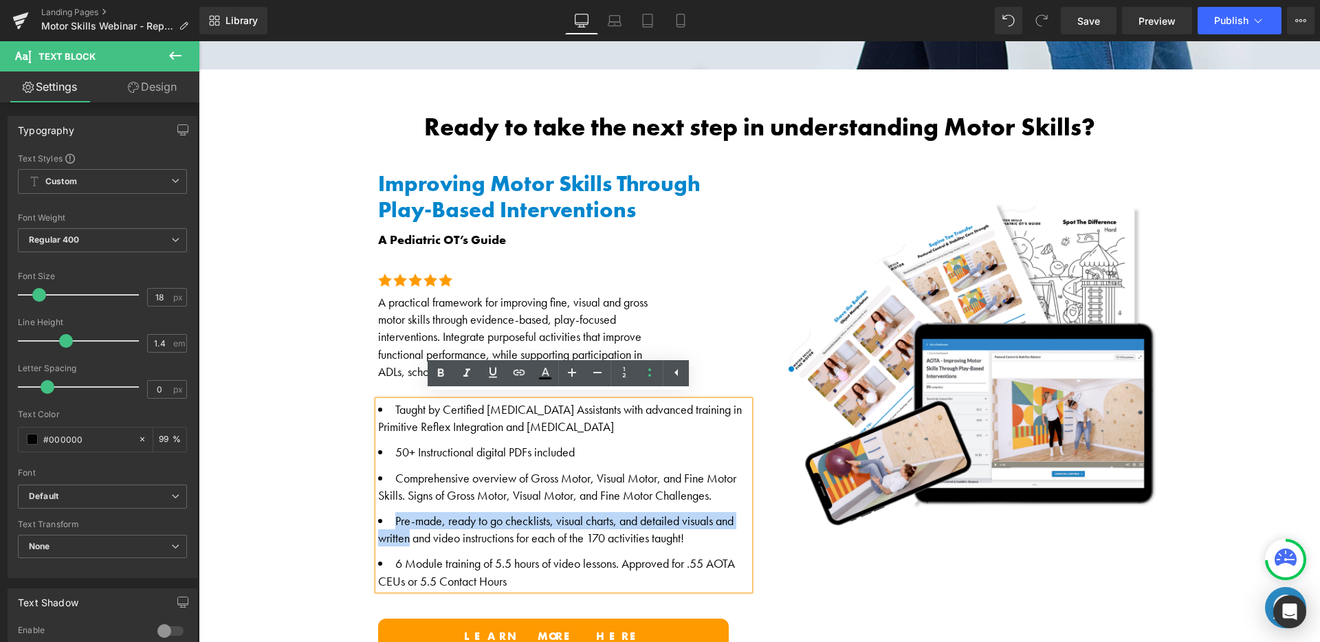
copy li "Pre-made, ready to go checklists, visual charts, and detailed visuals and writt…"
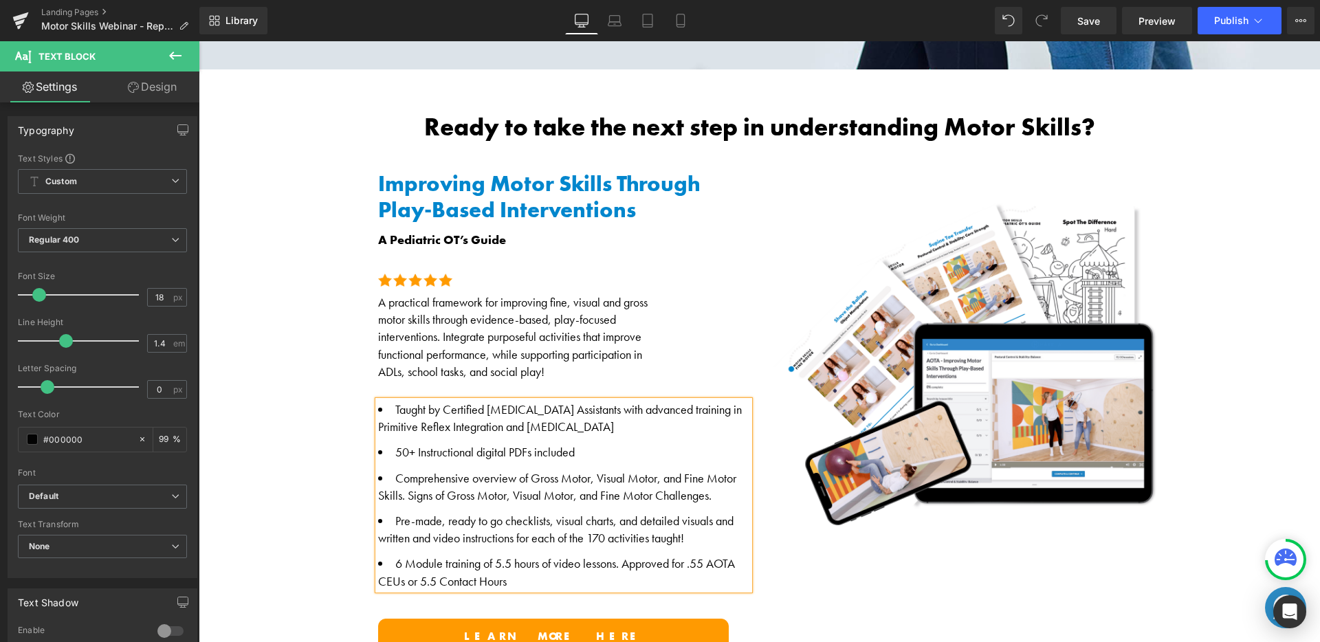
click at [598, 450] on li "50+ Instructional digital PDFs included" at bounding box center [563, 452] width 371 height 17
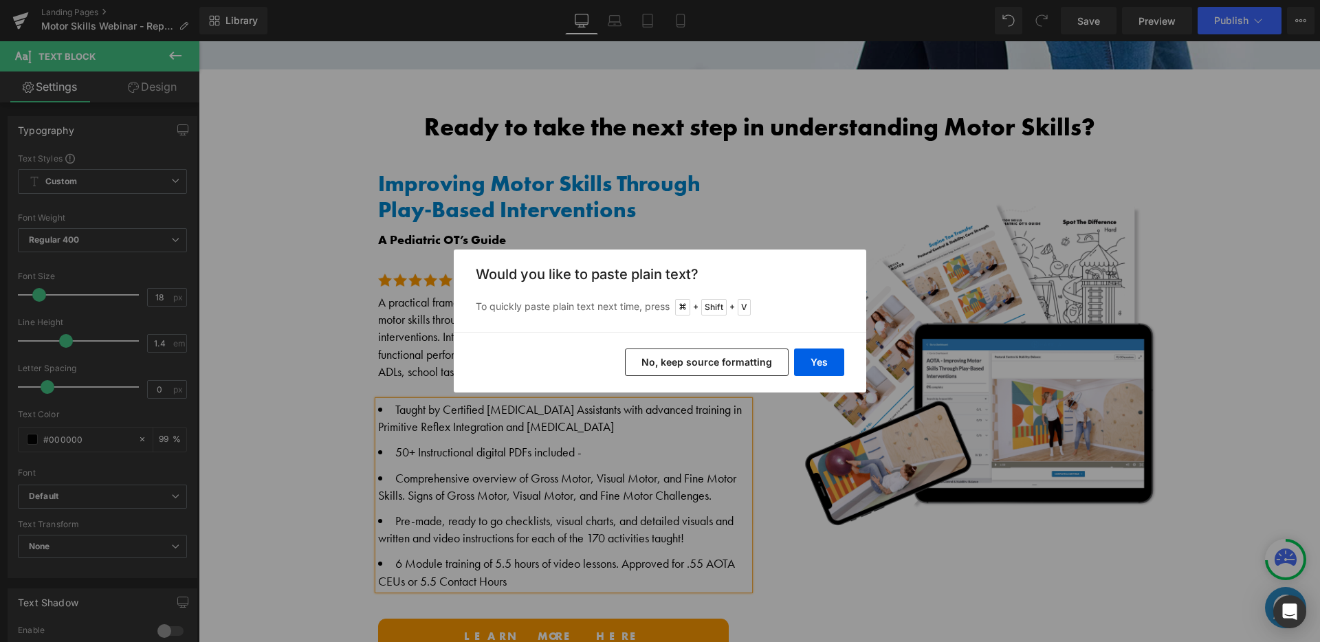
click at [672, 360] on button "No, keep source formatting" at bounding box center [707, 363] width 164 height 28
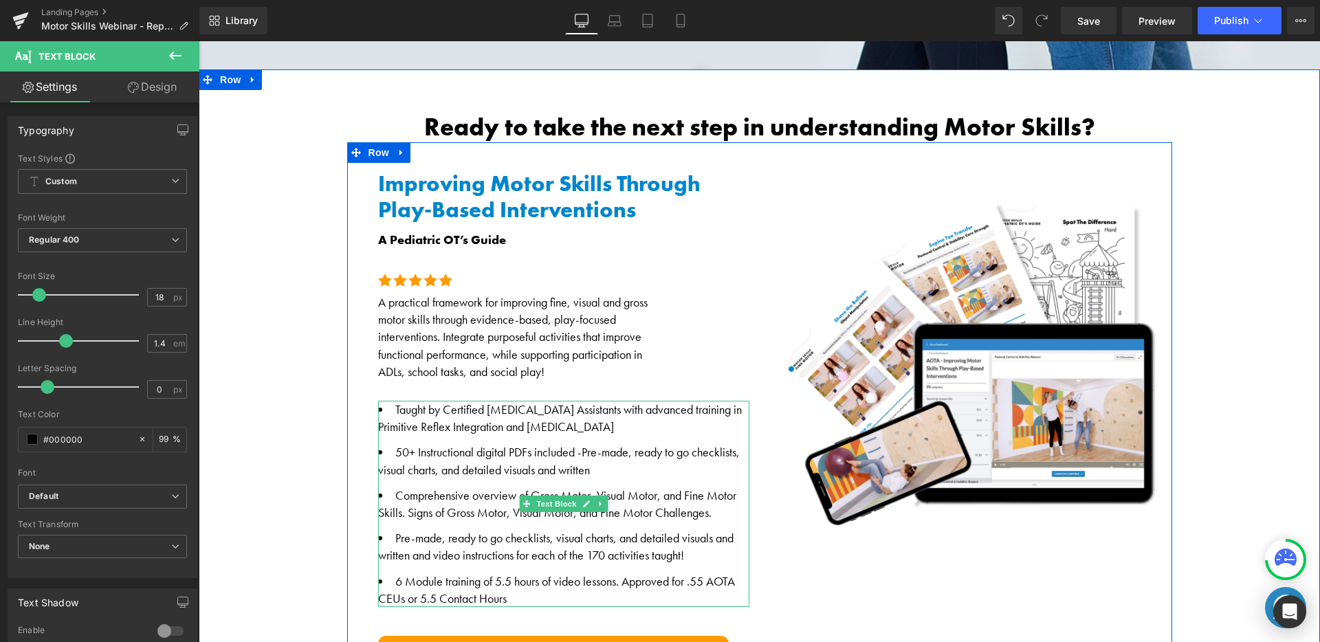
click at [604, 463] on li "50+ Instructional digital PDFs included - Pre-made, ready to go checklists, vis…" at bounding box center [563, 461] width 371 height 34
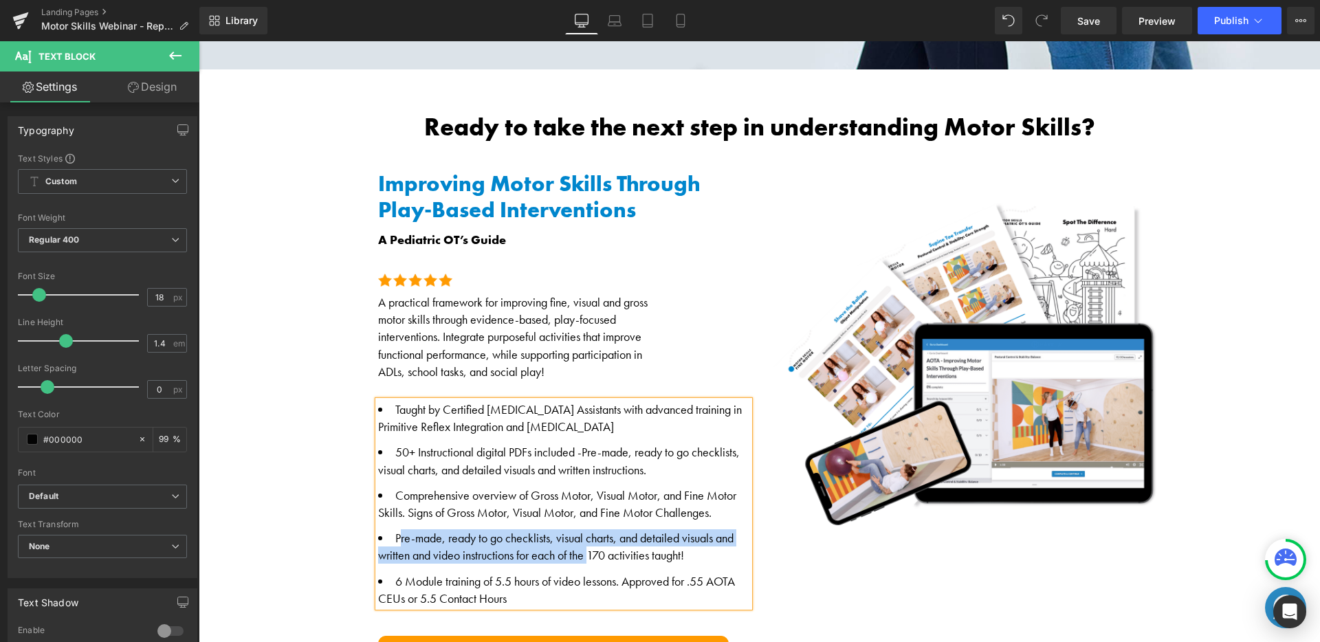
drag, startPoint x: 588, startPoint y: 549, endPoint x: 394, endPoint y: 535, distance: 194.4
click at [394, 535] on li "Pre-made, ready to go checklists, visual charts, and detailed visuals and writt…" at bounding box center [563, 547] width 371 height 34
click at [409, 543] on li "Pre-made, ready to go checklists, visual charts, and detailed visuals and writt…" at bounding box center [563, 547] width 371 height 34
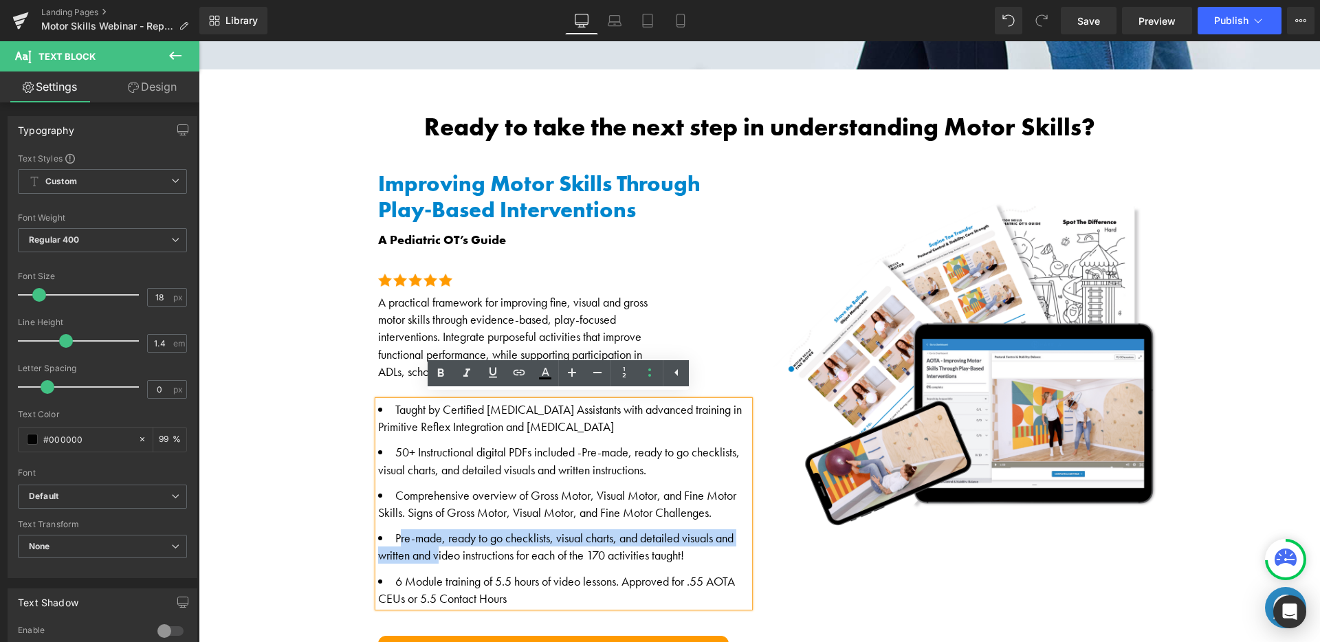
drag, startPoint x: 435, startPoint y: 547, endPoint x: 393, endPoint y: 532, distance: 45.5
click at [393, 532] on li "Pre-made, ready to go checklists, visual charts, and detailed visuals and writt…" at bounding box center [563, 547] width 371 height 34
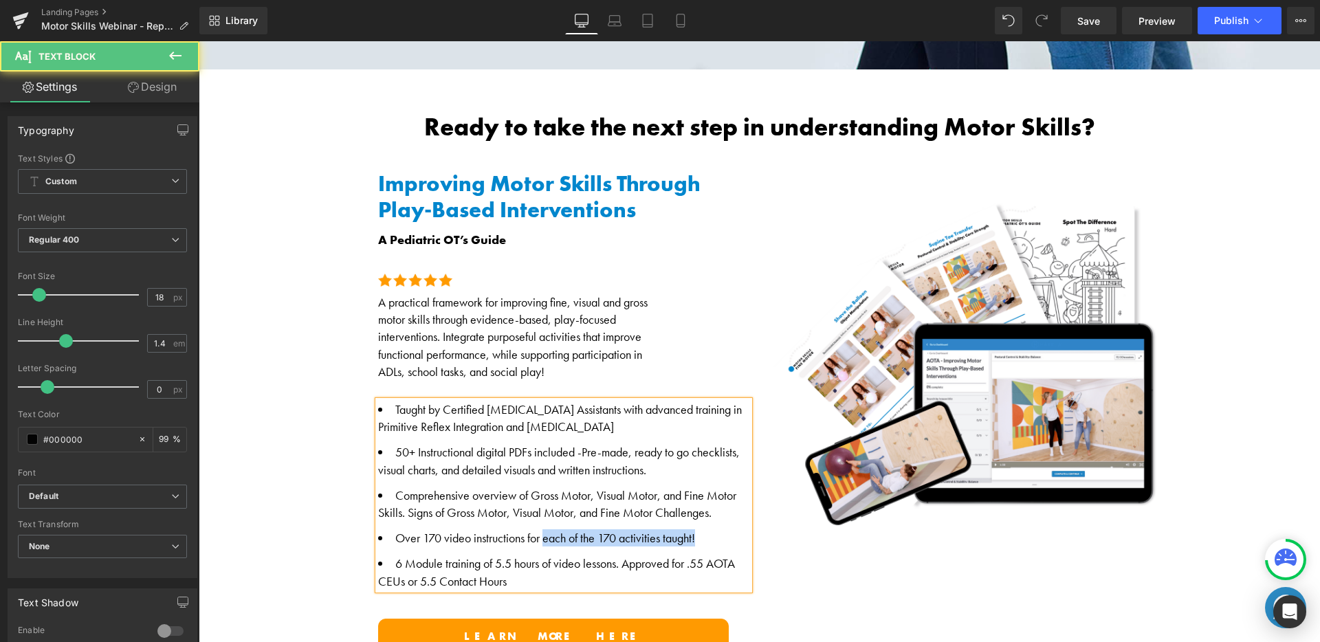
drag, startPoint x: 539, startPoint y: 535, endPoint x: 706, endPoint y: 540, distance: 167.2
click at [705, 541] on li "Over 170 video instructions for each of the 170 activities taught!" at bounding box center [563, 538] width 371 height 17
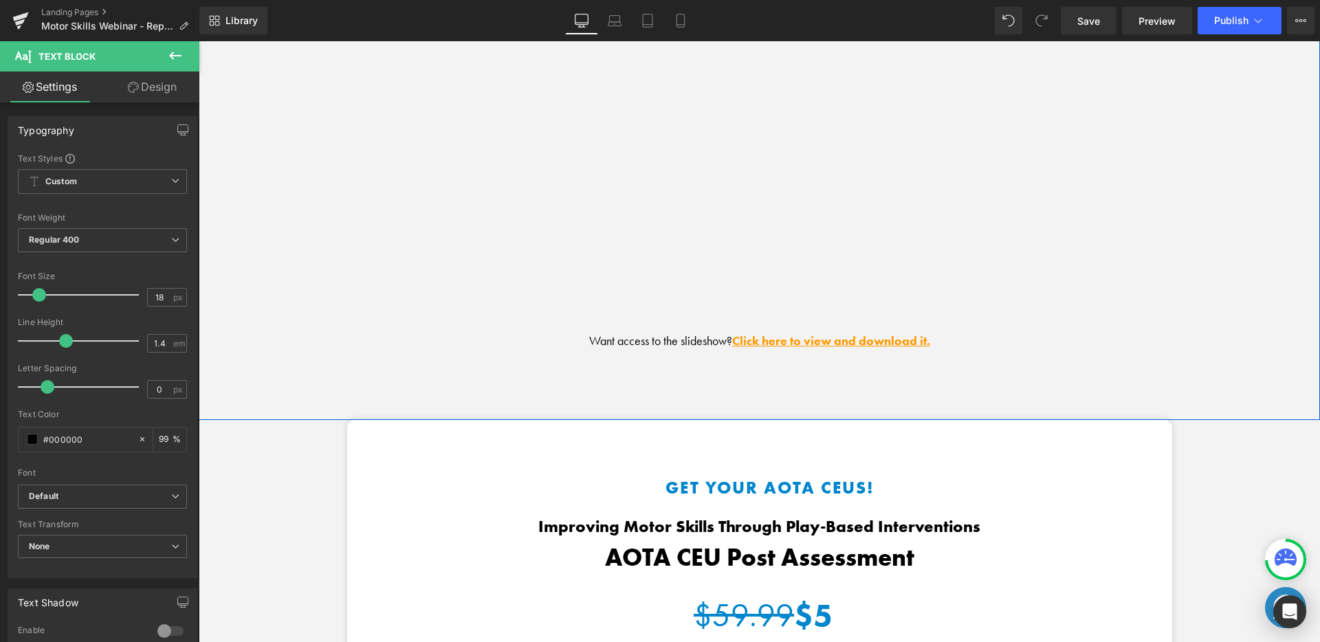
scroll to position [1930, 0]
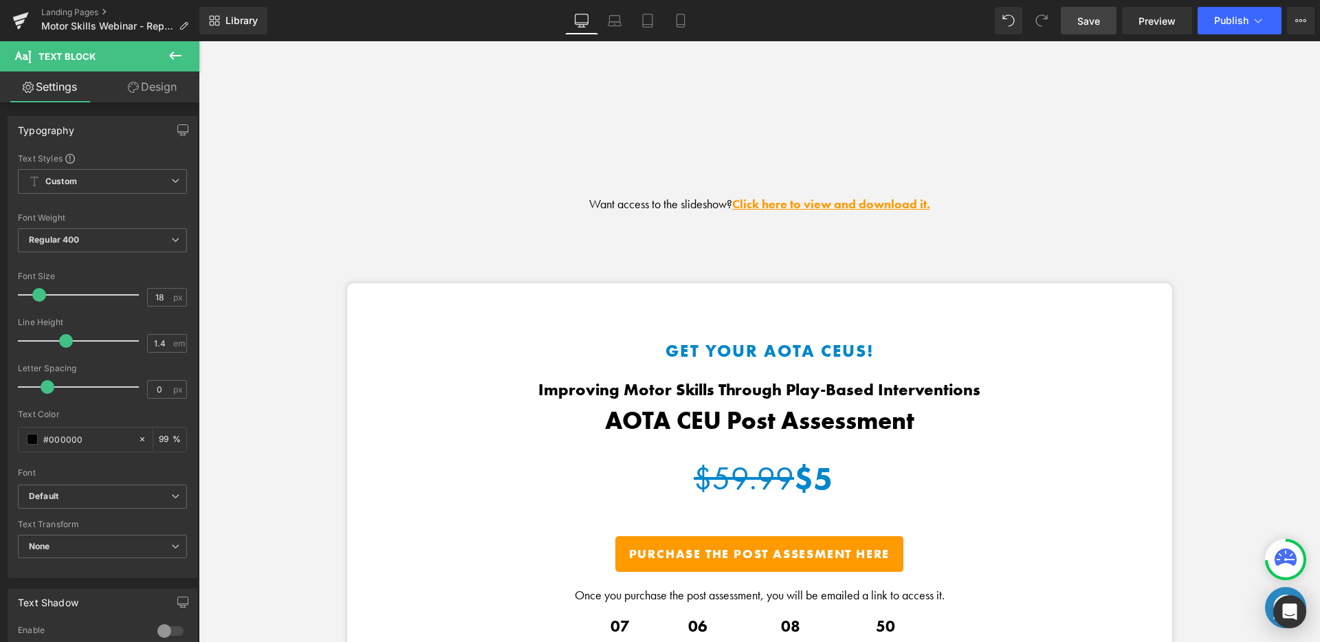
click at [1097, 19] on span "Save" at bounding box center [1089, 21] width 23 height 14
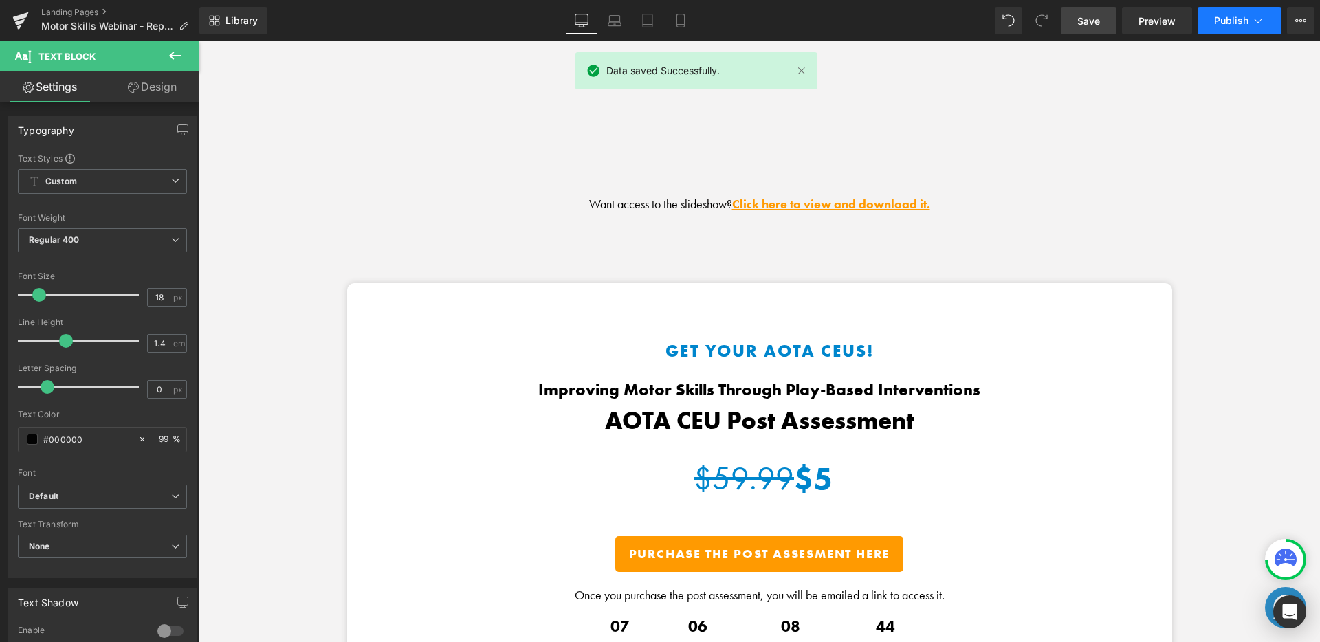
click at [1175, 19] on icon at bounding box center [1259, 21] width 14 height 14
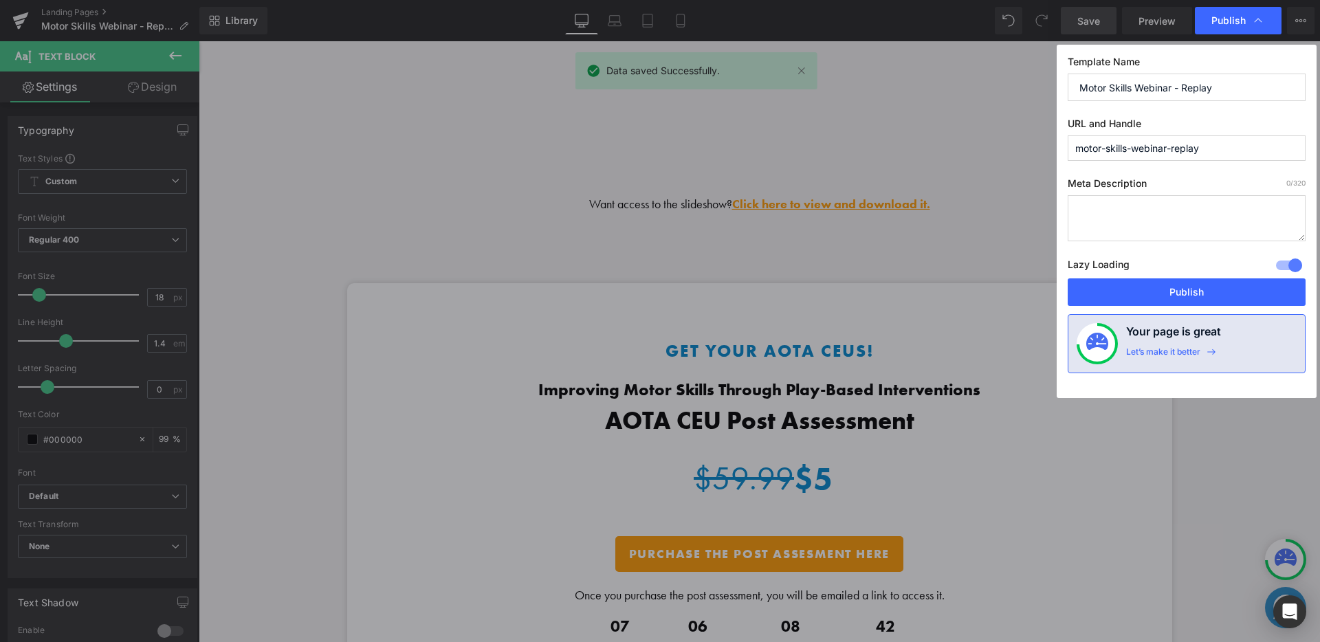
click at [1175, 140] on input "motor-skills-webinar-replay" at bounding box center [1187, 147] width 238 height 25
click at [1164, 173] on div "Template Name Motor Skills Webinar - Replay URL and Handle motor-skills-webinar…" at bounding box center [1187, 221] width 260 height 353
click at [1175, 148] on input "motor-skills-webinar-replay" at bounding box center [1187, 147] width 238 height 25
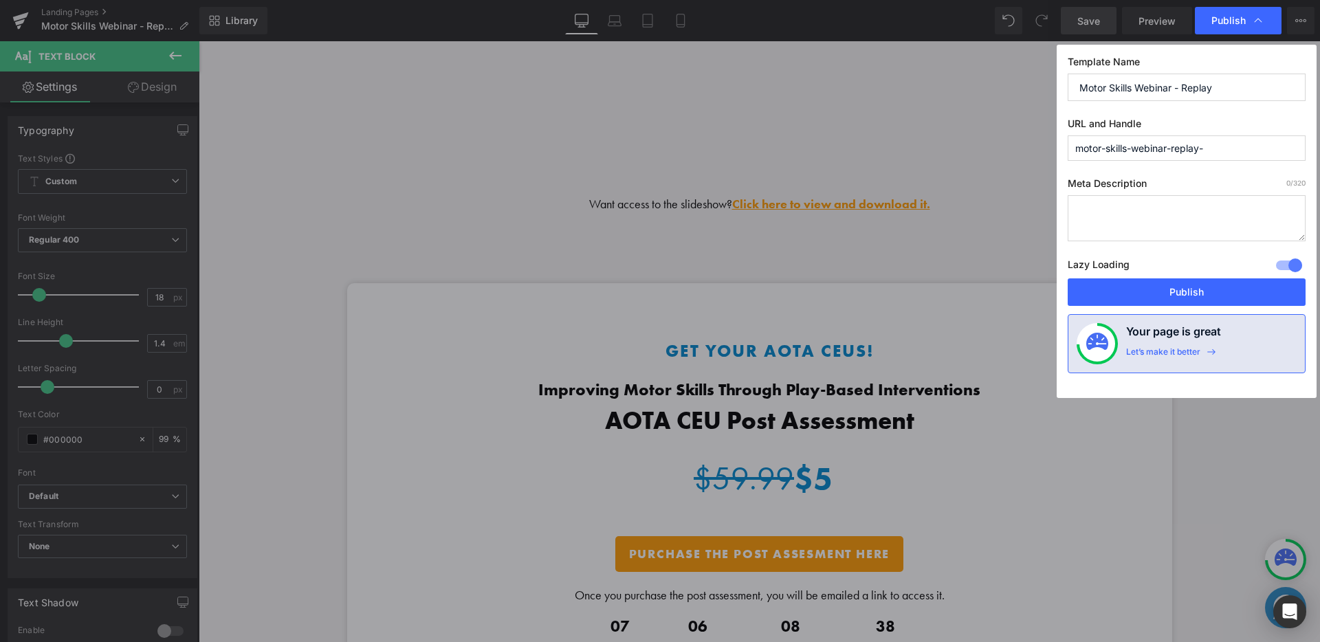
type input "motor-skills-webinar-replay"
click at [1175, 156] on input "motor-skills-webinar-replay" at bounding box center [1187, 147] width 238 height 25
click at [1175, 177] on label "Meta Description 0 /320" at bounding box center [1187, 186] width 238 height 18
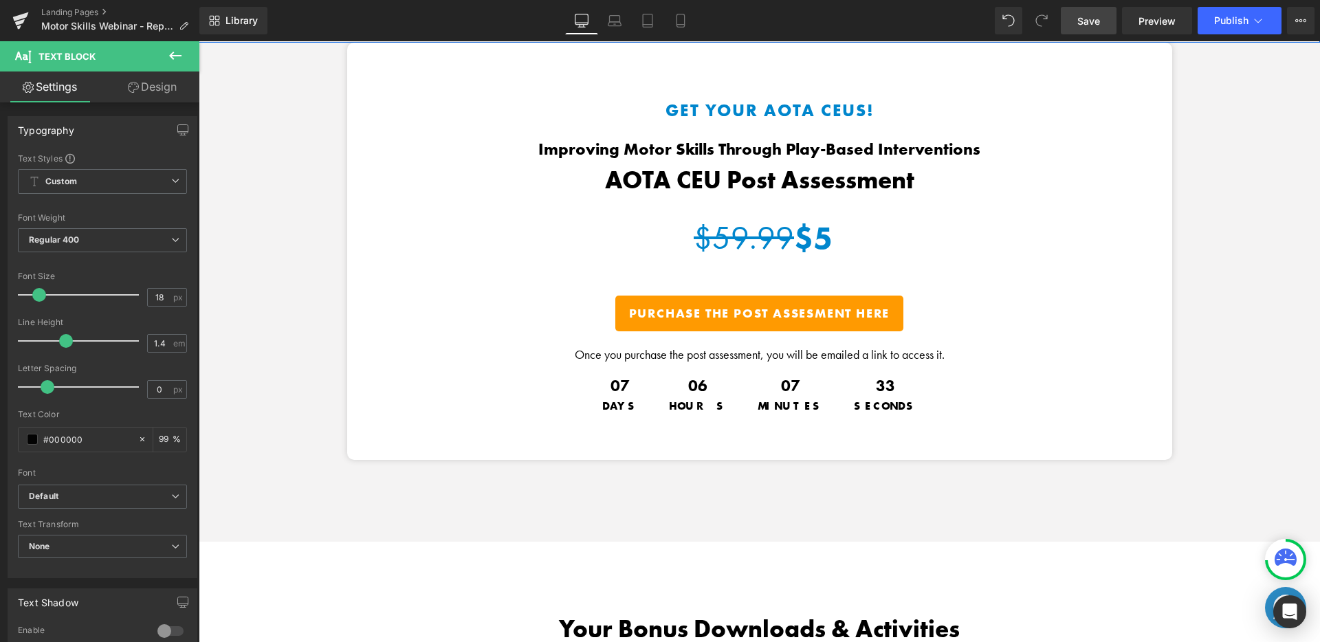
scroll to position [2198, 0]
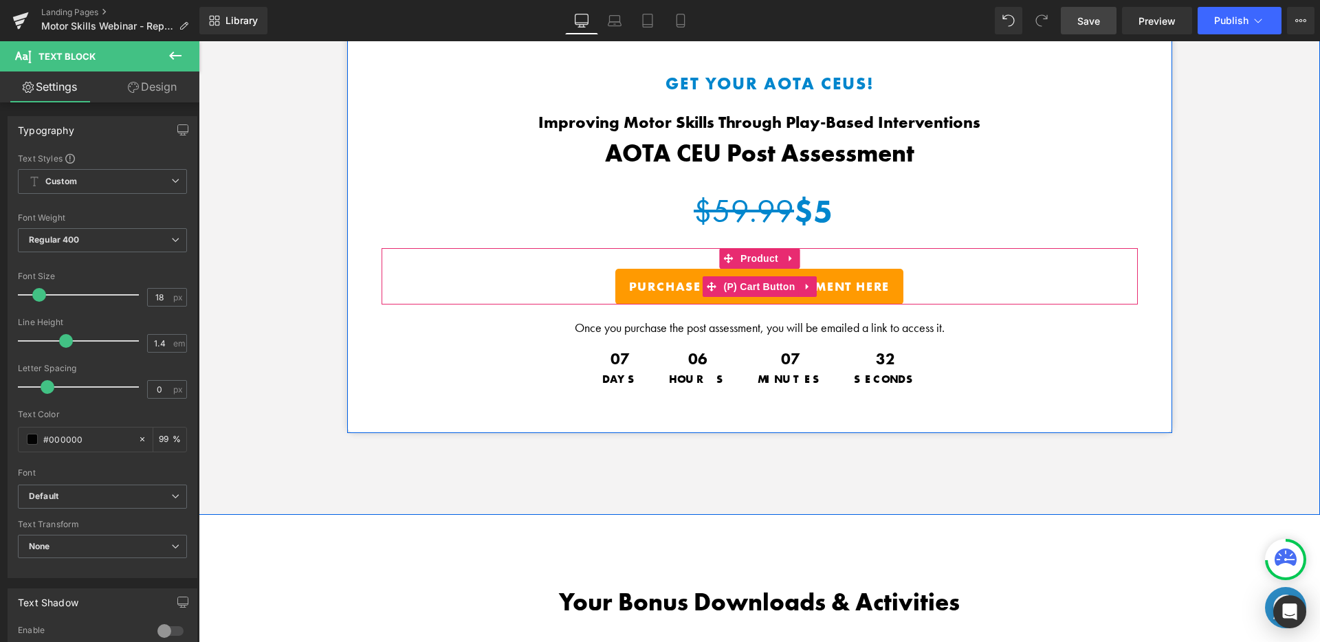
click at [834, 280] on span "Purchase the Post Assesment Here" at bounding box center [759, 287] width 261 height 16
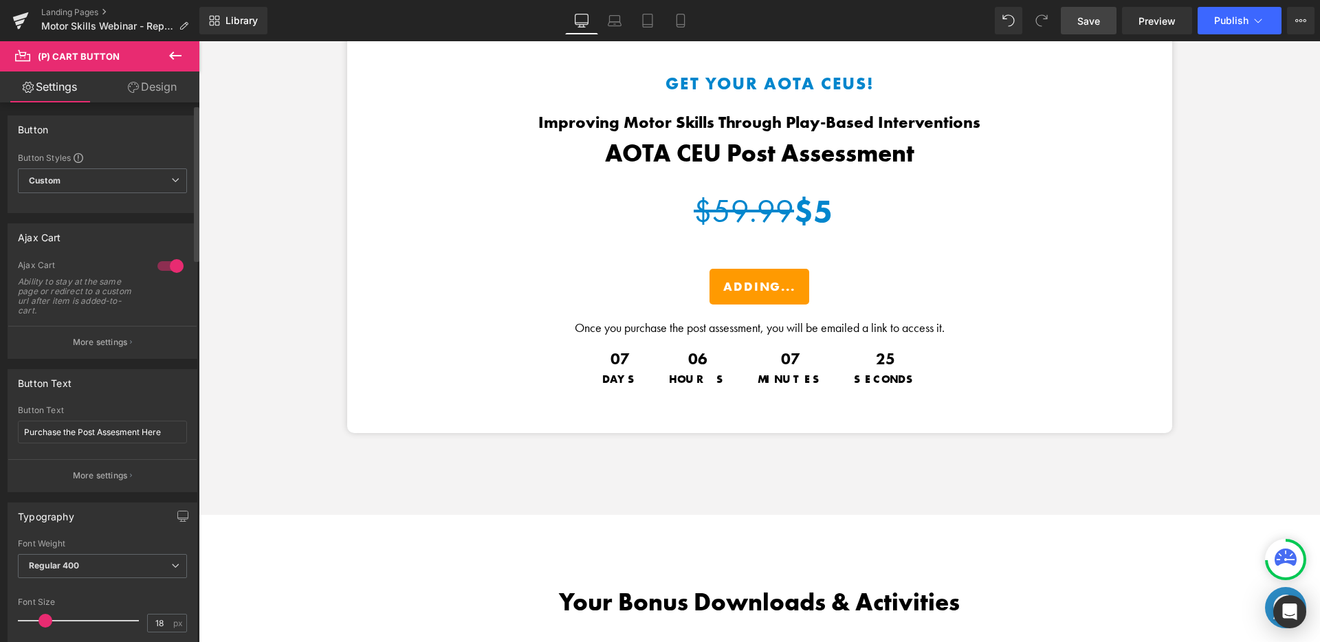
scroll to position [0, 0]
click at [126, 190] on span "Custom Setup Global Style" at bounding box center [102, 181] width 169 height 25
click at [147, 148] on div "Button Button Styles Custom Custom Setup Global Style Custom Setup Global Style…" at bounding box center [103, 165] width 190 height 98
click at [99, 333] on button "More settings" at bounding box center [102, 343] width 188 height 32
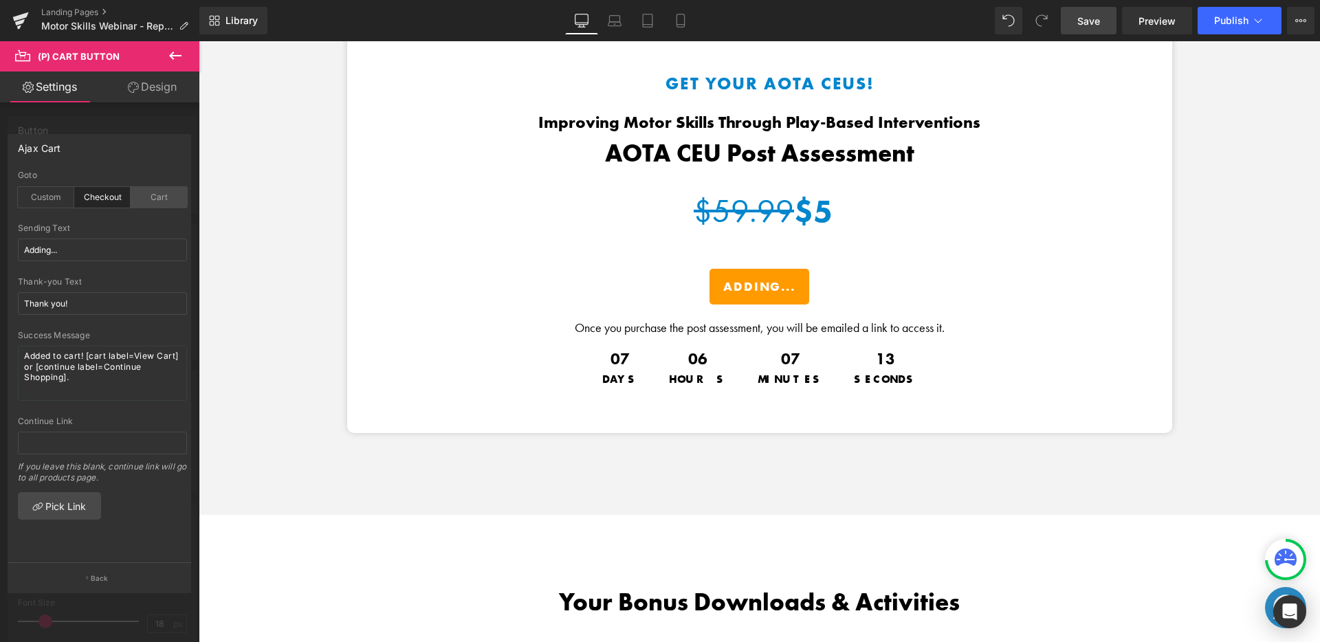
click at [151, 195] on div "Cart" at bounding box center [159, 197] width 56 height 21
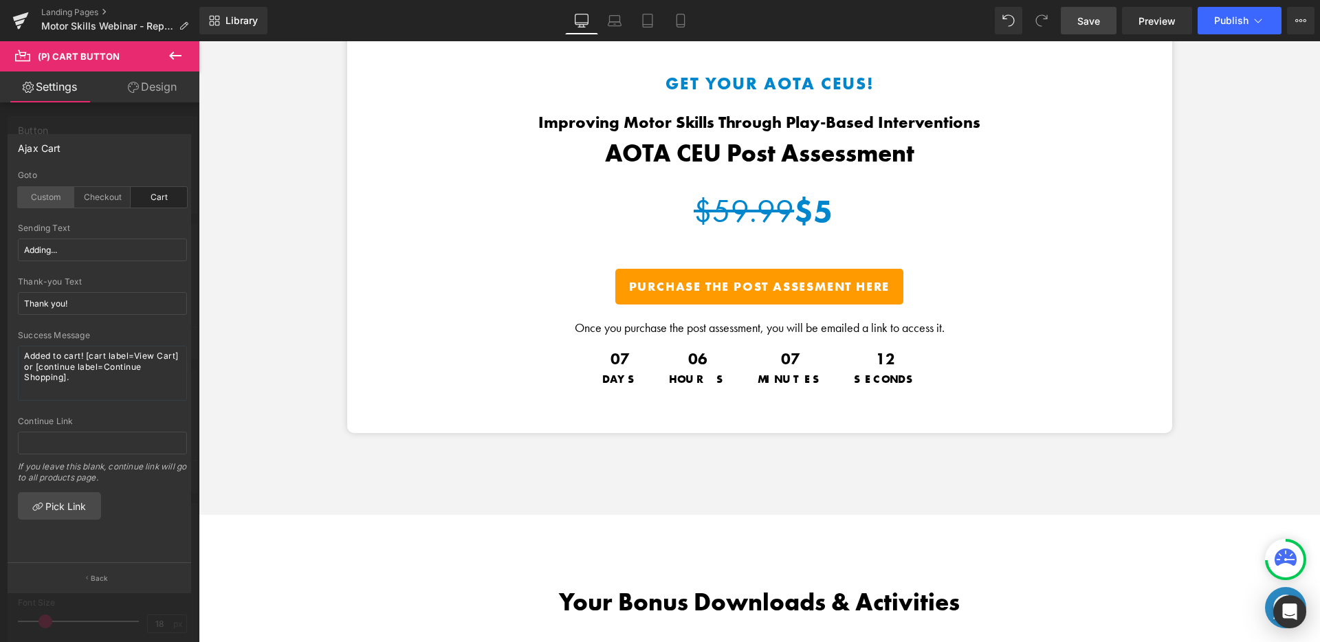
click at [36, 194] on div "Custom" at bounding box center [46, 197] width 56 height 21
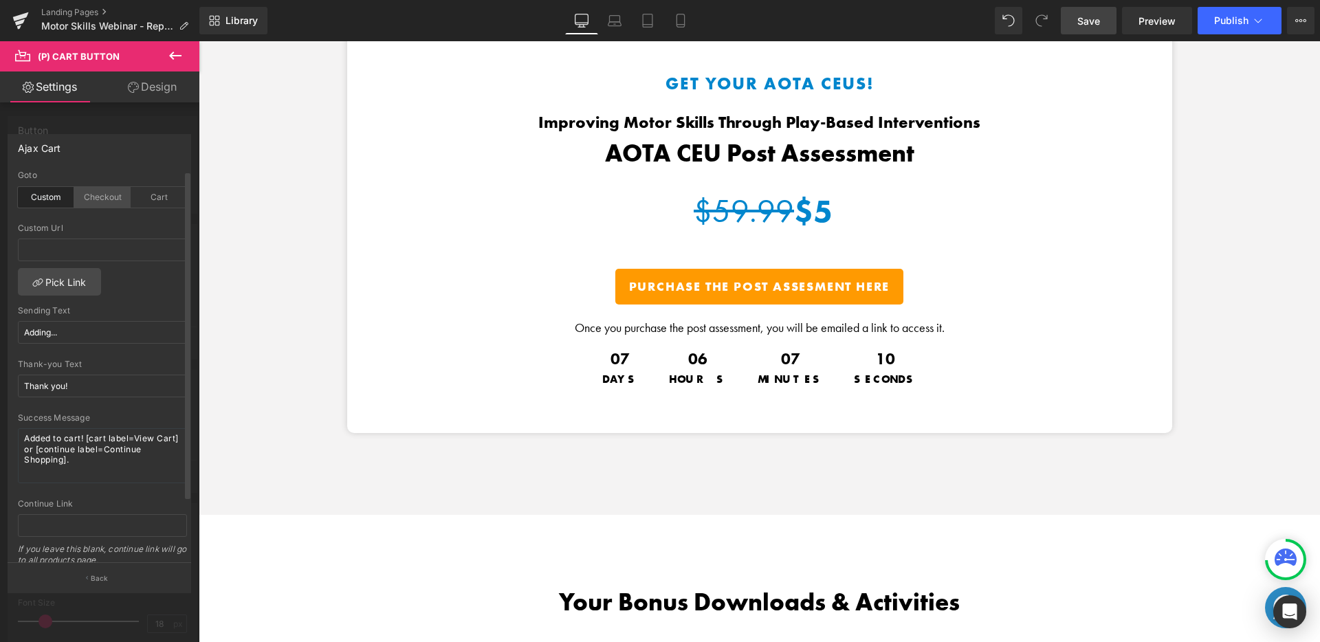
click at [117, 197] on div "Checkout" at bounding box center [102, 197] width 56 height 21
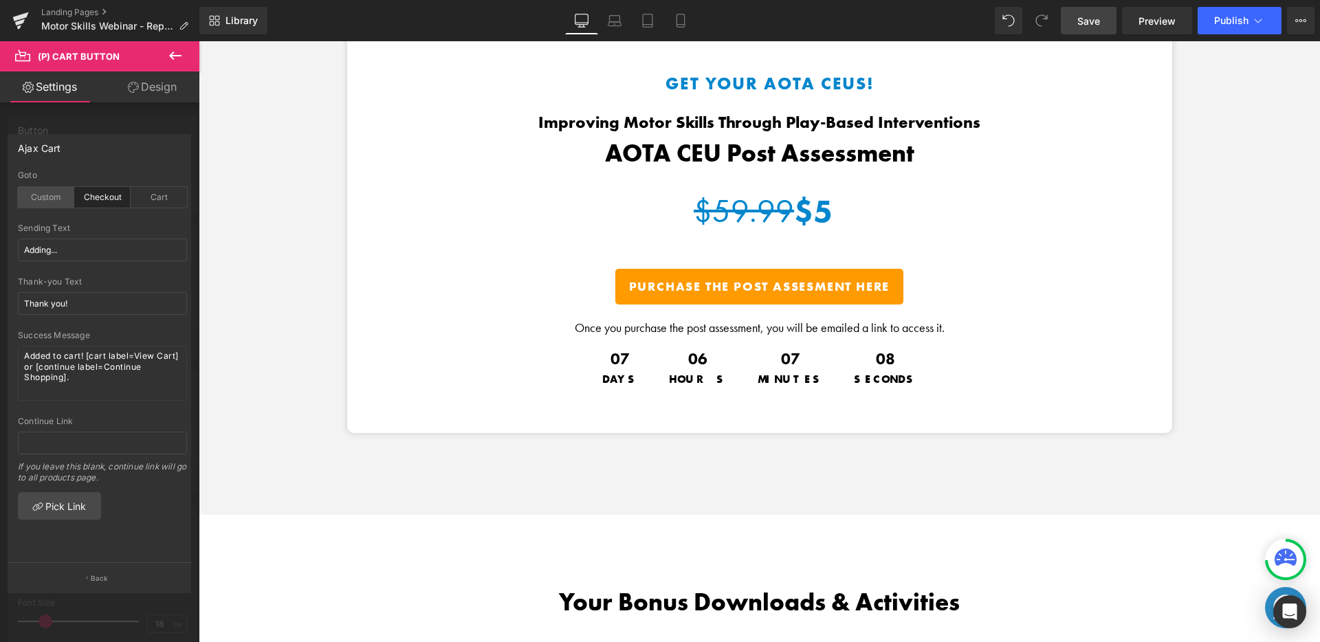
click at [35, 194] on div "Custom" at bounding box center [46, 197] width 56 height 21
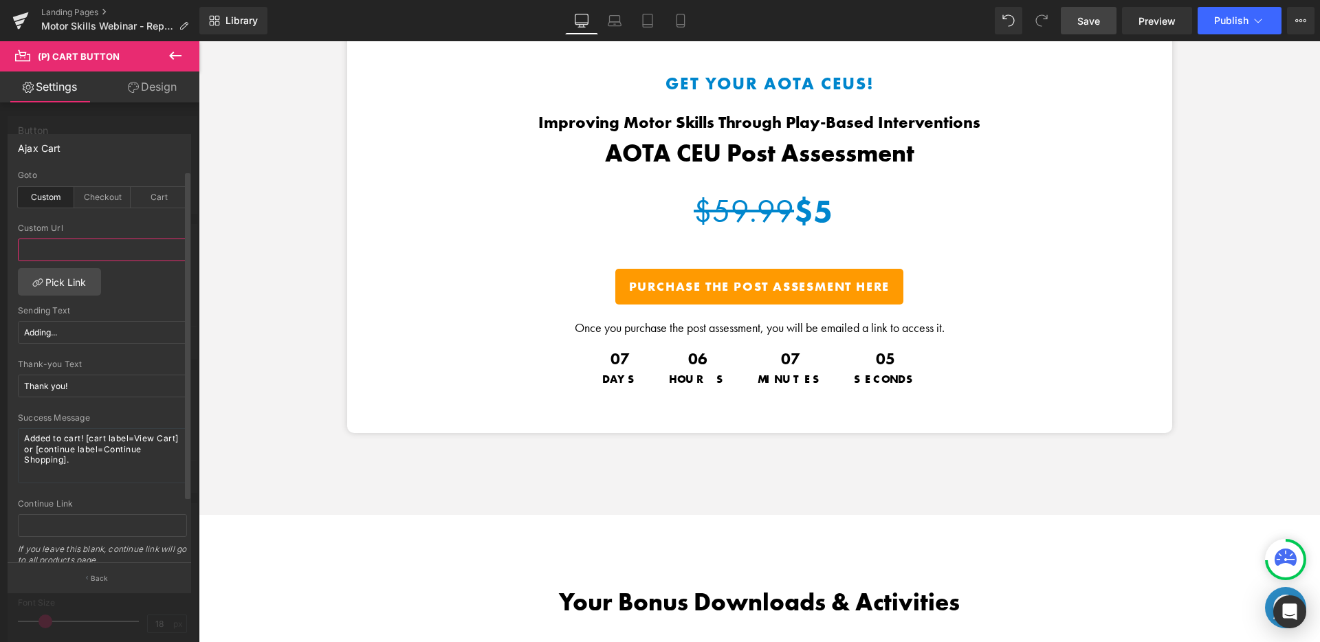
click at [58, 256] on input "text" at bounding box center [102, 250] width 169 height 23
click at [116, 198] on div "Checkout" at bounding box center [102, 197] width 56 height 21
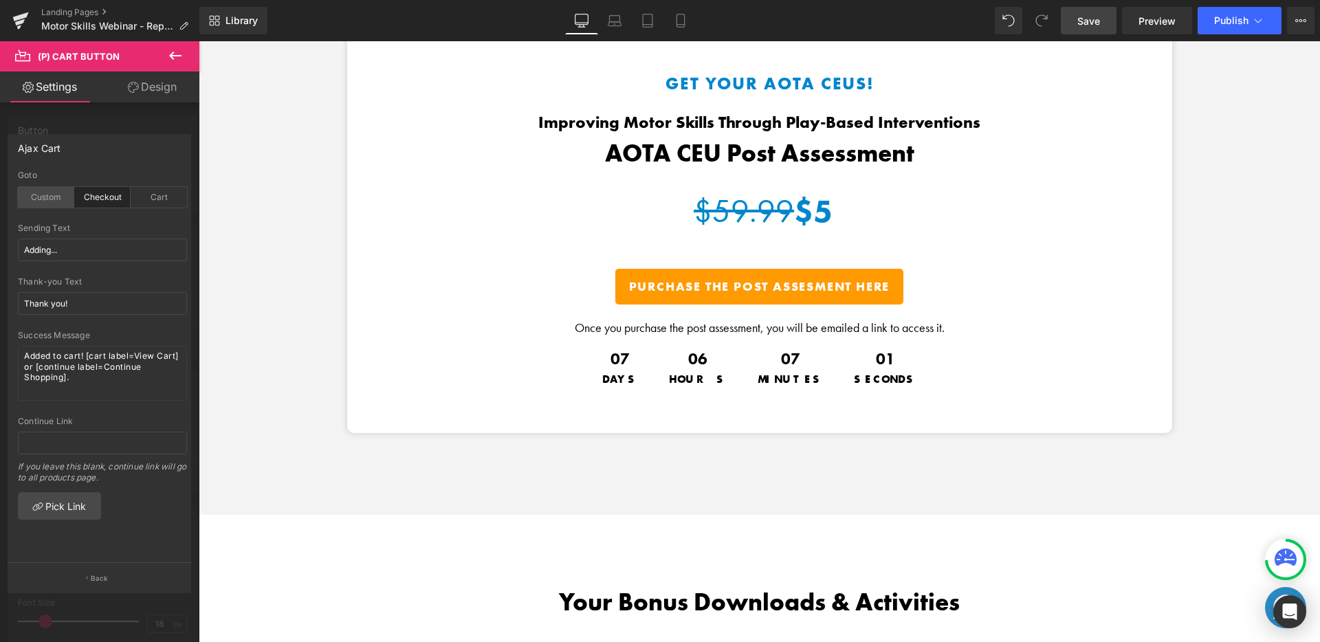
click at [56, 197] on div "Custom" at bounding box center [46, 197] width 56 height 21
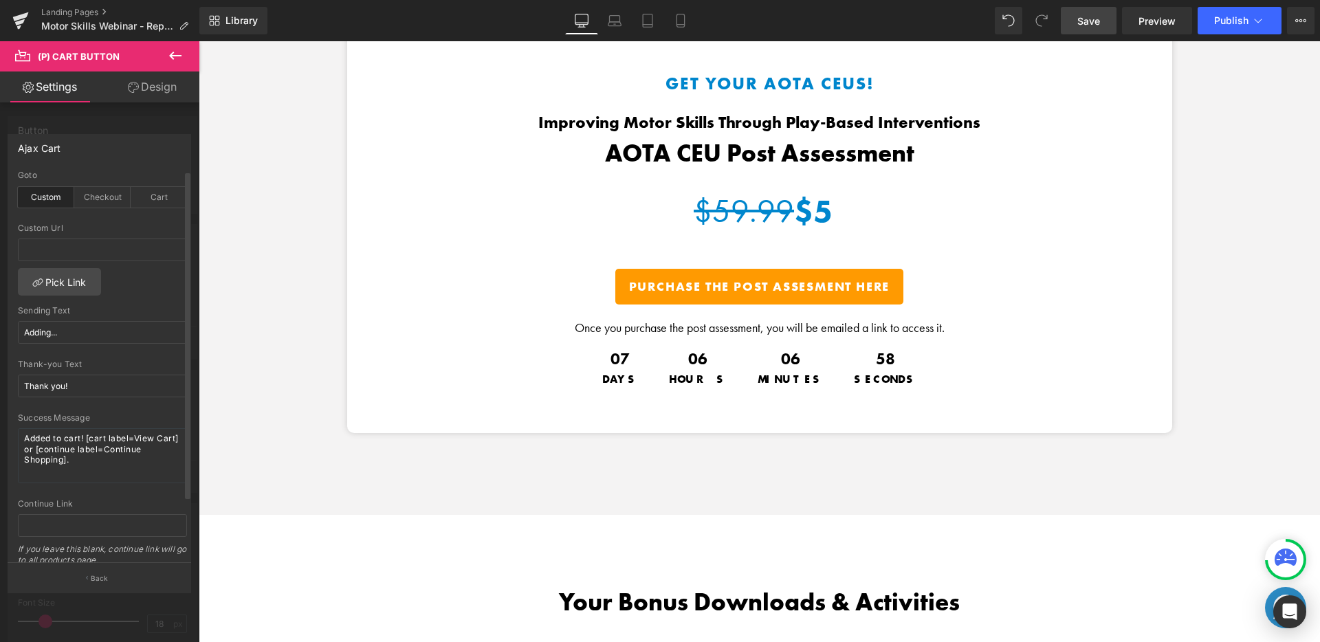
click at [98, 172] on div "Goto" at bounding box center [102, 176] width 169 height 10
click at [660, 267] on body "Image Image Ready for the Full Motor Skills Course? Text Block Click here to le…" at bounding box center [760, 209] width 1122 height 4733
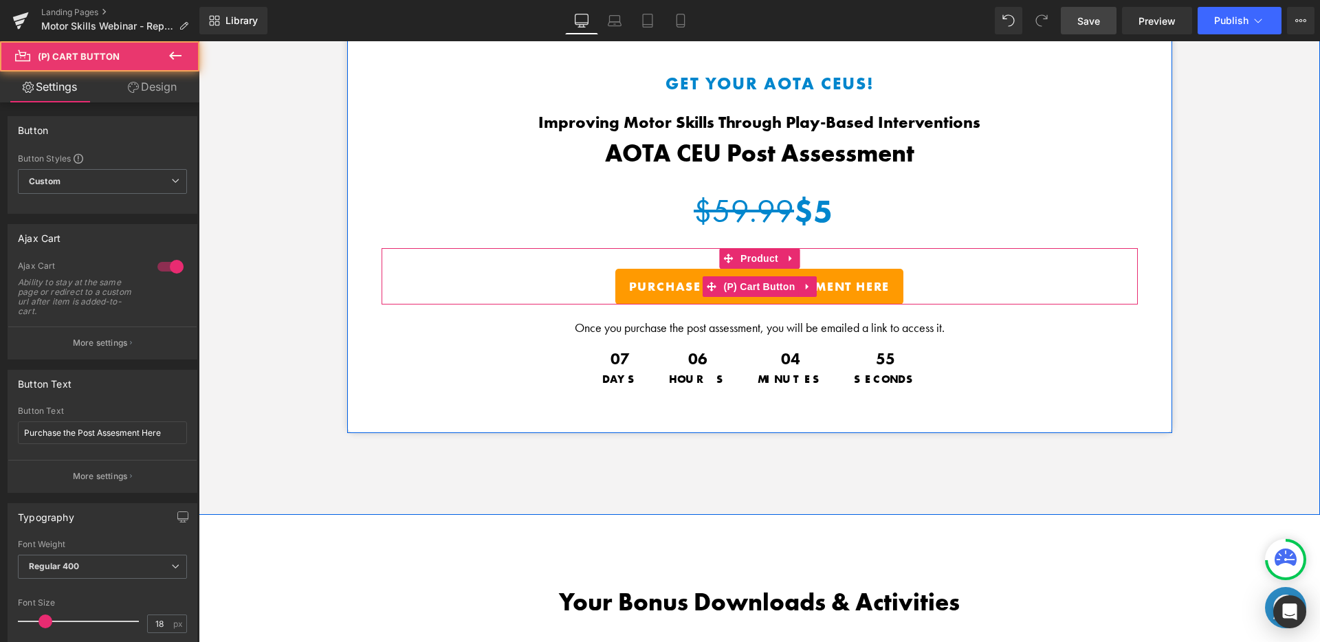
click at [656, 269] on button "Purchase the Post Assesment Here" at bounding box center [759, 287] width 289 height 36
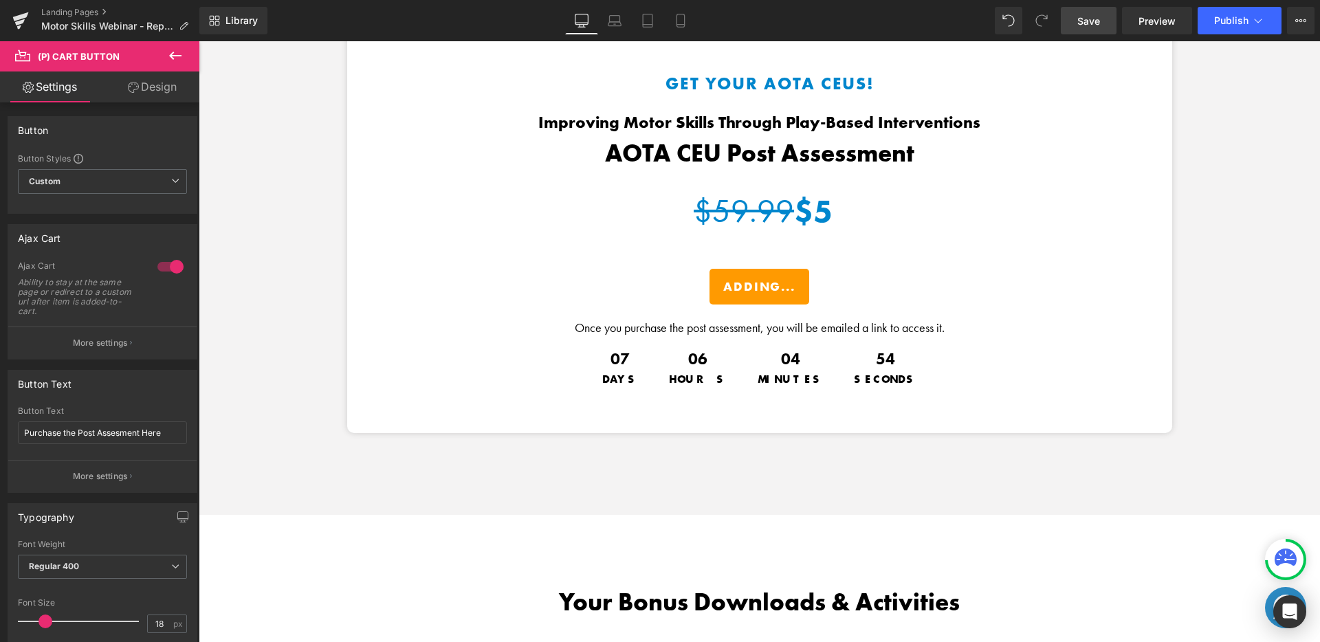
click at [1094, 23] on span "Save" at bounding box center [1089, 21] width 23 height 14
click at [1175, 25] on span "Publish" at bounding box center [1231, 20] width 34 height 11
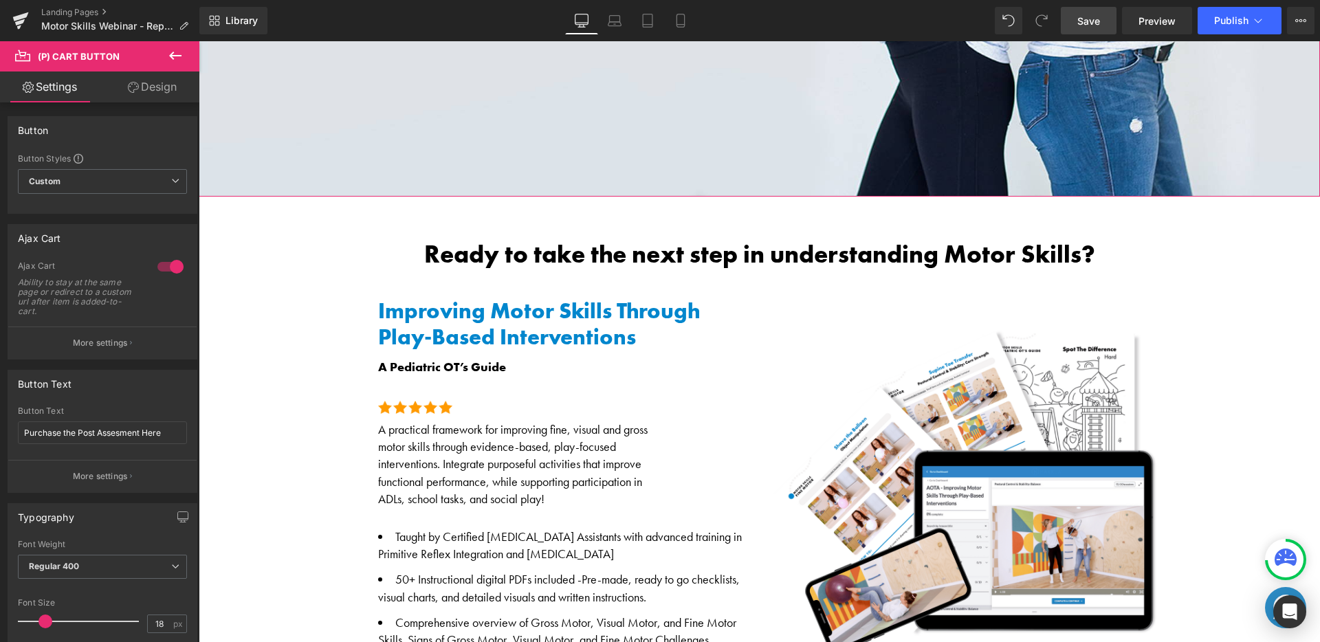
scroll to position [359, 0]
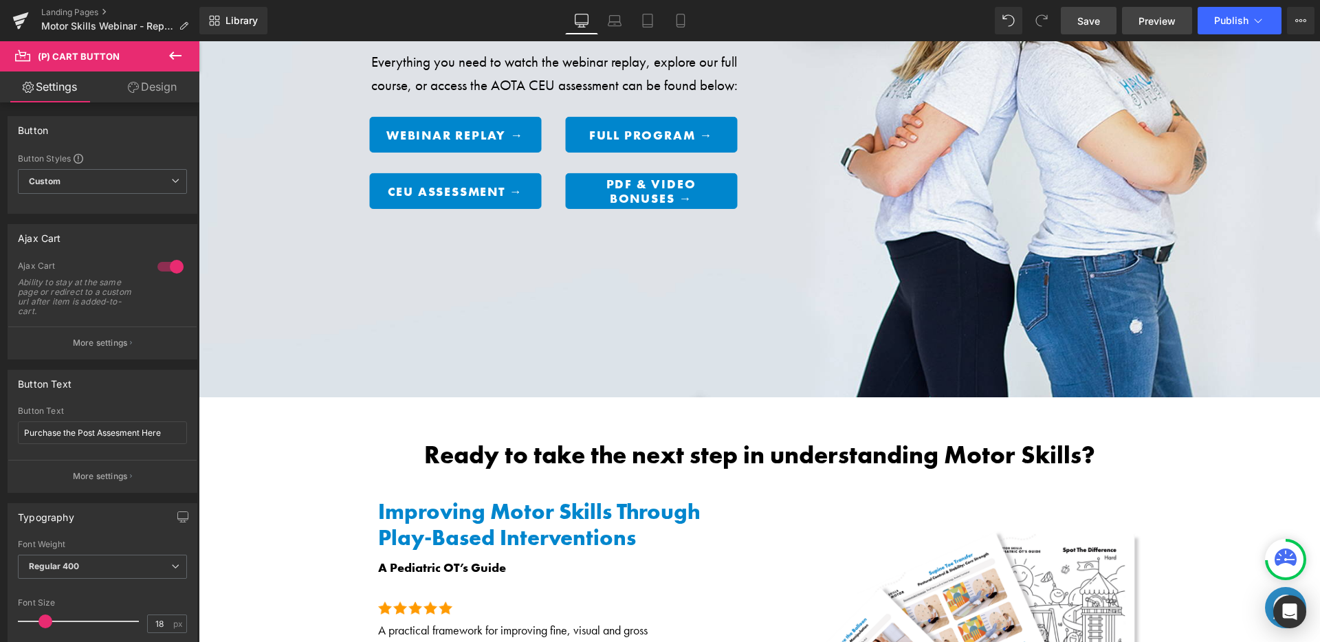
click at [1169, 10] on link "Preview" at bounding box center [1157, 21] width 70 height 28
click at [607, 23] on link "Laptop" at bounding box center [614, 21] width 33 height 28
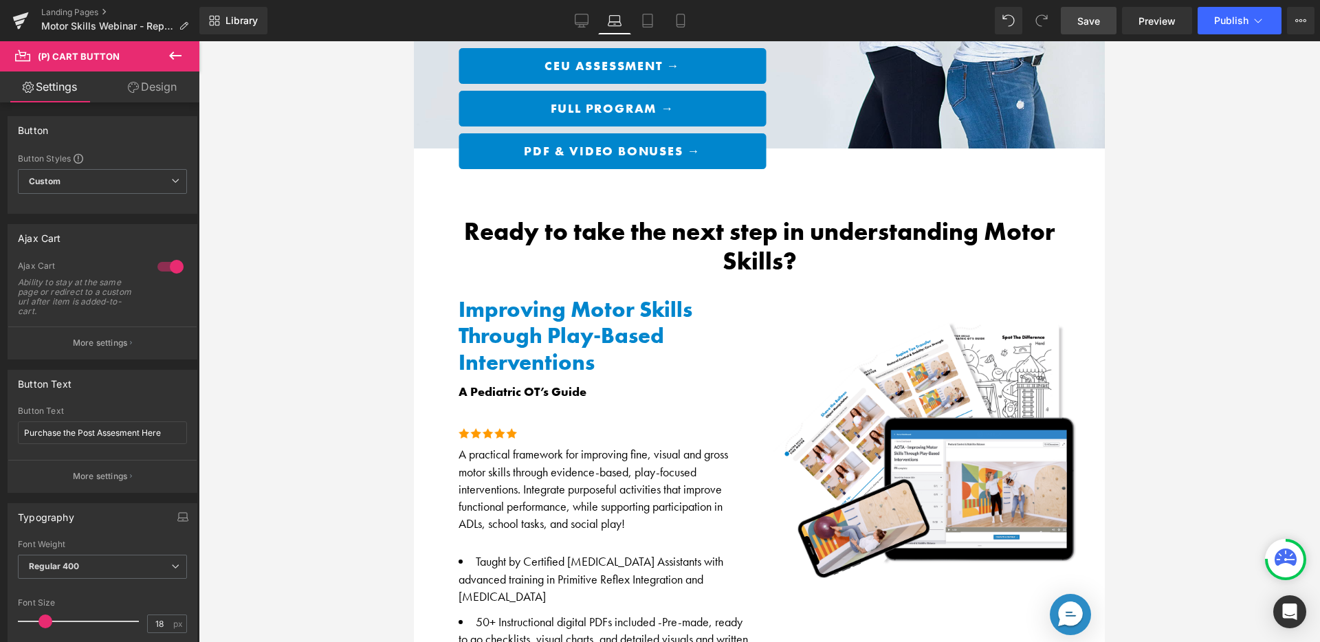
scroll to position [1921, 0]
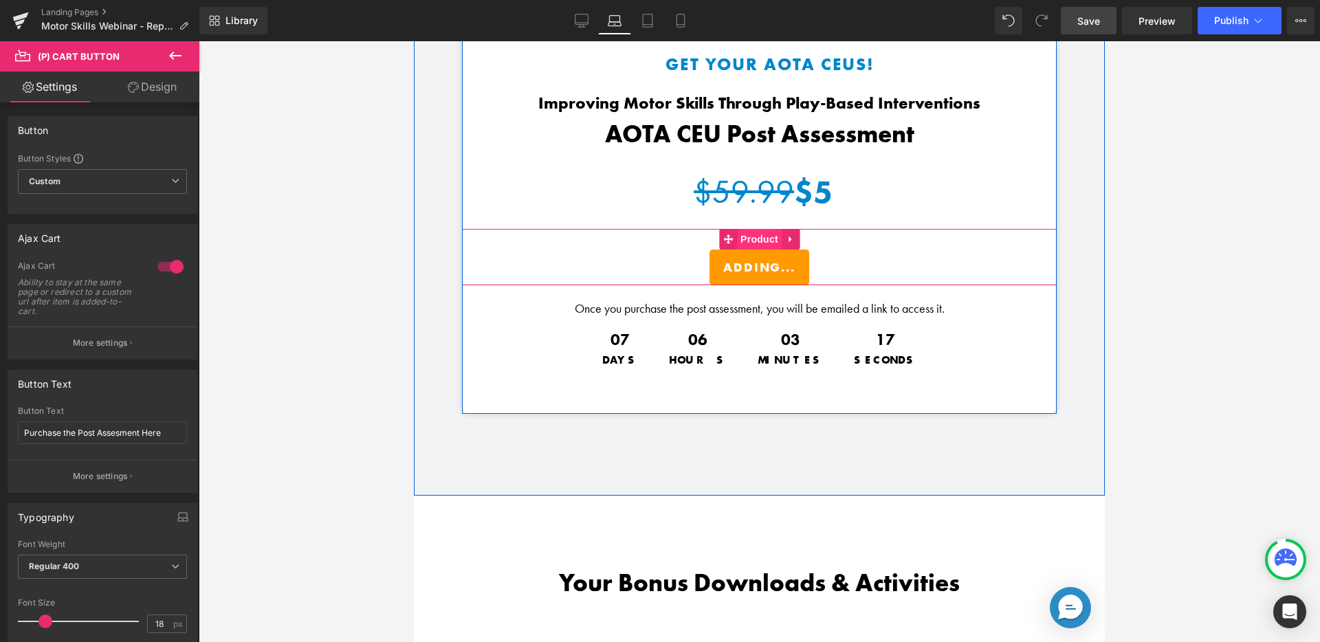
click at [761, 231] on span "Product" at bounding box center [759, 239] width 45 height 21
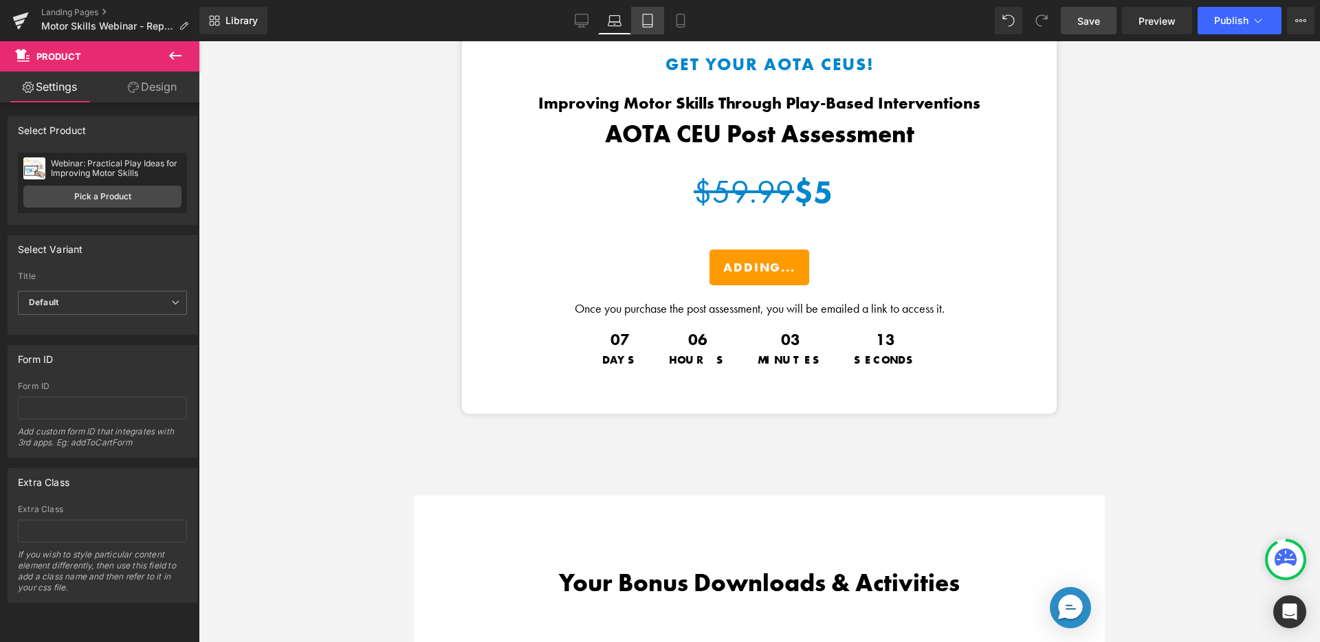
click at [643, 29] on link "Tablet" at bounding box center [647, 21] width 33 height 28
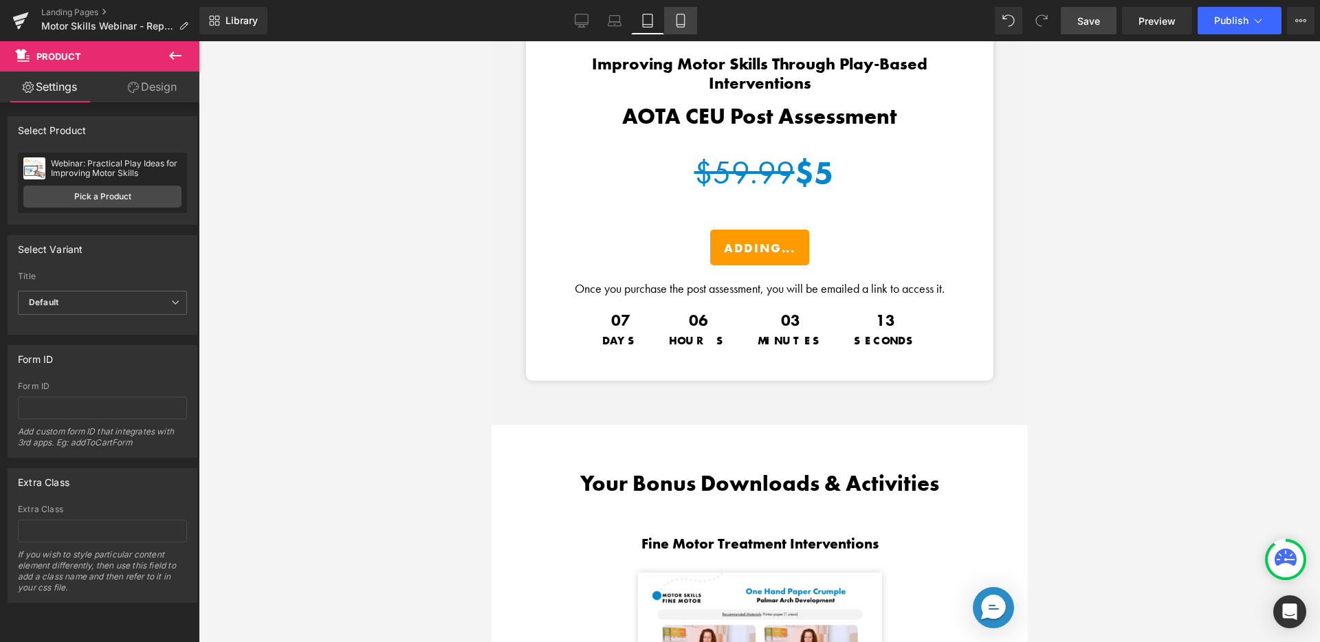
click at [683, 23] on icon at bounding box center [681, 21] width 14 height 14
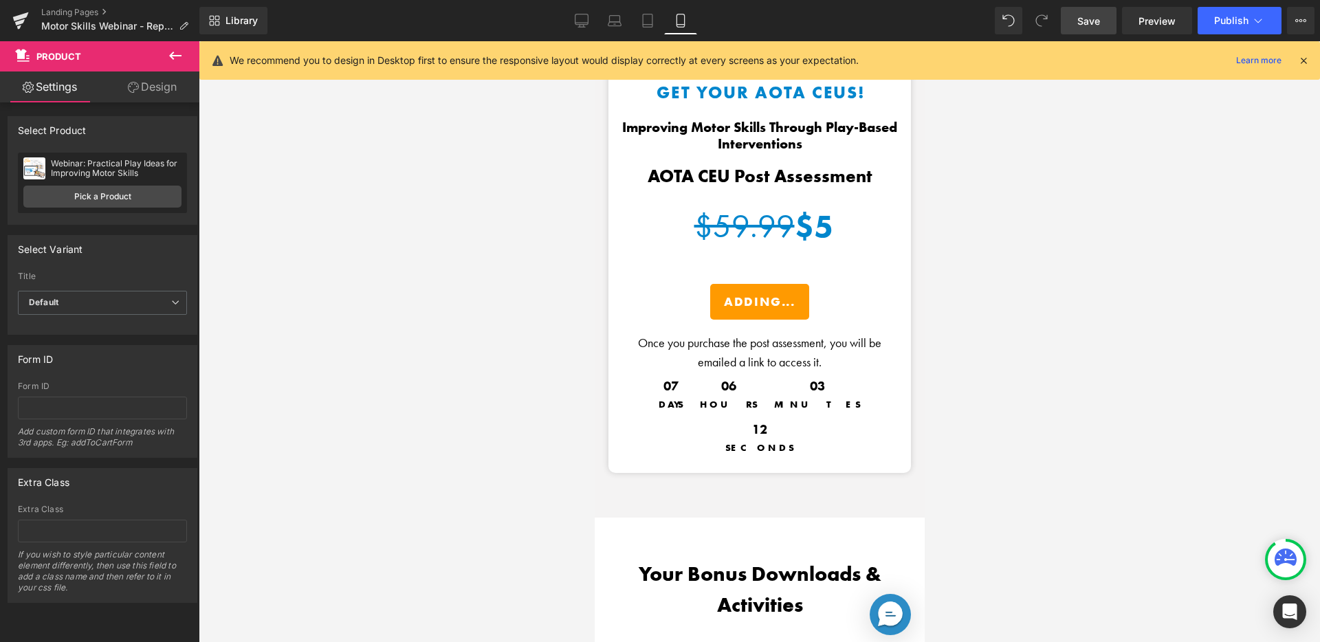
scroll to position [2250, 0]
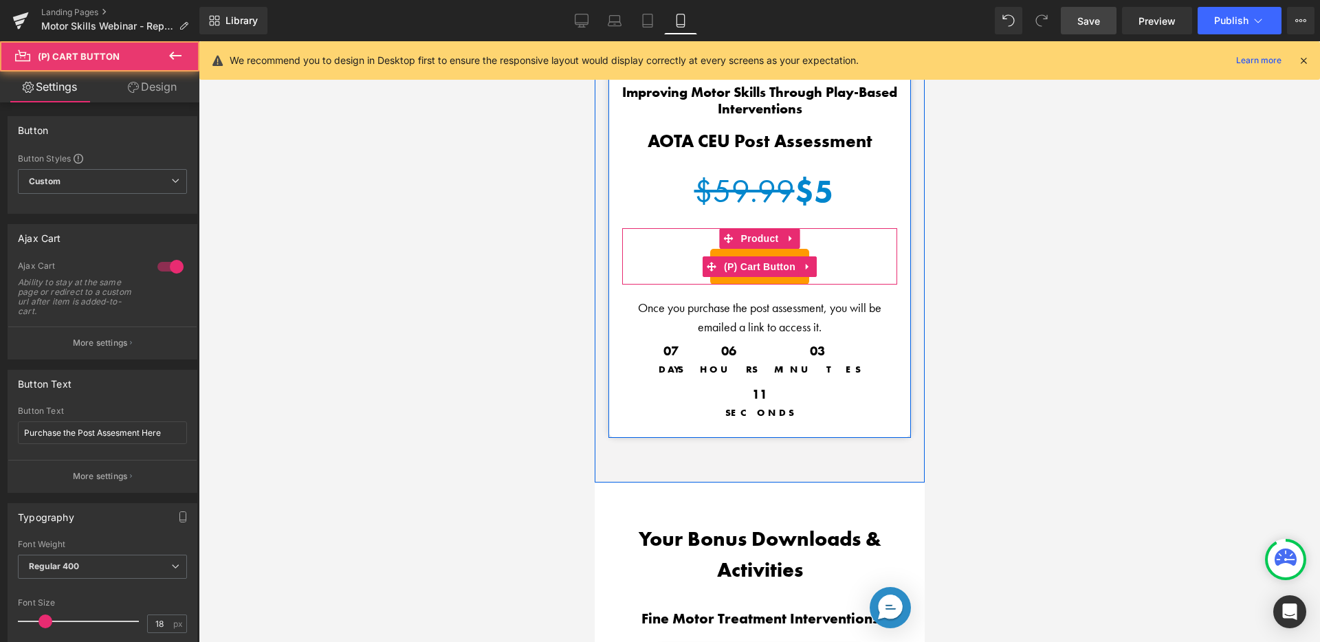
click at [756, 260] on div "Adding... (P) Cart Button" at bounding box center [759, 267] width 261 height 36
click at [761, 232] on span "Product" at bounding box center [759, 238] width 45 height 21
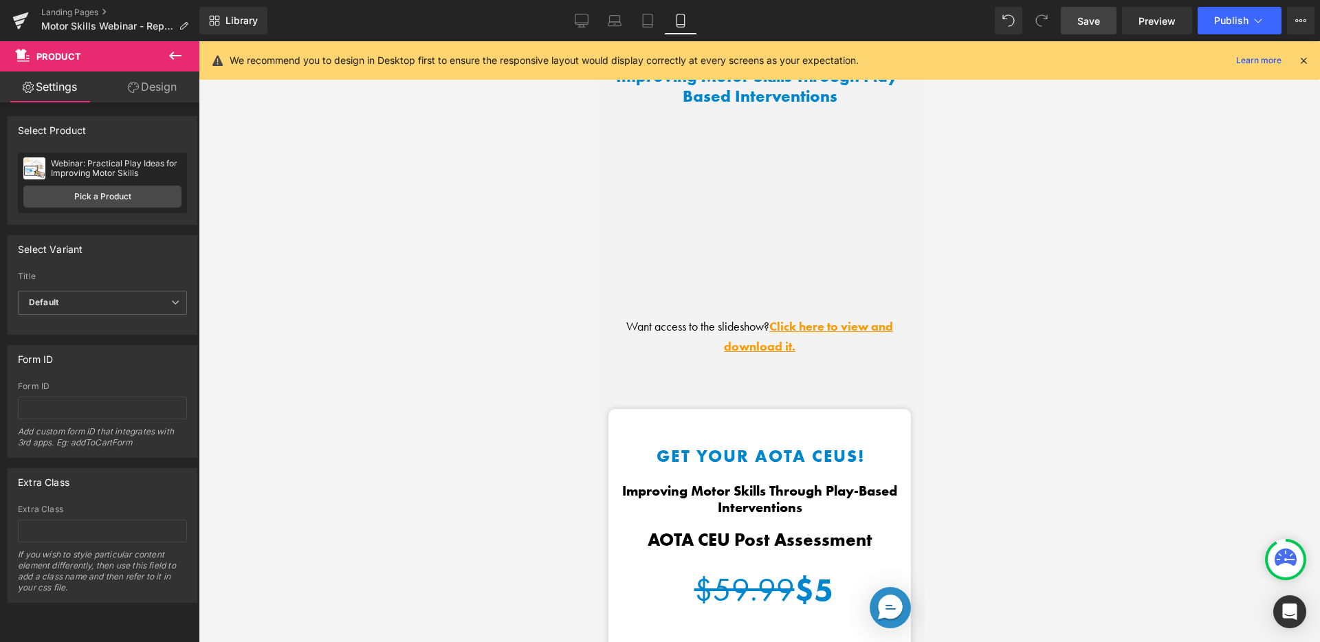
scroll to position [1831, 0]
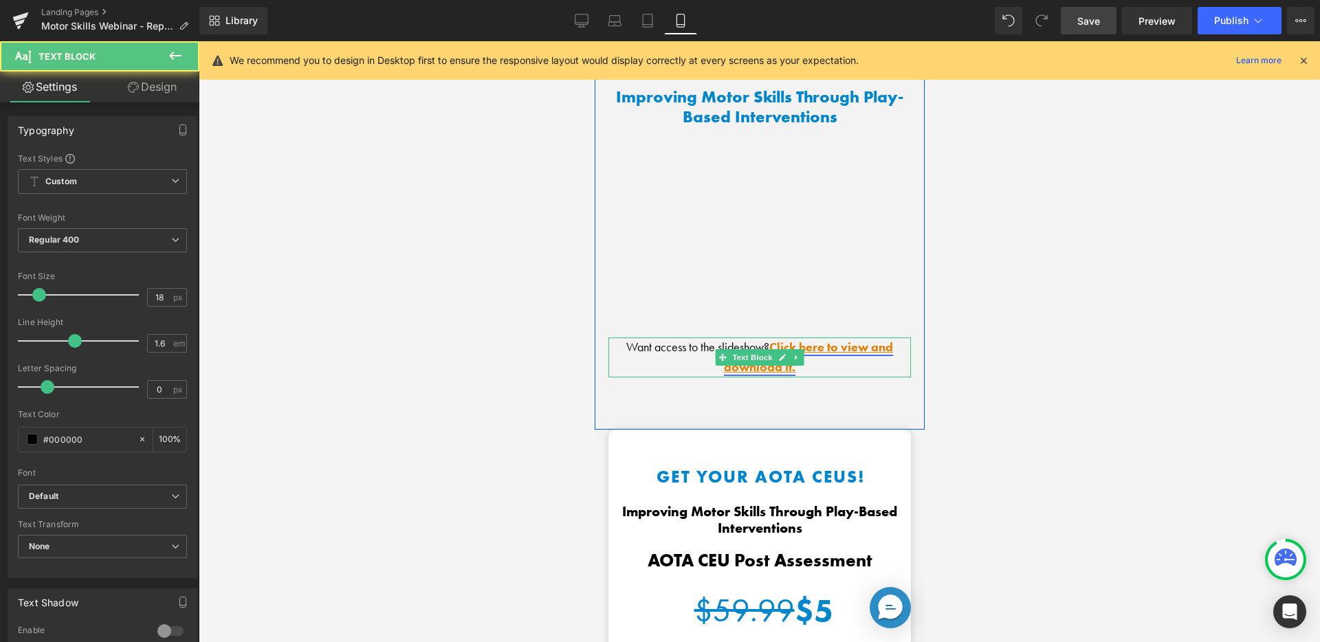
click at [776, 339] on link "Click here to view and download it." at bounding box center [807, 357] width 169 height 36
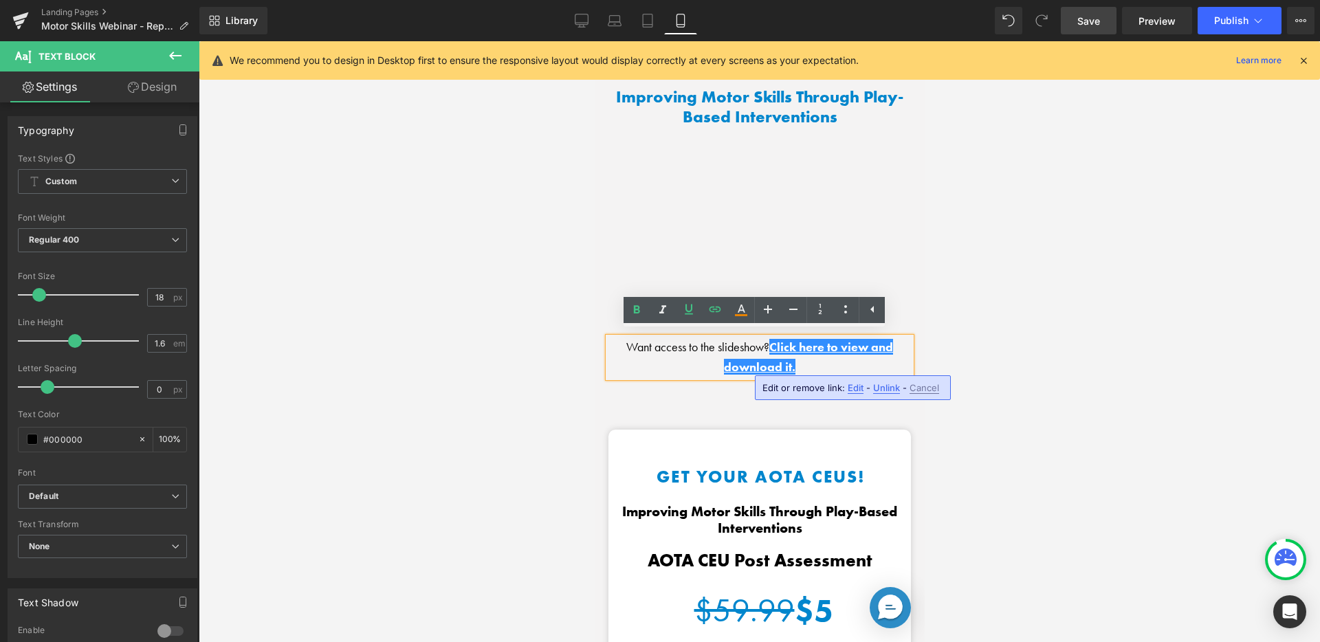
click at [855, 386] on span "Edit" at bounding box center [856, 388] width 16 height 12
click at [796, 390] on input "https://cdn.shopify.com/s/files/1/1380/9417/files/Motor_Skills_Free_Webinar_1_-…" at bounding box center [737, 392] width 212 height 34
click at [787, 389] on input "https://cdn.shopify.com/s/files/1/1380/9417/files/Motor_Skills_Free_Webinar_1_-…" at bounding box center [737, 392] width 212 height 34
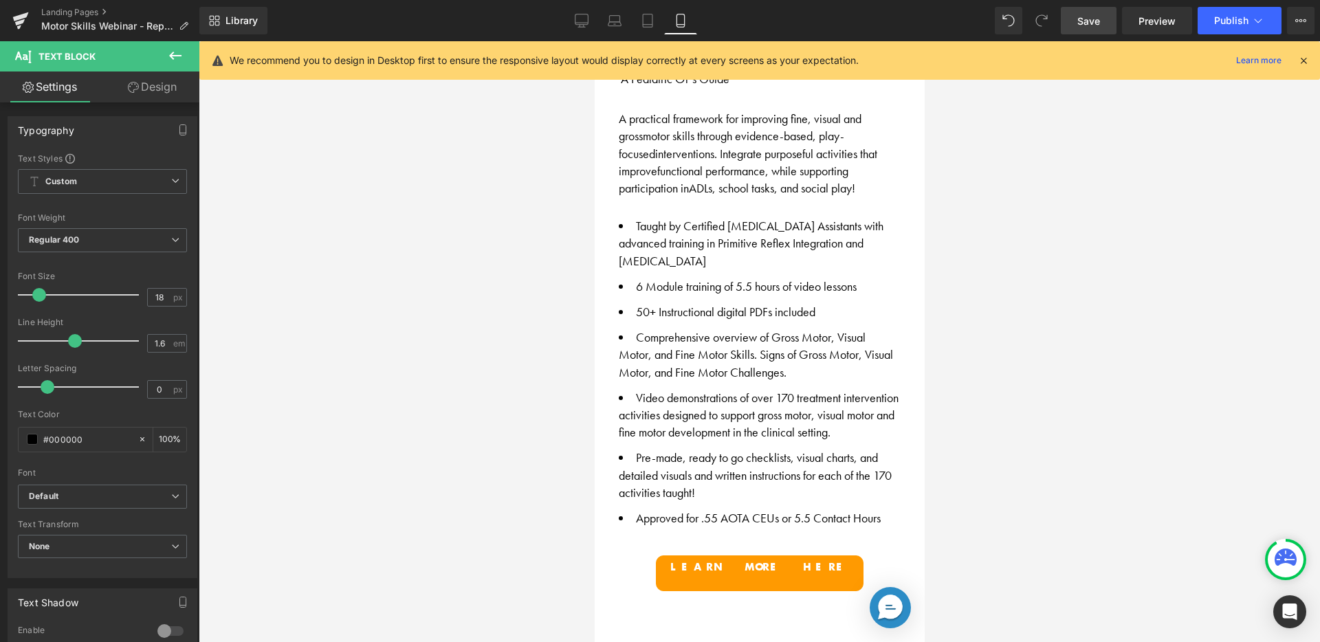
scroll to position [1323, 0]
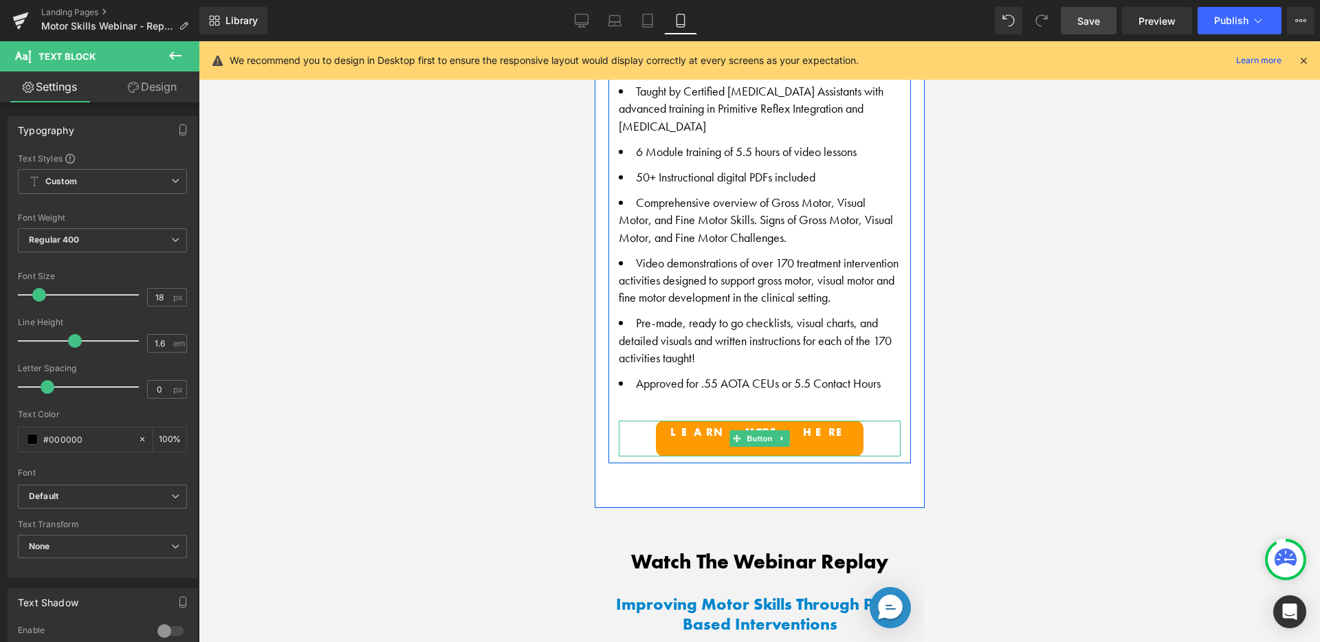
click at [730, 425] on span "Learn more here" at bounding box center [759, 432] width 179 height 14
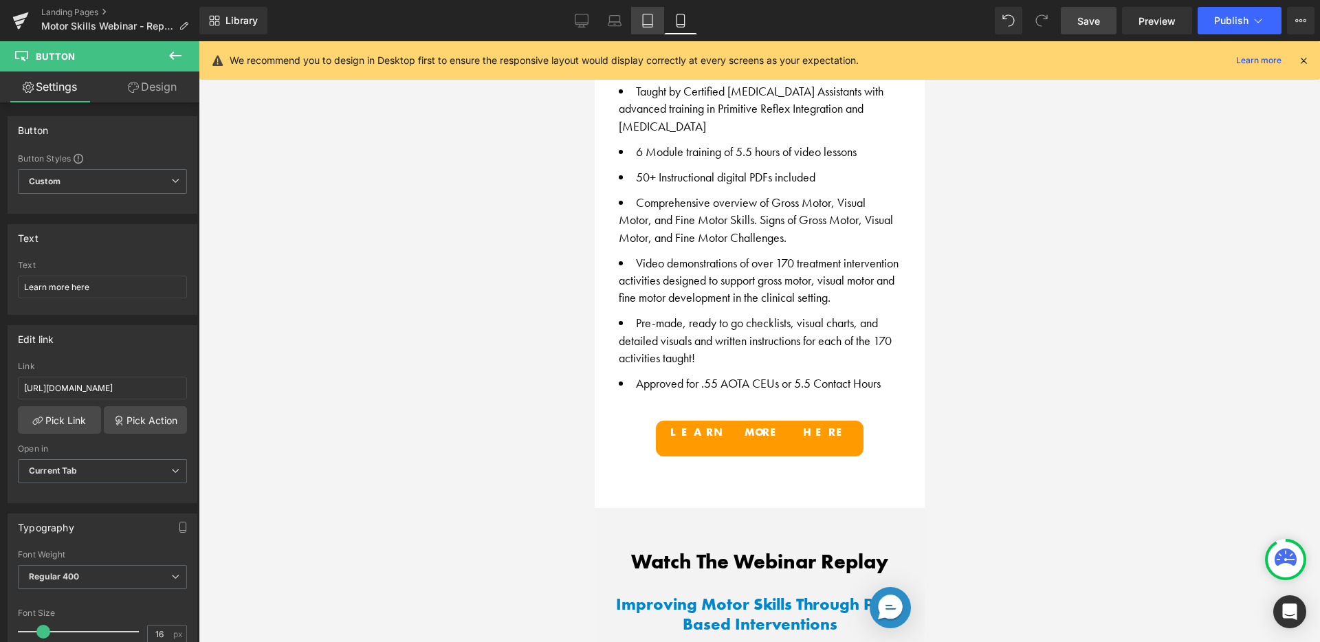
click at [641, 23] on icon at bounding box center [648, 21] width 14 height 14
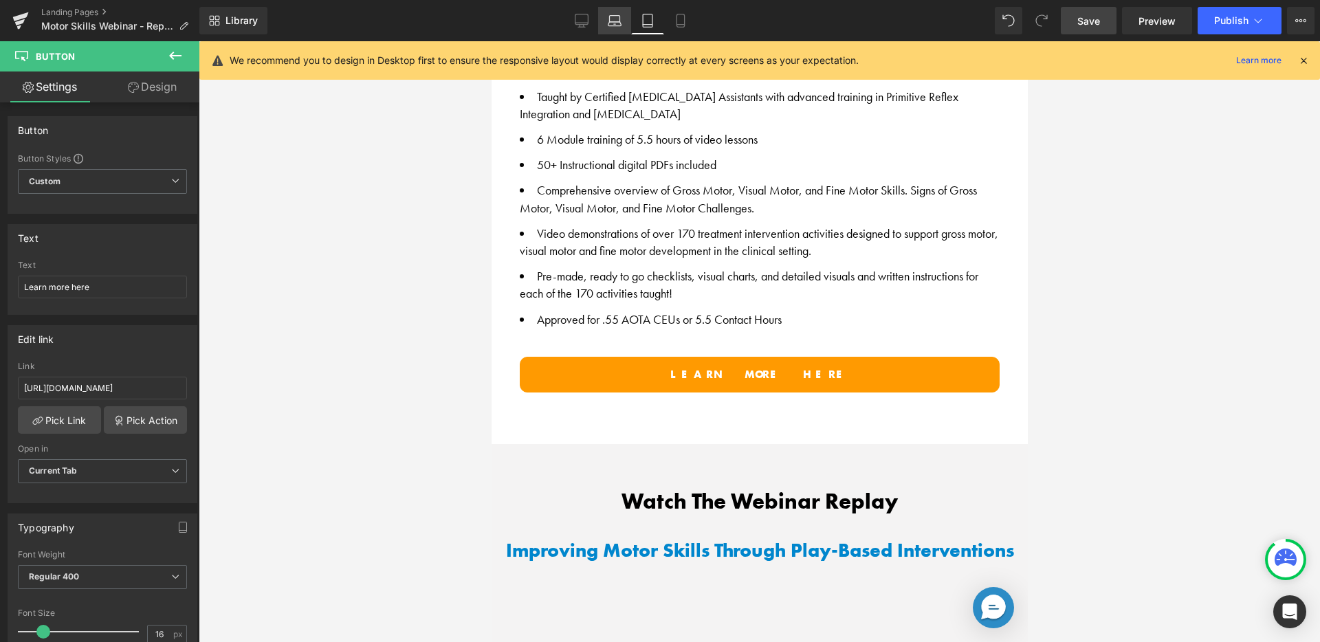
scroll to position [1040, 0]
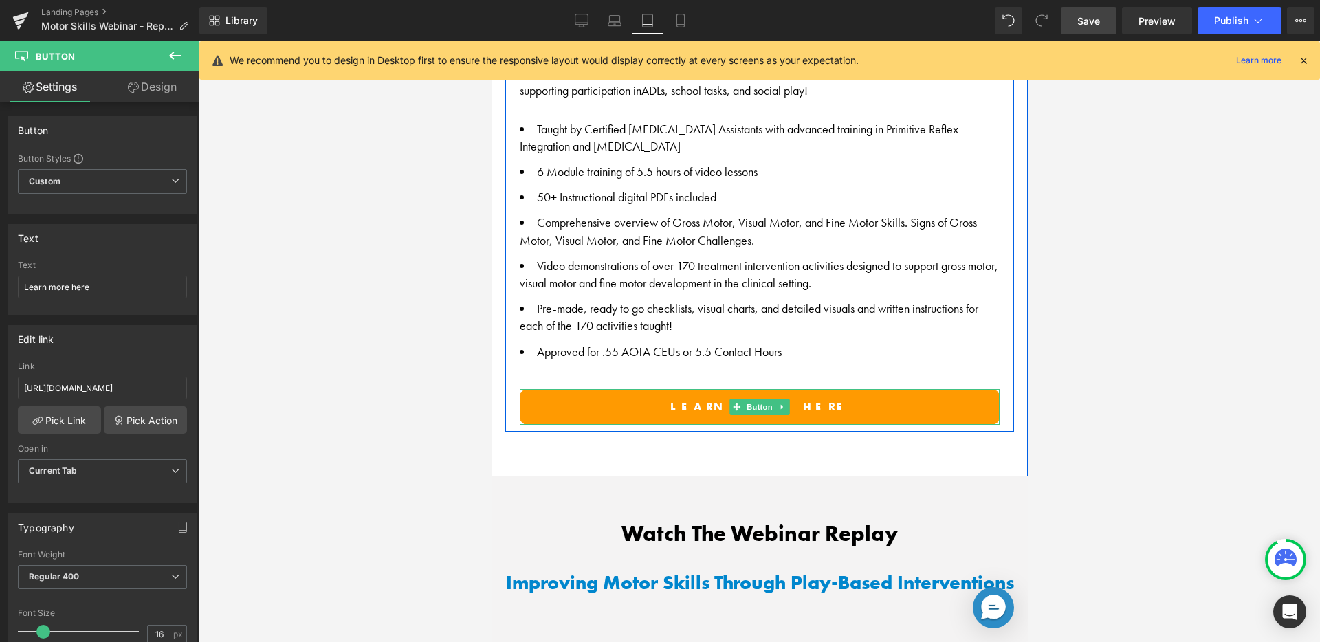
click at [623, 400] on link "Learn more here" at bounding box center [759, 407] width 480 height 36
click at [677, 403] on link "Learn more here" at bounding box center [759, 407] width 480 height 36
click at [743, 400] on span "Button" at bounding box center [759, 408] width 32 height 17
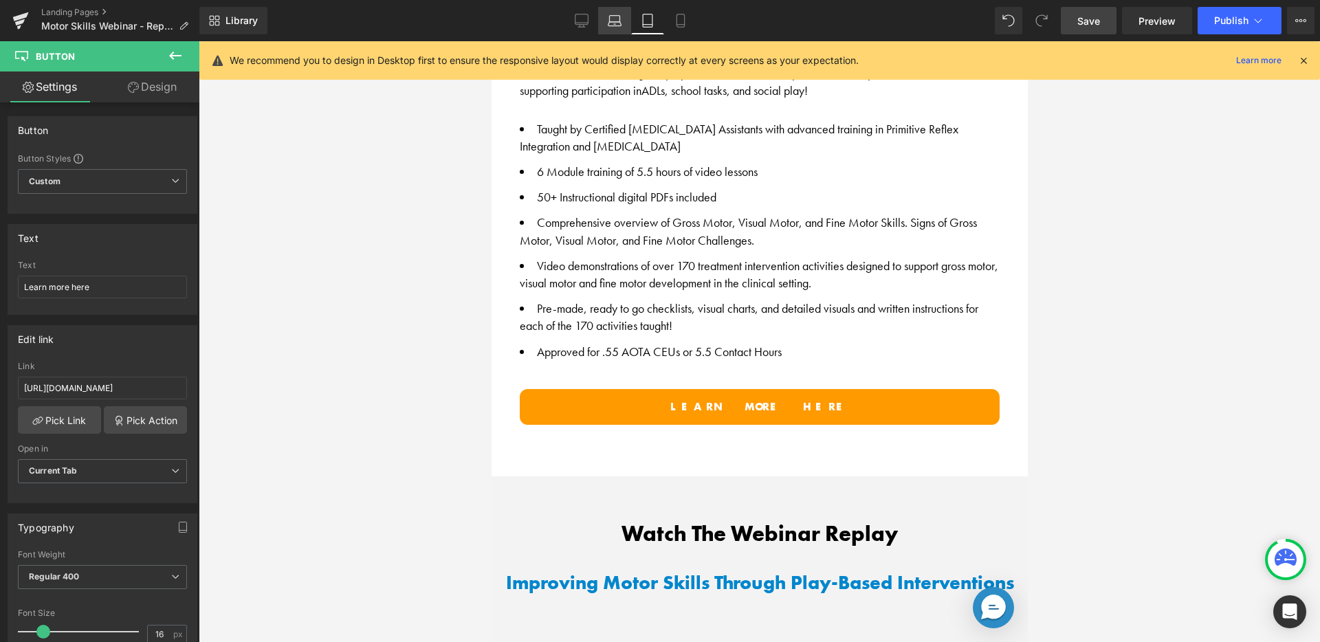
click at [620, 22] on icon at bounding box center [615, 24] width 13 height 4
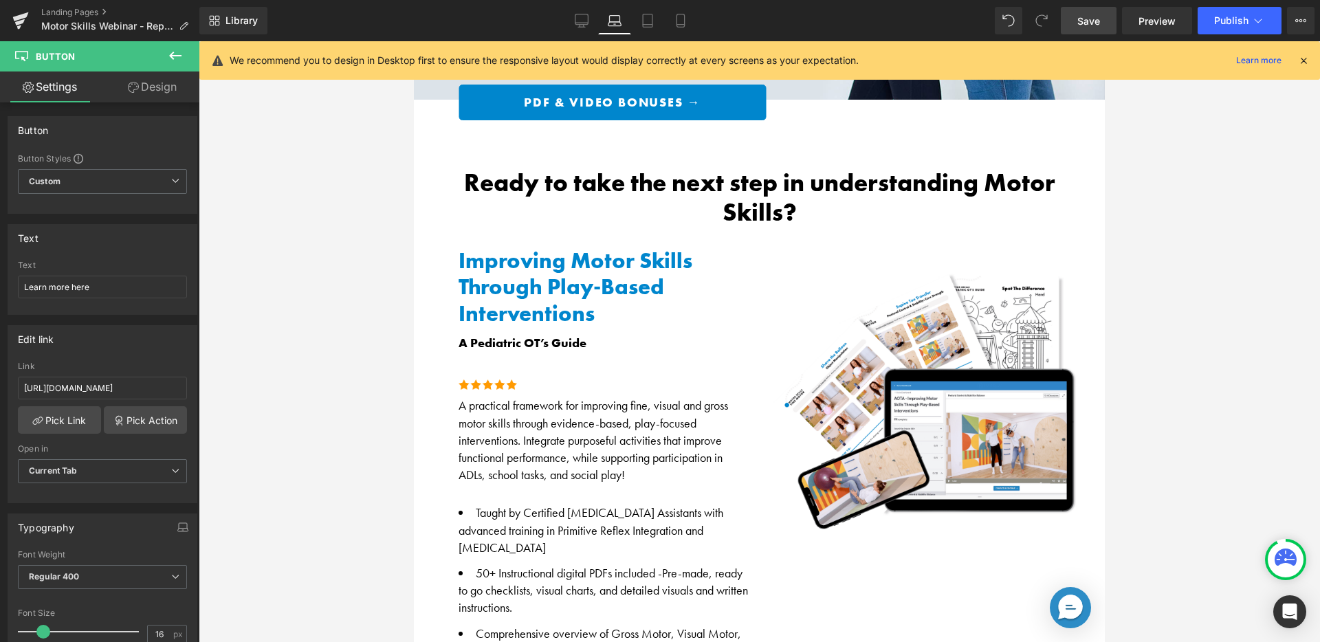
scroll to position [719, 0]
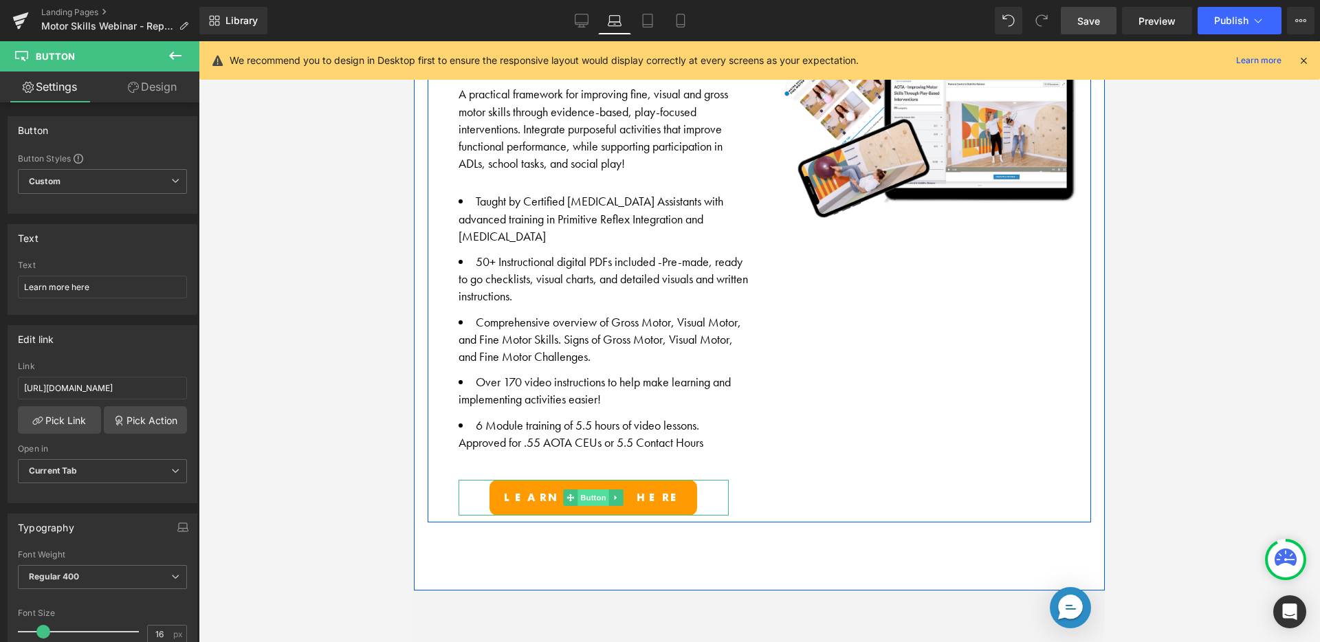
click at [588, 492] on span "Button" at bounding box center [594, 498] width 32 height 17
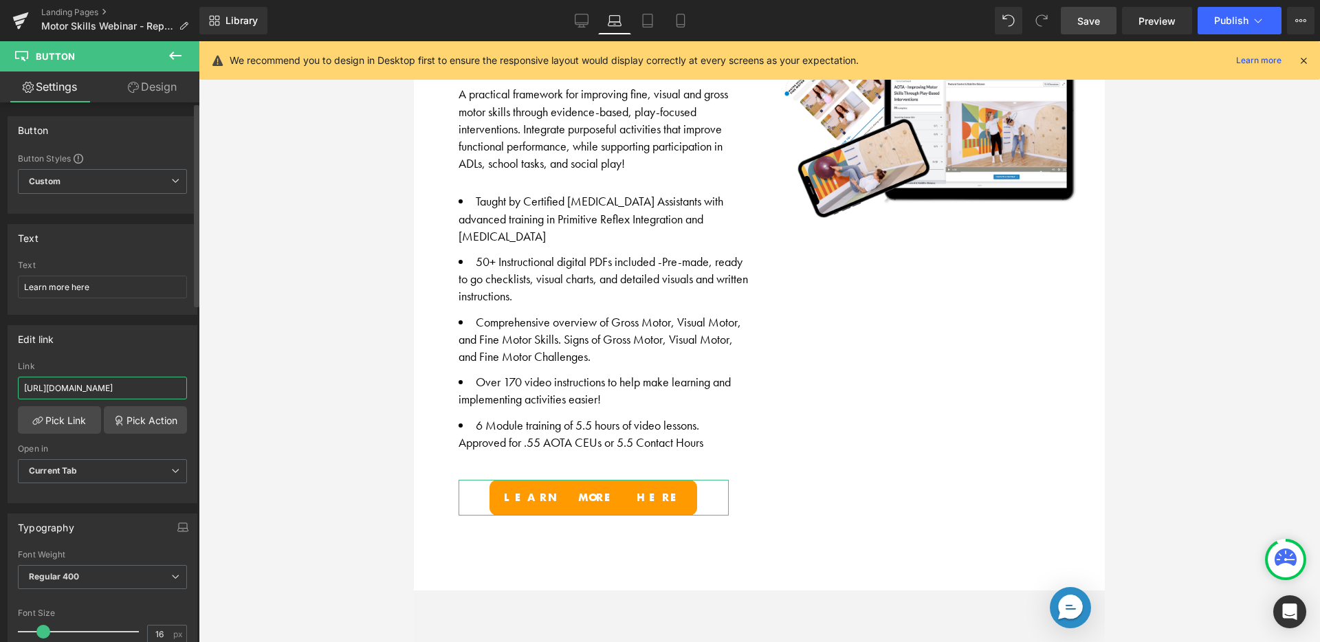
click at [172, 389] on input "https://harkla.co/discount/MS_WEBINAR_25?redirect=/products/motor-skills-course" at bounding box center [102, 388] width 169 height 23
click at [637, 18] on link "Tablet" at bounding box center [647, 21] width 33 height 28
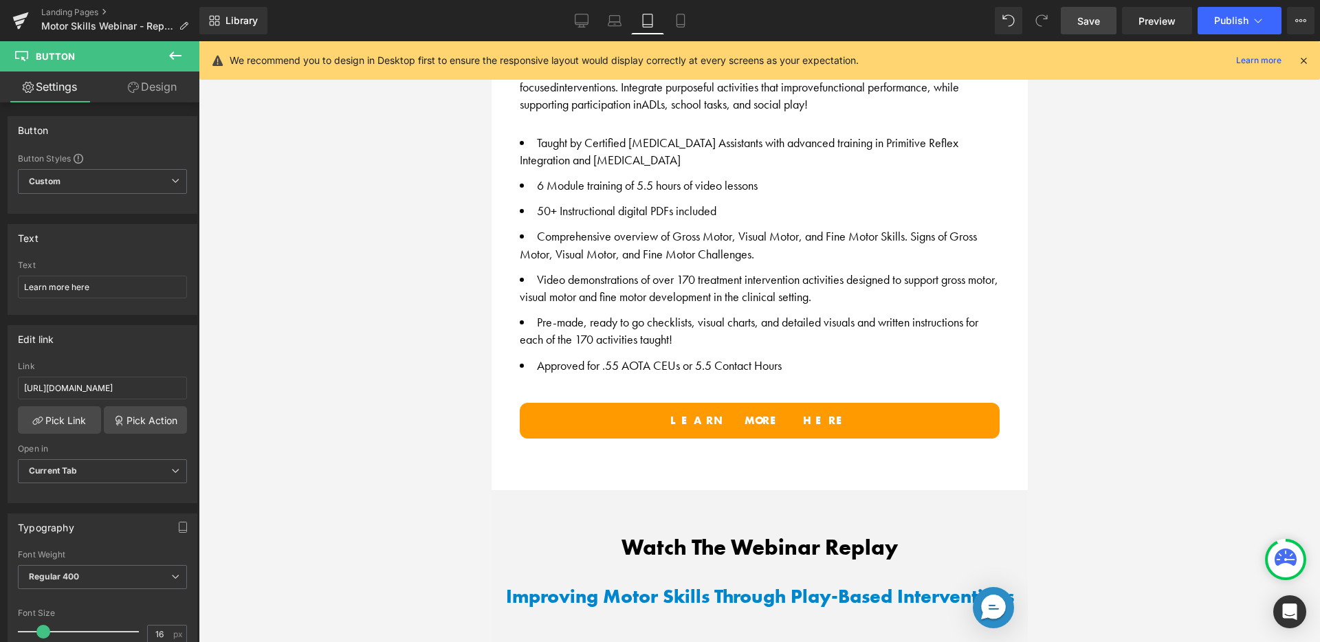
scroll to position [1048, 0]
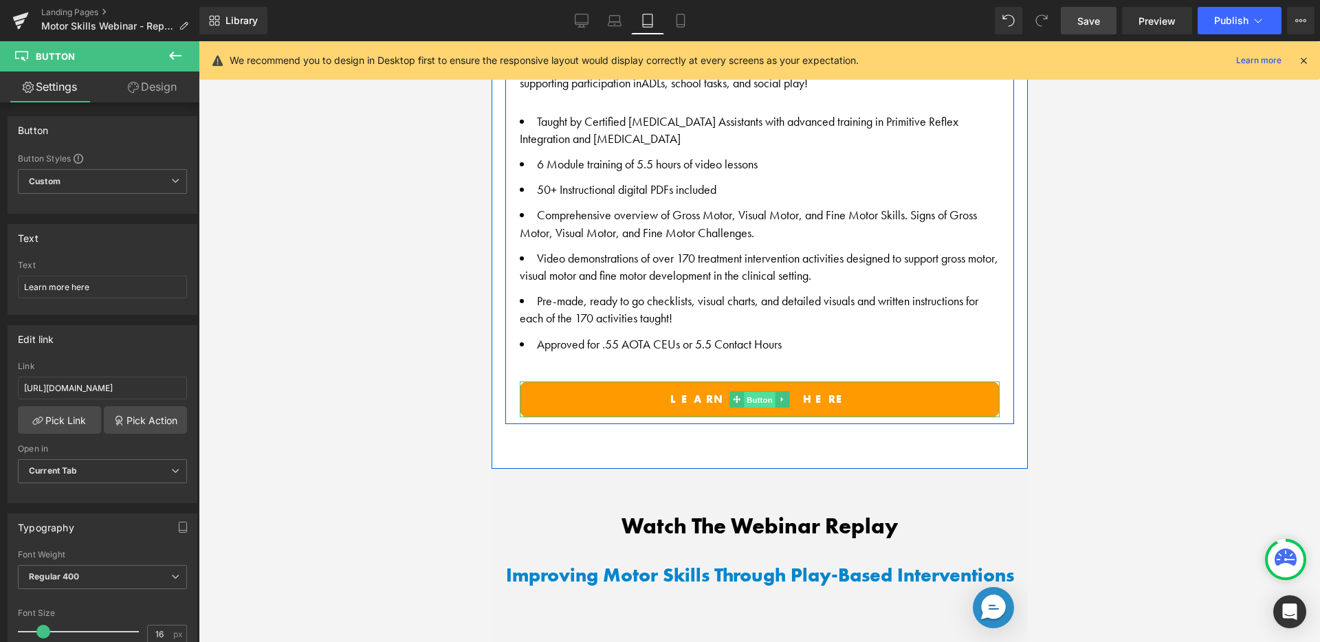
click at [762, 393] on span "Button" at bounding box center [759, 400] width 32 height 17
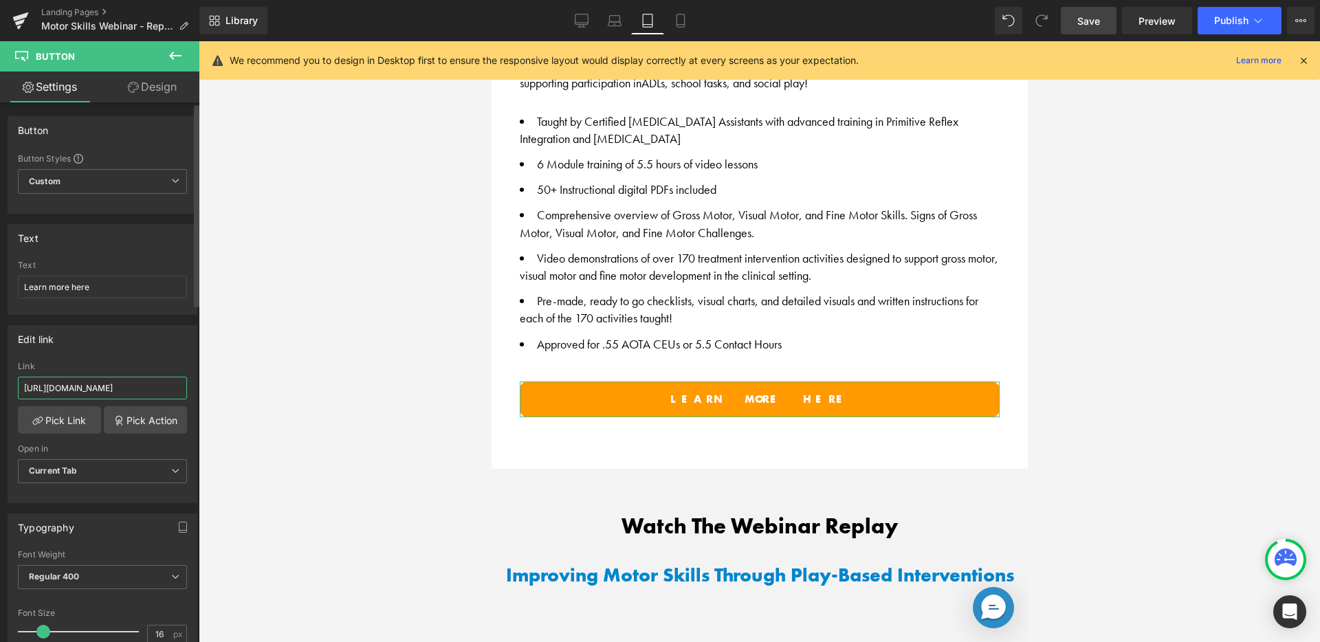
click at [90, 384] on input "https://harkla.co/discount/sdwebinar25?redirect=/products/sensory-diet-course" at bounding box center [102, 388] width 169 height 23
paste input "MS_WEBINAR_25?redirect=/products/motor-skills"
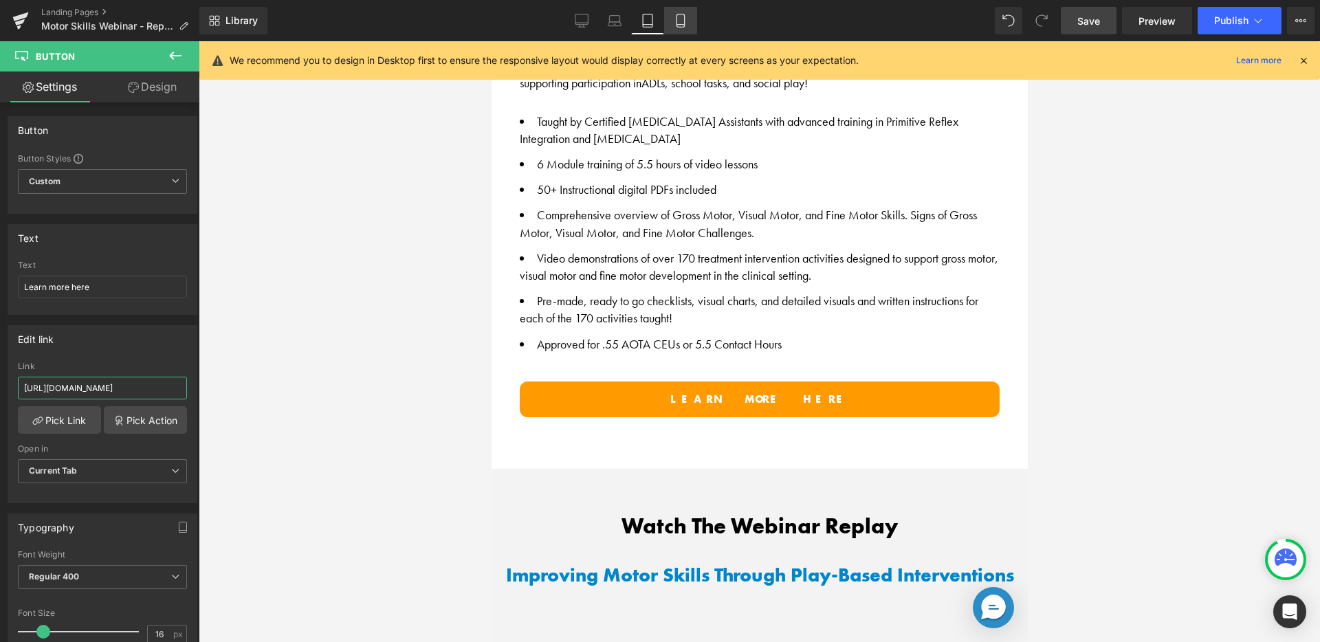
type input "https://harkla.co/discount/MS_WEBINAR_25?redirect=/products/motor-skills-course"
click at [677, 19] on icon at bounding box center [681, 20] width 8 height 13
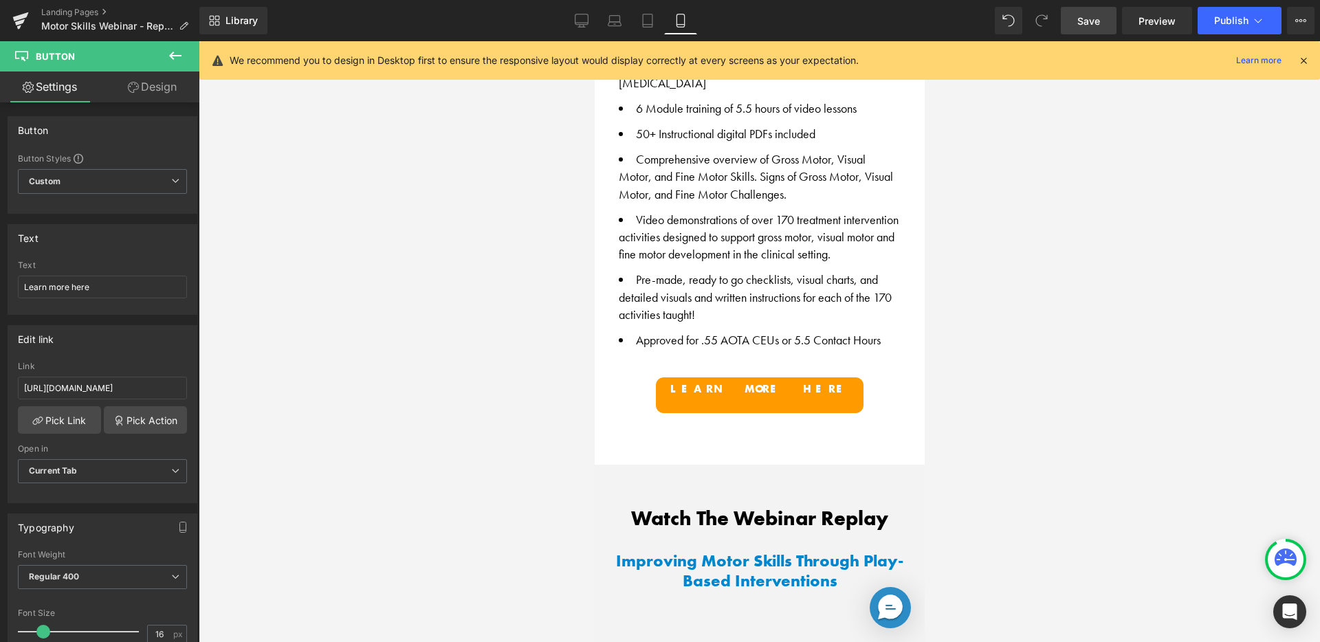
scroll to position [1367, 0]
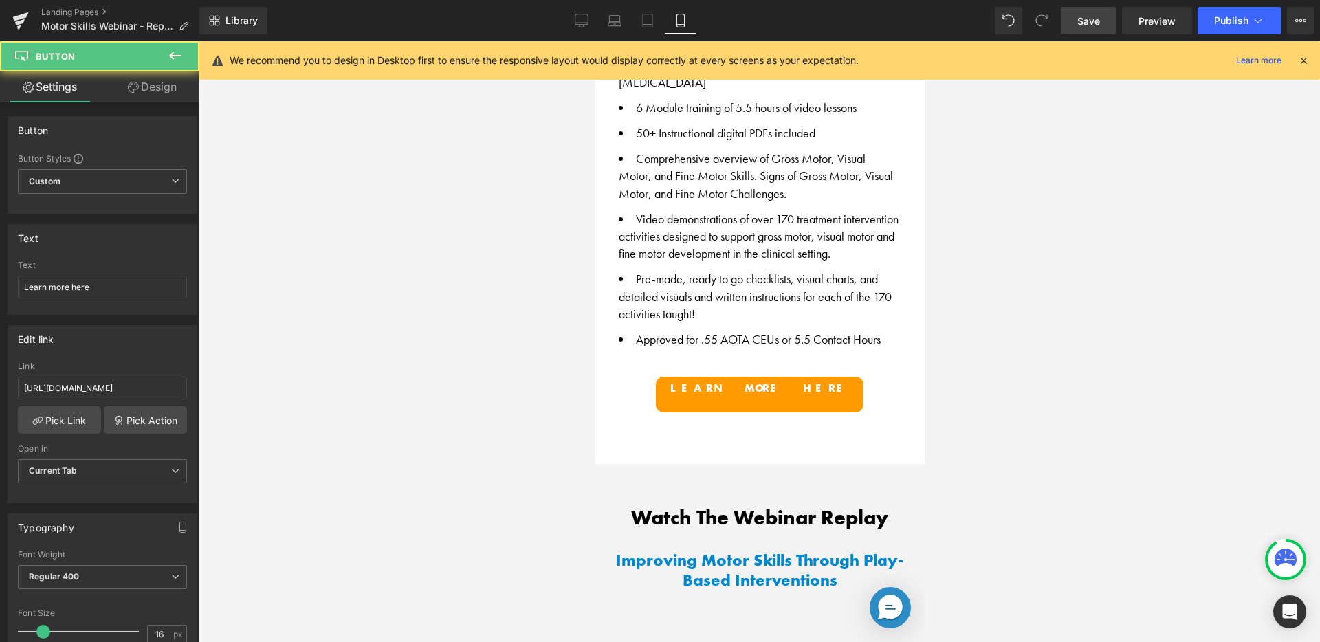
click at [734, 393] on div "Learn more here Button" at bounding box center [759, 395] width 282 height 36
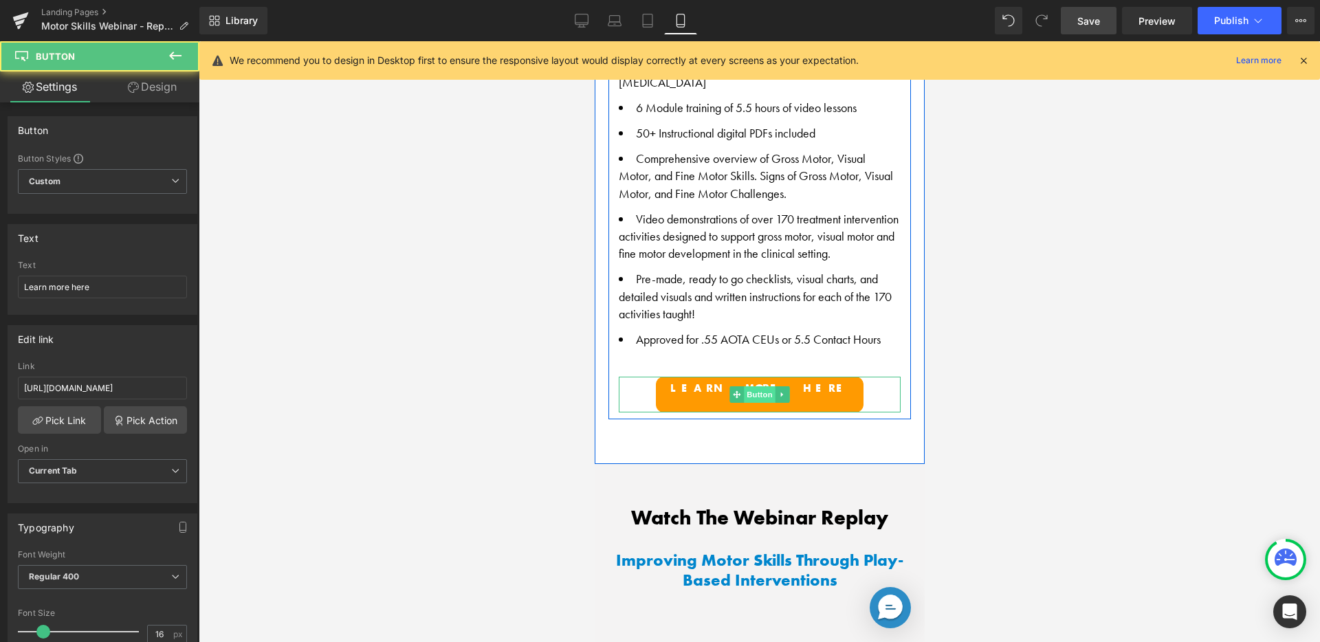
click at [743, 387] on span "Button" at bounding box center [759, 394] width 32 height 17
click at [752, 377] on div at bounding box center [759, 378] width 282 height 3
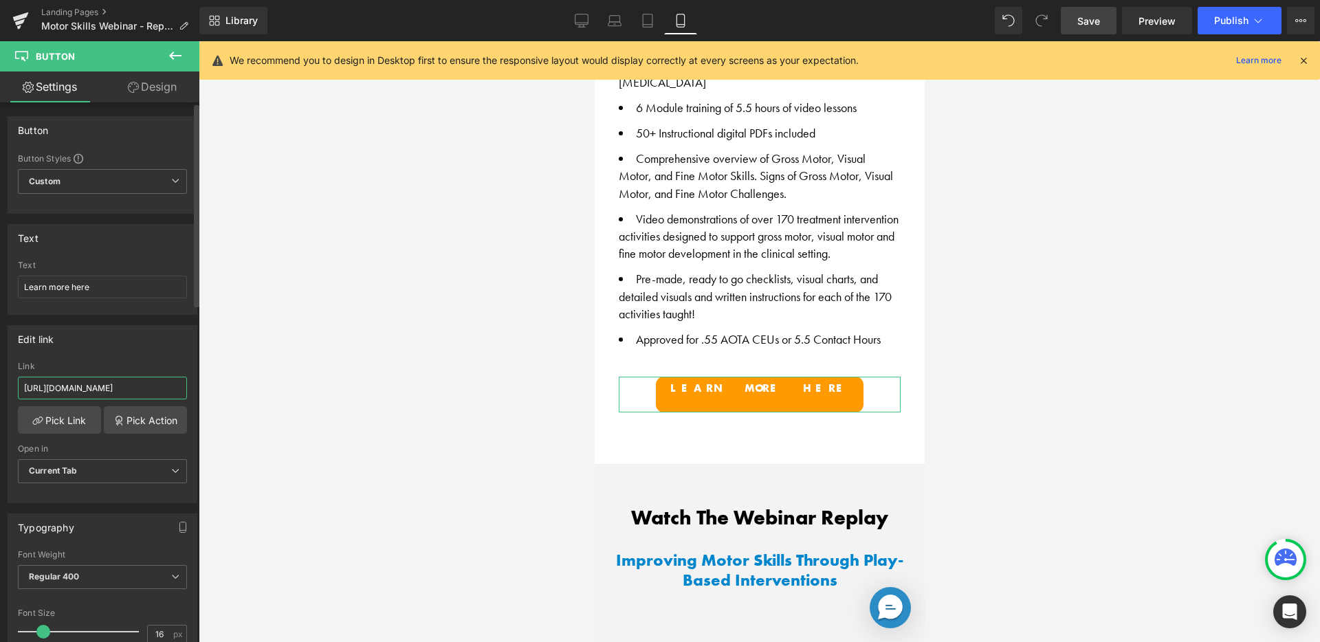
click at [87, 384] on input "https://harkla.co/discount/MS_WEBINAR_25?redirect=/products/motor-skills-course" at bounding box center [102, 388] width 169 height 23
click at [147, 344] on div "Edit link" at bounding box center [102, 339] width 188 height 26
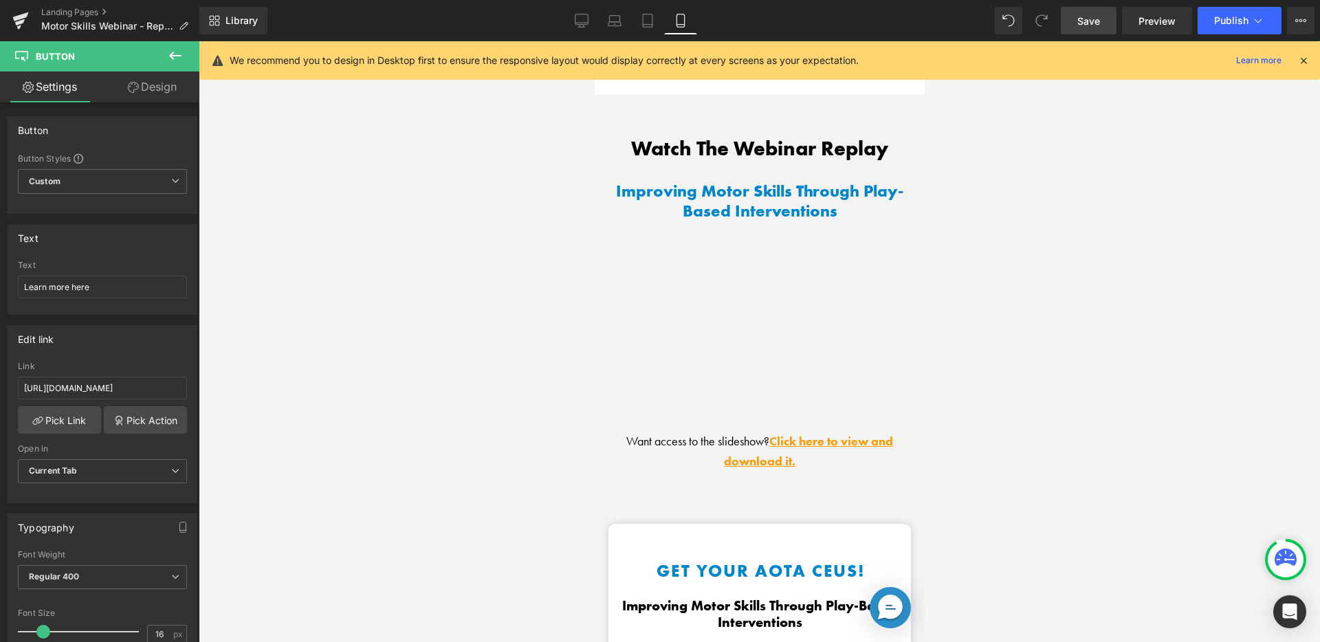
scroll to position [1996, 0]
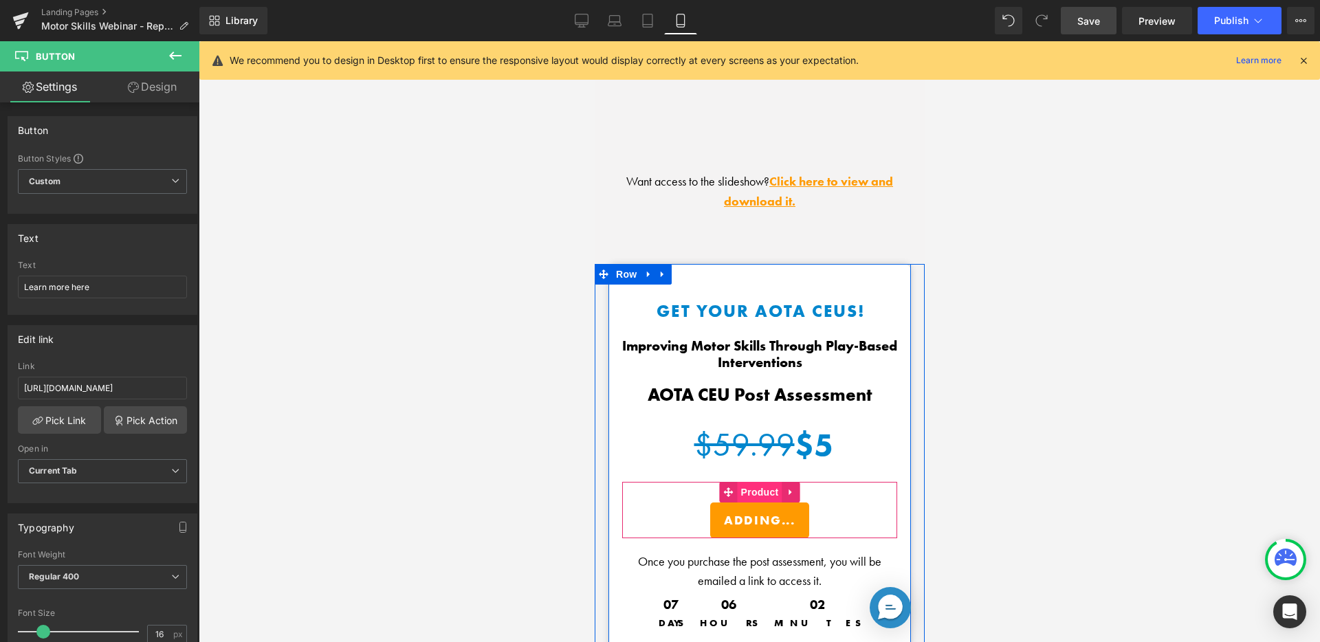
click at [748, 490] on span "Product" at bounding box center [759, 492] width 45 height 21
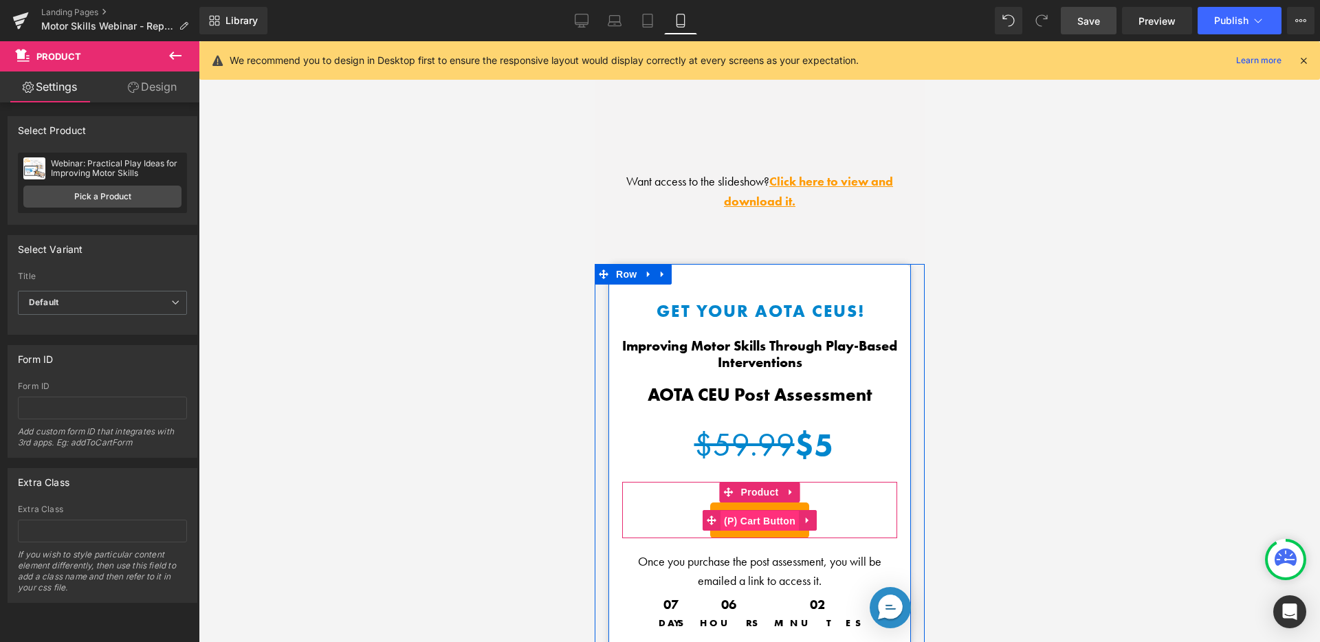
click at [747, 512] on span "(P) Cart Button" at bounding box center [759, 521] width 78 height 21
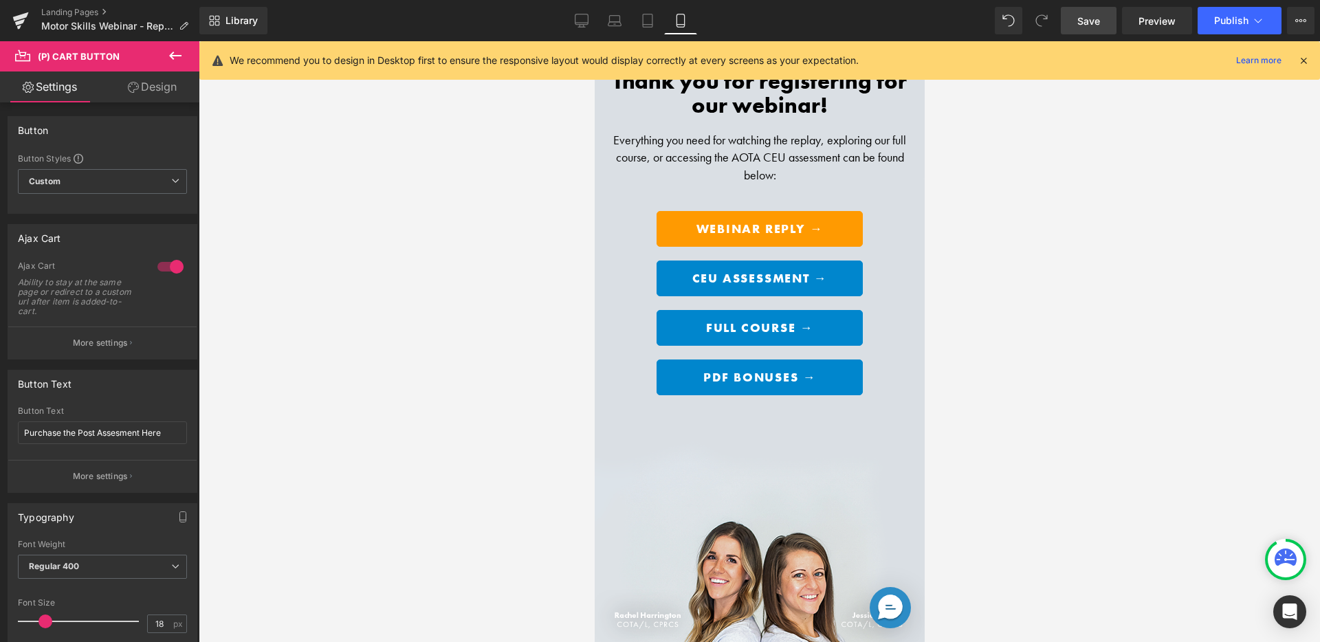
scroll to position [0, 0]
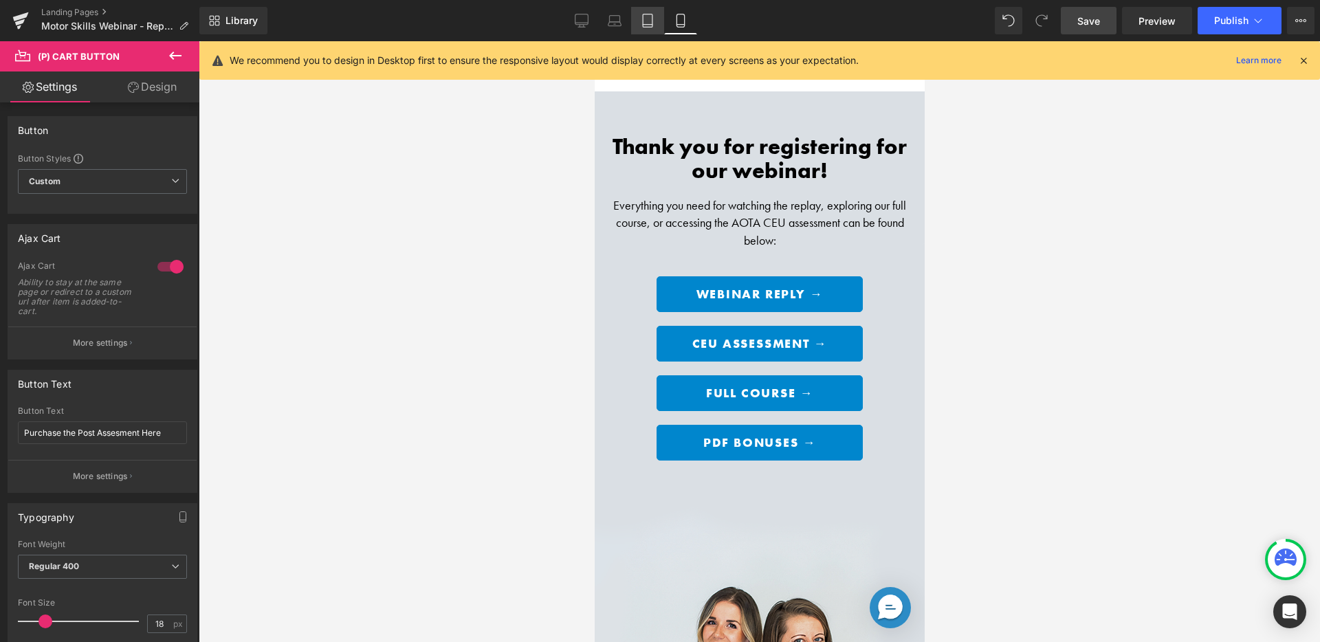
click at [644, 14] on icon at bounding box center [648, 21] width 14 height 14
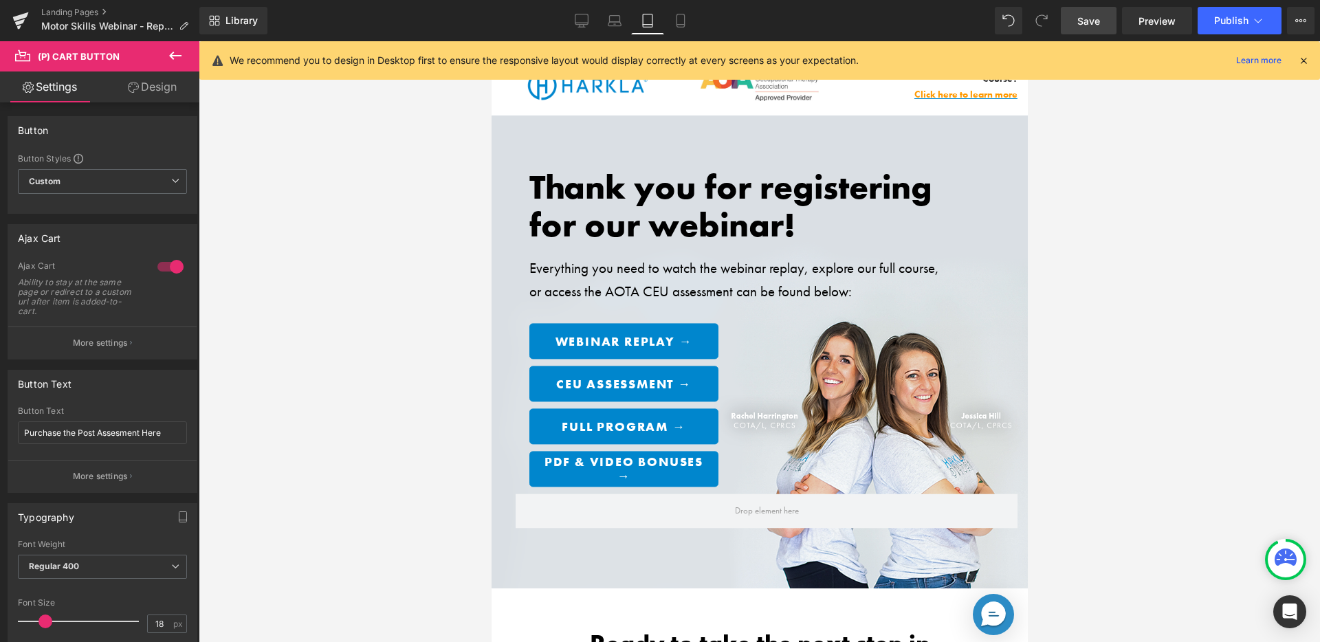
scroll to position [225, 0]
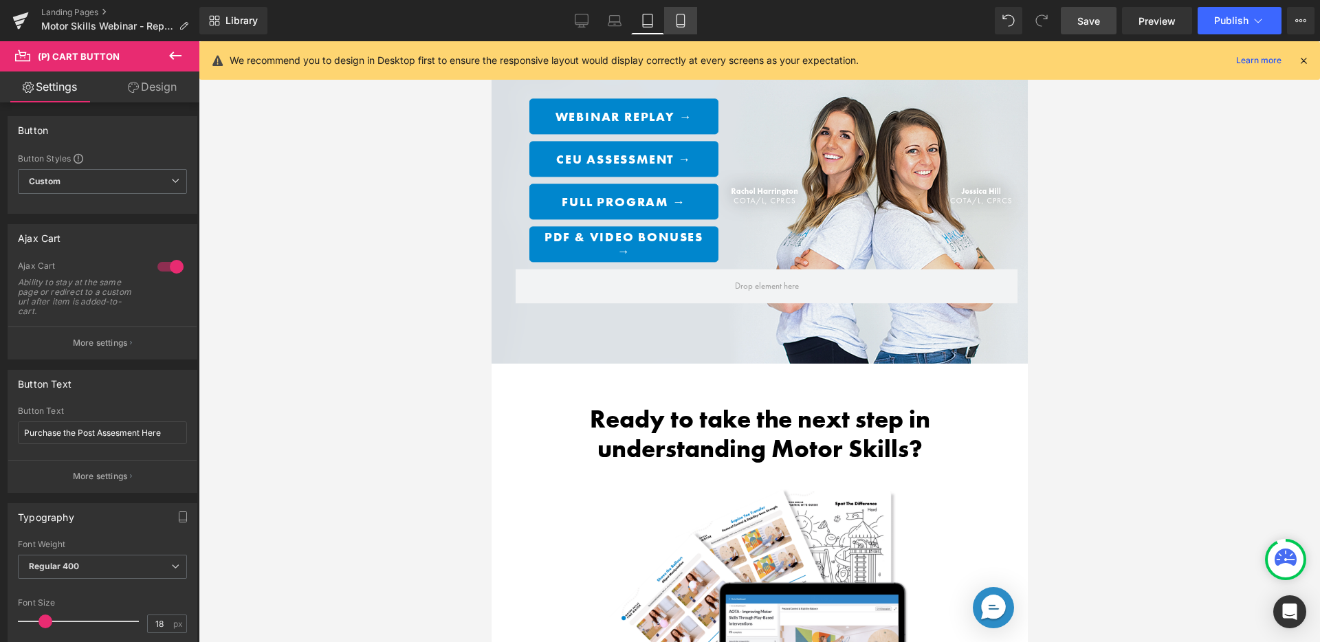
click at [683, 16] on icon at bounding box center [681, 21] width 14 height 14
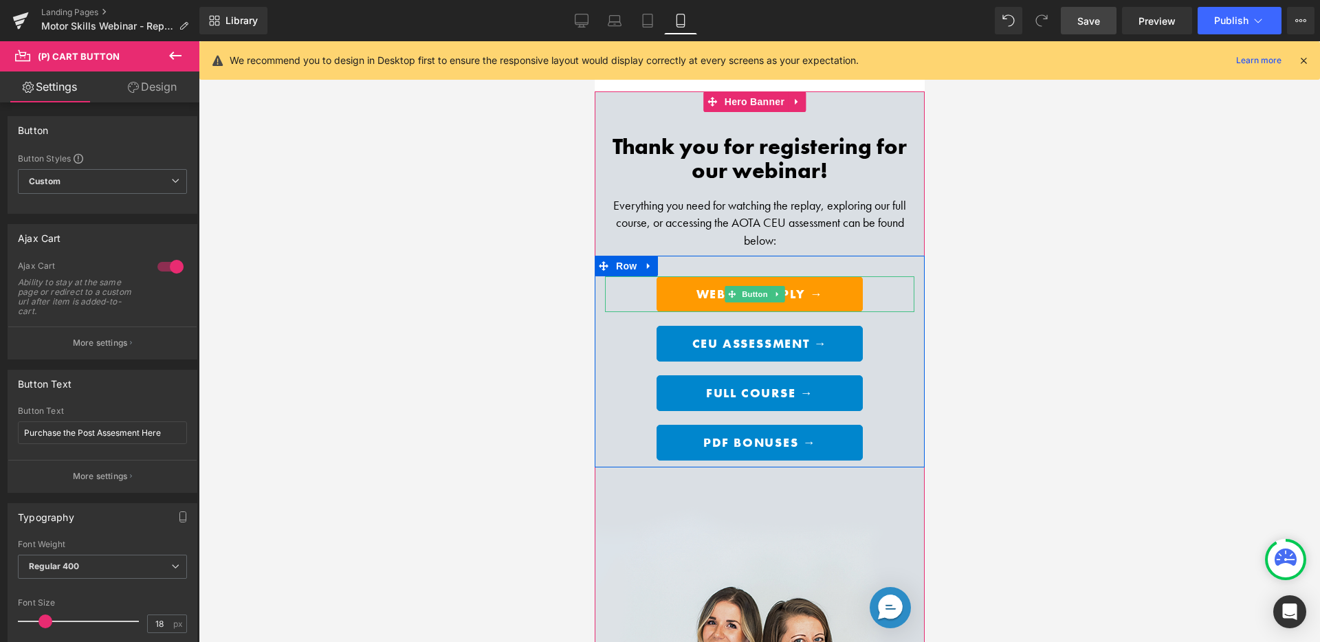
click at [730, 283] on link "Webinar Reply →" at bounding box center [759, 294] width 206 height 36
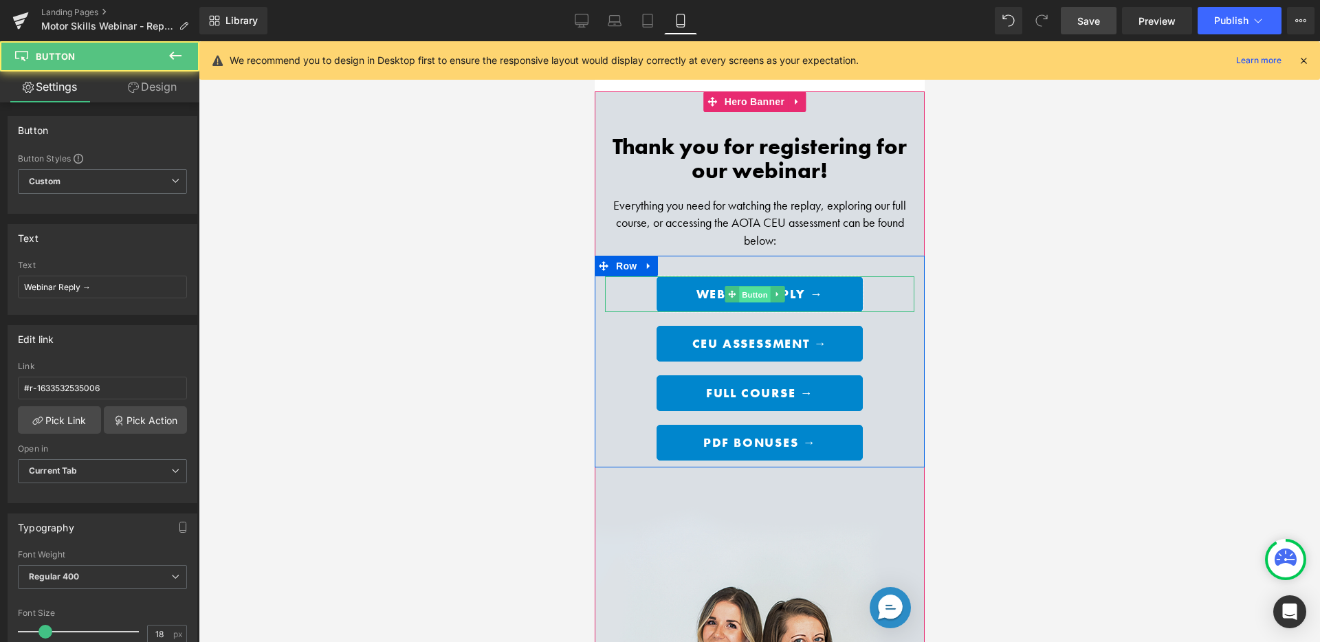
click at [758, 288] on span "Button" at bounding box center [755, 295] width 32 height 17
click at [656, 283] on link "Webinar Reply →" at bounding box center [759, 294] width 206 height 36
click at [673, 282] on link "Webinar Reply →" at bounding box center [759, 294] width 206 height 36
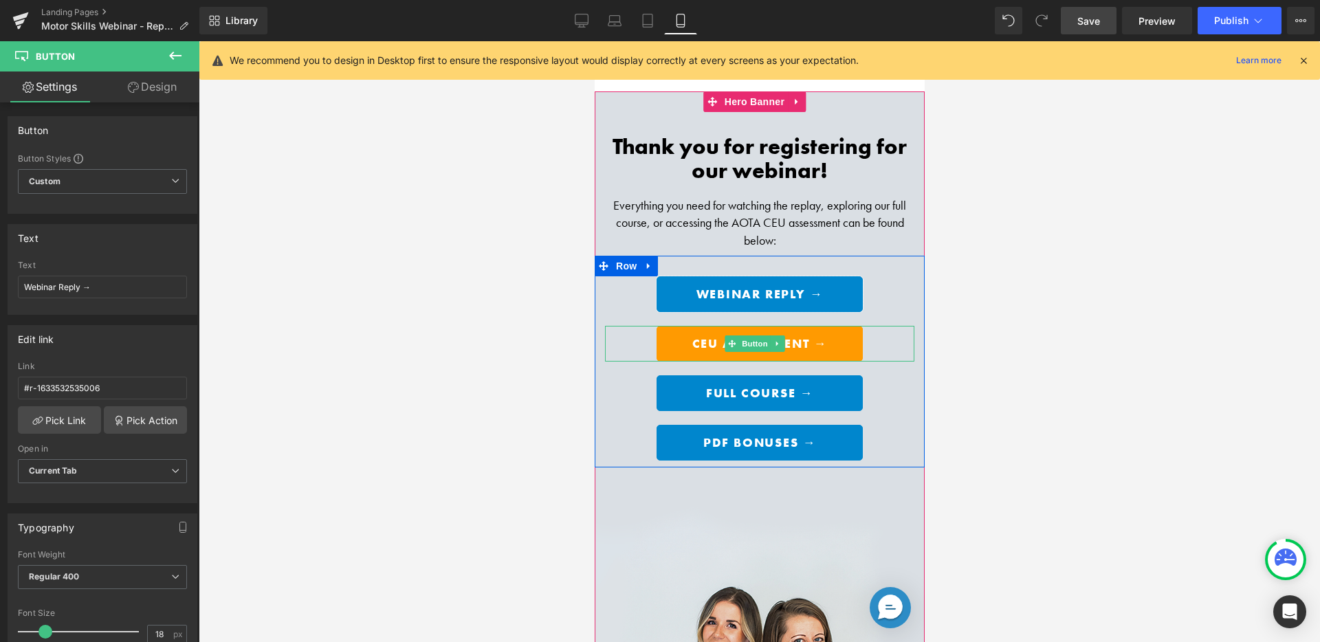
scroll to position [3, 0]
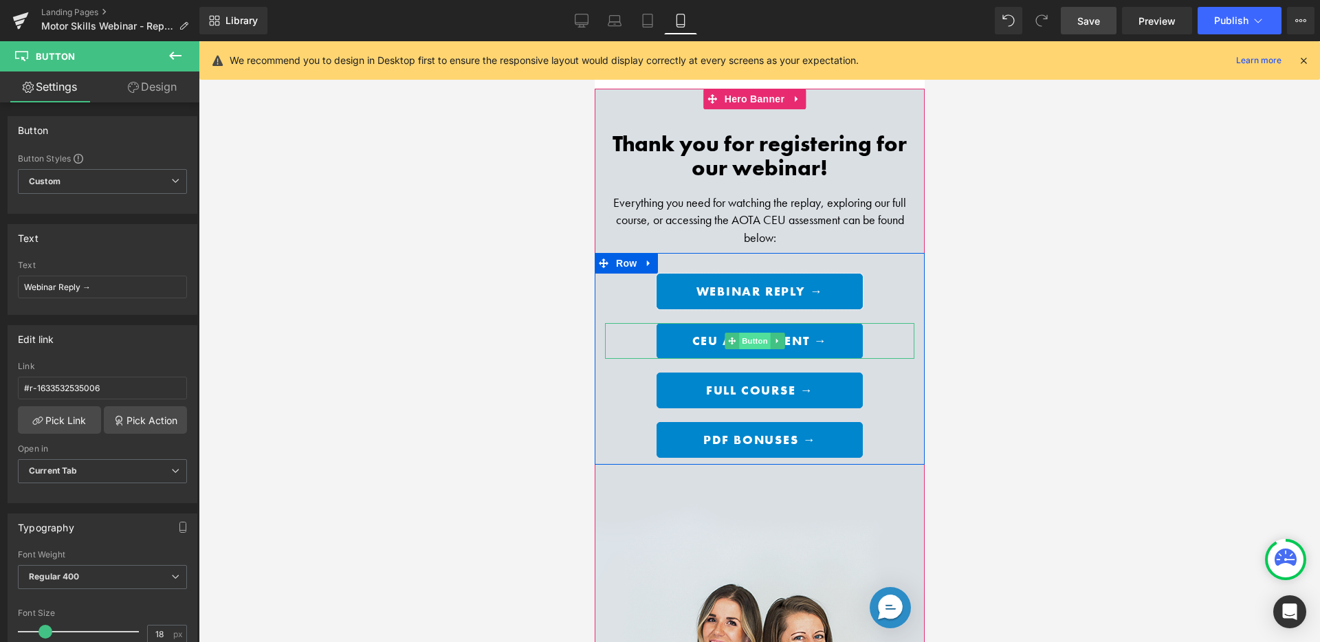
click at [763, 334] on span "Button" at bounding box center [755, 341] width 32 height 17
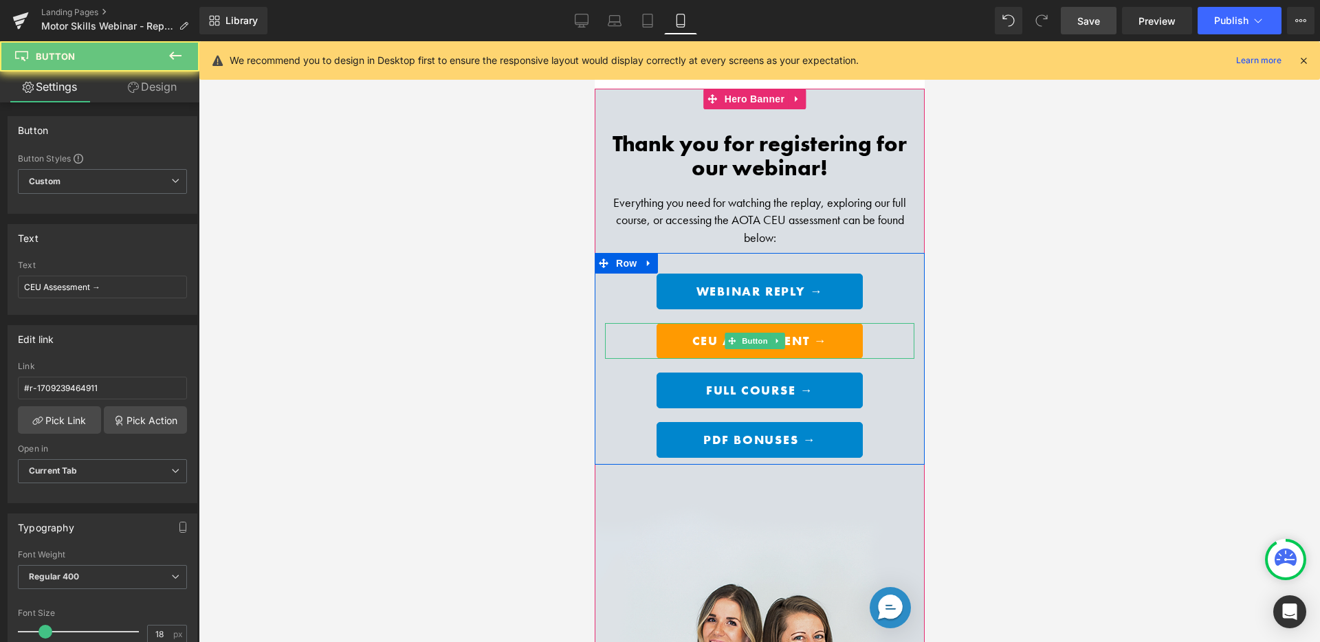
click at [807, 334] on span "CEU Assessment →" at bounding box center [759, 341] width 135 height 15
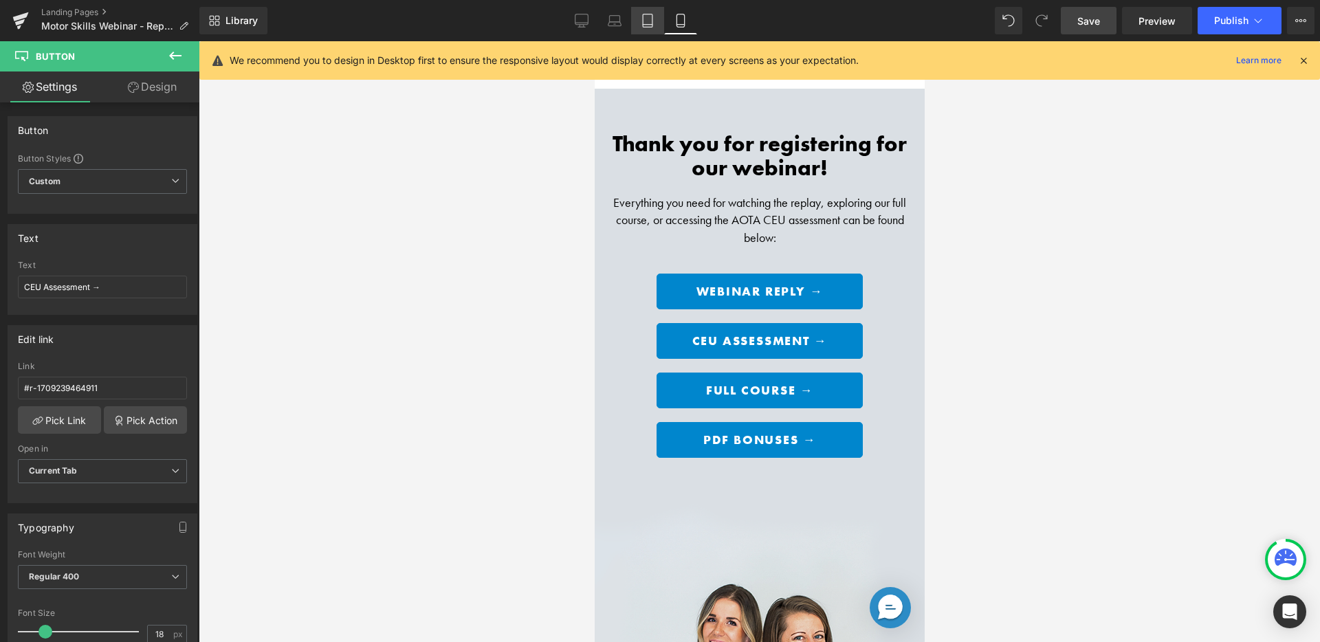
click at [650, 22] on icon at bounding box center [648, 21] width 14 height 14
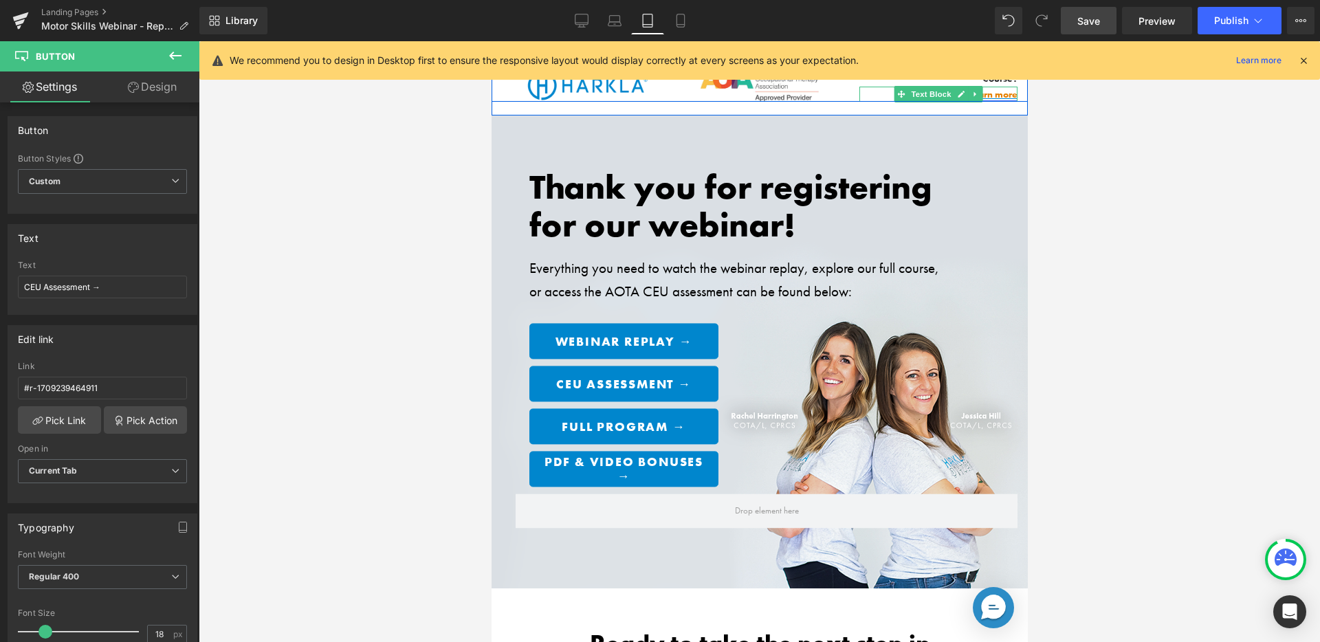
click at [924, 91] on span "Text Block" at bounding box center [930, 94] width 45 height 17
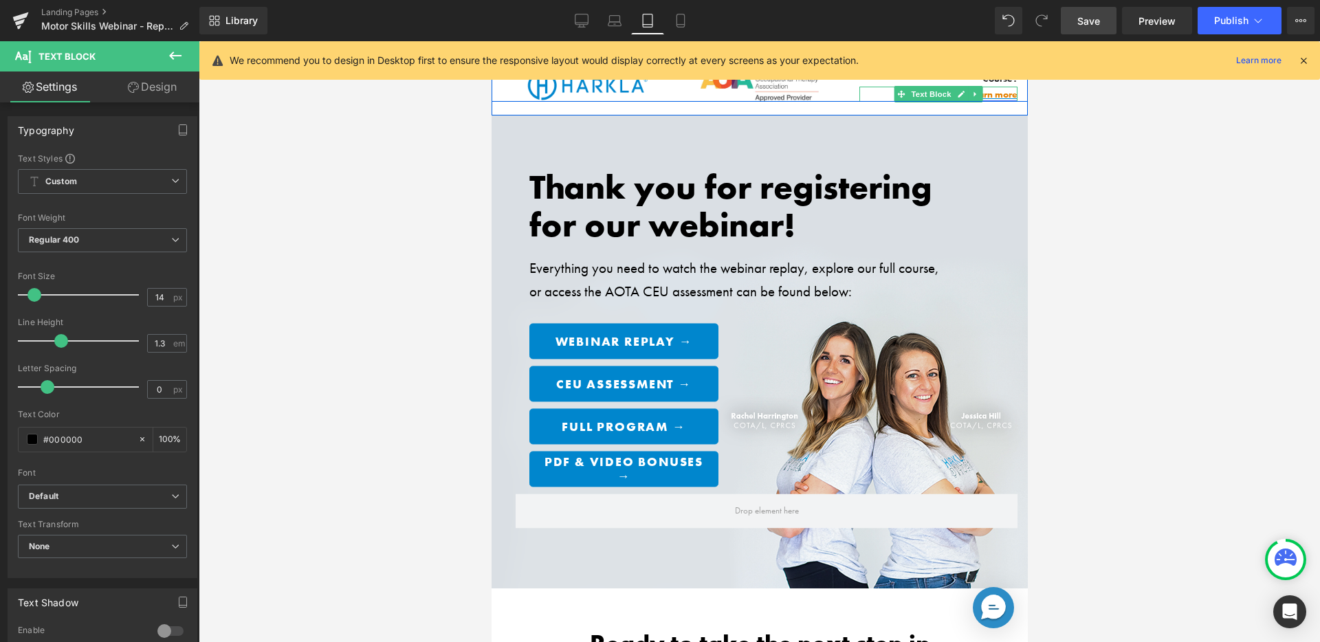
click at [990, 95] on link "Click here to learn more" at bounding box center [965, 94] width 103 height 12
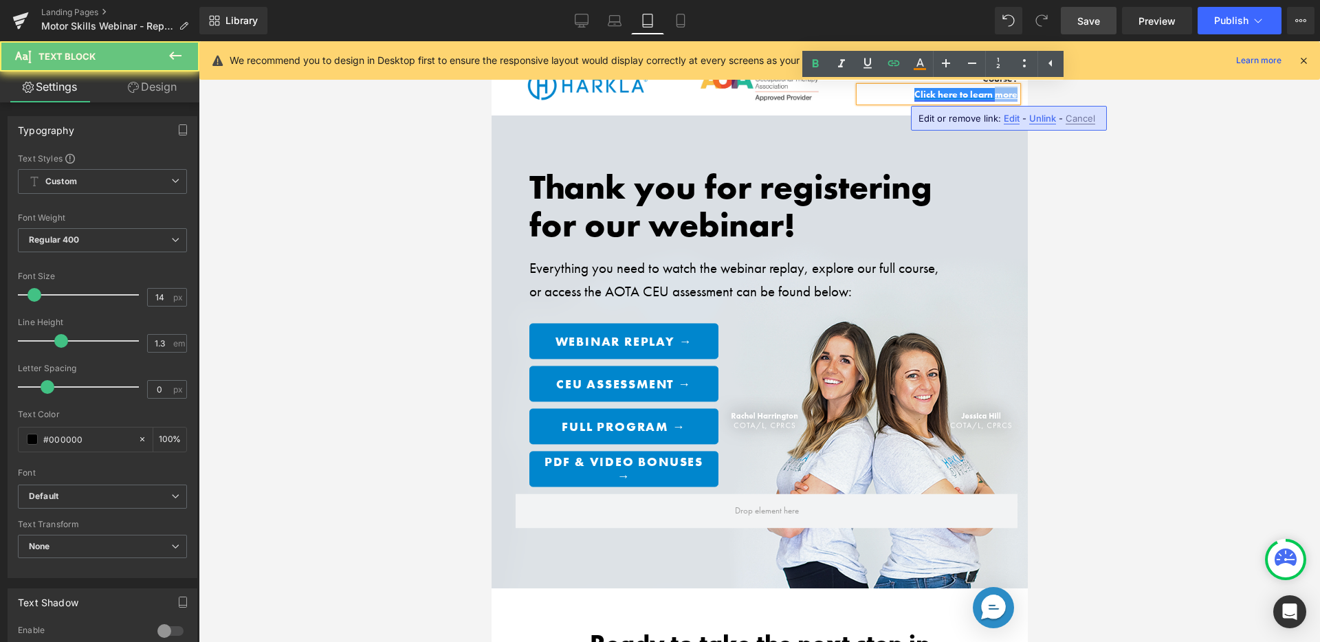
click at [990, 95] on link "Click here to learn more" at bounding box center [965, 94] width 103 height 12
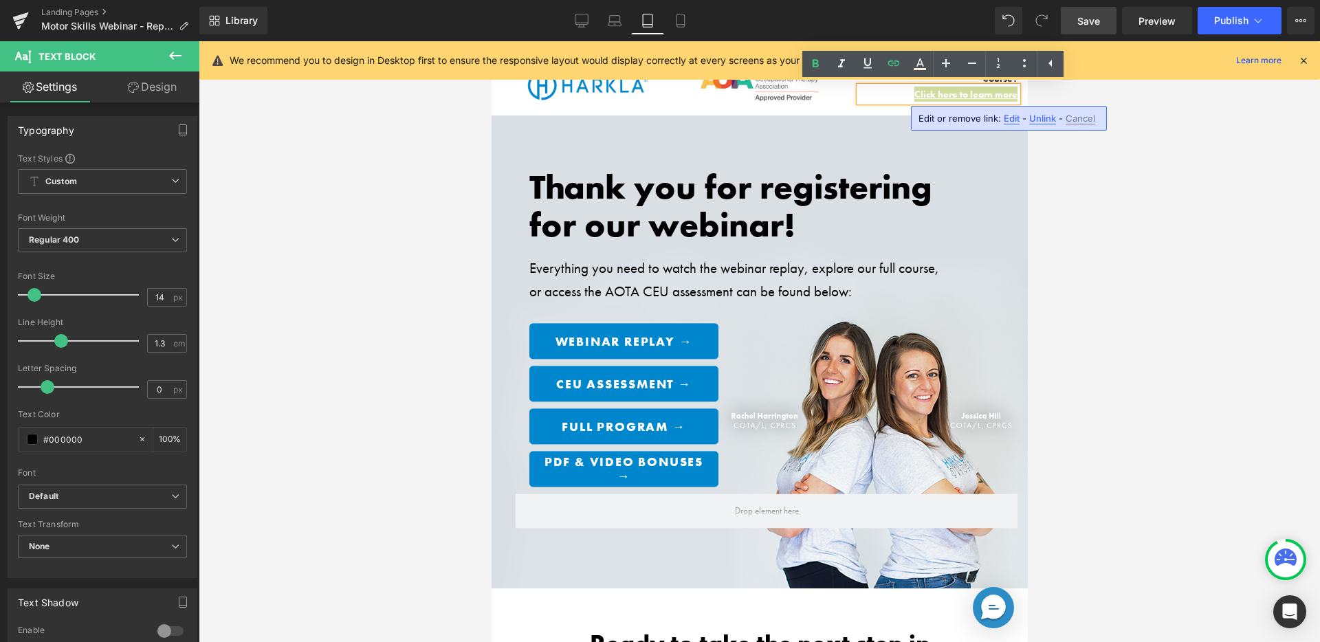
click at [1014, 113] on span "Edit" at bounding box center [1012, 119] width 16 height 12
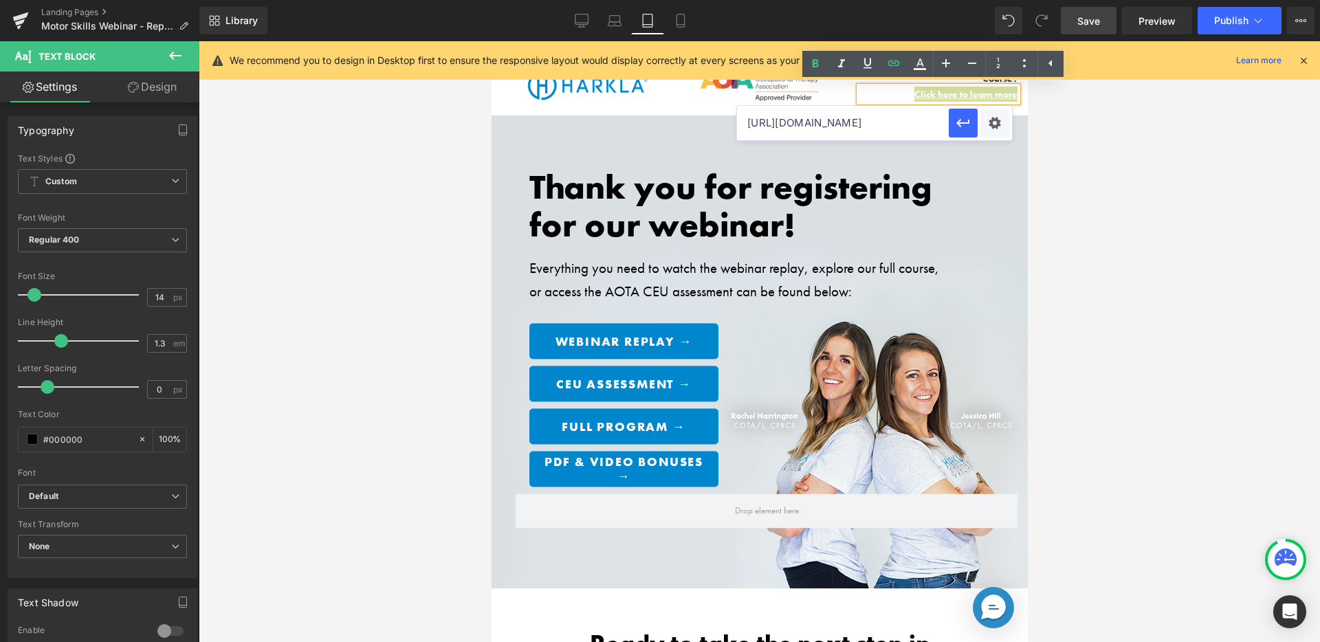
drag, startPoint x: 1089, startPoint y: 140, endPoint x: 1065, endPoint y: 120, distance: 30.7
click at [1089, 140] on div at bounding box center [760, 341] width 1122 height 601
click at [690, 25] on link "Mobile" at bounding box center [680, 21] width 33 height 28
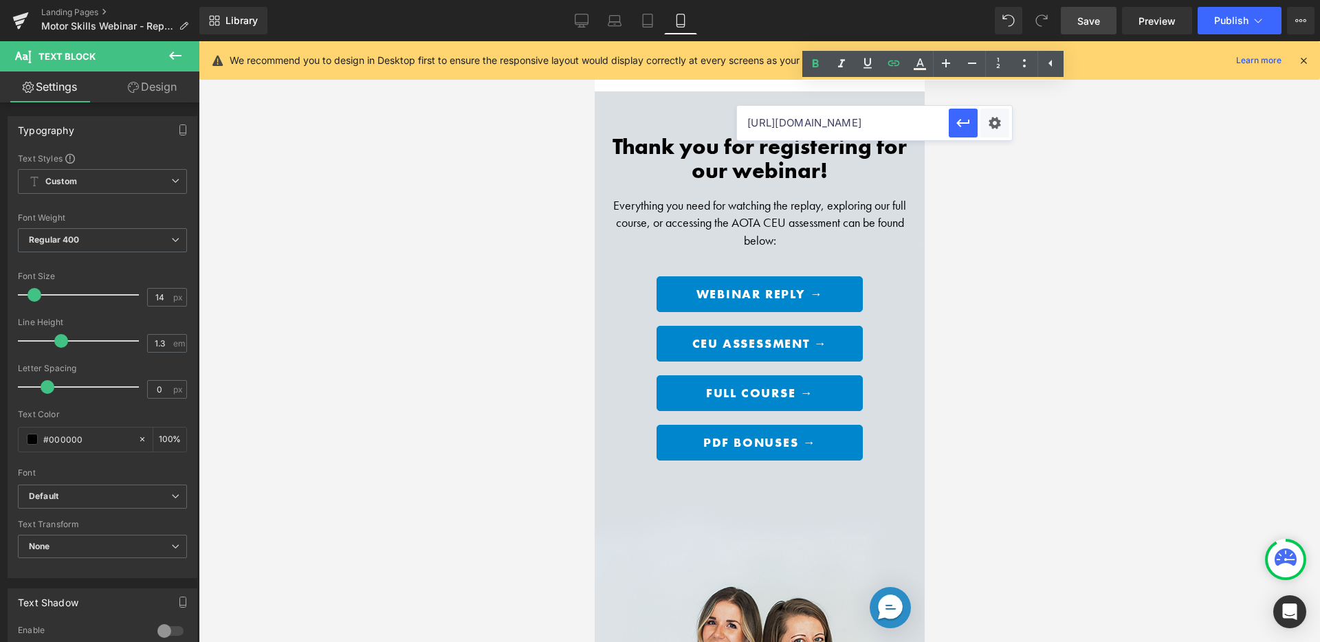
click at [1071, 153] on div at bounding box center [760, 341] width 1122 height 601
click at [972, 169] on div at bounding box center [760, 341] width 1122 height 601
click at [689, 17] on link "Mobile" at bounding box center [680, 21] width 33 height 28
drag, startPoint x: 607, startPoint y: 140, endPoint x: 627, endPoint y: 150, distance: 22.1
click at [607, 141] on div "Thank you for registering for our webinar! Heading Everything you need for watc…" at bounding box center [759, 195] width 330 height 121
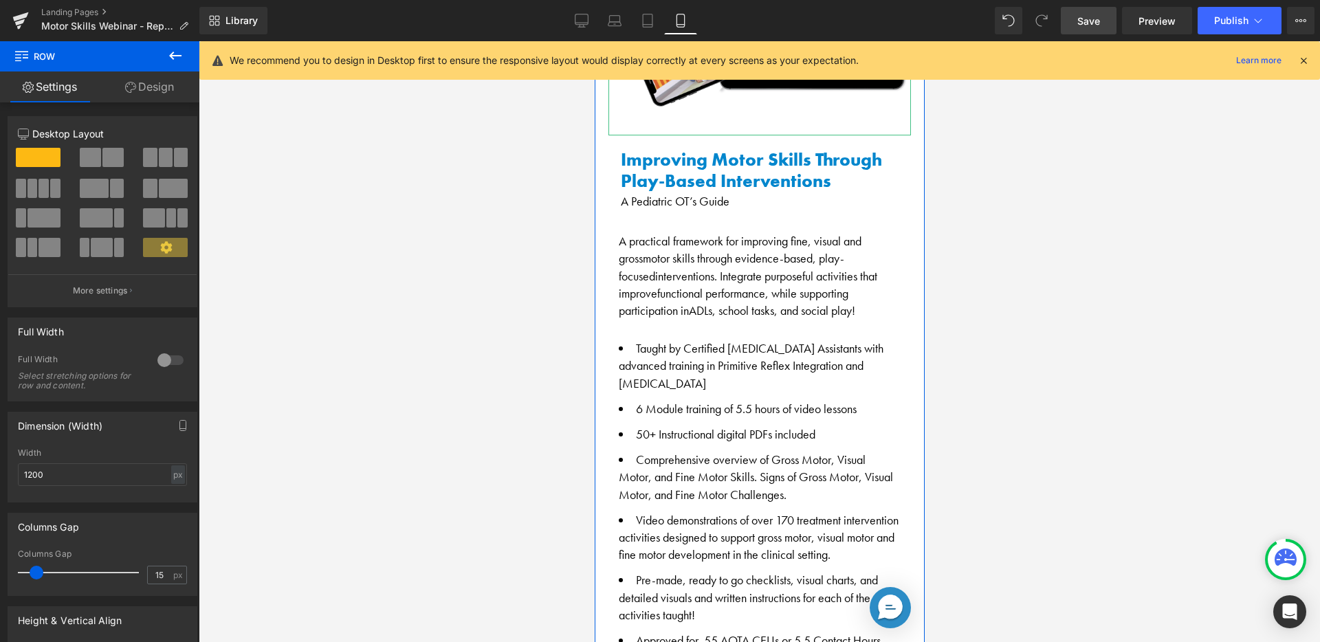
scroll to position [1331, 0]
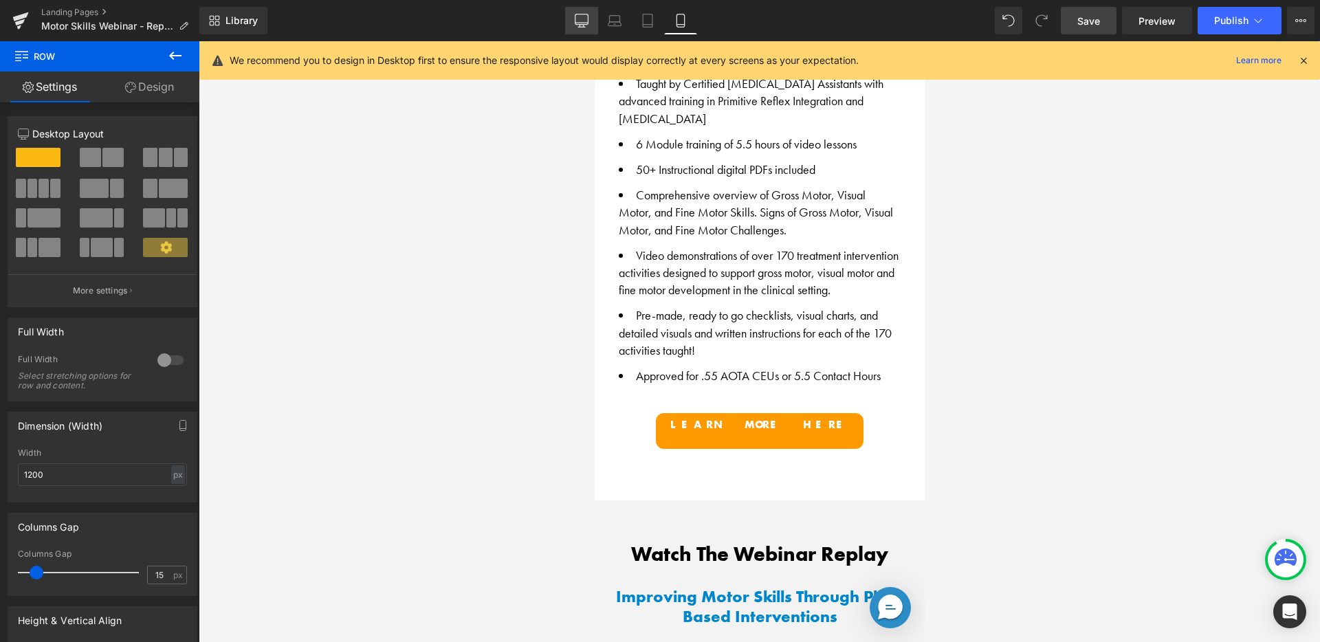
click at [579, 11] on link "Desktop" at bounding box center [581, 21] width 33 height 28
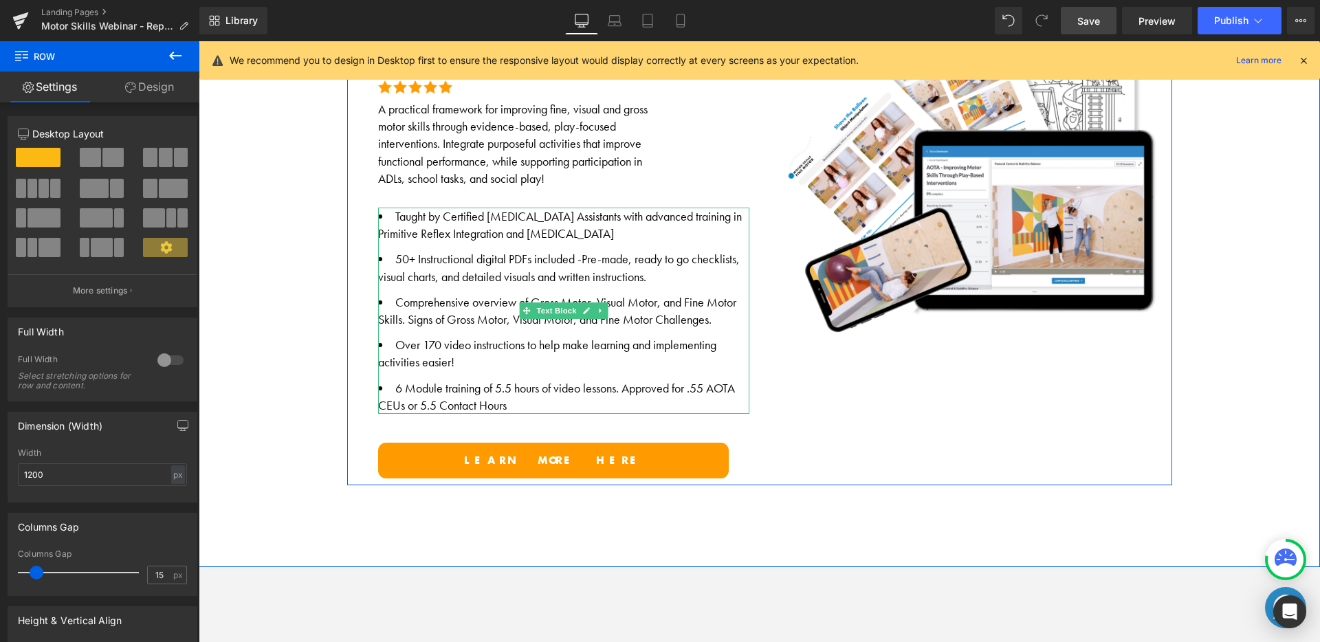
scroll to position [879, 0]
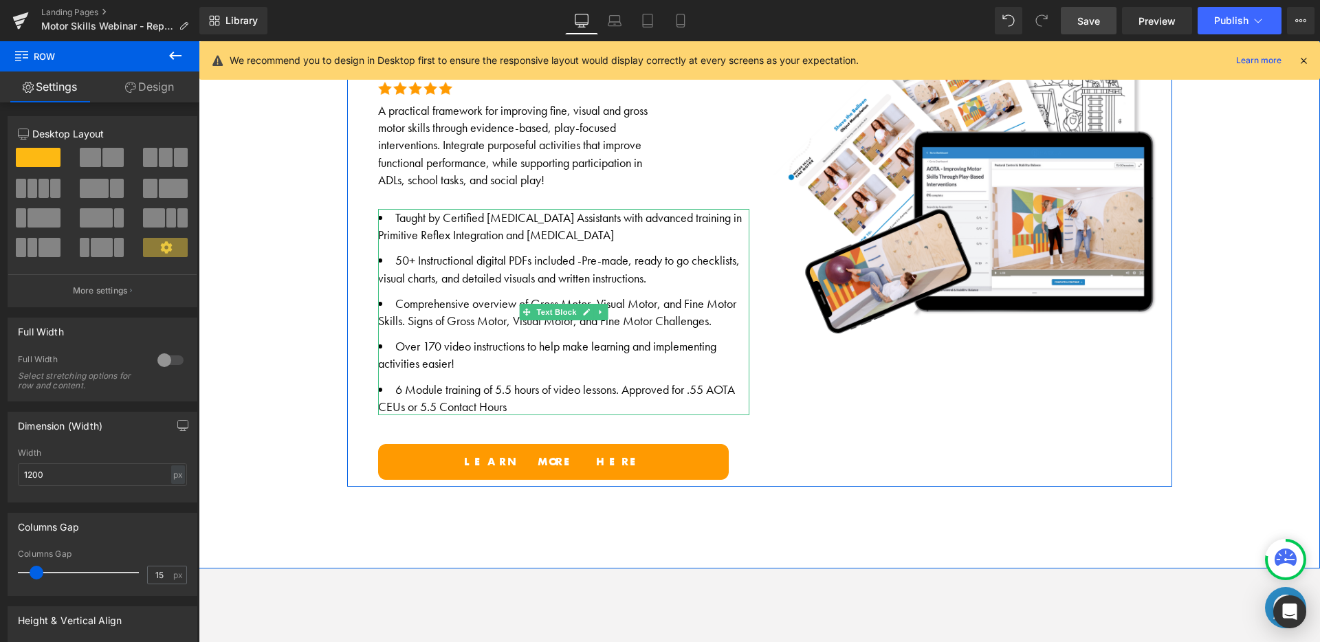
click at [435, 224] on li "Taught by Certified Occupational Therapy Assistants with advanced training in P…" at bounding box center [563, 226] width 371 height 34
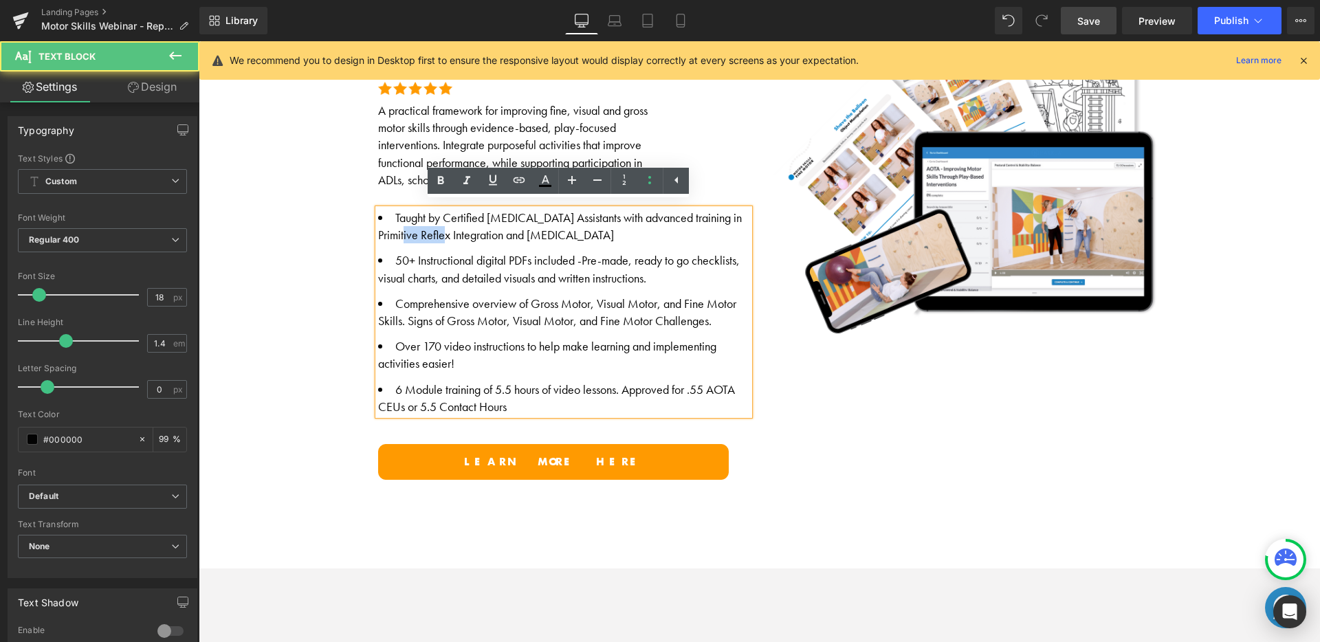
click at [435, 224] on li "Taught by Certified Occupational Therapy Assistants with advanced training in P…" at bounding box center [563, 226] width 371 height 34
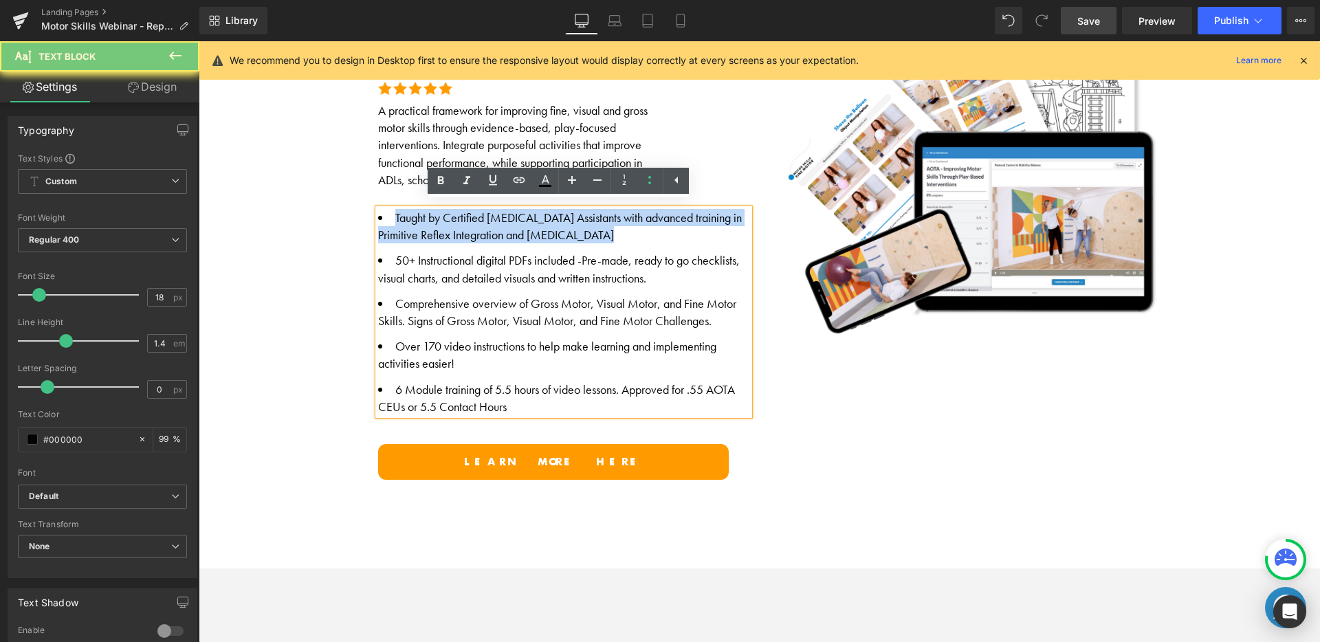
drag, startPoint x: 409, startPoint y: 220, endPoint x: 387, endPoint y: 213, distance: 23.1
click at [409, 220] on li "Taught by Certified Occupational Therapy Assistants with advanced training in P…" at bounding box center [563, 226] width 371 height 34
drag, startPoint x: 386, startPoint y: 212, endPoint x: 595, endPoint y: 192, distance: 209.3
click at [558, 402] on ul "Taught by Certified Occupational Therapy Assistants with advanced training in P…" at bounding box center [563, 312] width 371 height 206
copy ul "Taught by Certified Occupational Therapy Assistants with advanced training in P…"
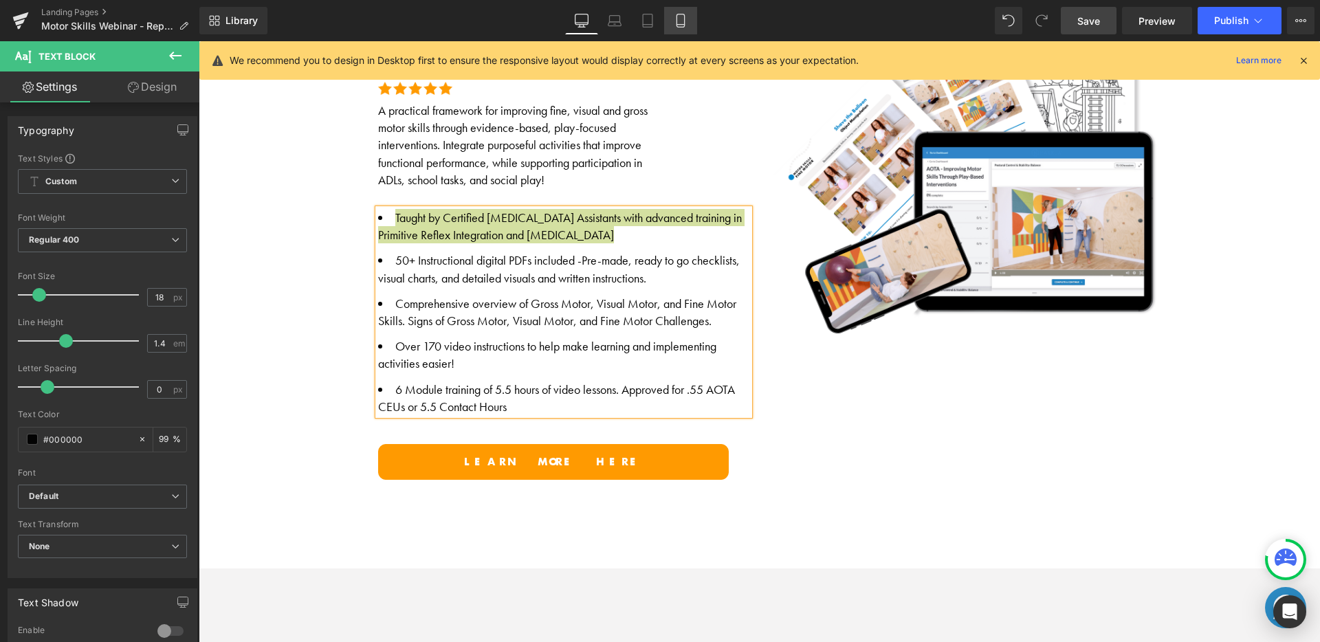
click at [680, 28] on link "Mobile" at bounding box center [680, 21] width 33 height 28
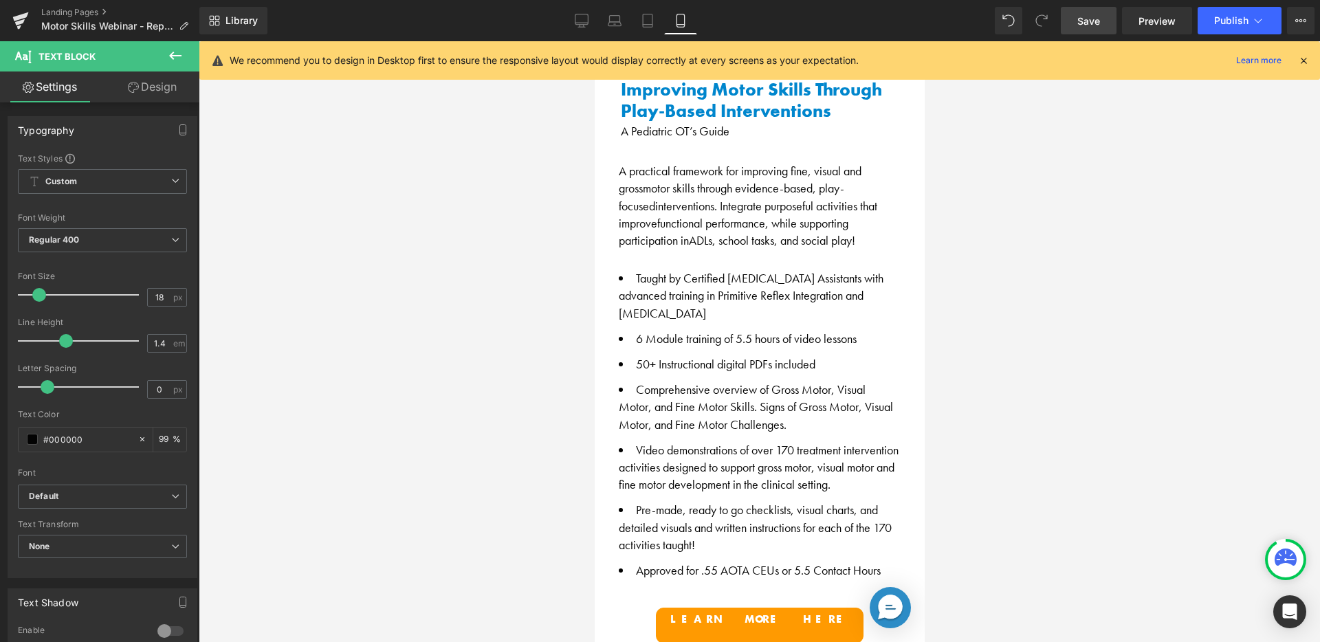
scroll to position [1137, 0]
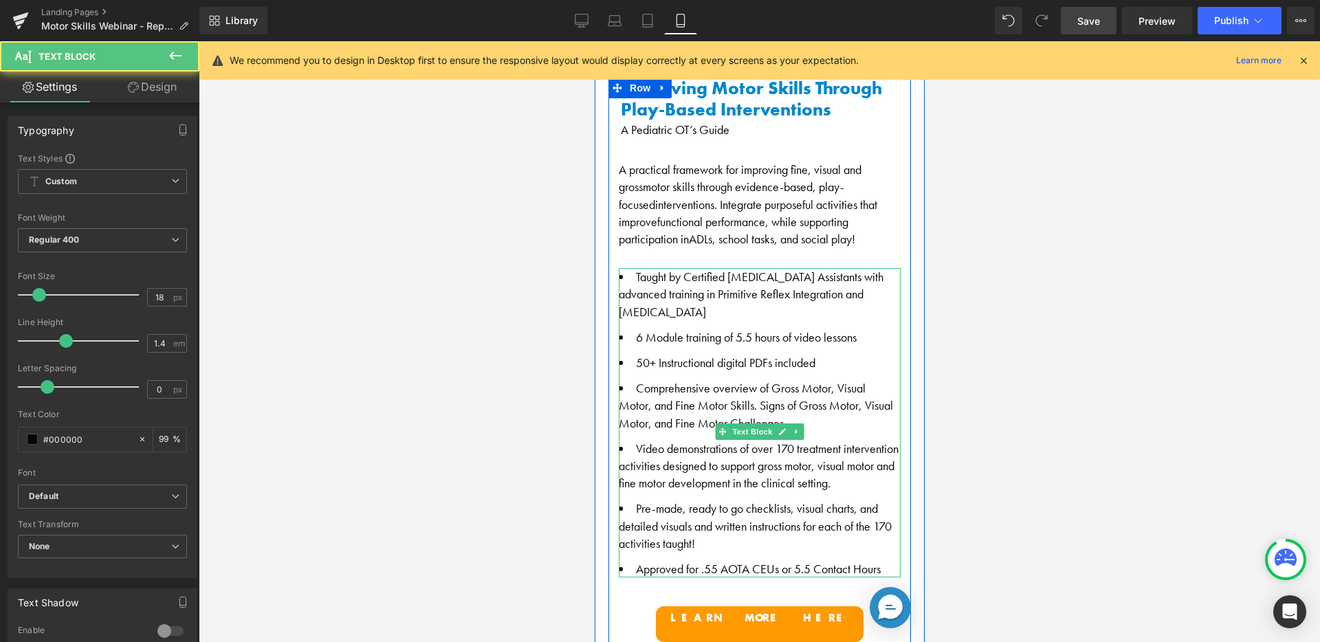
click at [671, 300] on ul "Taught by Certified Occupational Therapy Assistants with advanced training in P…" at bounding box center [759, 422] width 282 height 309
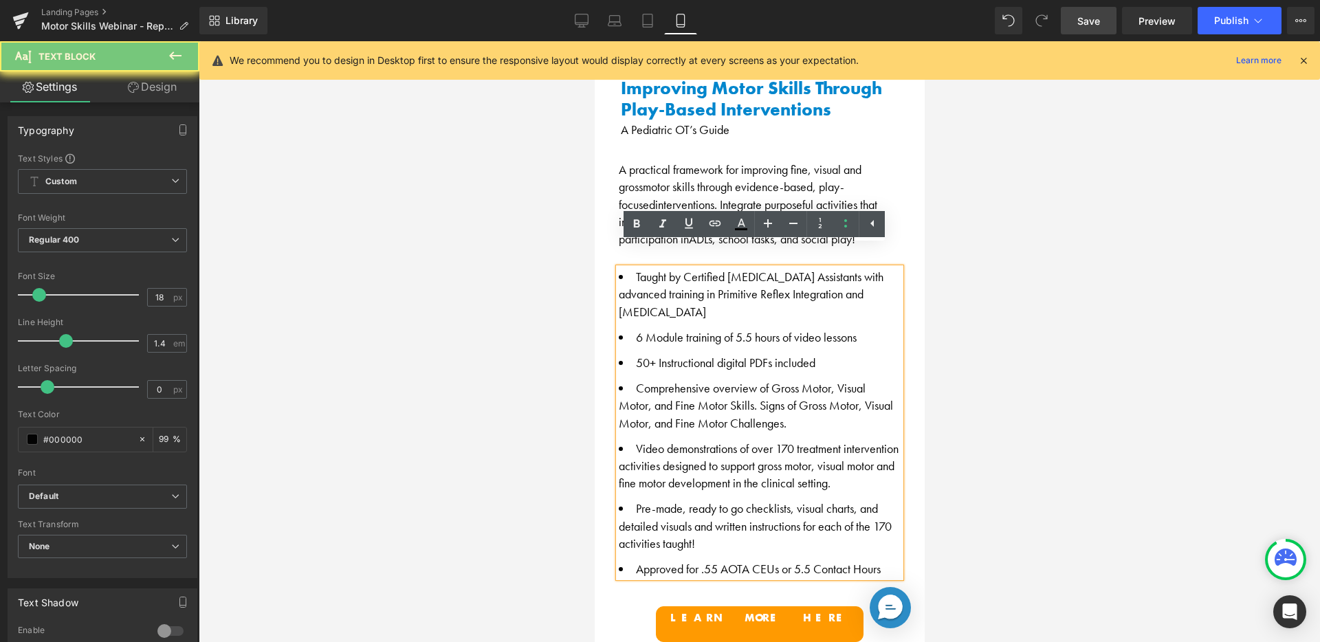
click at [618, 268] on li "Taught by Certified Occupational Therapy Assistants with advanced training in P…" at bounding box center [759, 294] width 282 height 52
drag, startPoint x: 625, startPoint y: 253, endPoint x: 897, endPoint y: 563, distance: 412.7
click at [899, 563] on div "Improving Motor Skills Through Play-Based Interventions A Pediatric OT’s Guide …" at bounding box center [759, 332] width 303 height 508
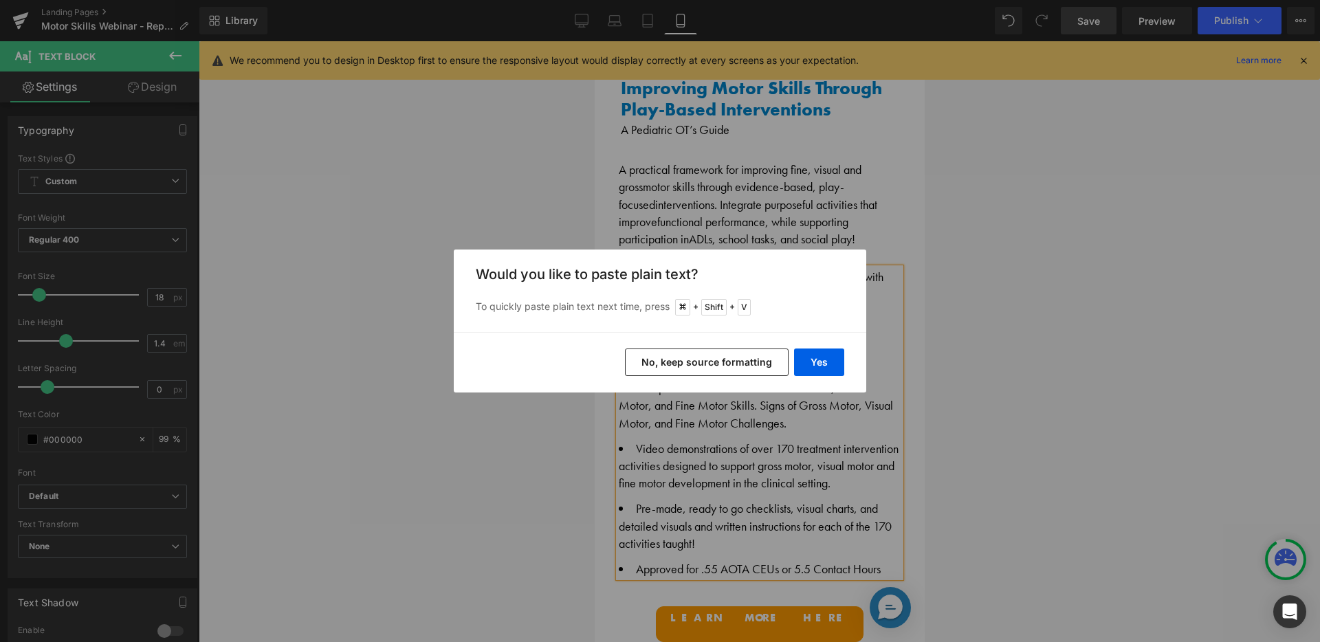
click at [743, 362] on button "No, keep source formatting" at bounding box center [707, 363] width 164 height 28
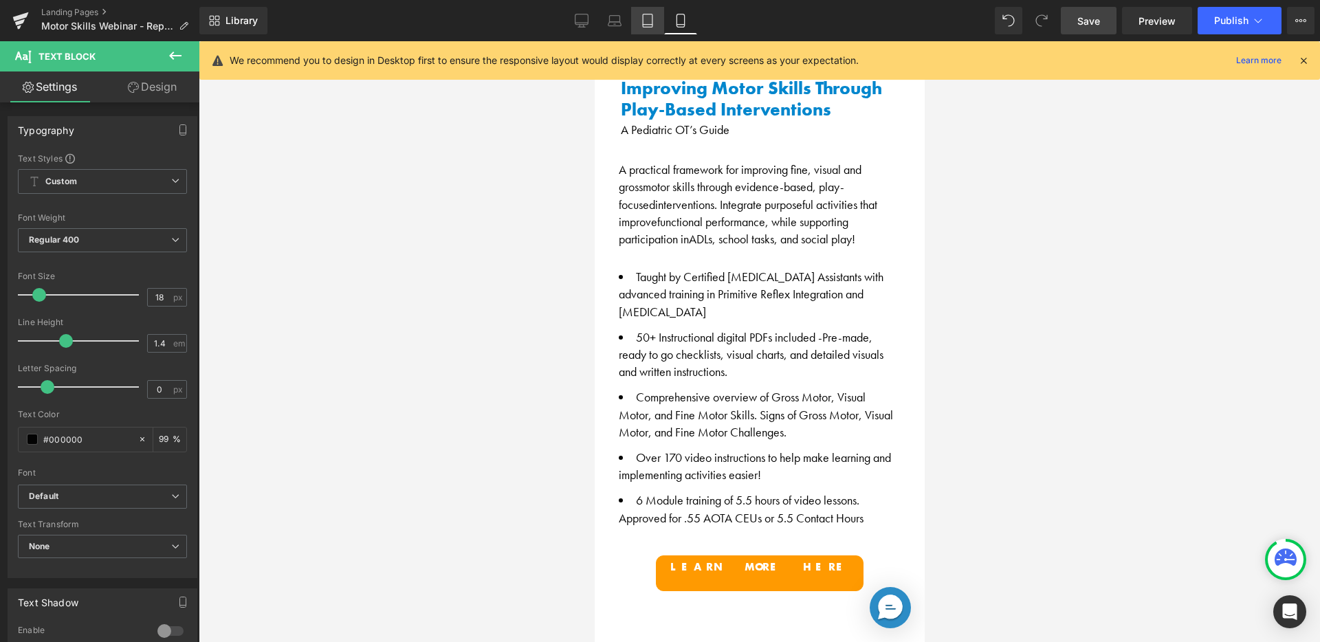
click at [648, 29] on link "Tablet" at bounding box center [647, 21] width 33 height 28
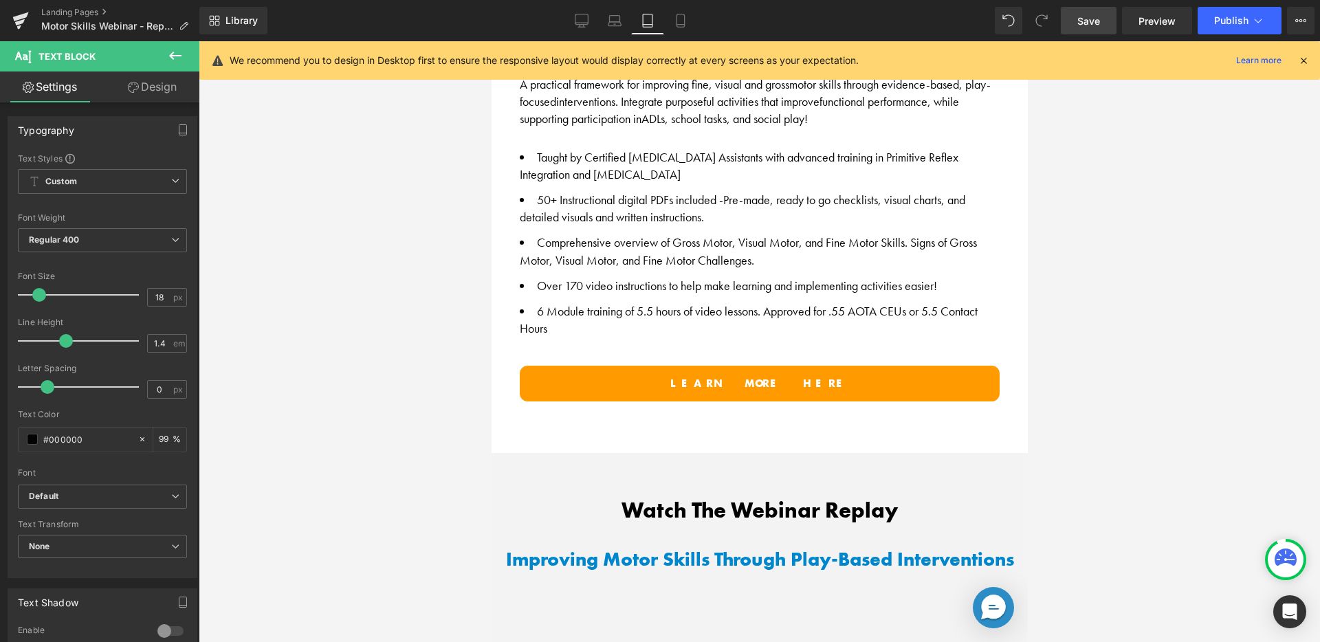
scroll to position [980, 0]
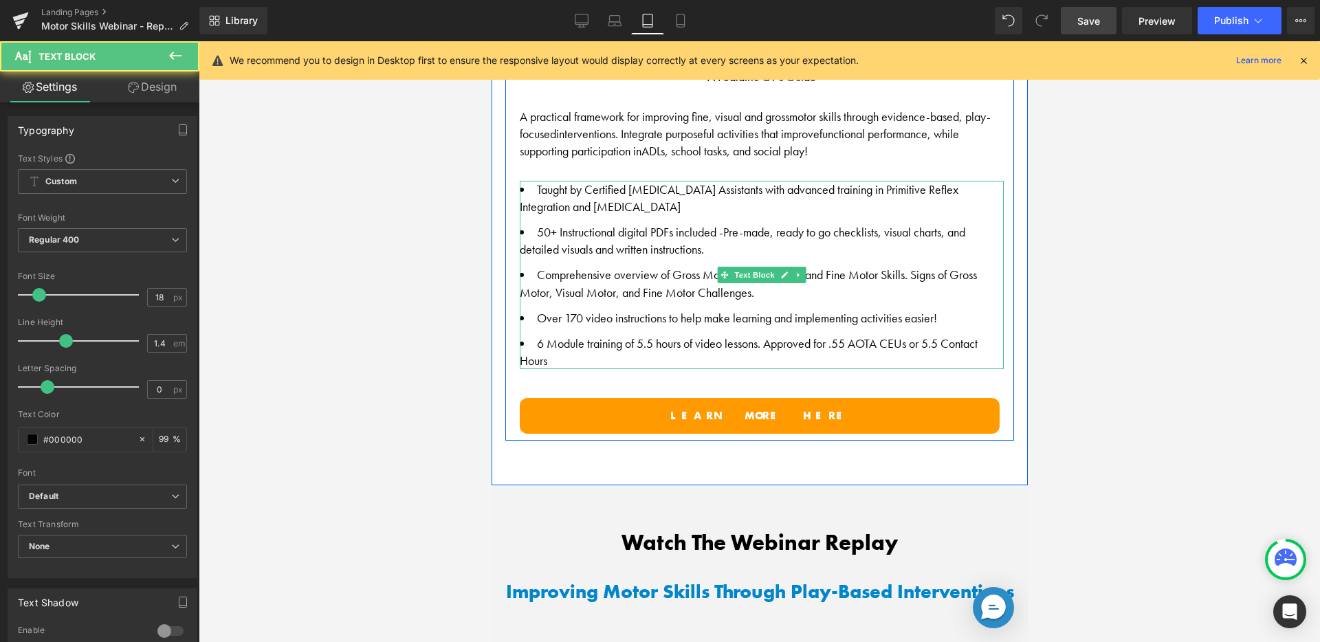
click at [745, 335] on li "6 Module training of 5.5 hours of video lessons. Approved for .55 AOTA CEUs or …" at bounding box center [761, 352] width 484 height 34
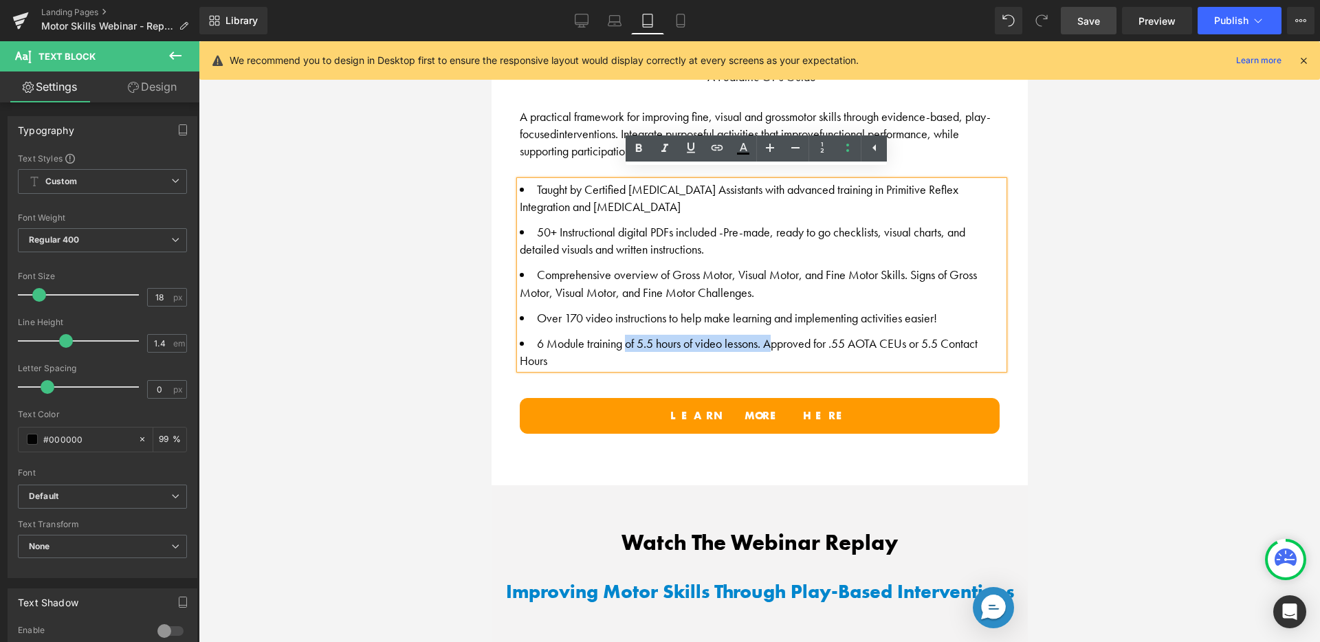
drag, startPoint x: 769, startPoint y: 334, endPoint x: 622, endPoint y: 331, distance: 147.2
click at [622, 335] on li "6 Module training of 5.5 hours of video lessons. Approved for .55 AOTA CEUs or …" at bounding box center [761, 352] width 484 height 34
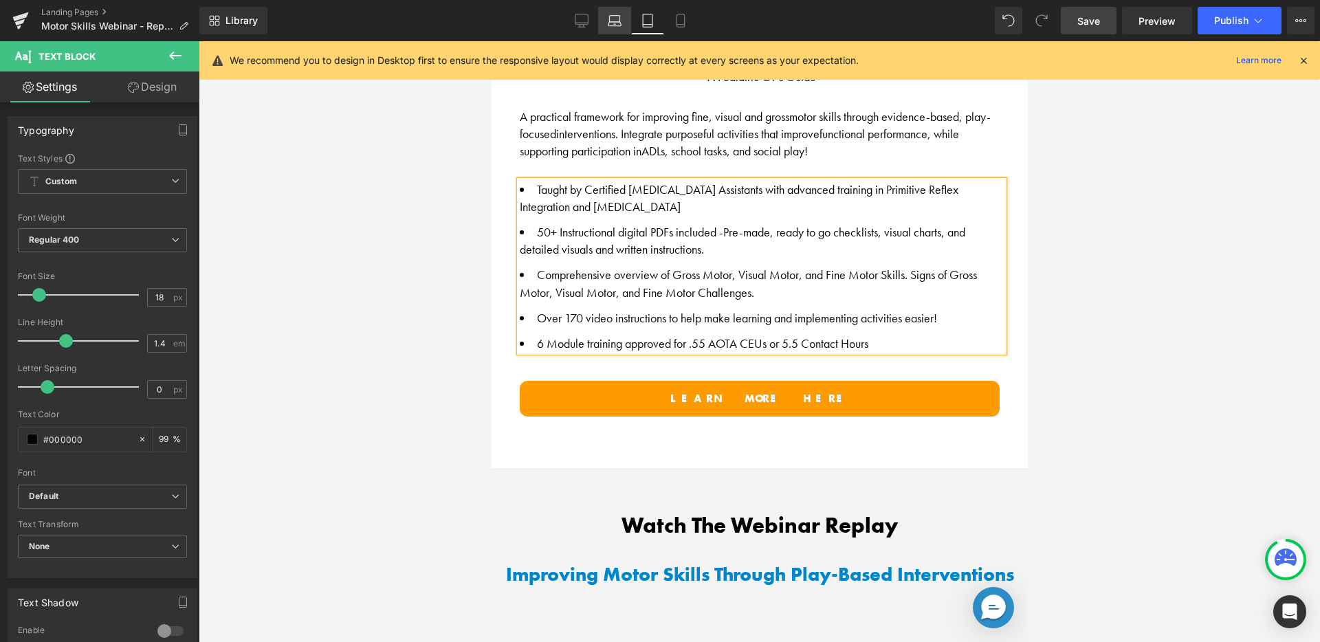
click at [623, 17] on link "Laptop" at bounding box center [614, 21] width 33 height 28
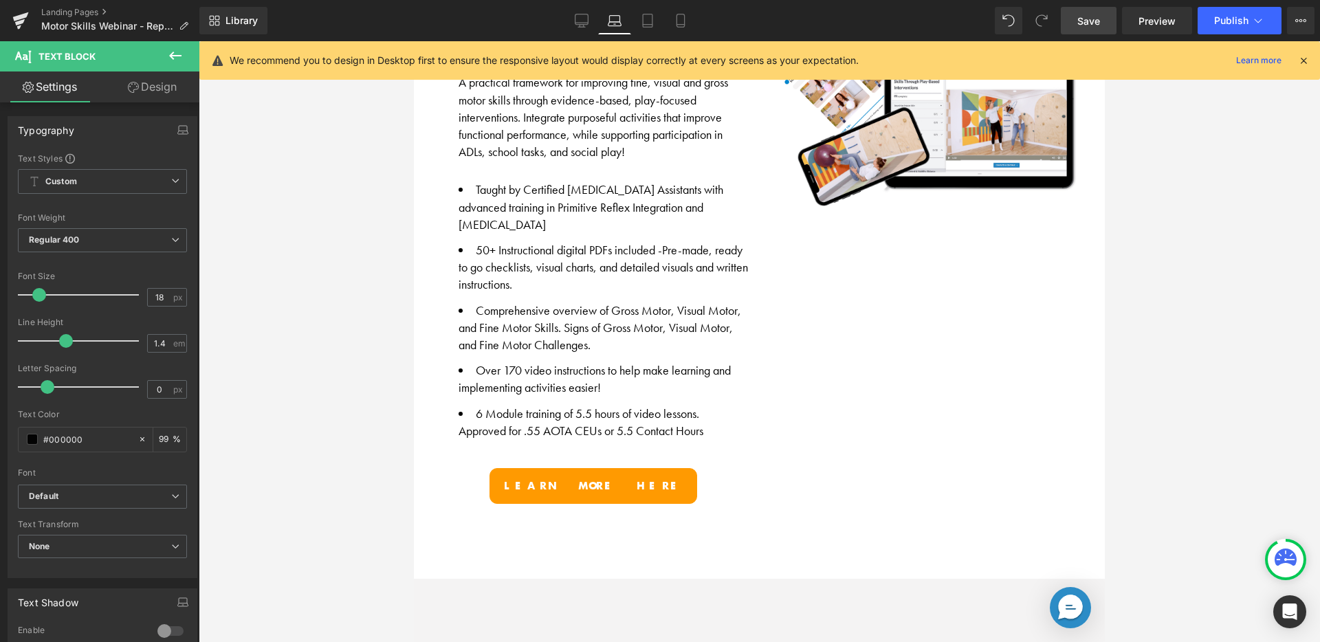
scroll to position [803, 0]
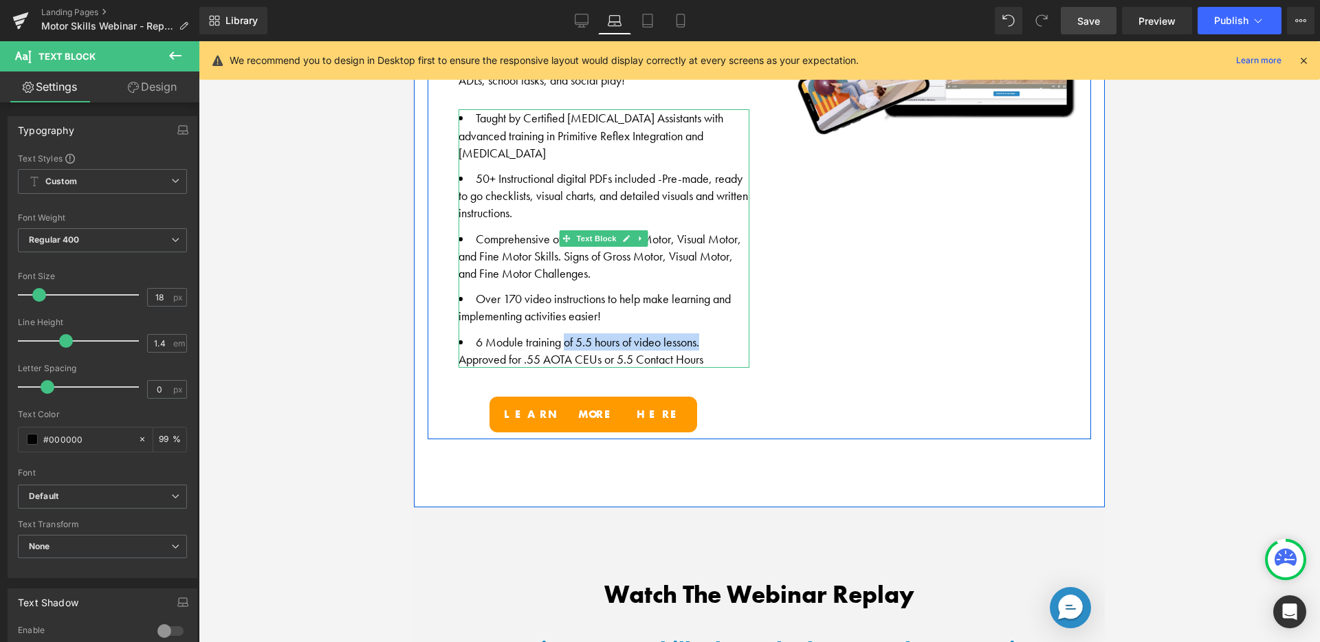
drag, startPoint x: 561, startPoint y: 338, endPoint x: 712, endPoint y: 342, distance: 151.3
click at [712, 342] on li "6 Module training of 5.5 hours of video lessons. Approved for .55 AOTA CEUs or …" at bounding box center [604, 351] width 291 height 34
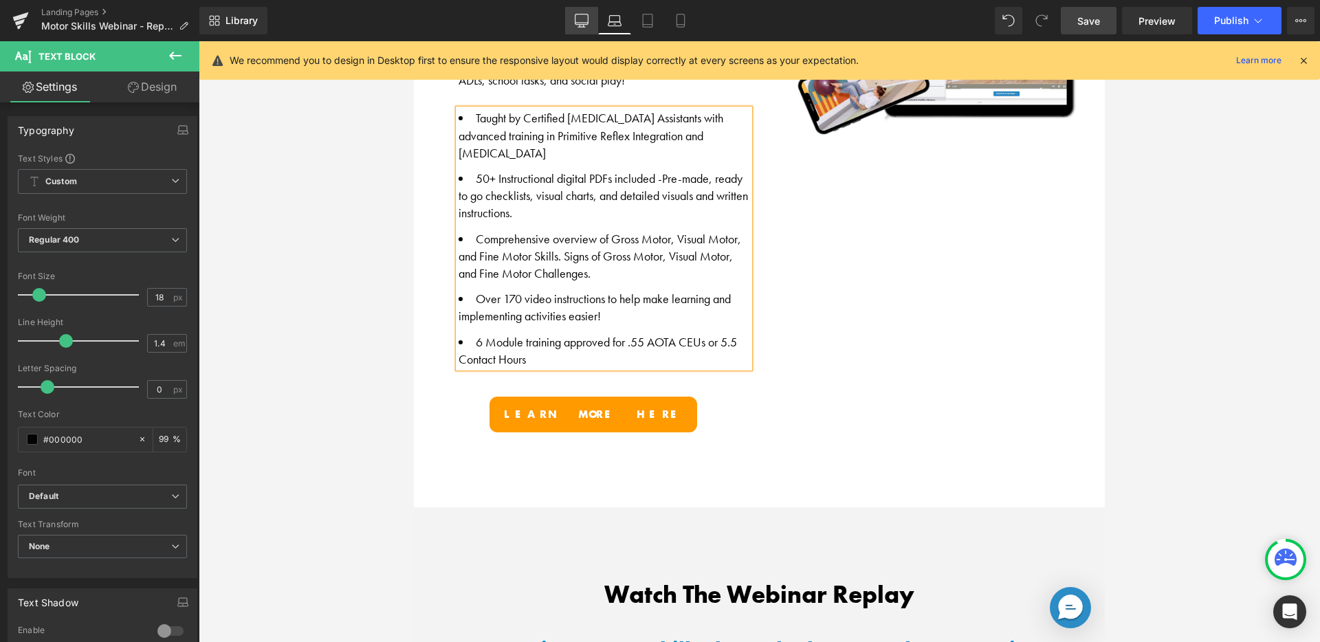
click at [585, 22] on icon at bounding box center [582, 21] width 14 height 14
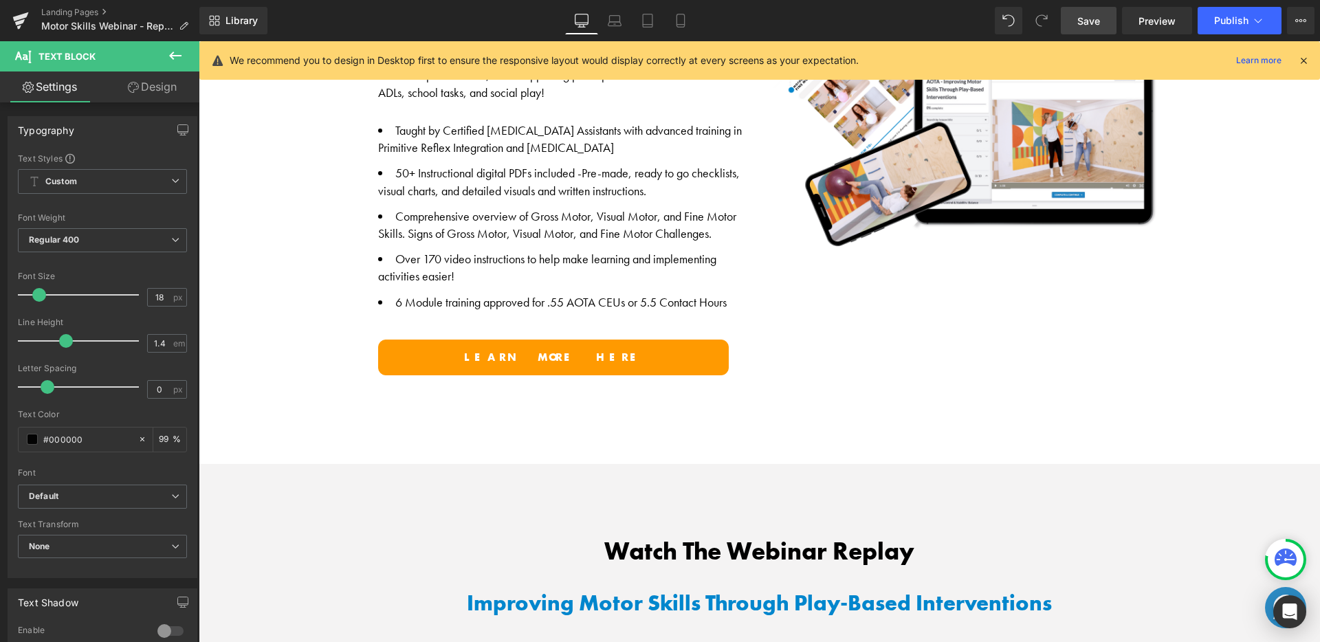
scroll to position [701, 0]
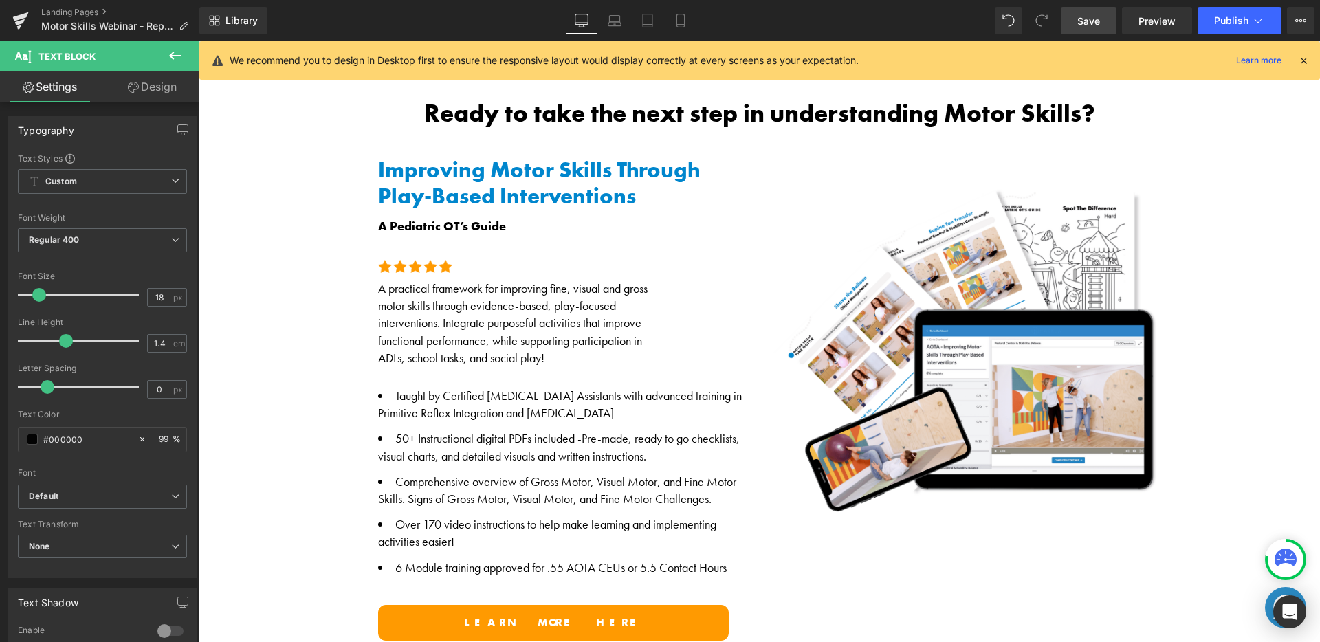
click at [1107, 19] on link "Save" at bounding box center [1089, 21] width 56 height 28
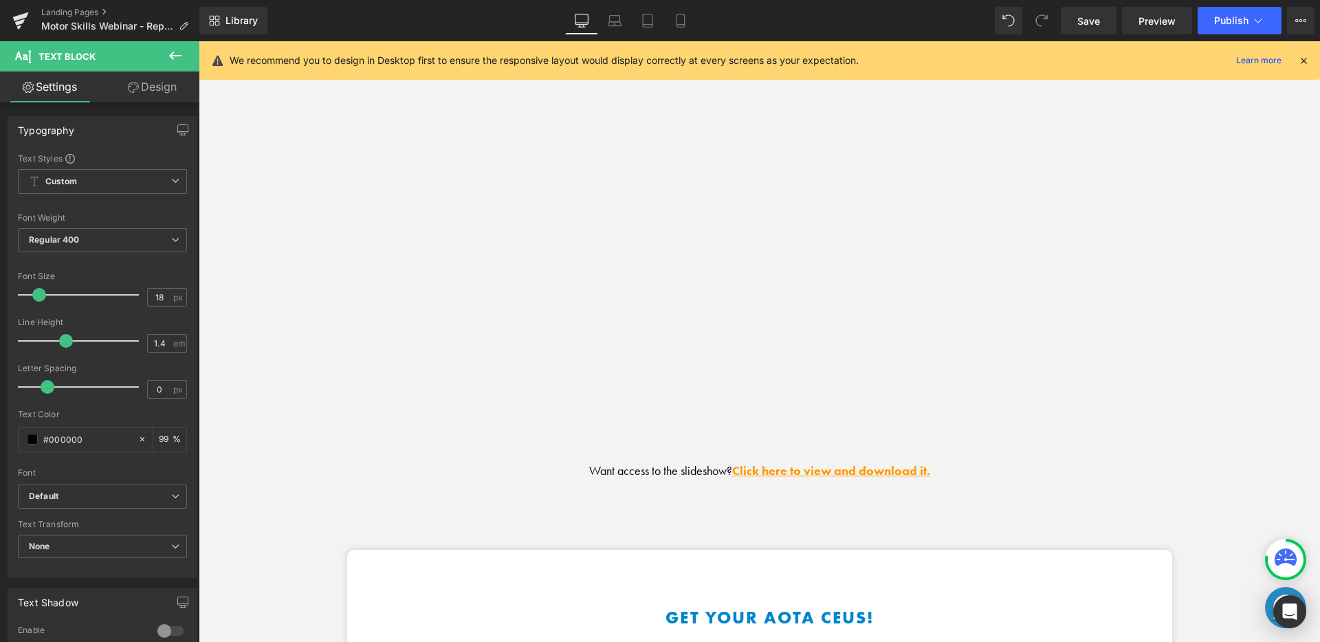
scroll to position [1615, 0]
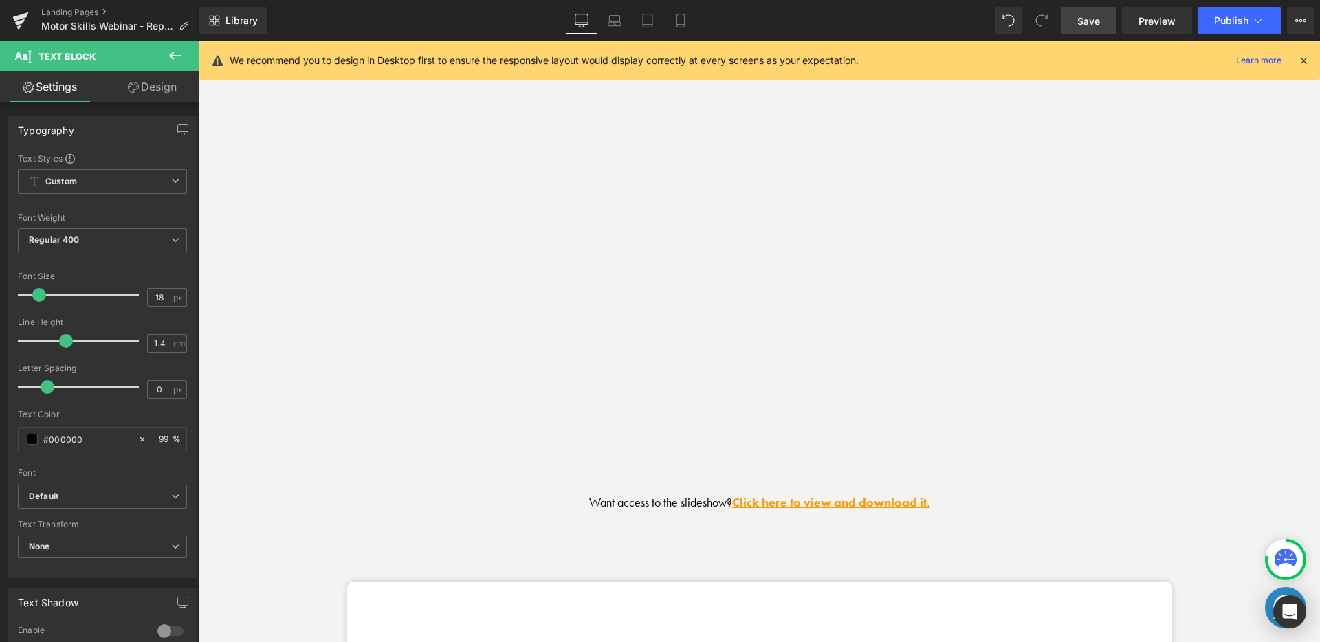
click at [1093, 14] on span "Save" at bounding box center [1089, 21] width 23 height 14
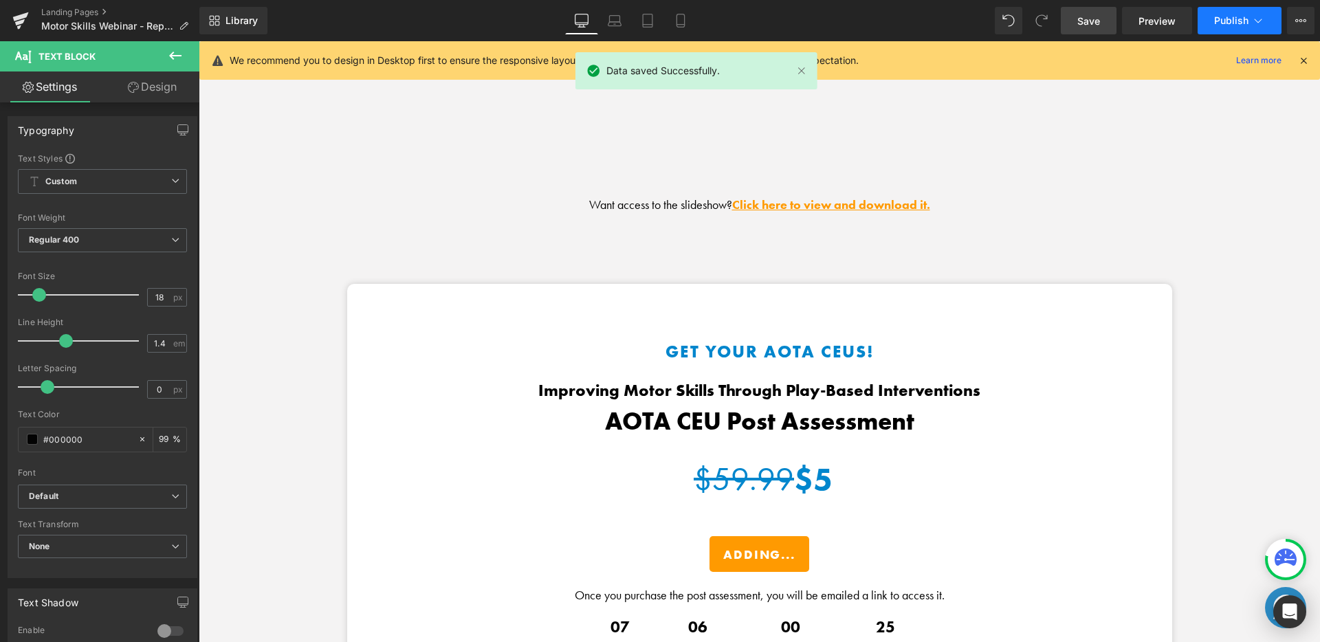
scroll to position [1721, 0]
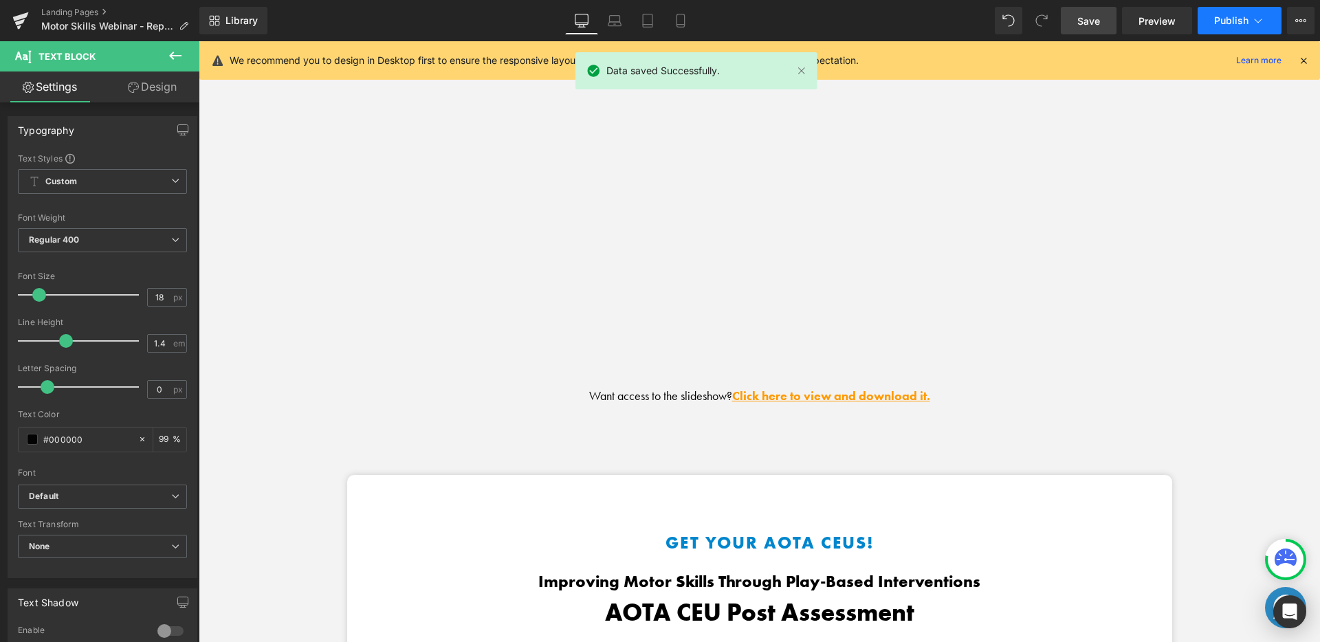
click at [1175, 24] on span "Publish" at bounding box center [1231, 20] width 34 height 11
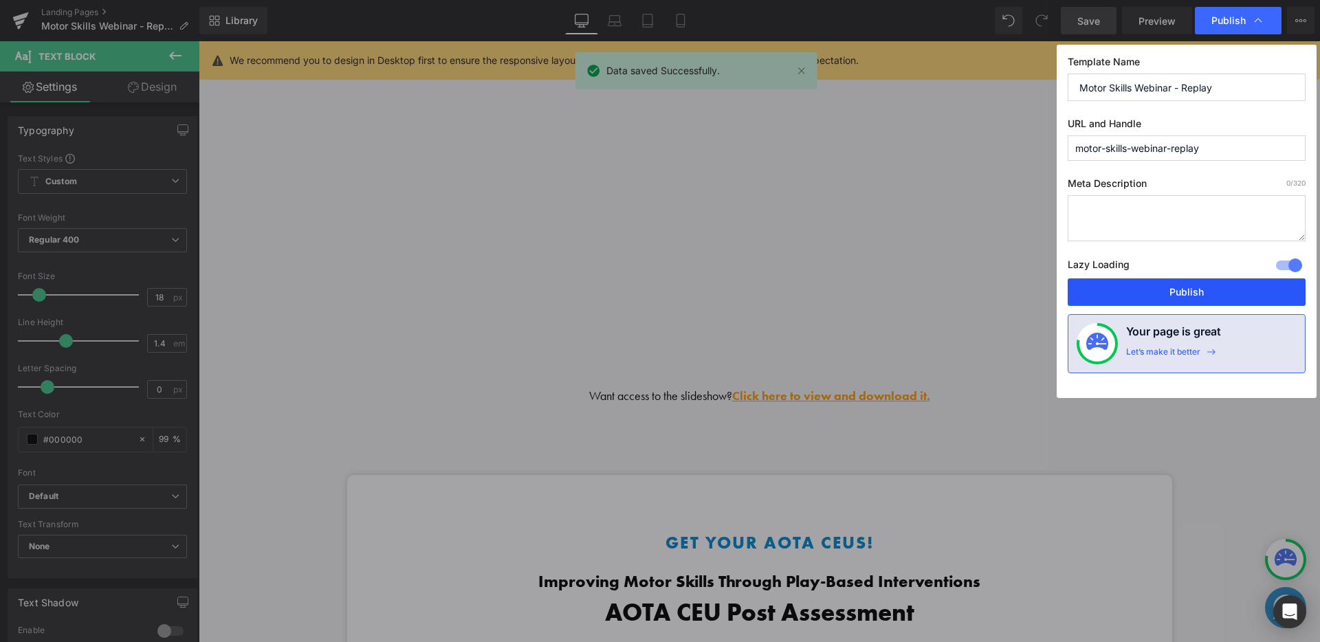
click at [1136, 284] on button "Publish" at bounding box center [1187, 293] width 238 height 28
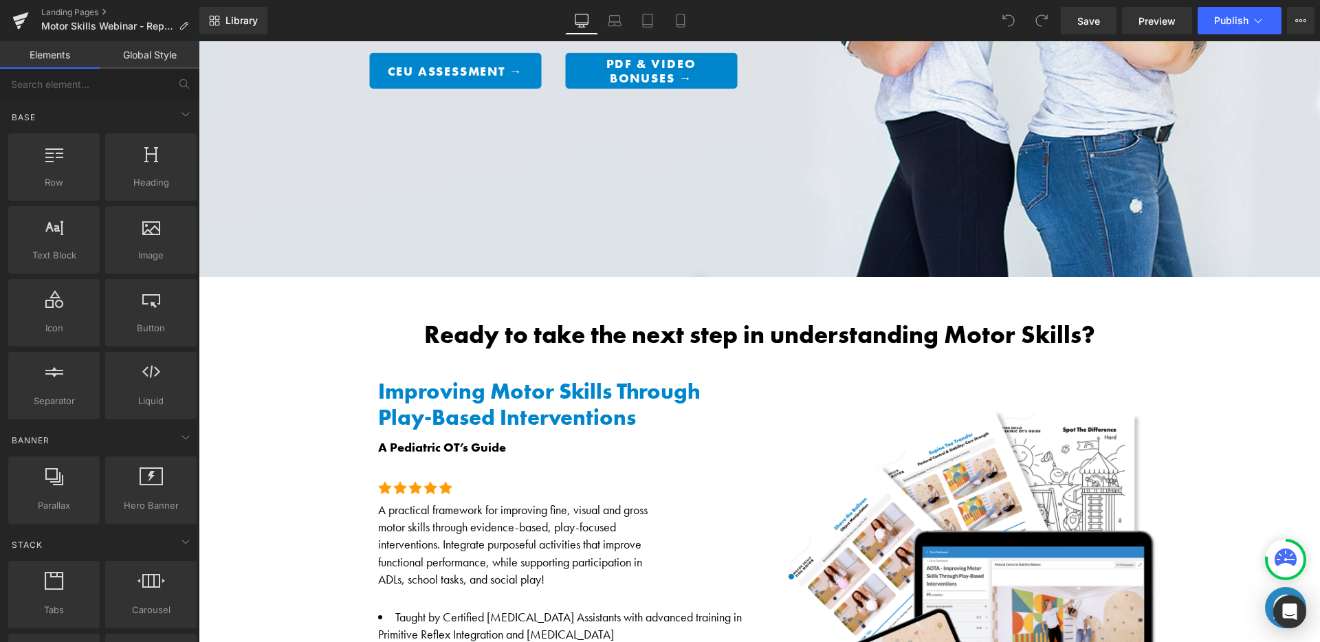
scroll to position [644, 0]
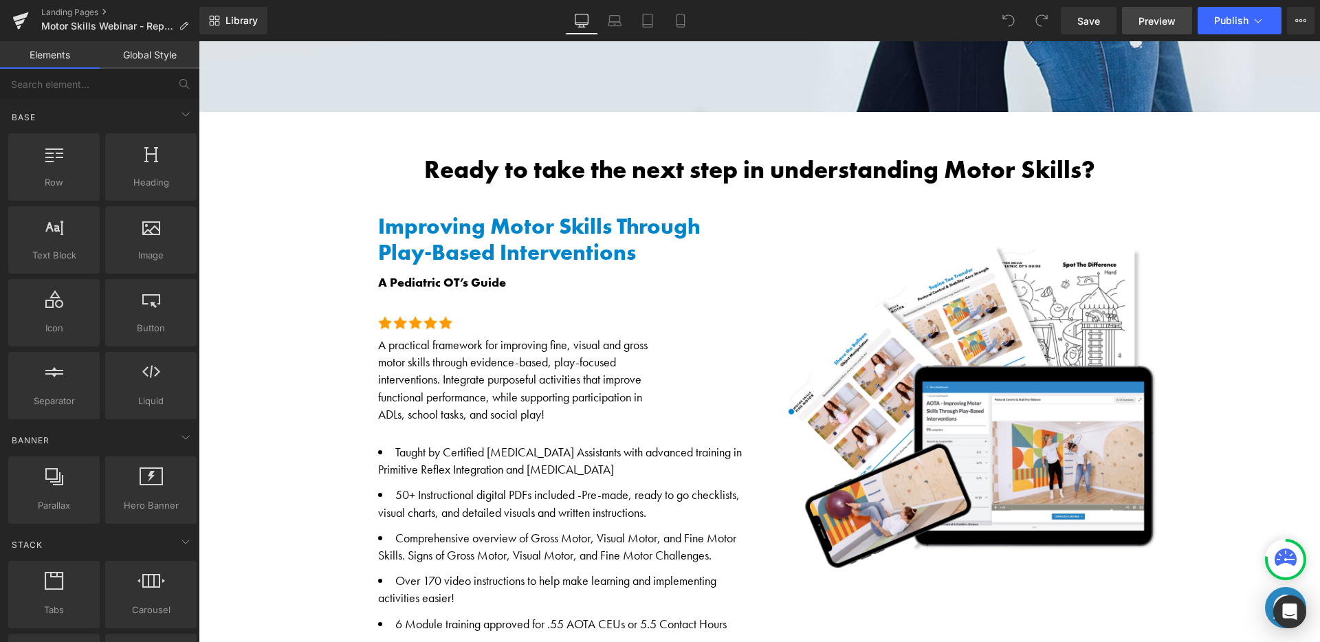
click at [1151, 27] on span "Preview" at bounding box center [1157, 21] width 37 height 14
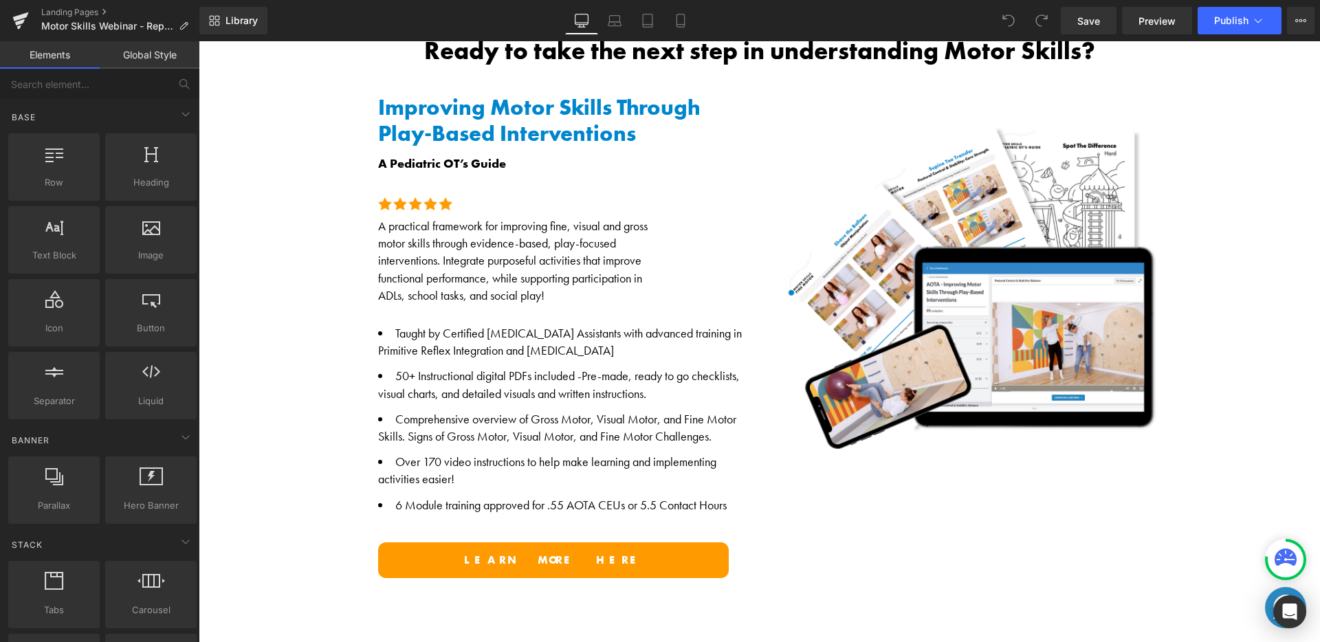
scroll to position [754, 0]
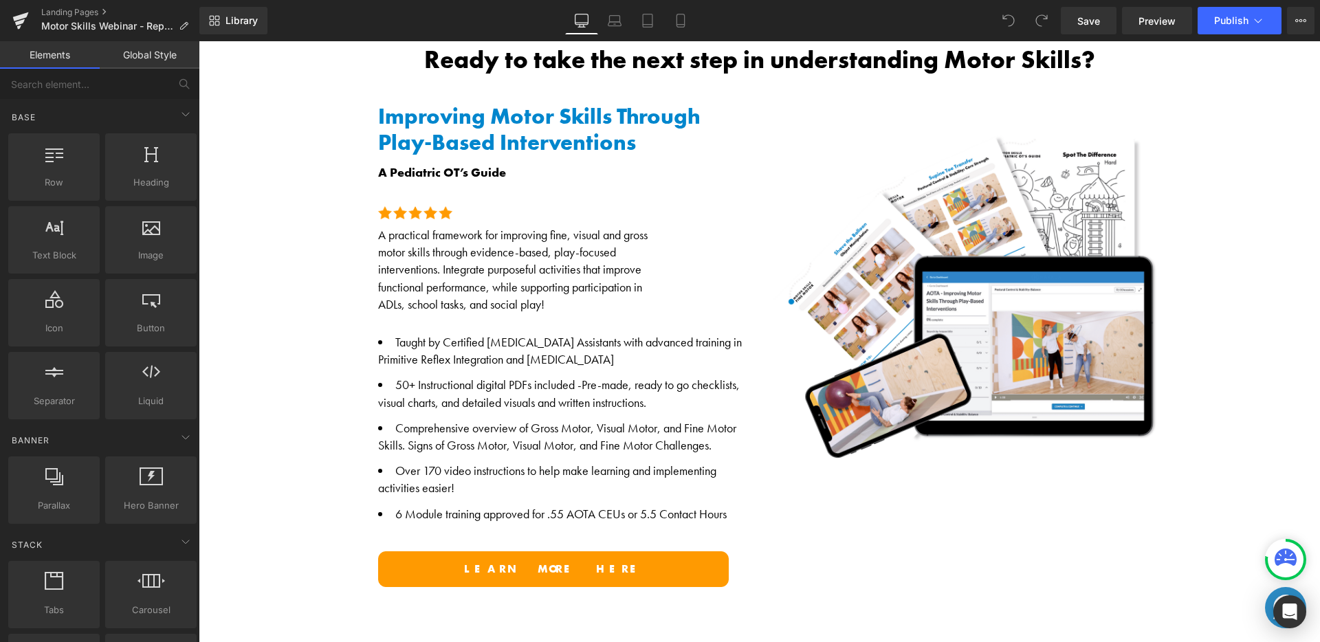
click at [460, 336] on li "Taught by Certified Occupational Therapy Assistants with advanced training in P…" at bounding box center [563, 351] width 371 height 34
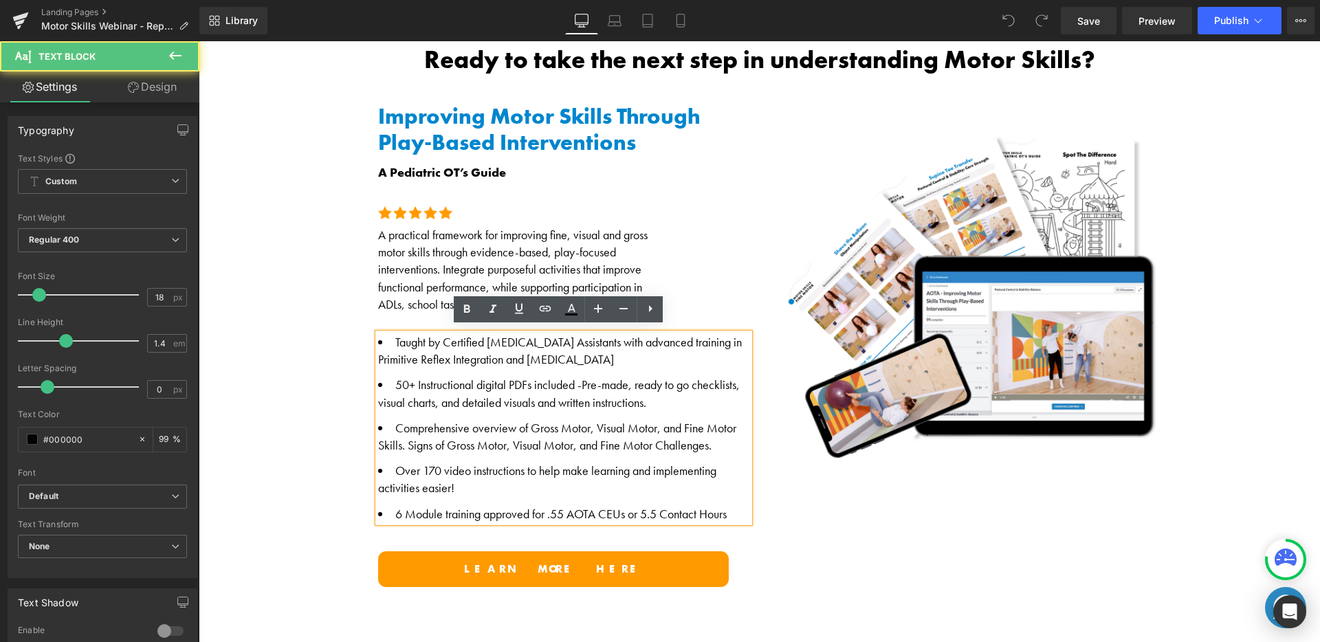
drag, startPoint x: 389, startPoint y: 334, endPoint x: 722, endPoint y: 523, distance: 383.4
click at [722, 523] on div "Improving Motor Skills Through Play-Based Interventions A Pediatric OT’s Guide …" at bounding box center [553, 345] width 413 height 483
copy ul "Taught by Certified Occupational Therapy Assistants with advanced training in P…"
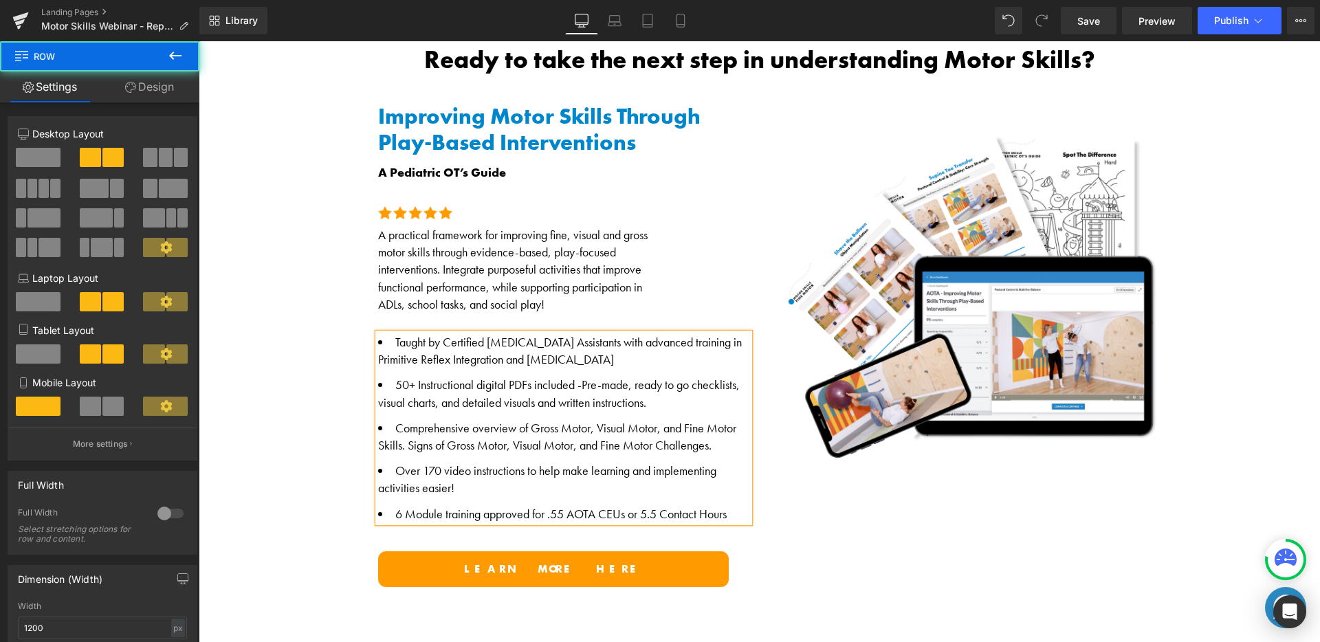
click at [752, 122] on div "Improving Motor Skills Through Play-Based Interventions A Pediatric OT’s Guide …" at bounding box center [553, 345] width 413 height 483
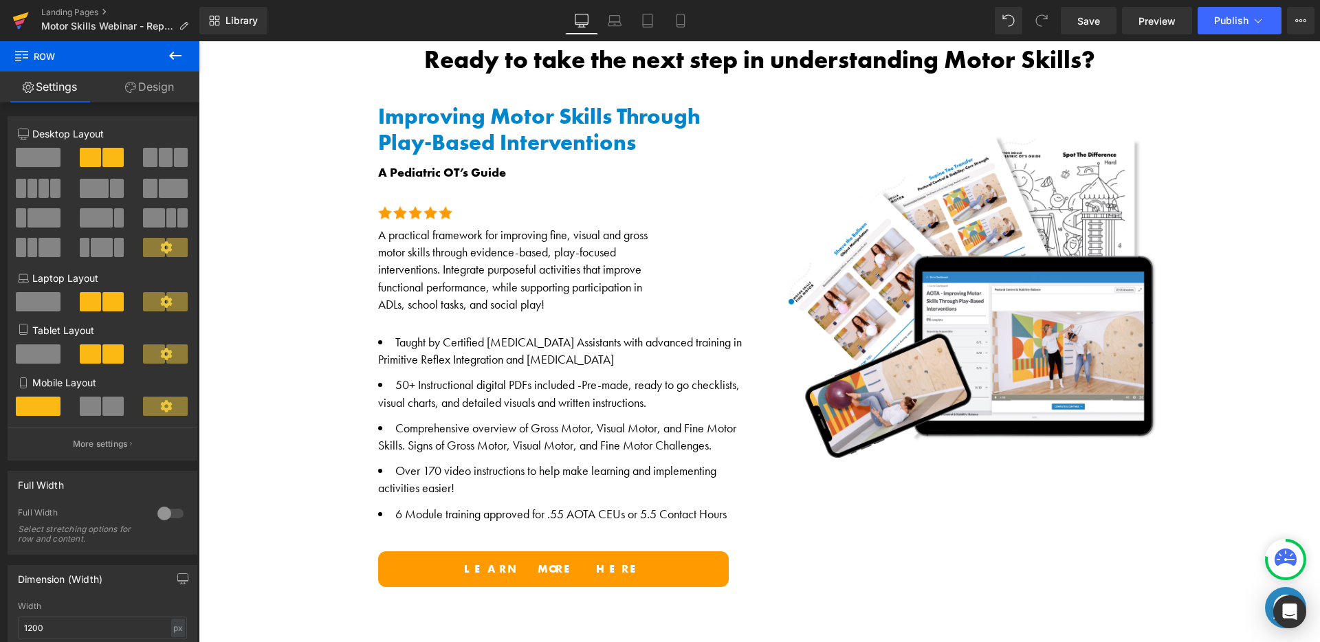
click at [18, 10] on icon at bounding box center [20, 20] width 17 height 34
click at [1098, 27] on span "Save" at bounding box center [1089, 21] width 23 height 14
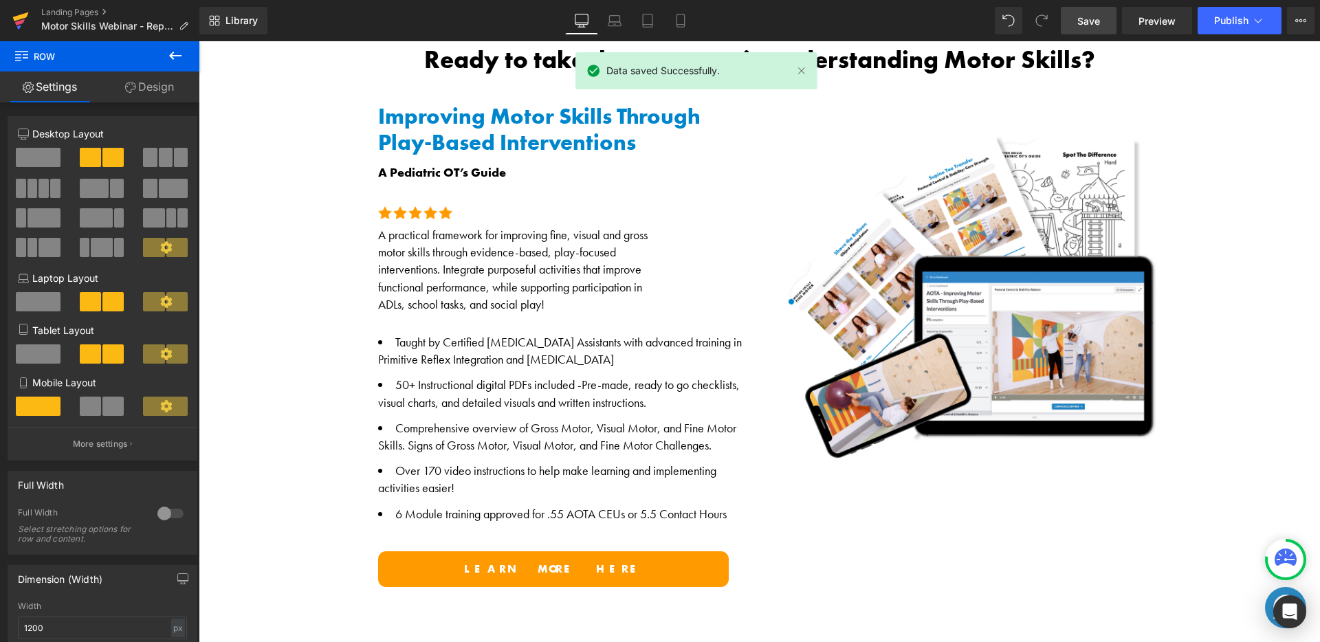
click at [23, 20] on icon at bounding box center [20, 22] width 10 height 6
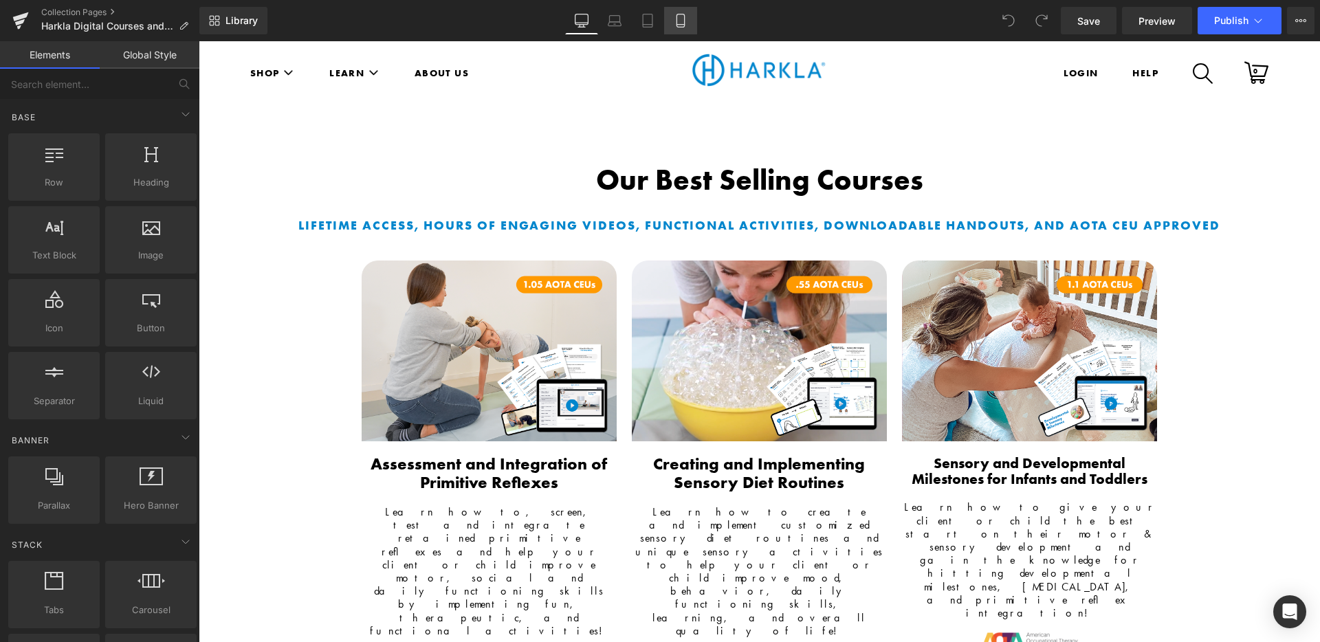
click at [671, 21] on link "Mobile" at bounding box center [680, 21] width 33 height 28
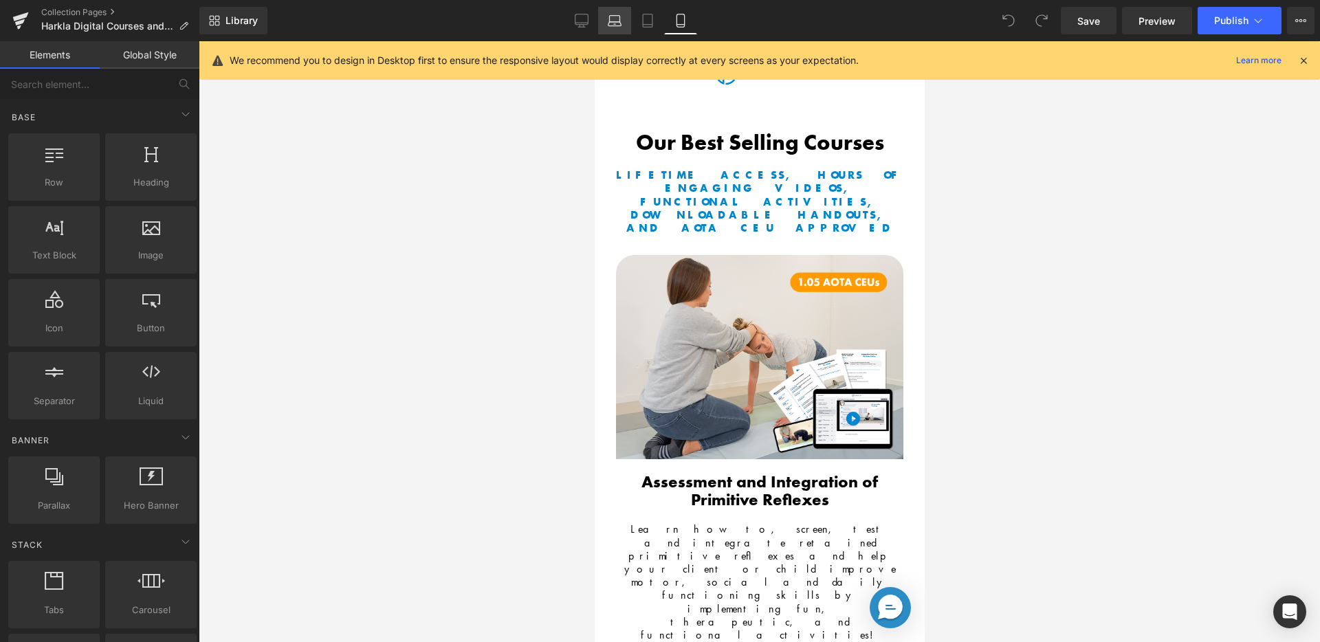
click at [629, 22] on link "Laptop" at bounding box center [614, 21] width 33 height 28
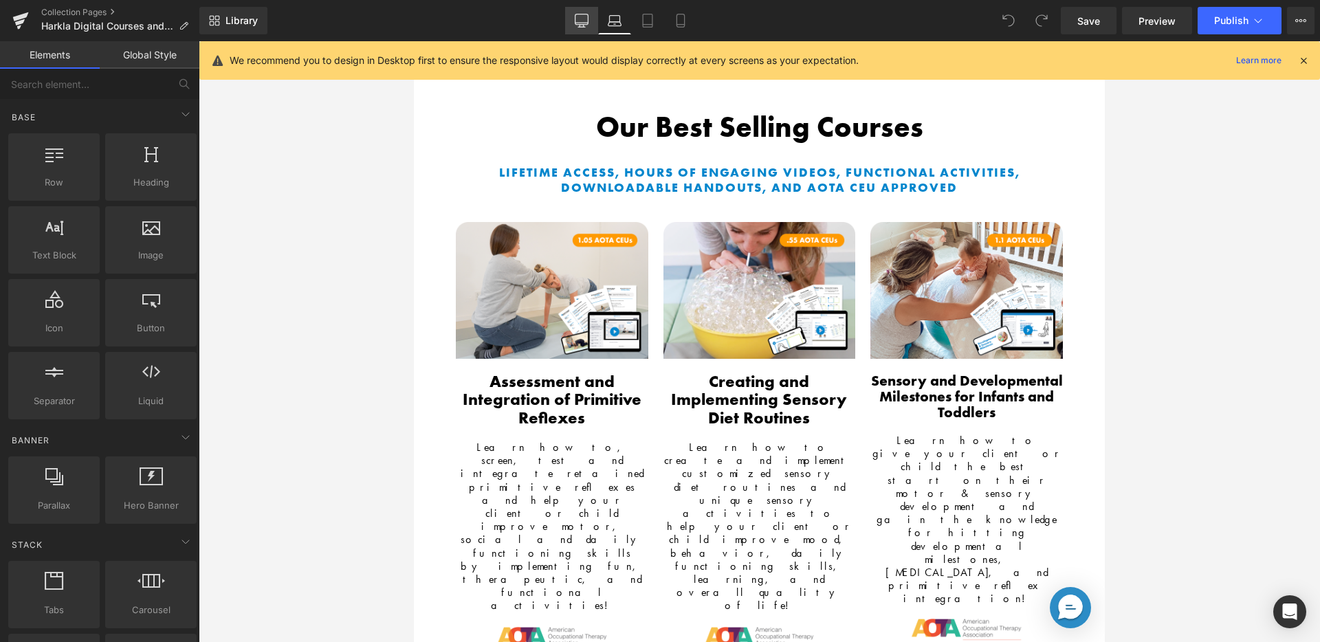
click at [570, 19] on link "Desktop" at bounding box center [581, 21] width 33 height 28
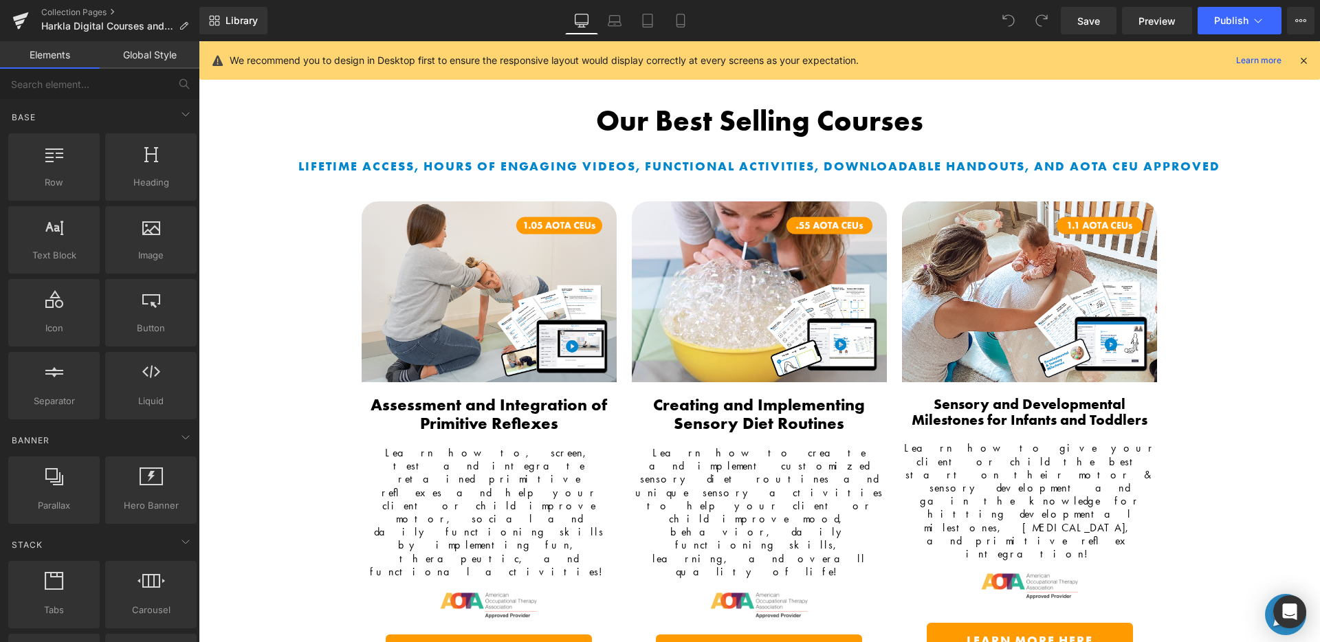
scroll to position [1622, 0]
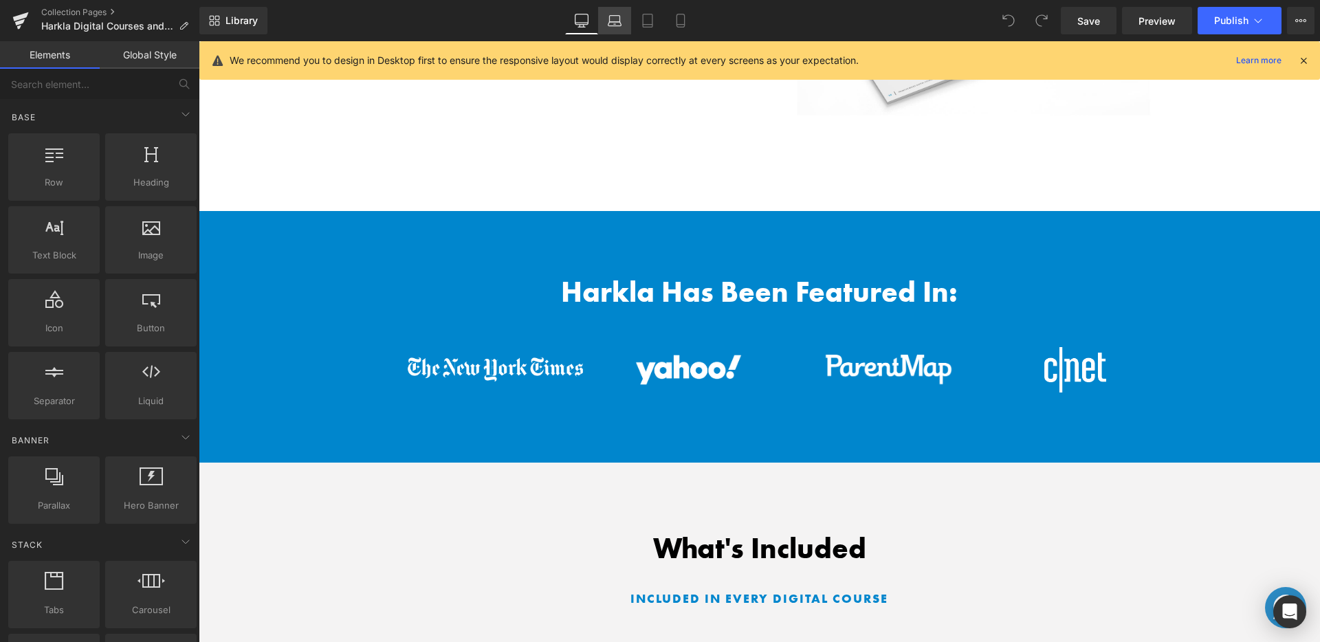
click at [607, 25] on link "Laptop" at bounding box center [614, 21] width 33 height 28
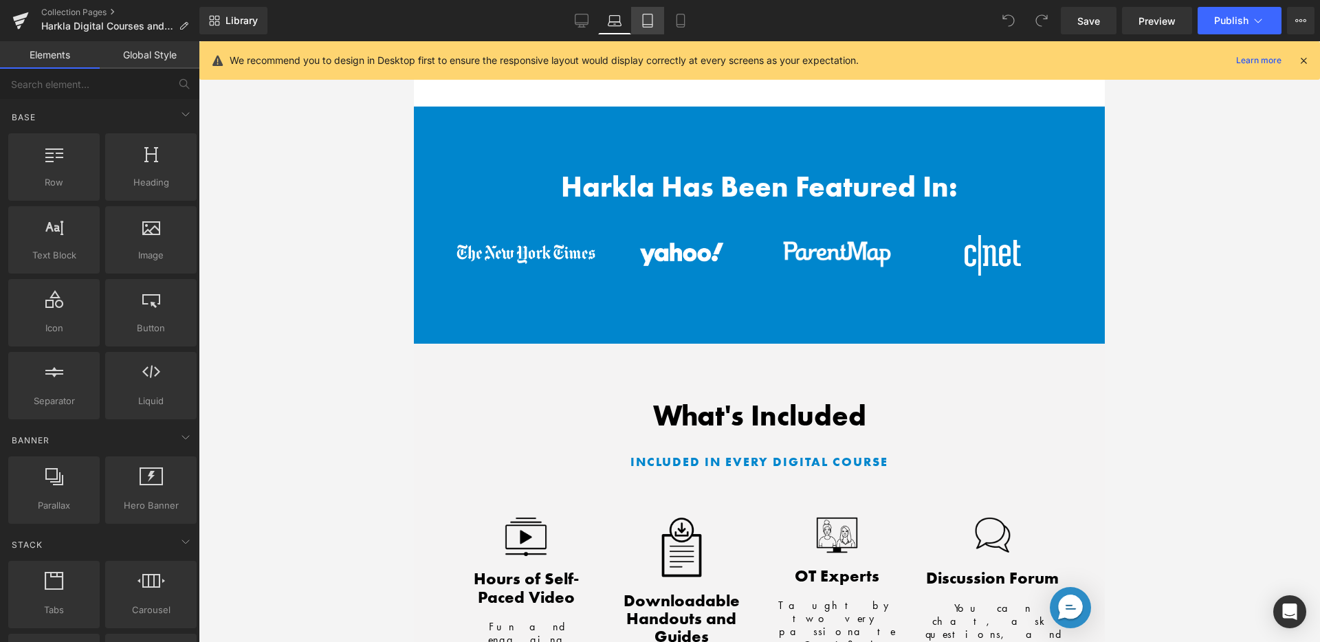
click at [637, 25] on link "Tablet" at bounding box center [647, 21] width 33 height 28
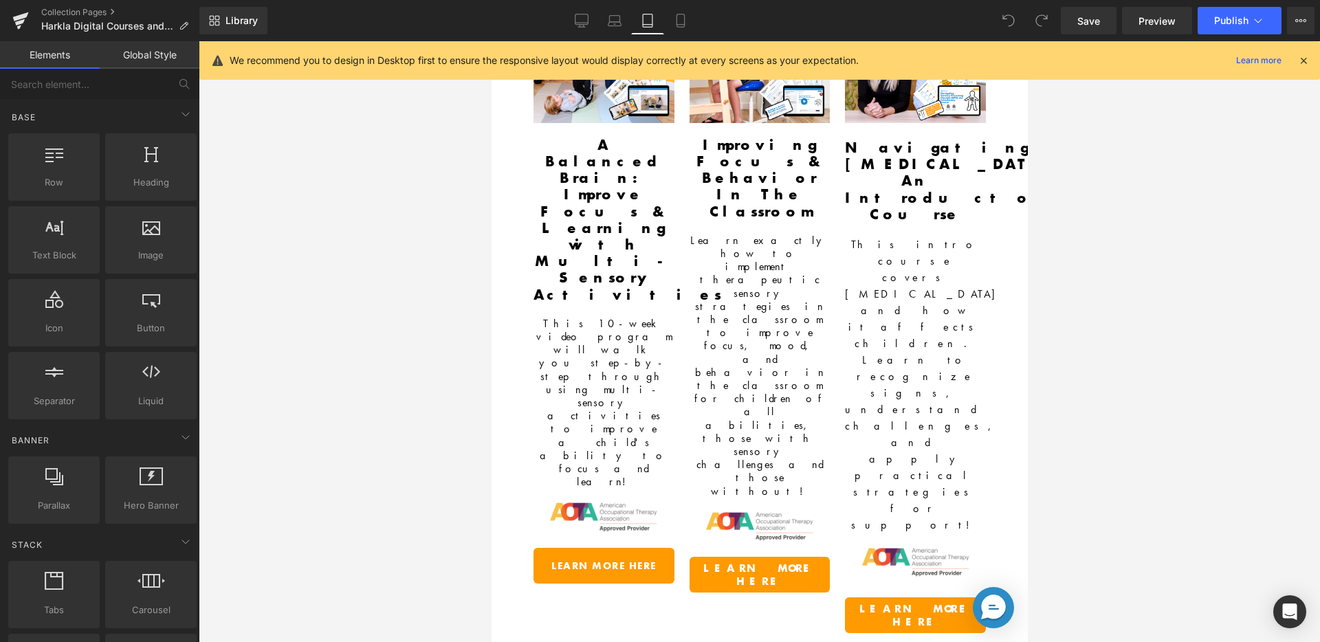
scroll to position [894, 0]
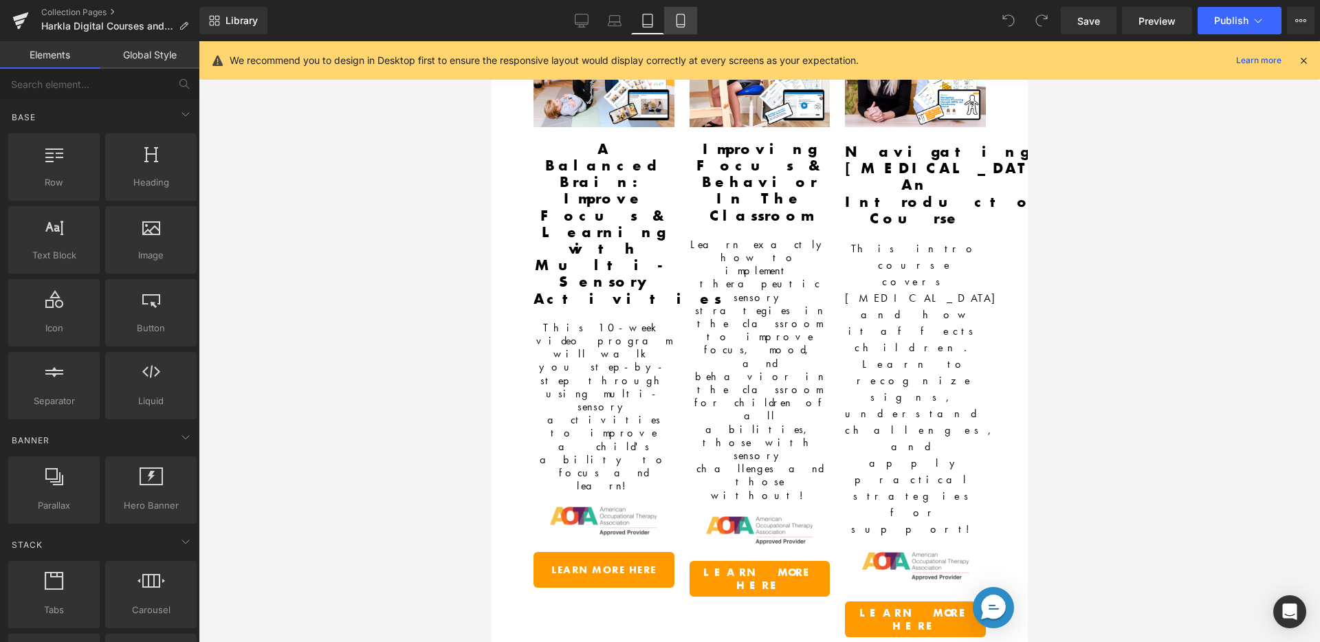
click at [687, 10] on link "Mobile" at bounding box center [680, 21] width 33 height 28
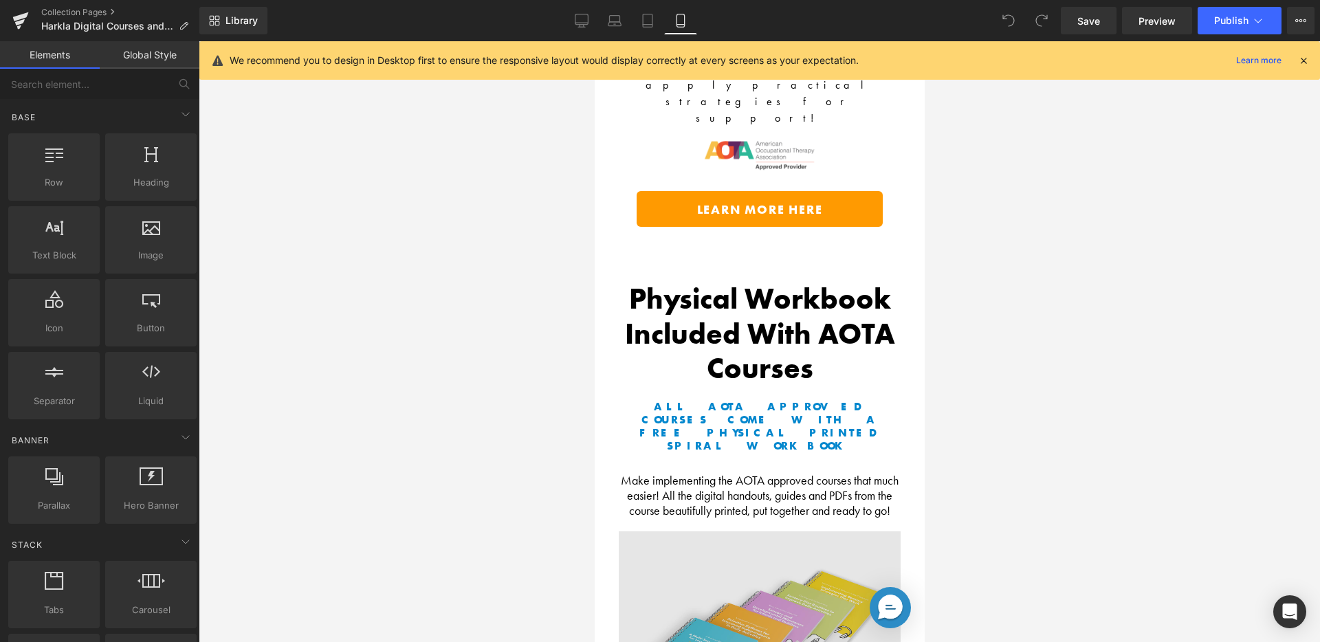
scroll to position [3108, 0]
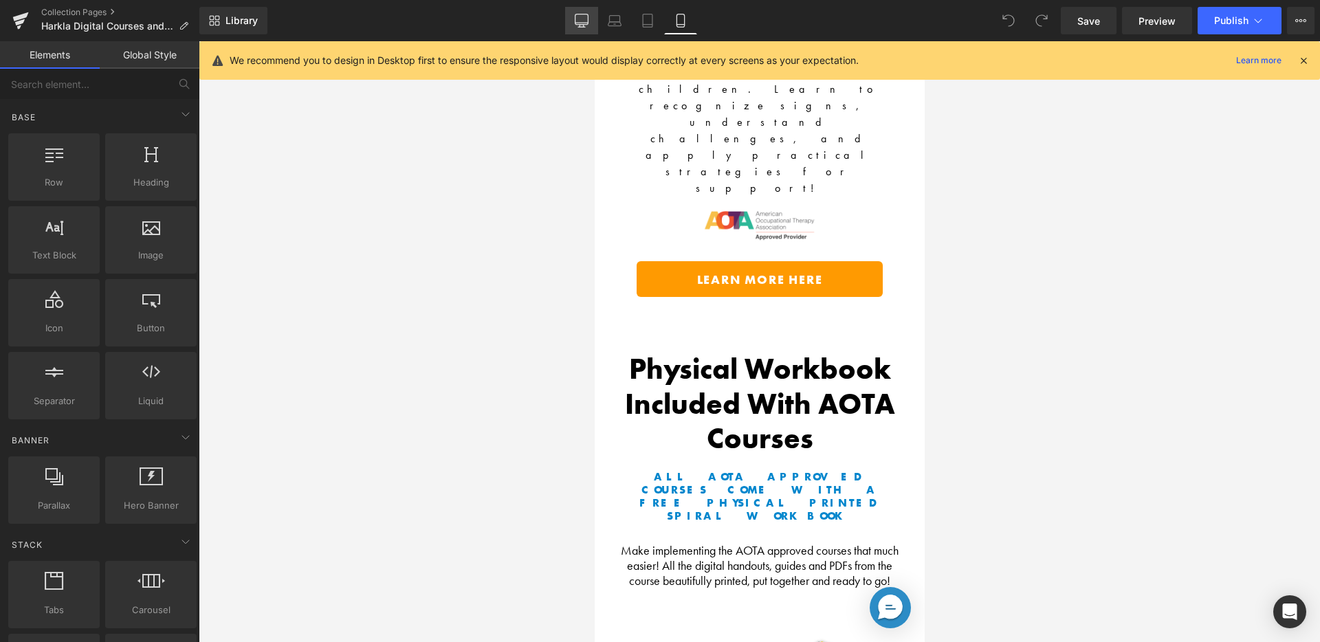
click at [573, 23] on link "Desktop" at bounding box center [581, 21] width 33 height 28
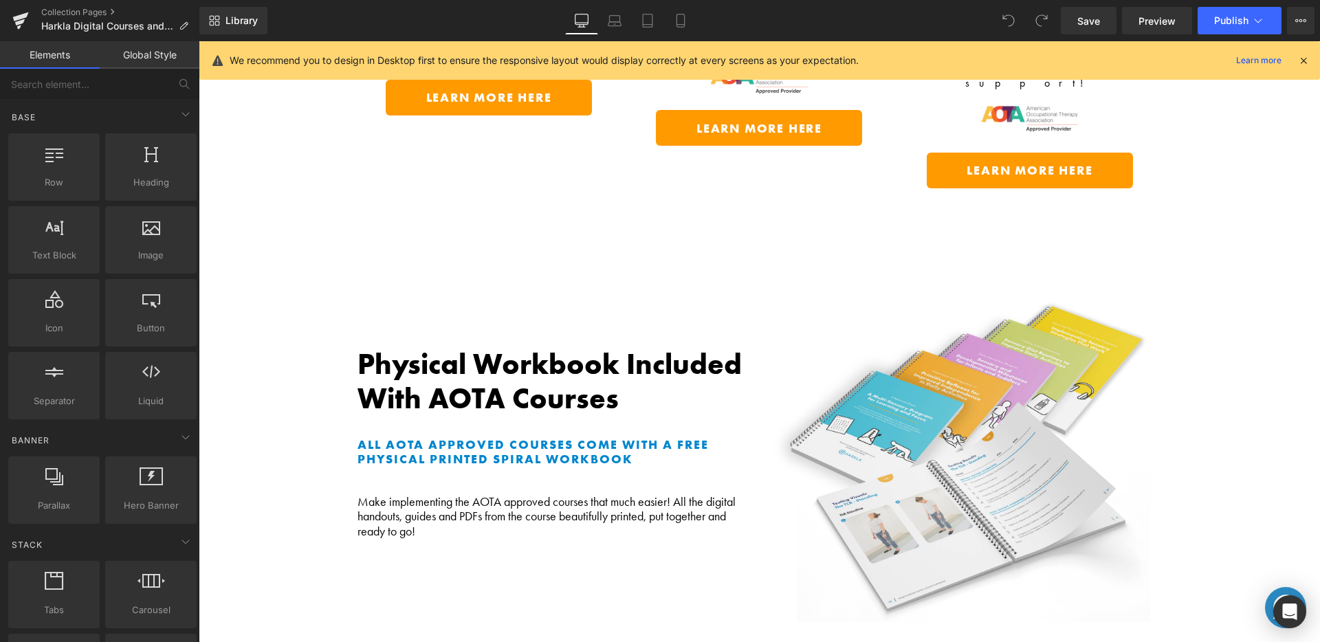
scroll to position [1021, 0]
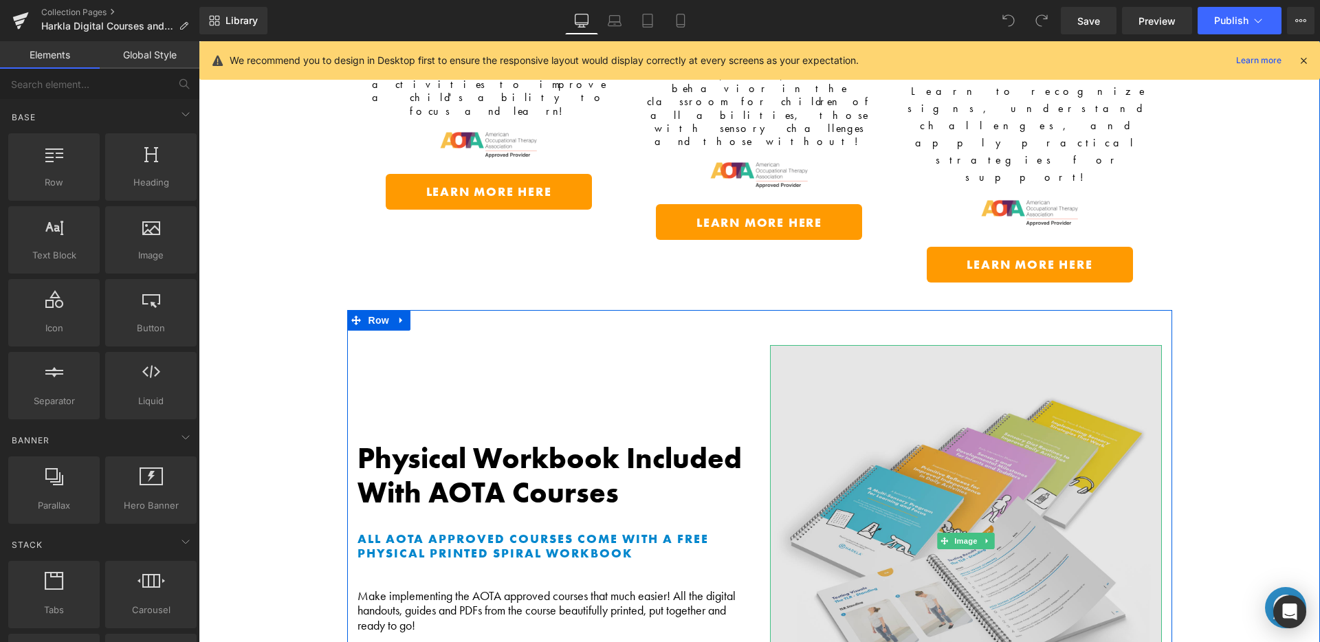
click at [800, 345] on img at bounding box center [966, 541] width 392 height 392
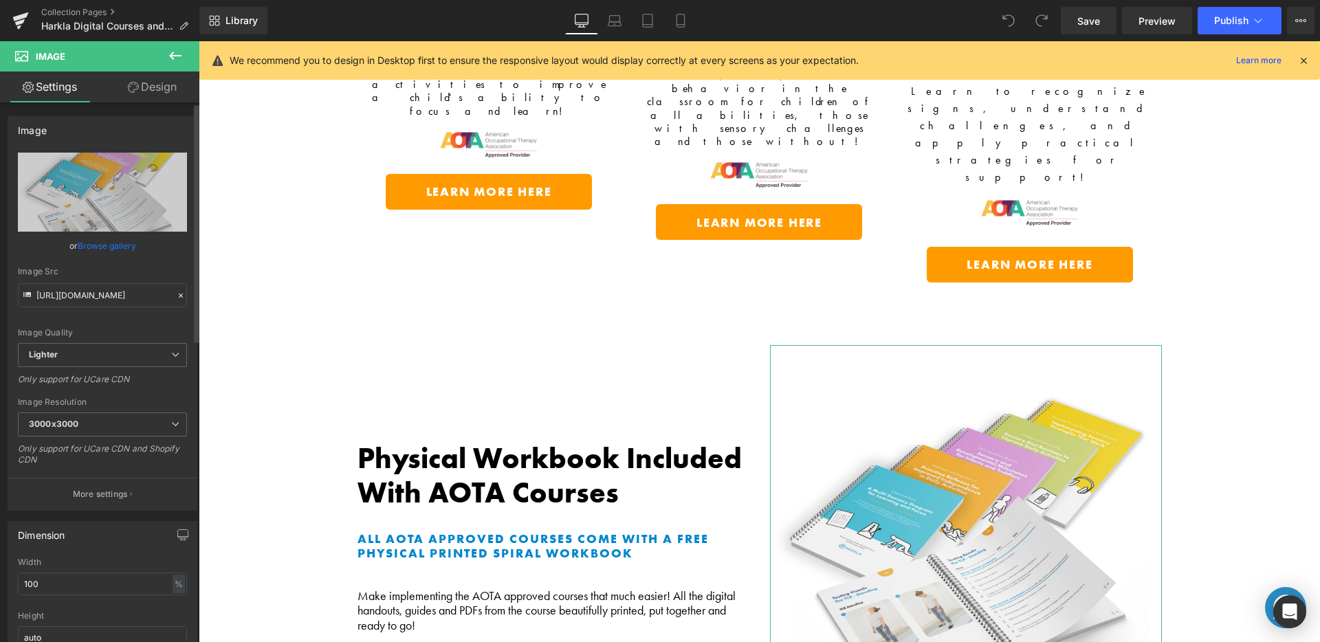
click at [105, 242] on link "Browse gallery" at bounding box center [107, 246] width 58 height 24
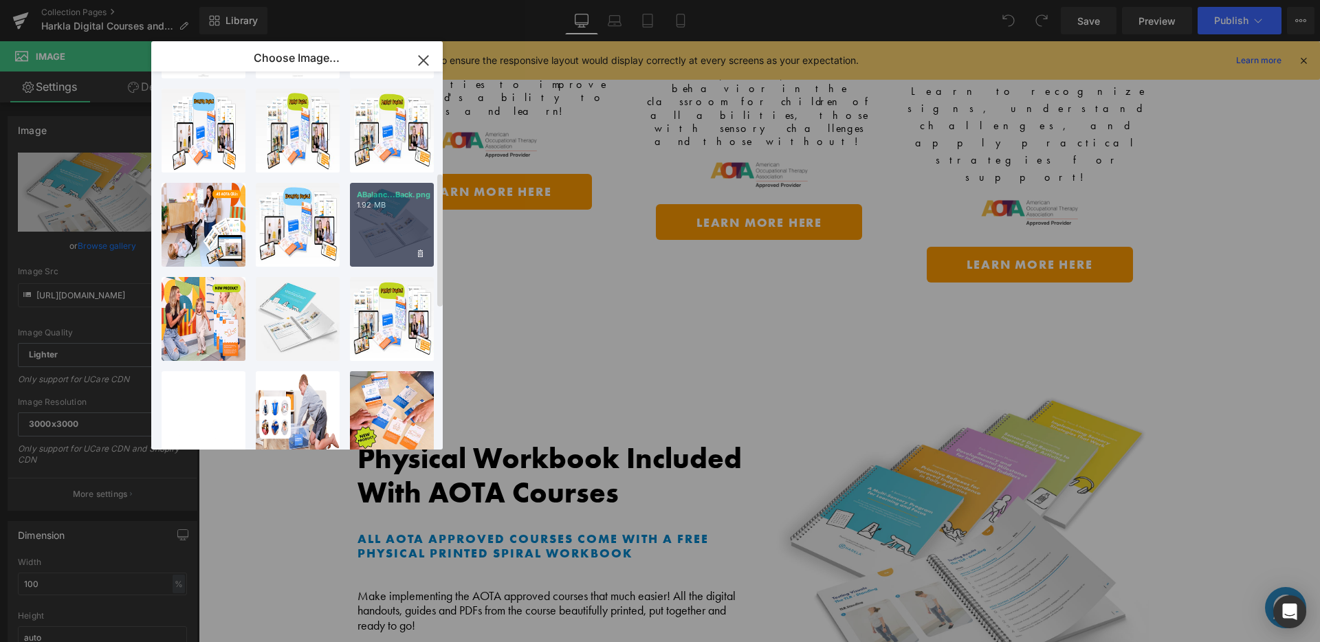
scroll to position [283, 0]
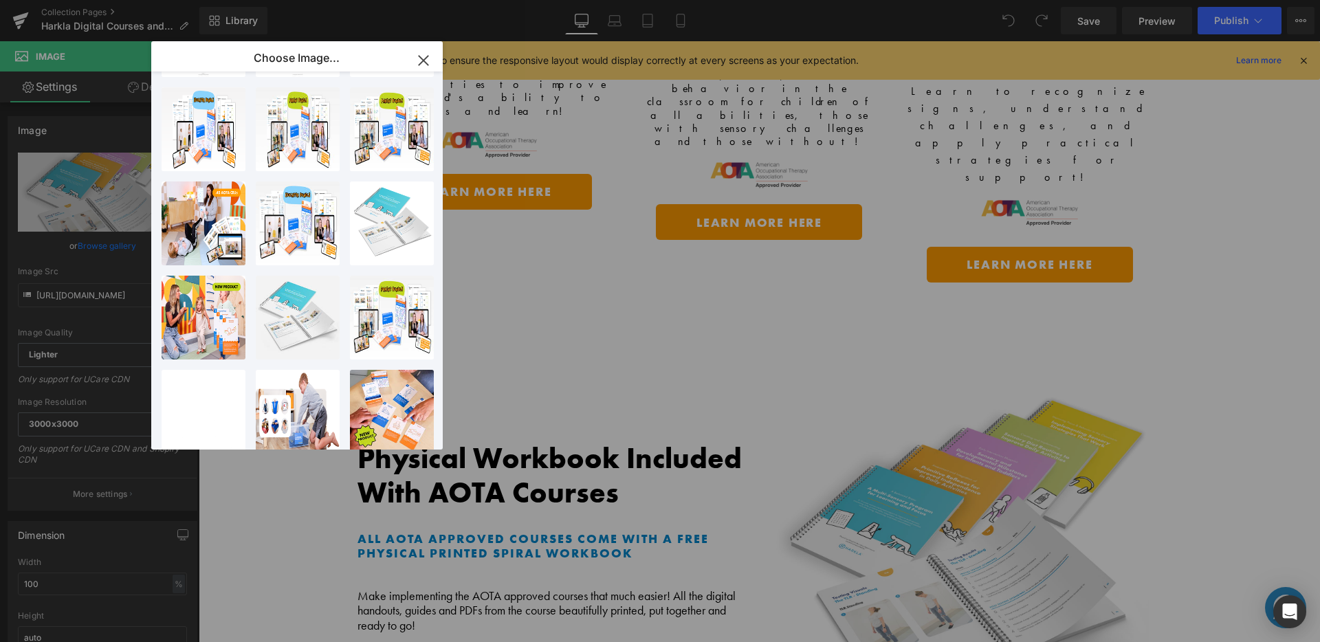
click at [427, 63] on icon "button" at bounding box center [423, 60] width 9 height 9
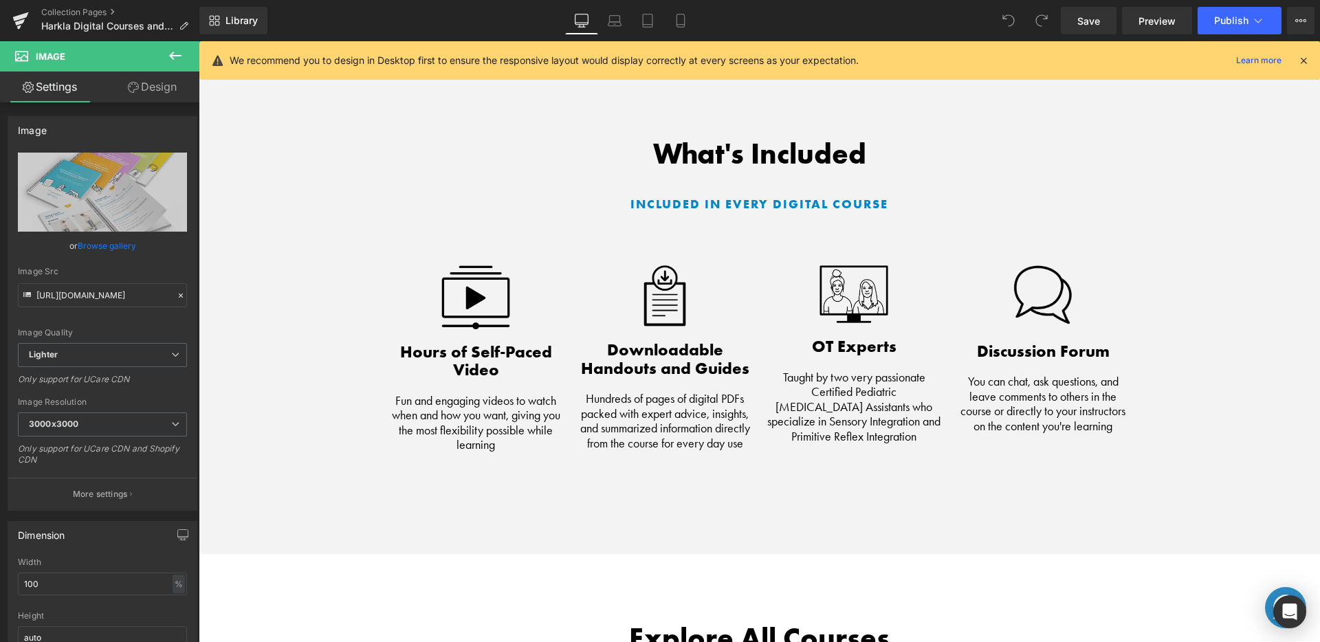
scroll to position [2392, 0]
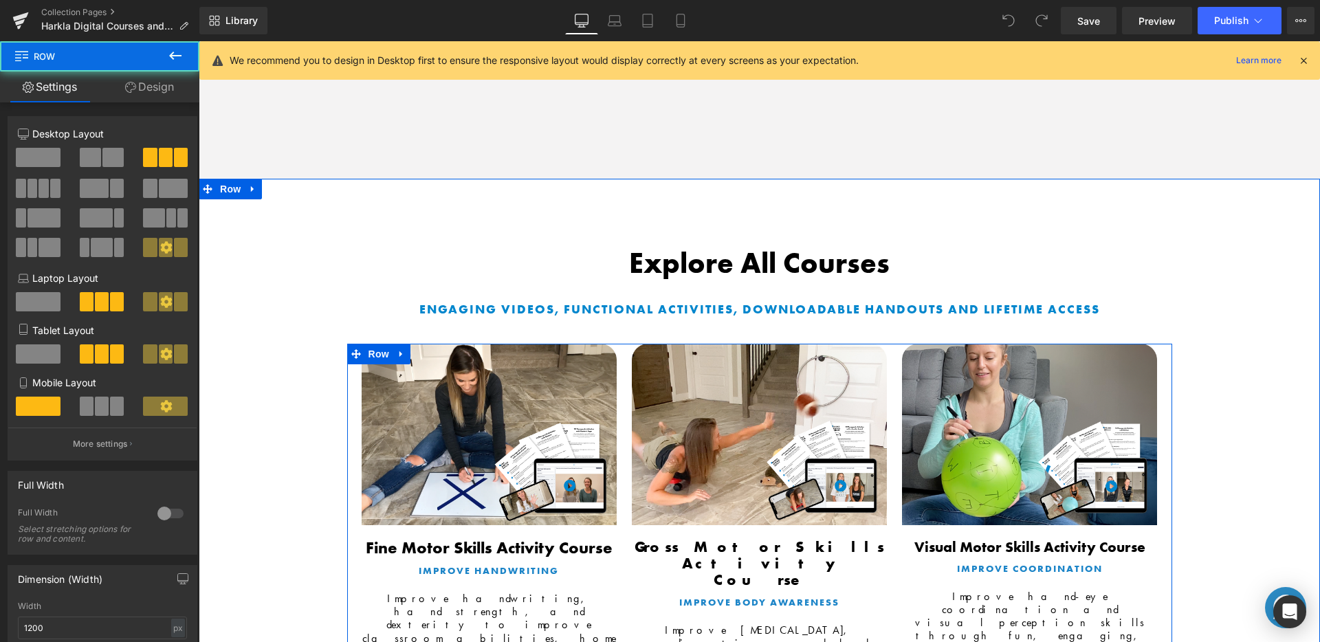
click at [884, 344] on div "Image Gross Motor Skills Activity Course Text Block Improve body awareness Text…" at bounding box center [759, 555] width 270 height 423
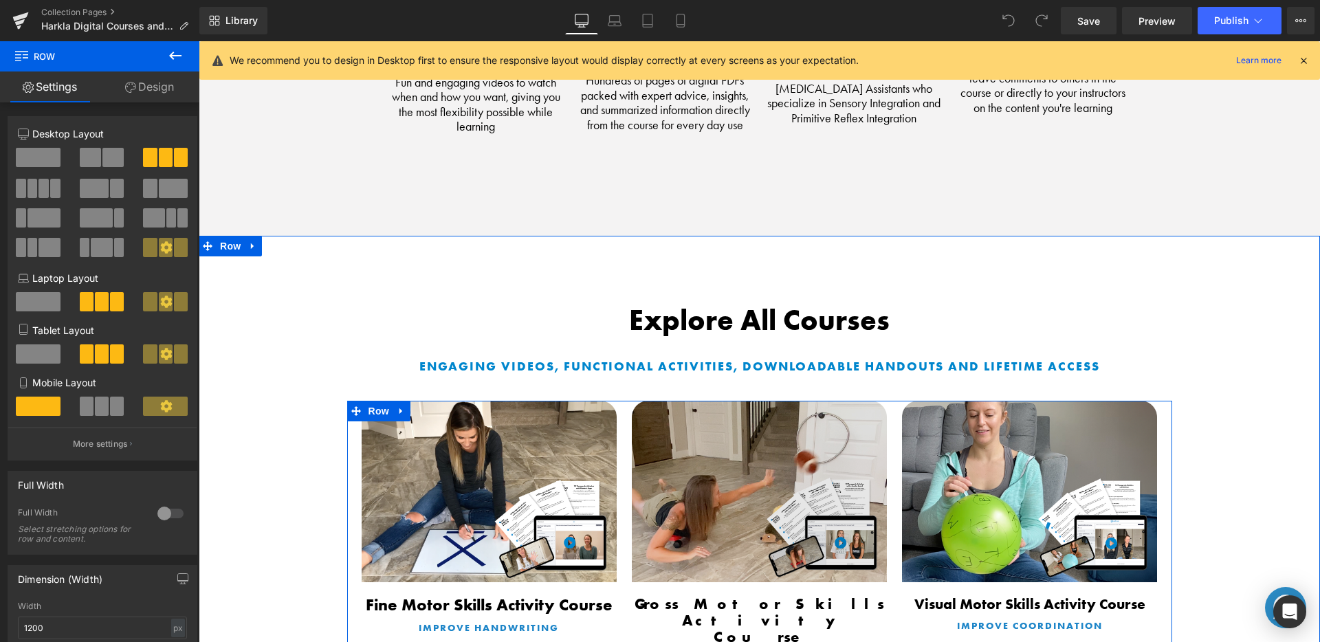
scroll to position [2300, 0]
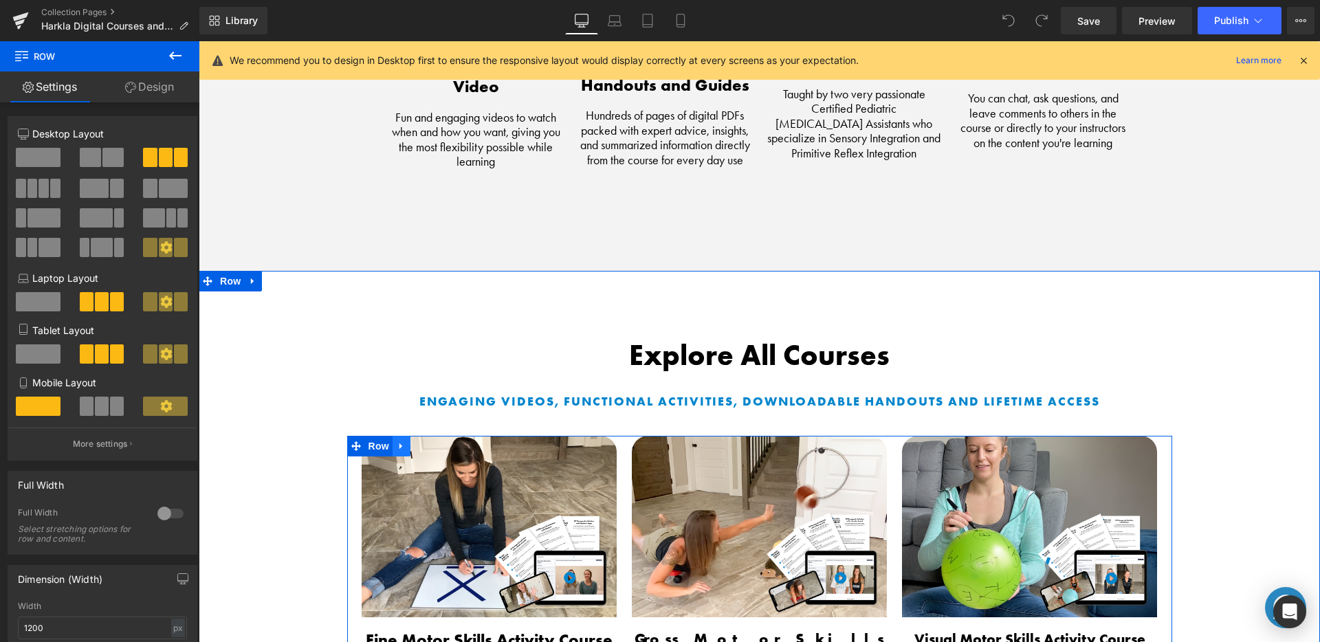
click at [397, 442] on icon at bounding box center [402, 447] width 10 height 10
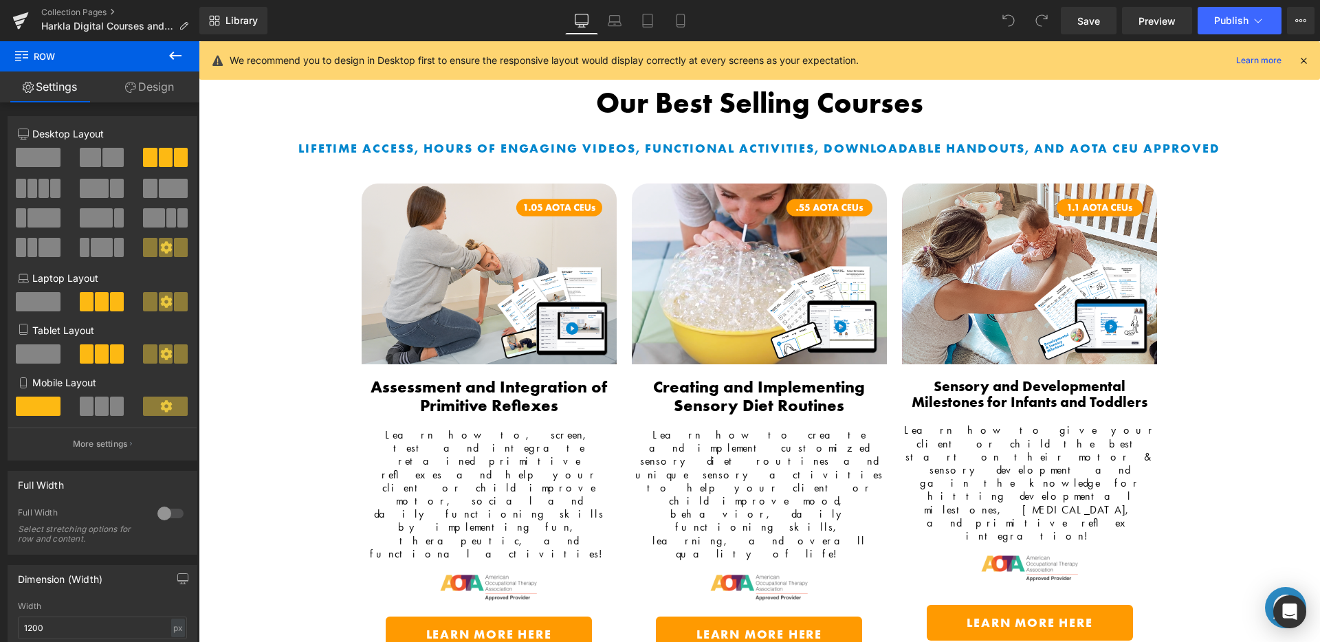
scroll to position [0, 0]
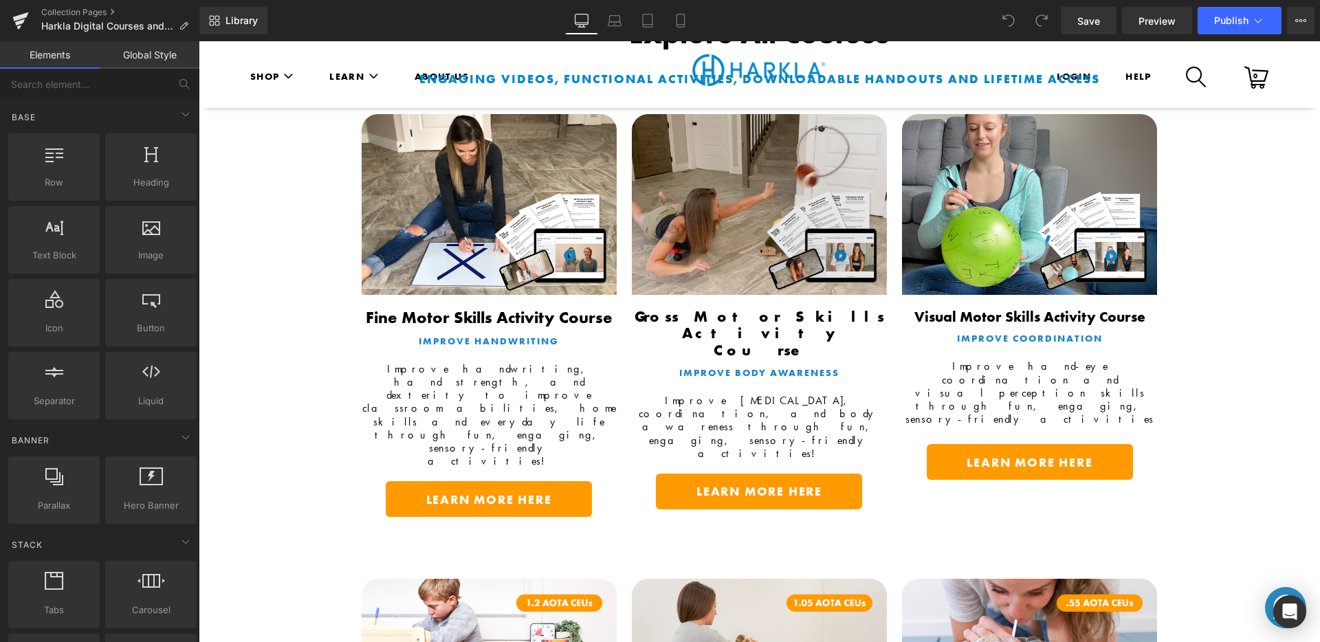
scroll to position [2337, 0]
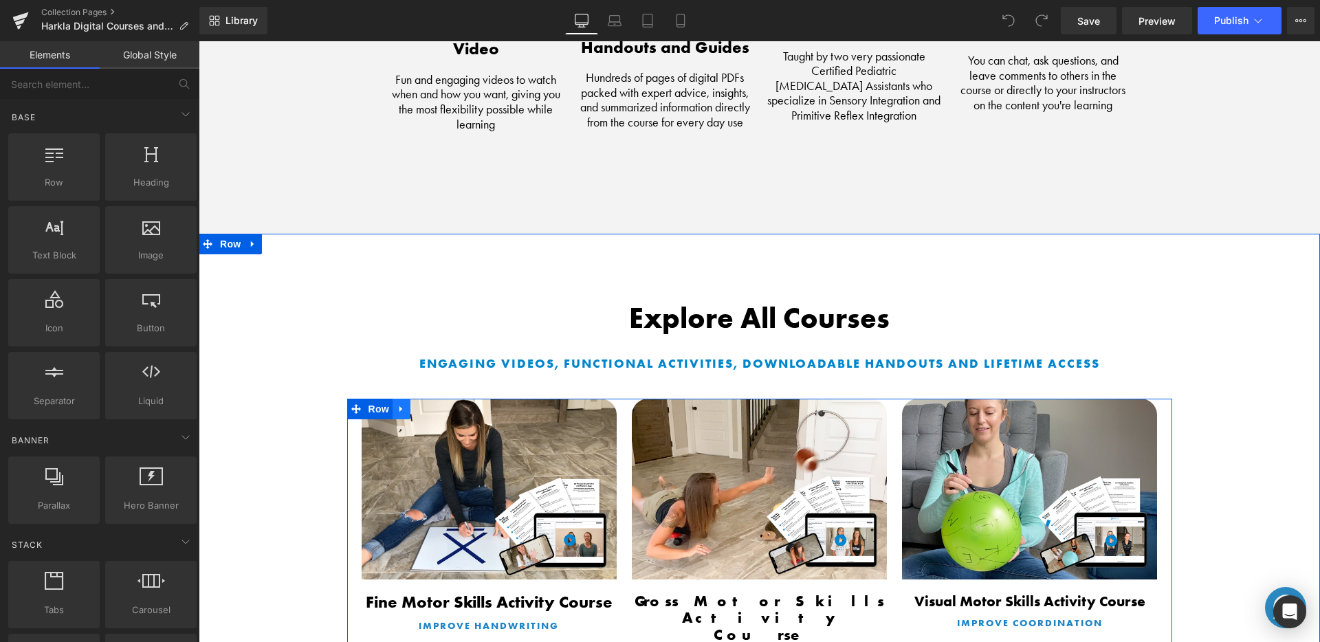
click at [400, 404] on icon at bounding box center [402, 409] width 10 height 10
click at [433, 404] on icon at bounding box center [438, 409] width 10 height 10
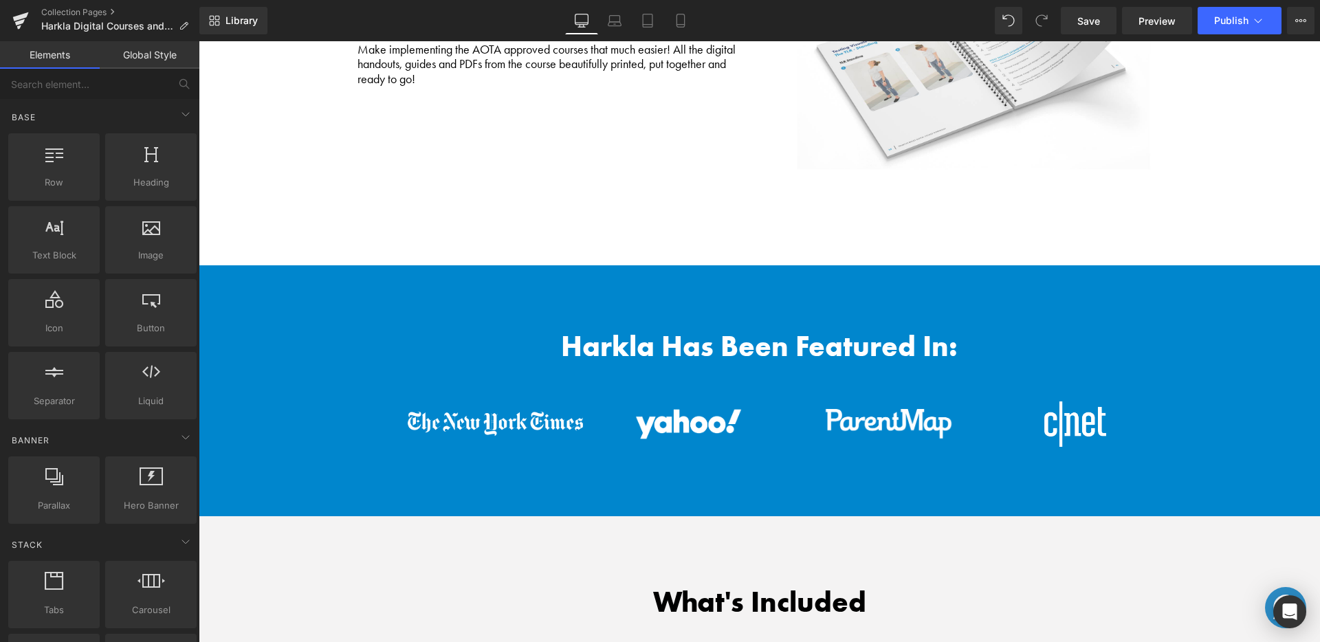
scroll to position [1545, 0]
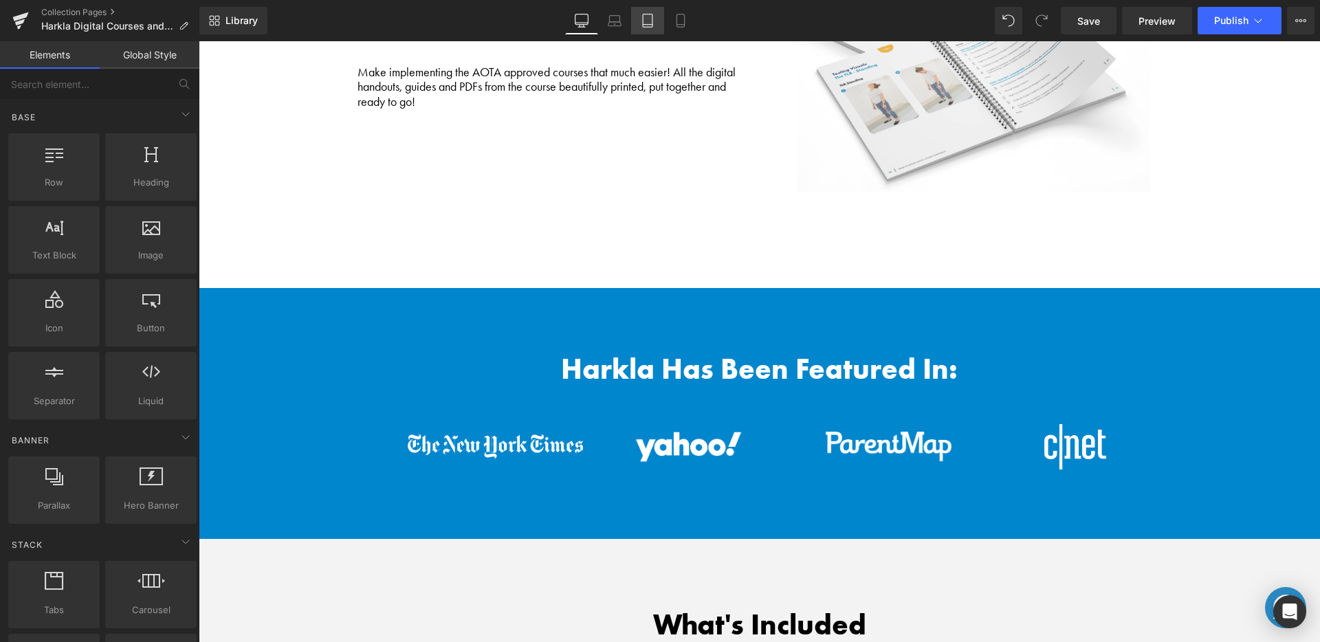
click at [646, 25] on icon at bounding box center [648, 25] width 10 height 0
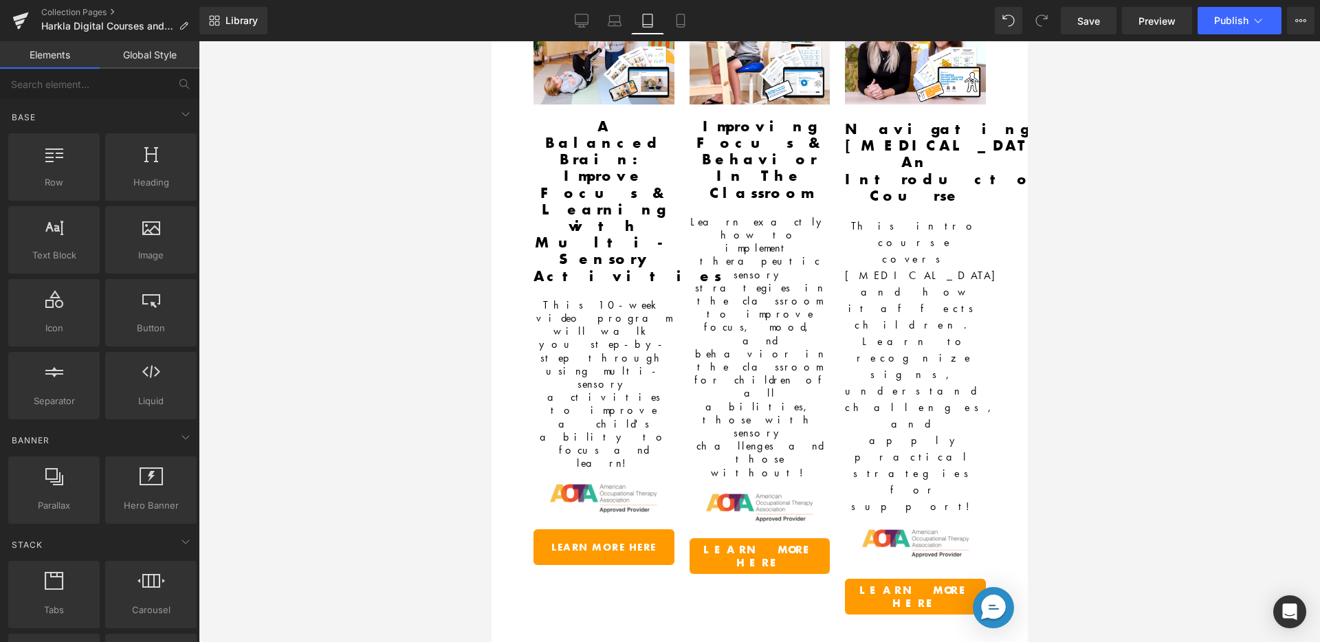
scroll to position [735, 0]
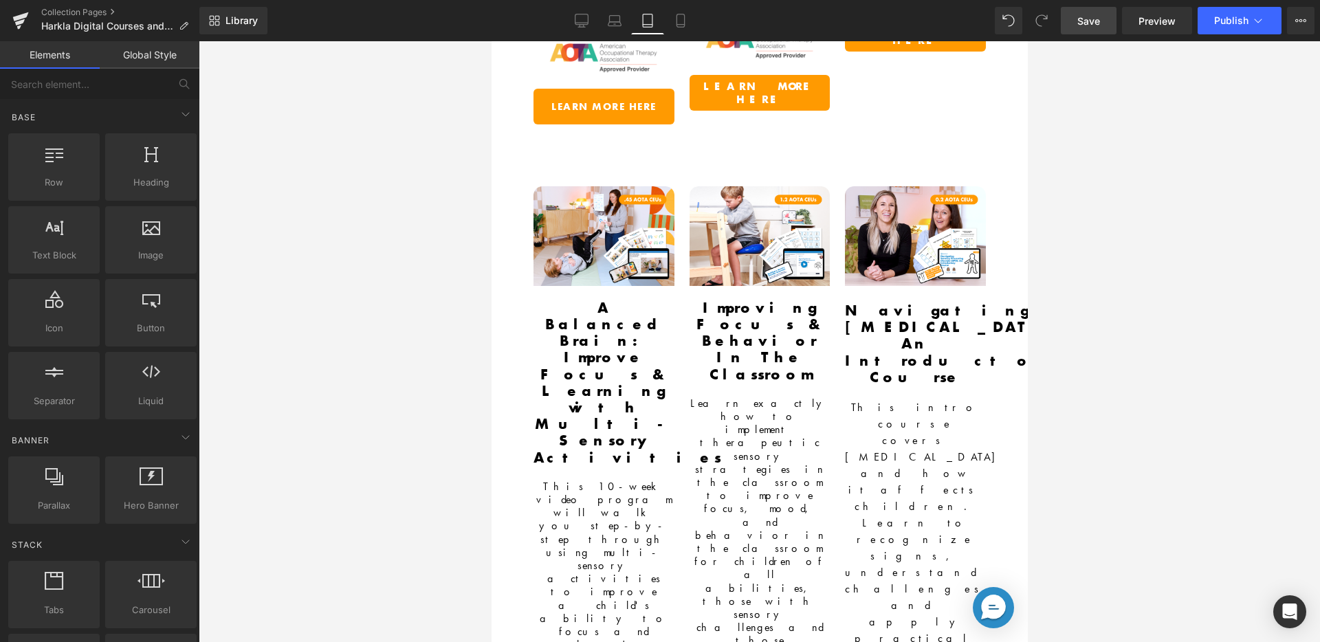
click at [1096, 26] on span "Save" at bounding box center [1089, 21] width 23 height 14
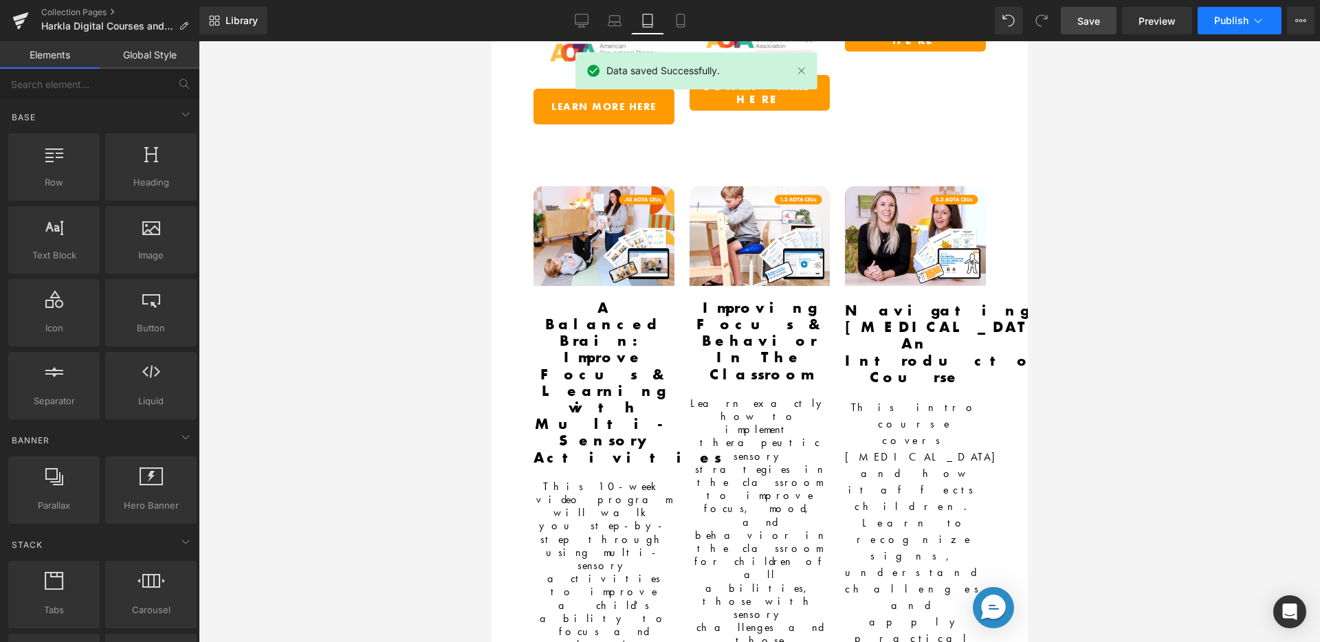
click at [1209, 14] on button "Publish" at bounding box center [1240, 21] width 84 height 28
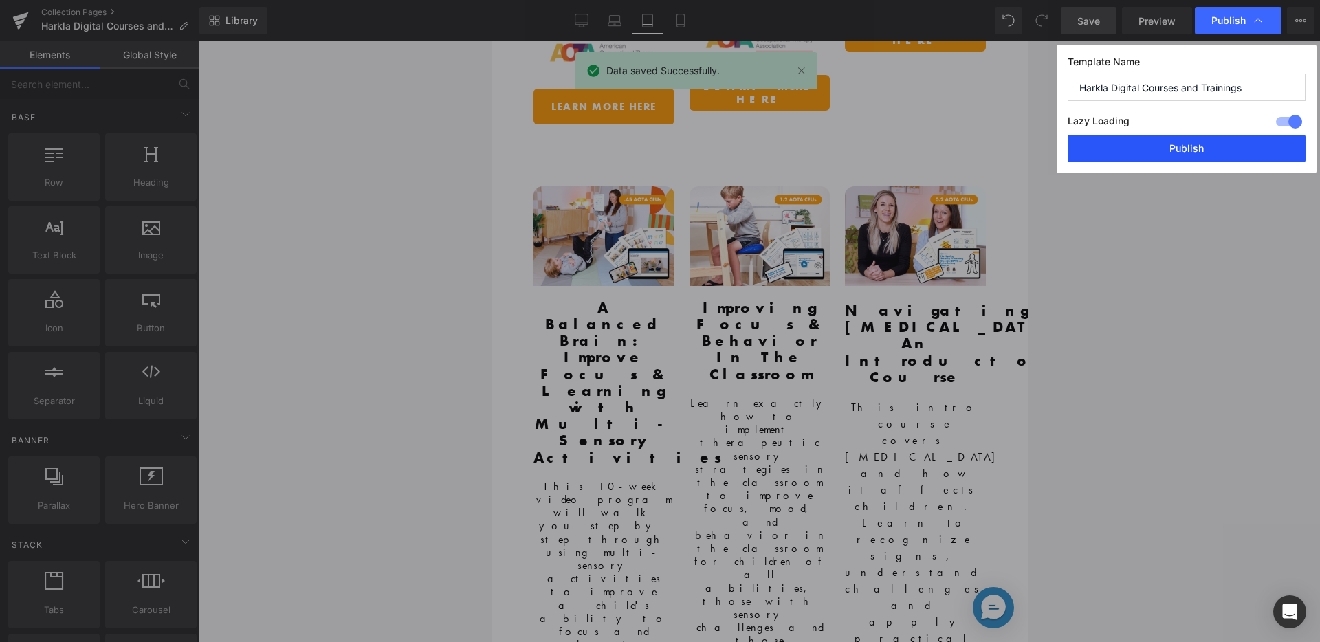
click at [1164, 144] on button "Publish" at bounding box center [1187, 149] width 238 height 28
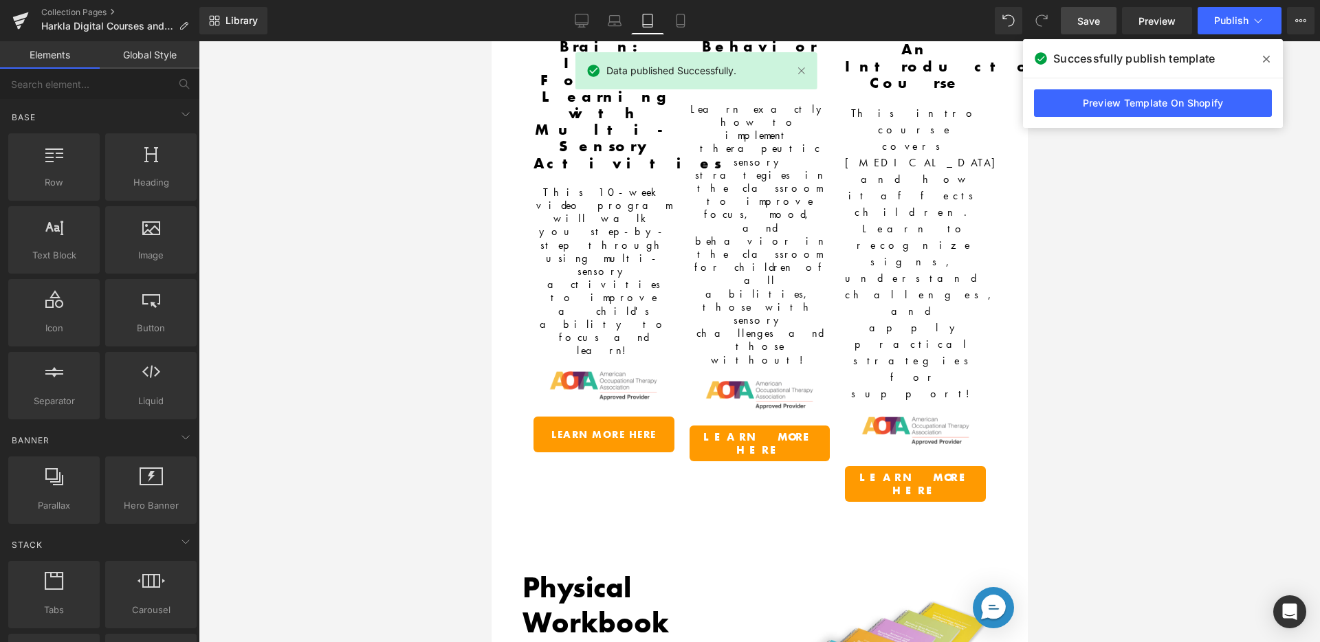
scroll to position [955, 0]
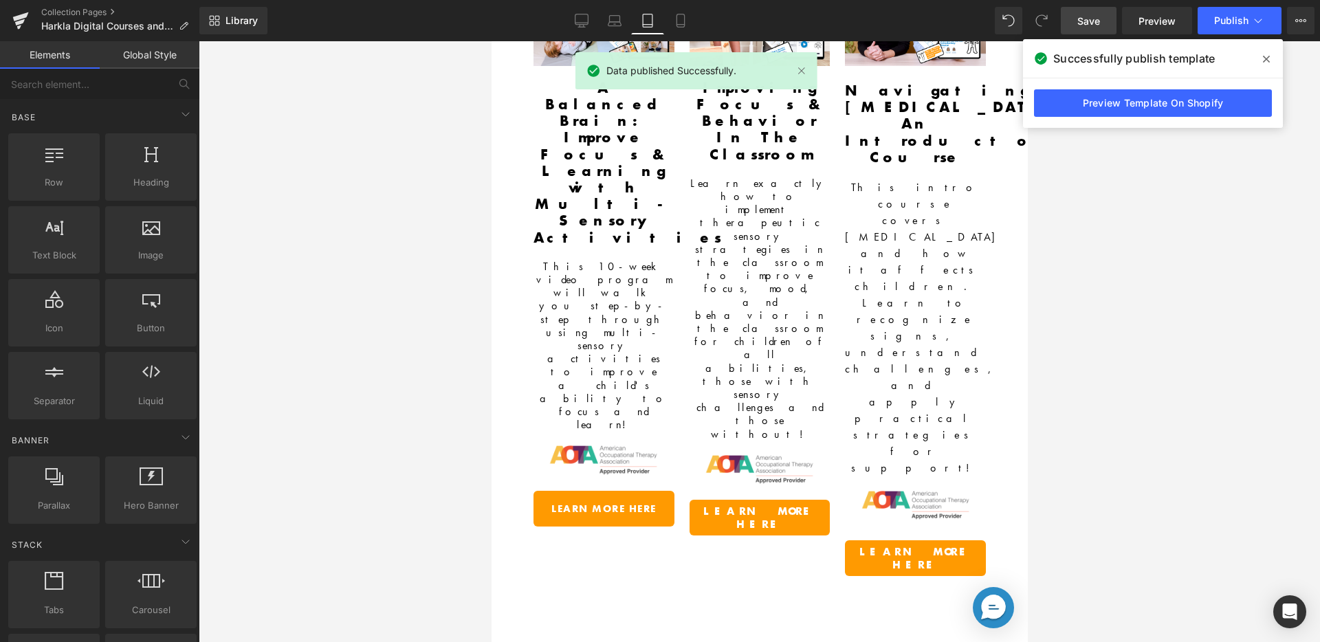
click at [1264, 61] on icon at bounding box center [1266, 59] width 7 height 11
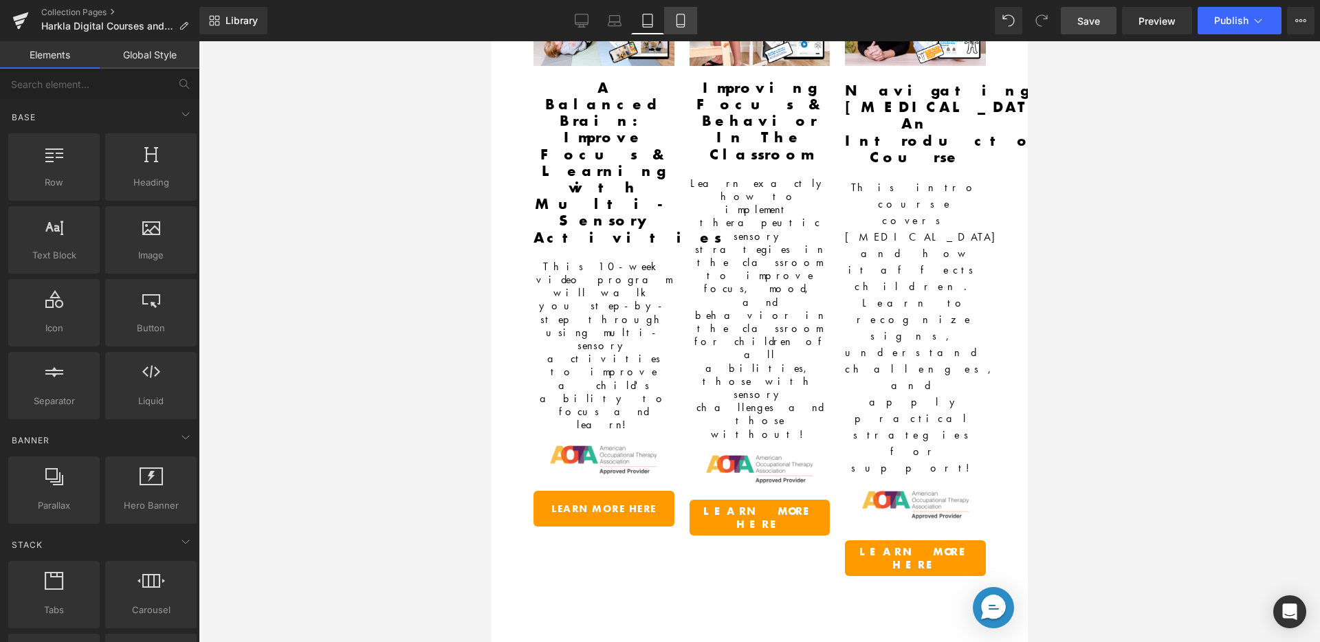
click at [690, 23] on link "Mobile" at bounding box center [680, 21] width 33 height 28
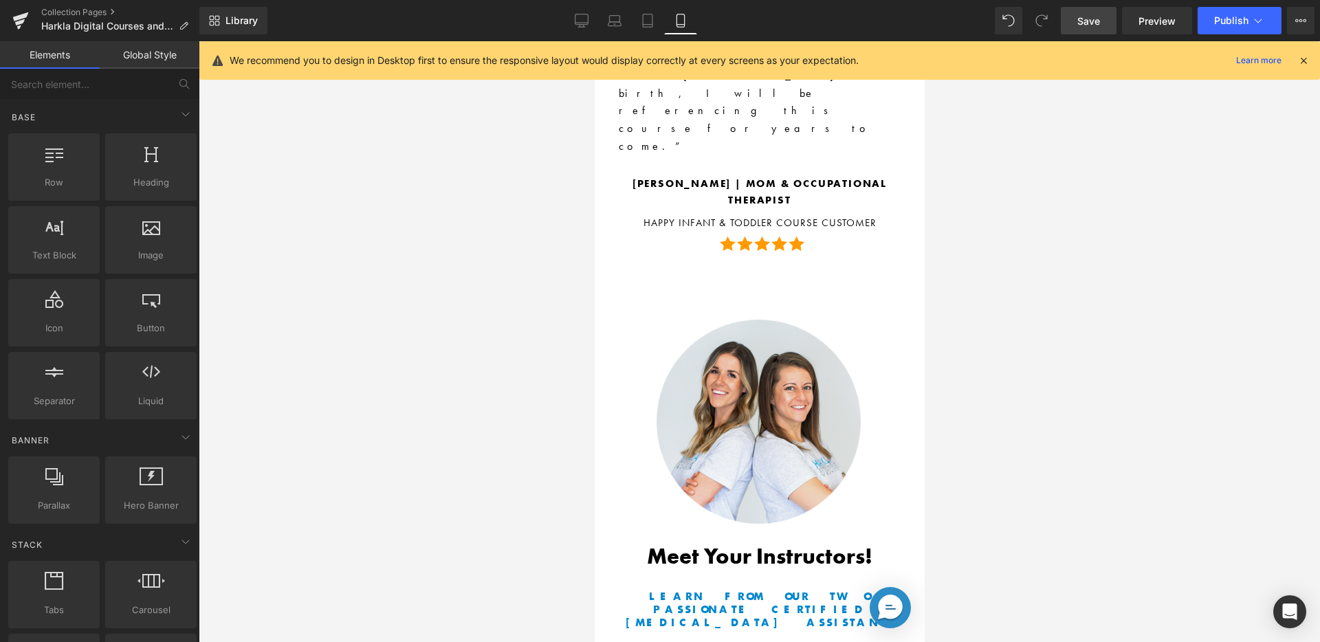
scroll to position [11063, 0]
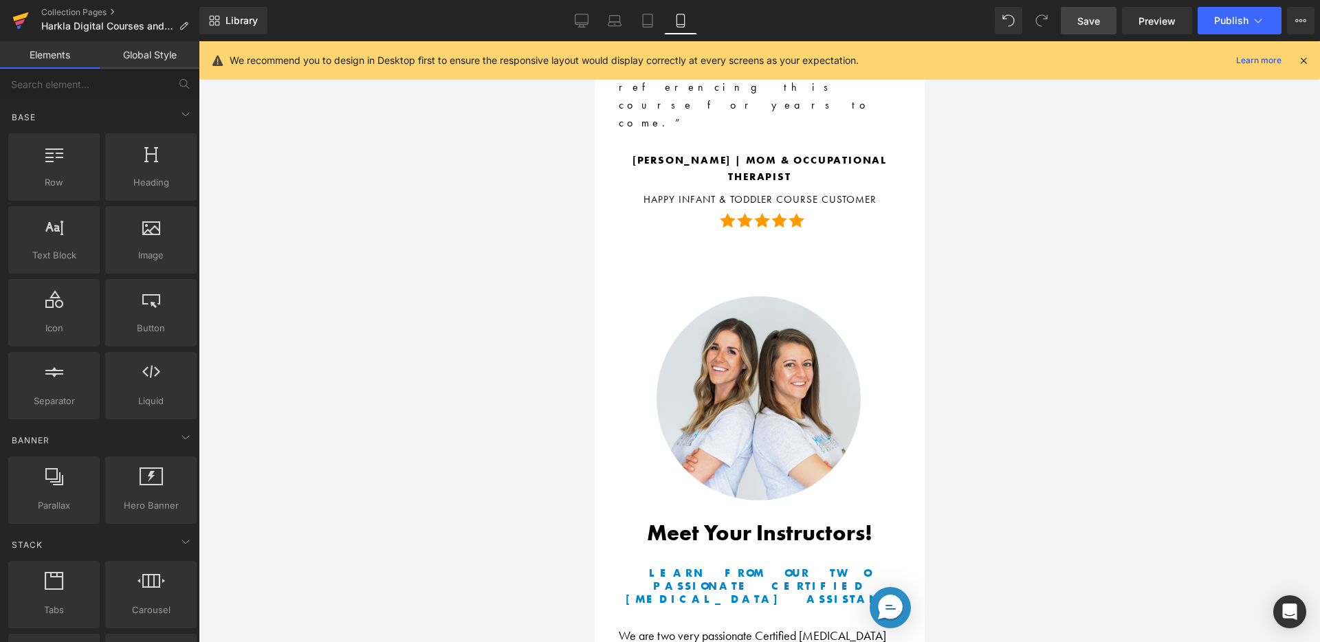
click at [29, 11] on link at bounding box center [20, 20] width 41 height 41
